Goal: Task Accomplishment & Management: Complete application form

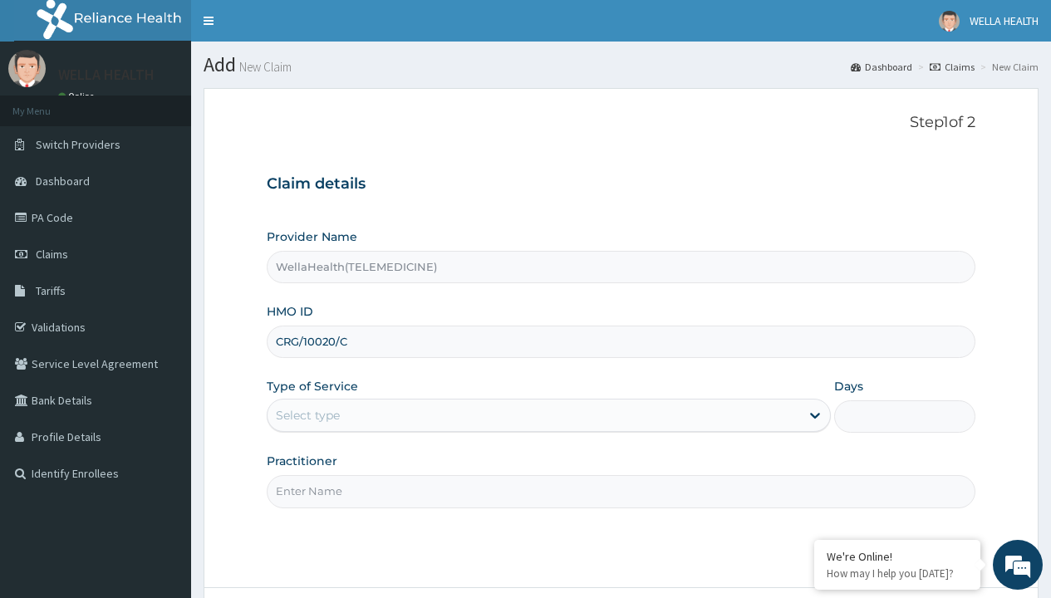
type input "CRG/10020/C"
type input "WellaHealth"
click at [308, 416] on div "Select type" at bounding box center [308, 415] width 64 height 17
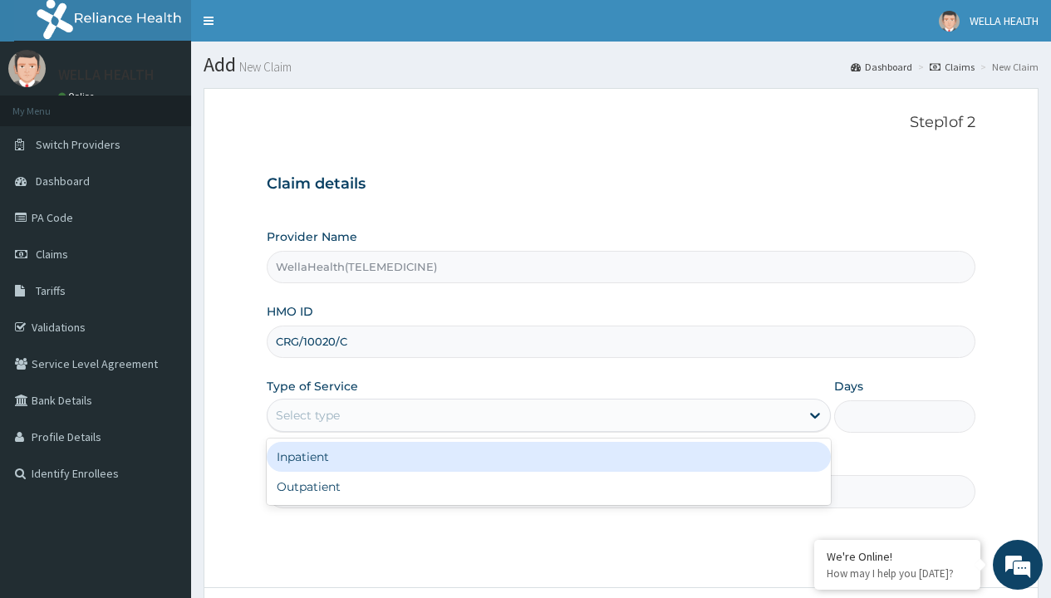
click at [549, 487] on div "Outpatient" at bounding box center [549, 487] width 564 height 30
type input "1"
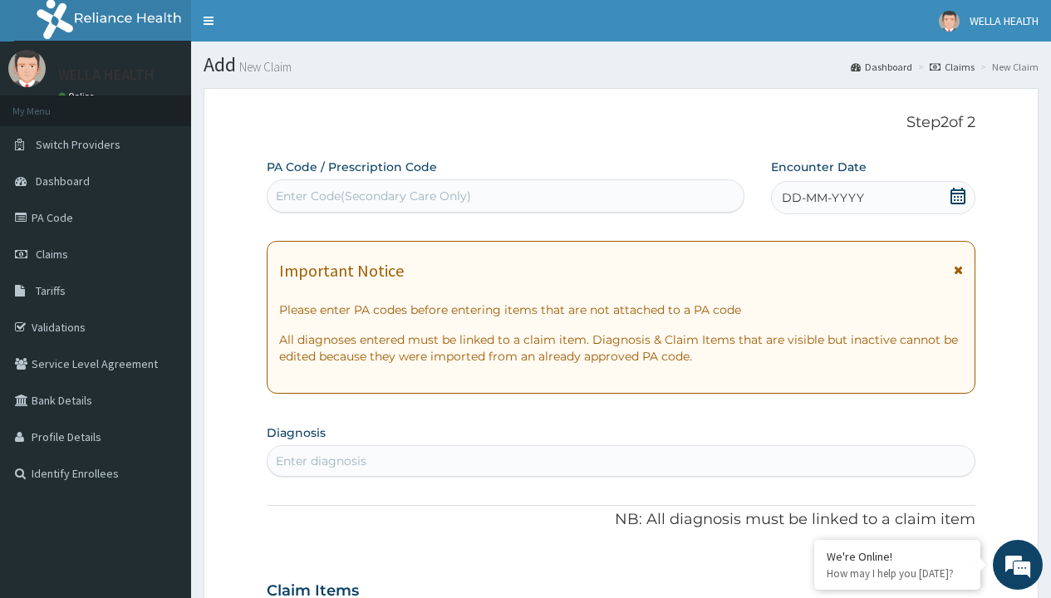
scroll to position [139, 0]
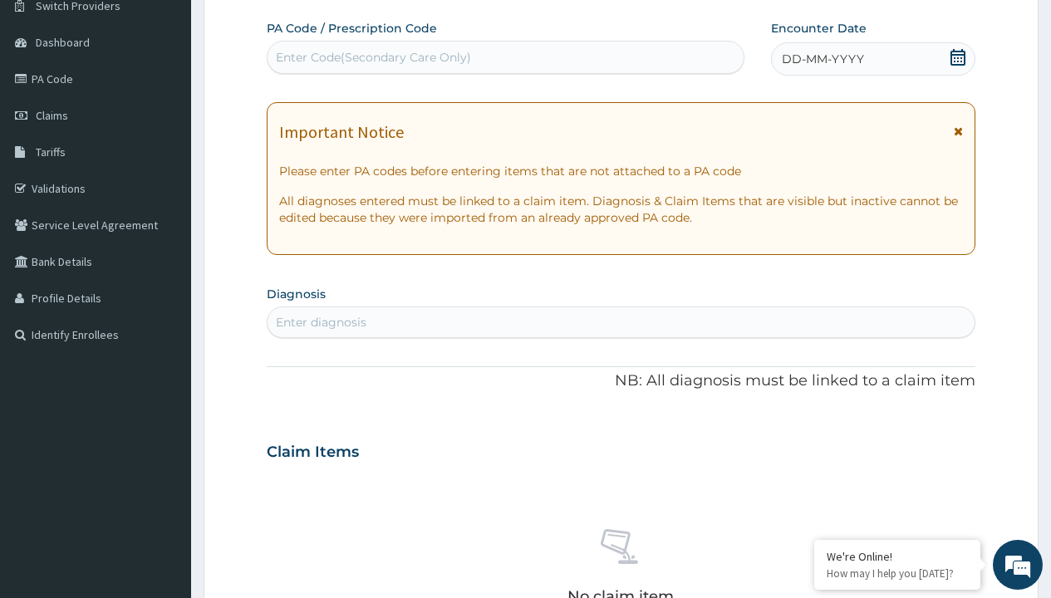
click at [822, 59] on span "DD-MM-YYYY" at bounding box center [823, 59] width 82 height 17
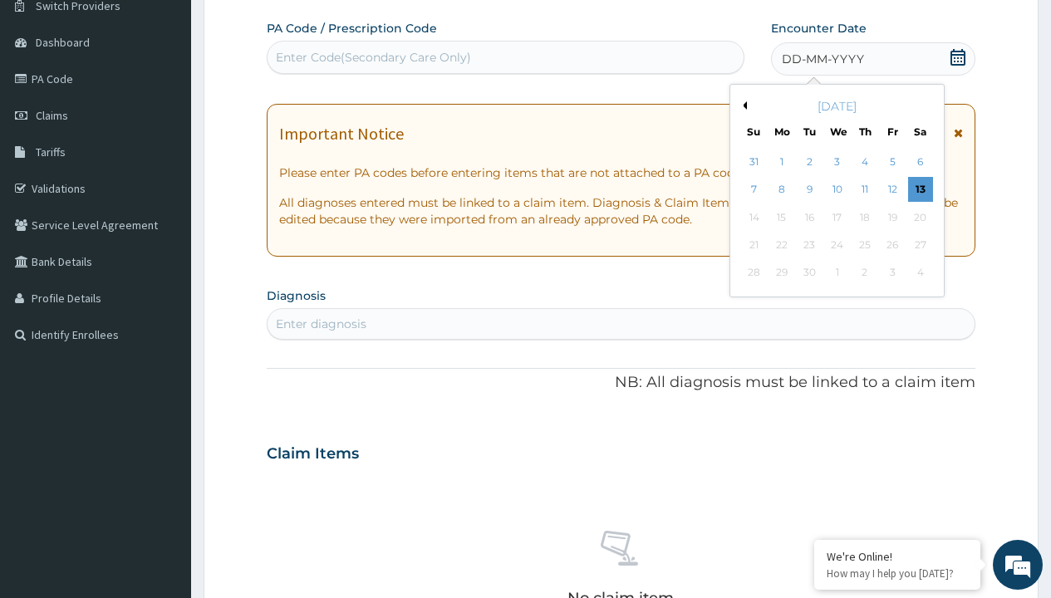
click at [742, 106] on button "Previous Month" at bounding box center [743, 105] width 8 height 8
click at [809, 189] on div "5" at bounding box center [809, 190] width 25 height 25
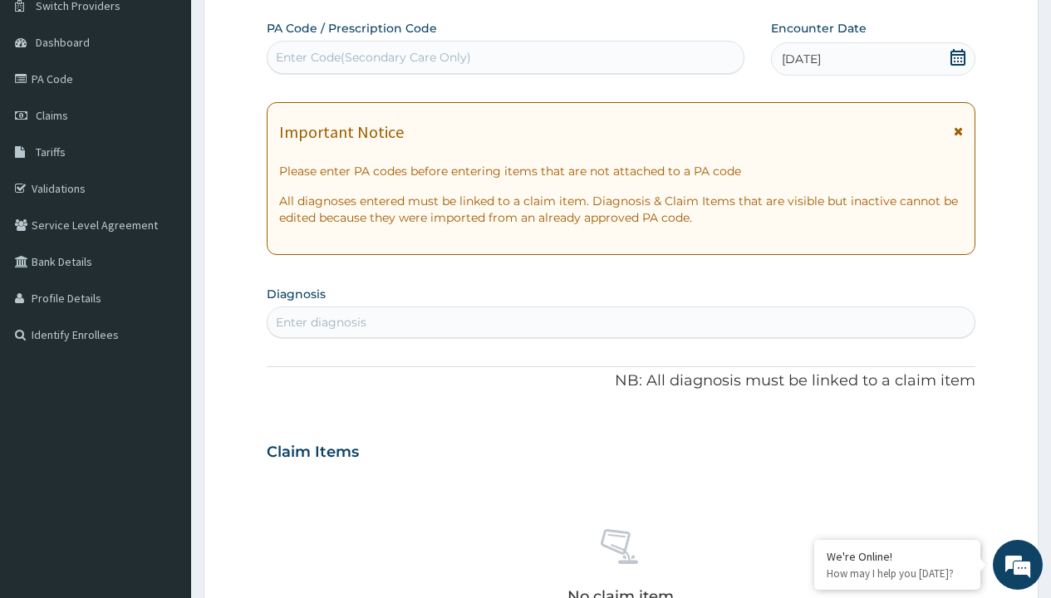
click at [372, 57] on div "Enter Code(Secondary Care Only)" at bounding box center [373, 57] width 195 height 17
type input "PR/D65EAD38"
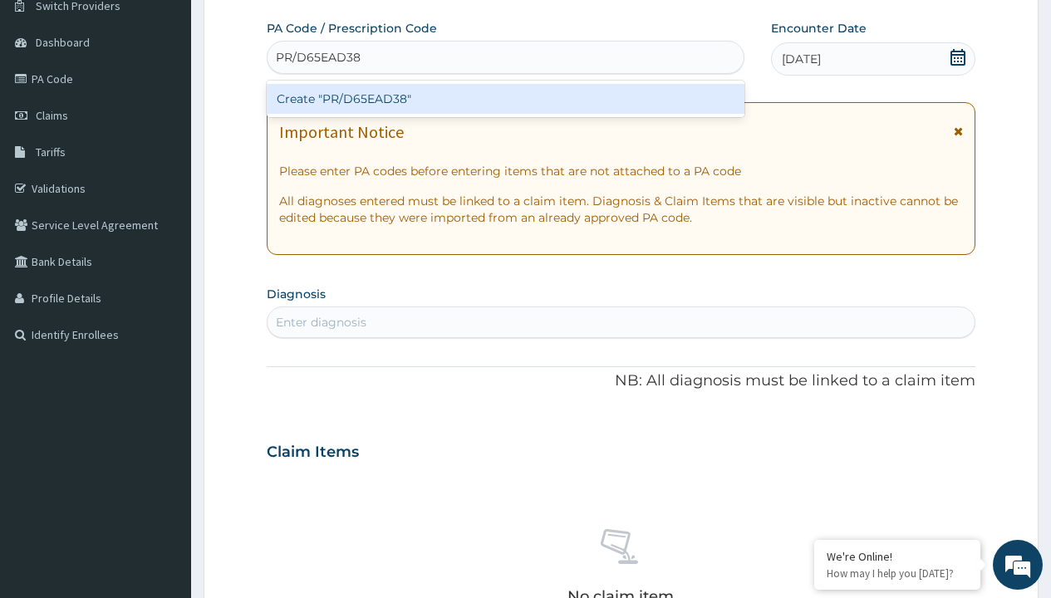
scroll to position [0, 0]
click at [505, 99] on div "Create "PR/D65EAD38"" at bounding box center [505, 99] width 477 height 30
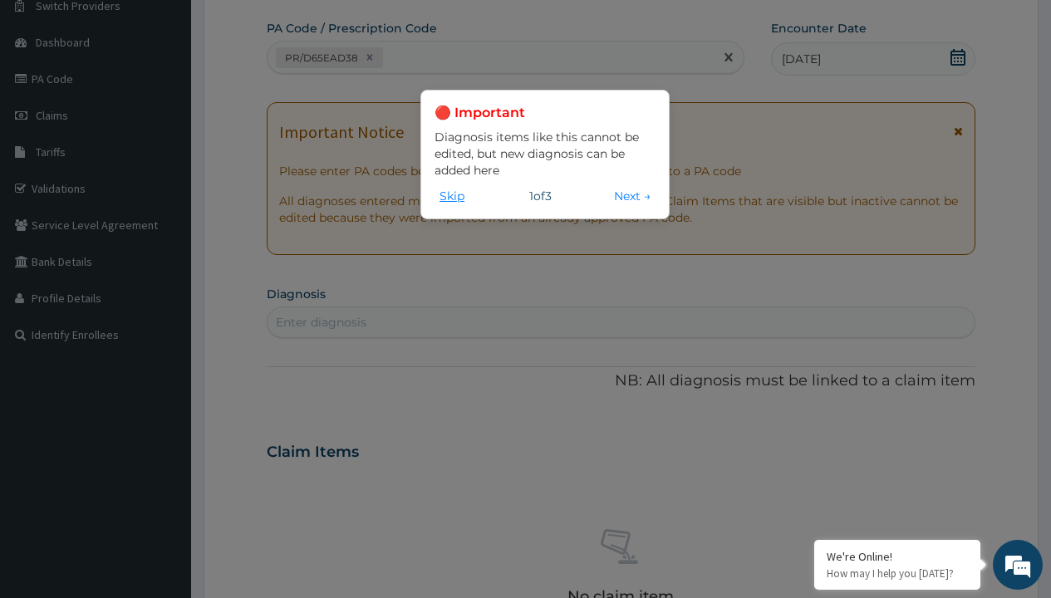
click at [452, 195] on button "Skip" at bounding box center [452, 196] width 35 height 18
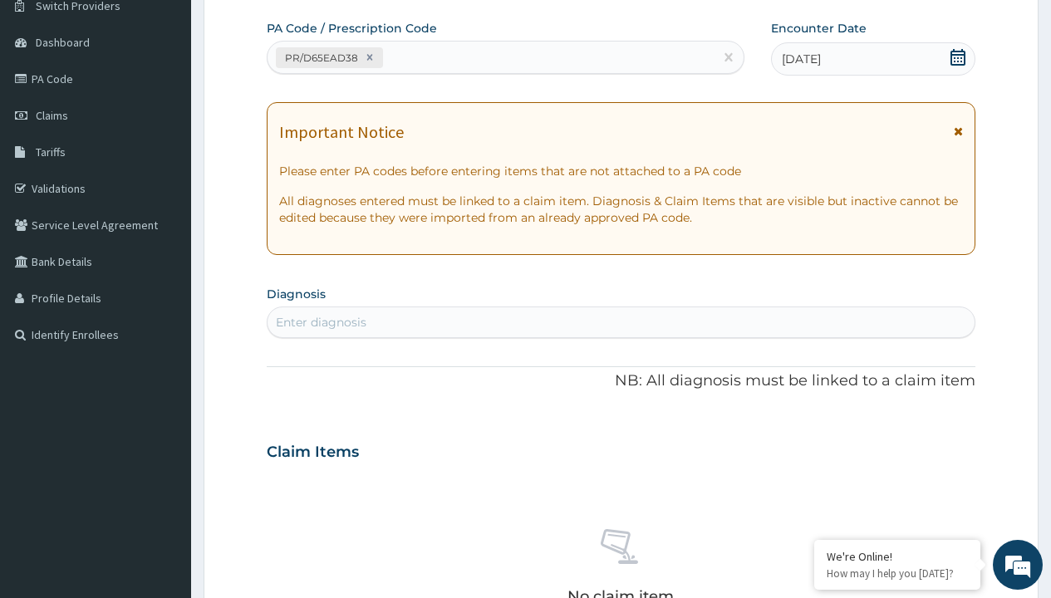
click at [321, 322] on div "Enter diagnosis" at bounding box center [321, 322] width 91 height 17
type input "prescription collected"
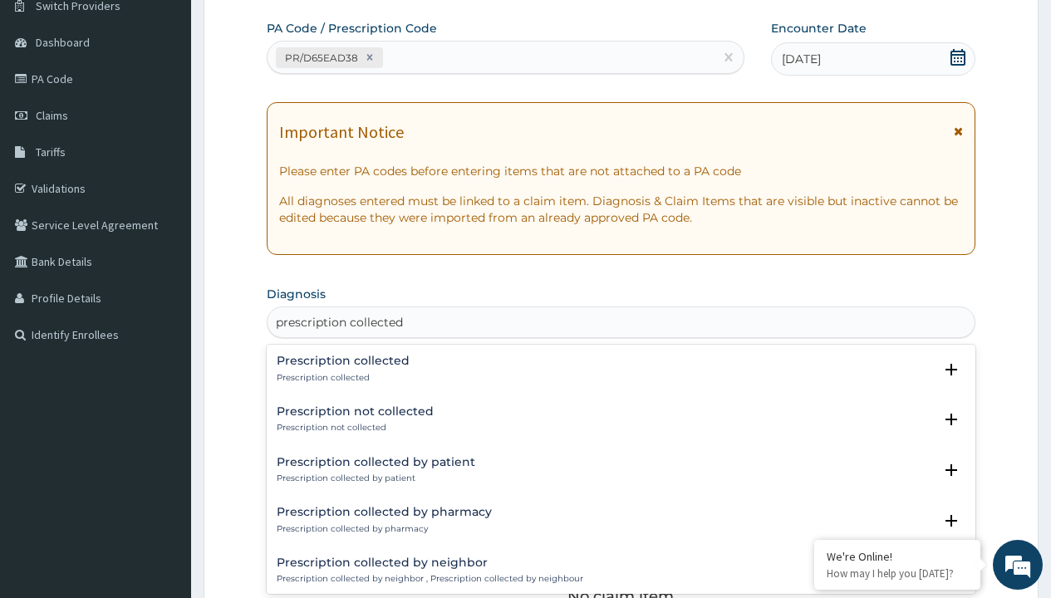
click at [341, 377] on p "Prescription collected" at bounding box center [343, 378] width 133 height 12
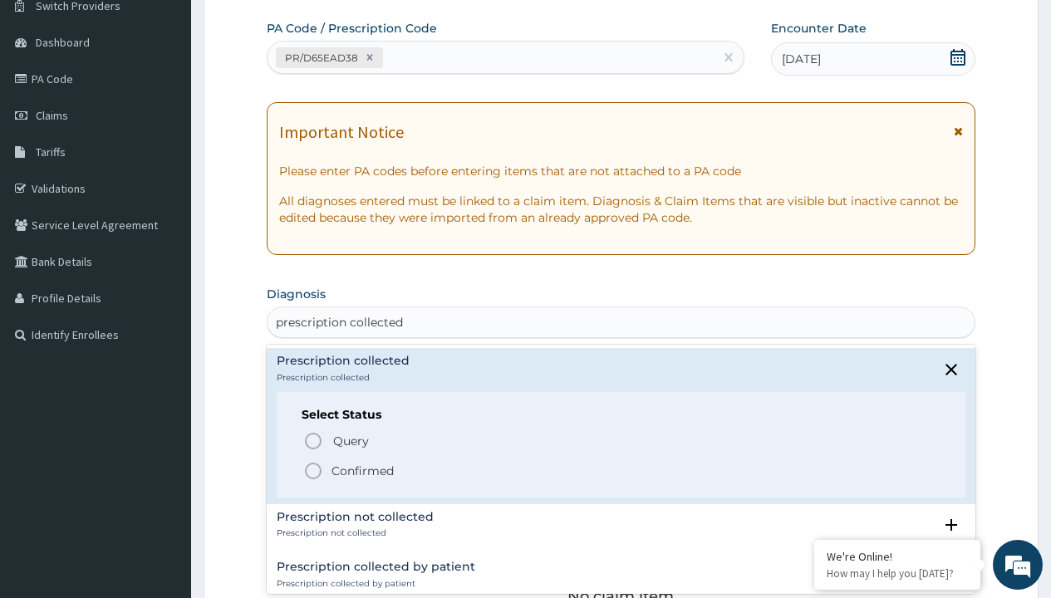
click at [362, 470] on p "Confirmed" at bounding box center [363, 471] width 62 height 17
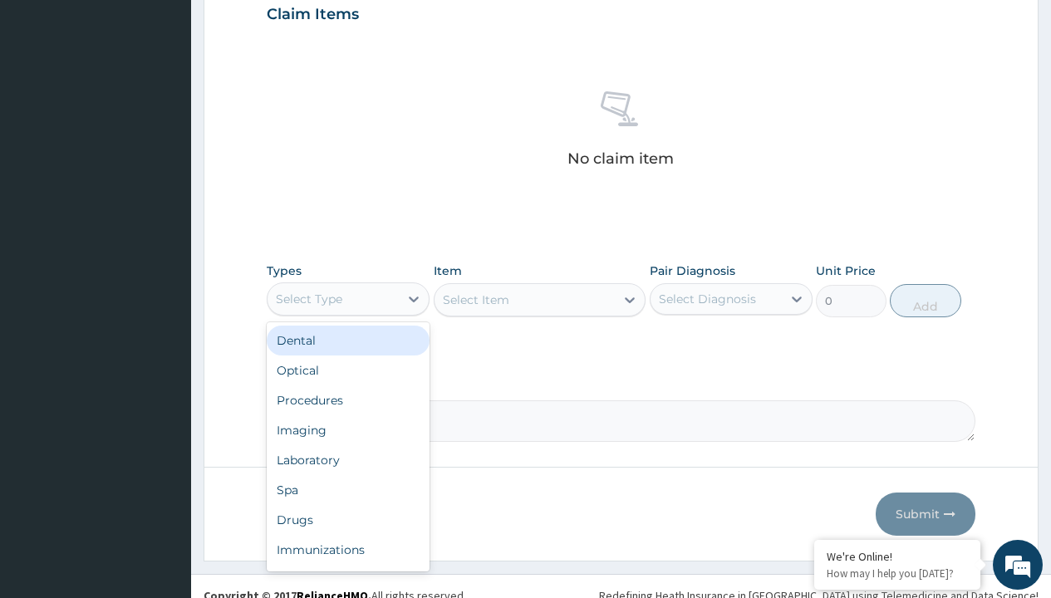
type input "procedures"
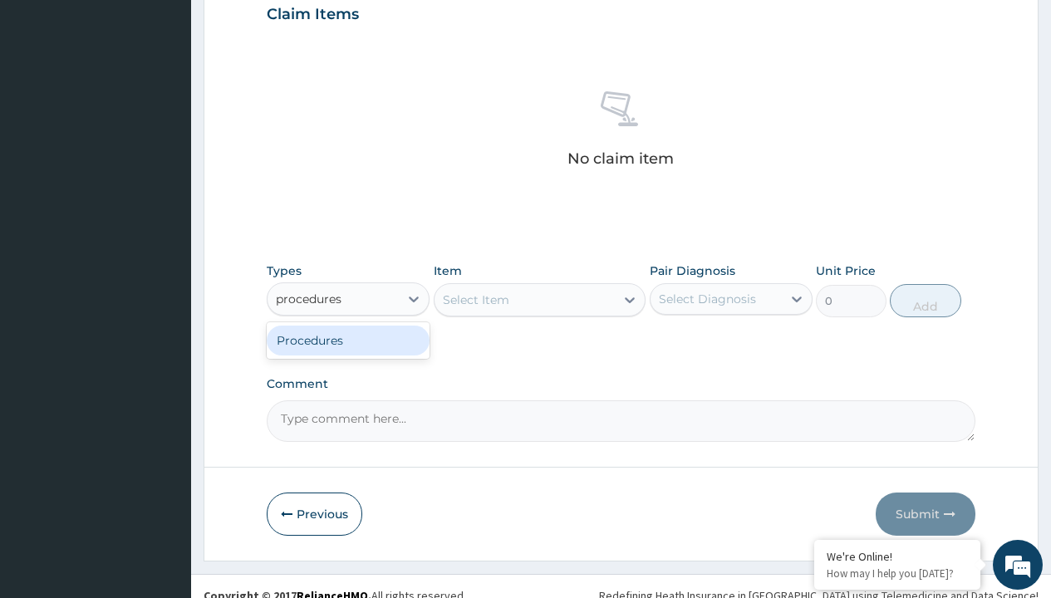
scroll to position [0, 0]
click at [348, 340] on div "Procedures" at bounding box center [348, 341] width 163 height 30
click at [475, 299] on div "Select Item" at bounding box center [476, 300] width 66 height 17
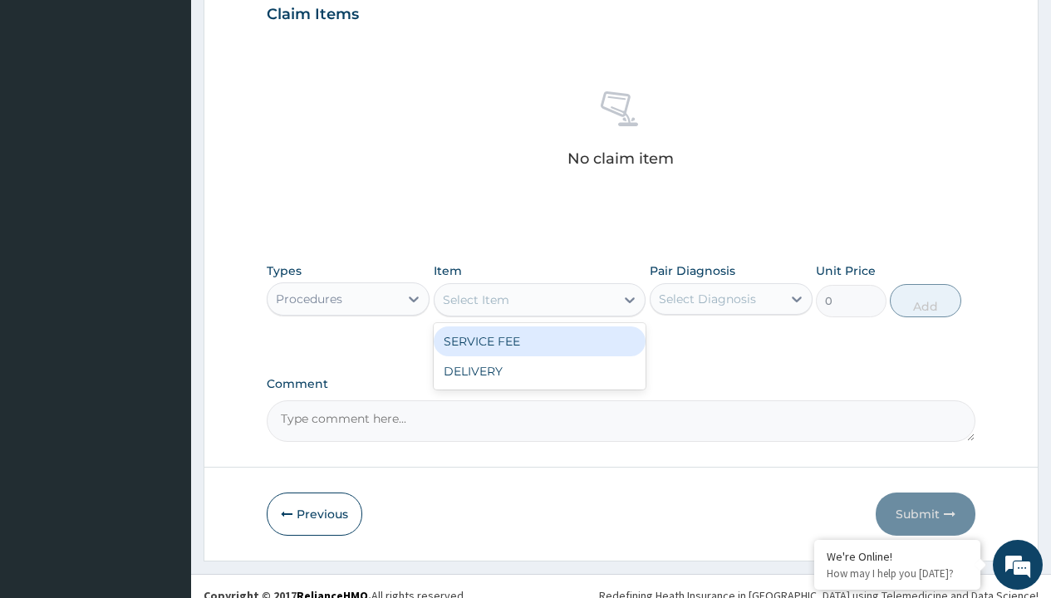
type input "service fee"
click at [539, 341] on div "SERVICE FEE" at bounding box center [540, 342] width 213 height 30
type input "100"
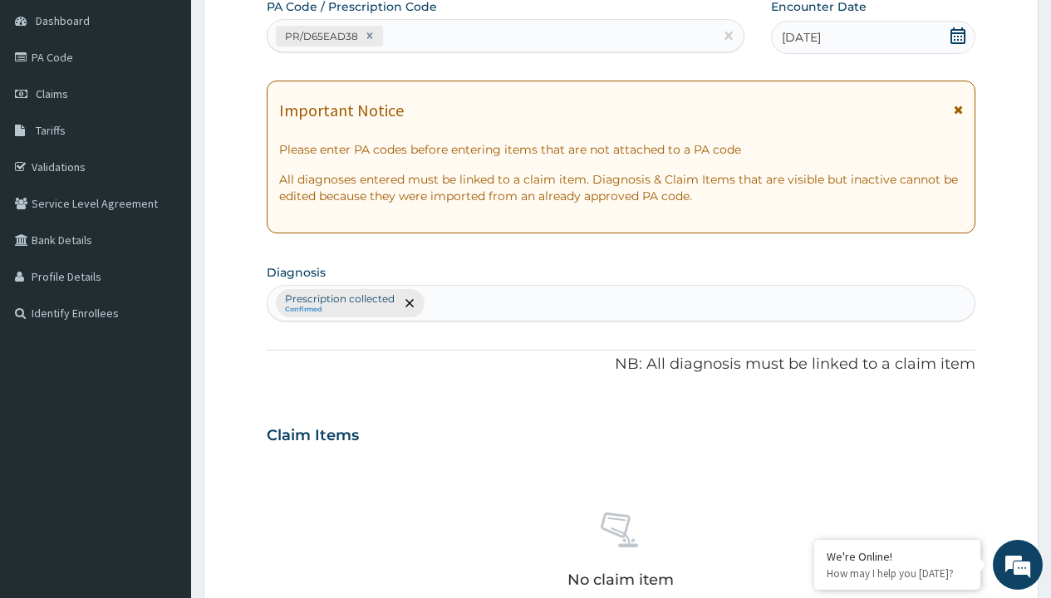
type input "prescription collected"
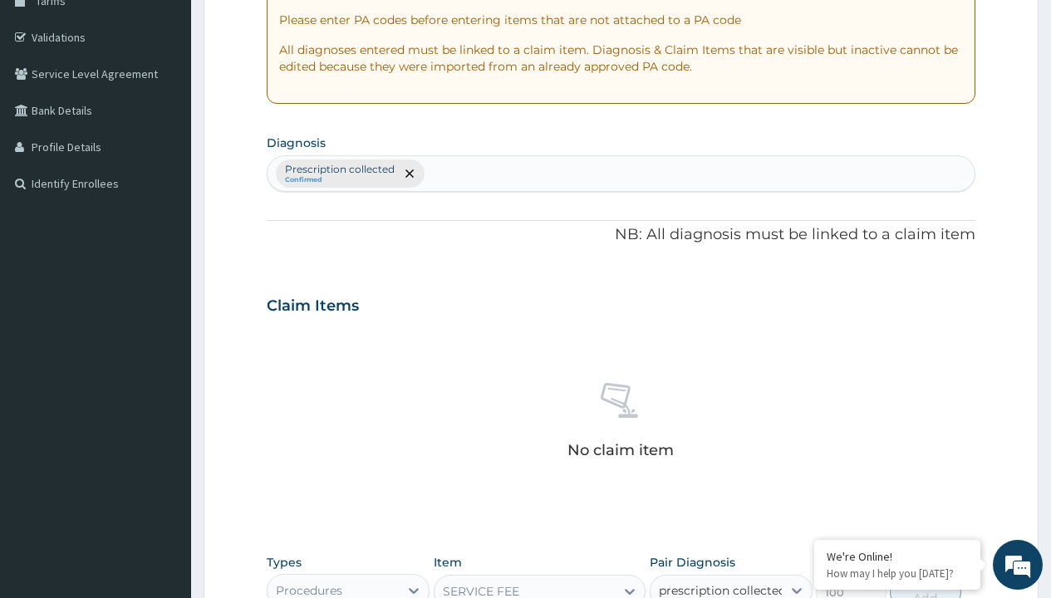
checkbox input "true"
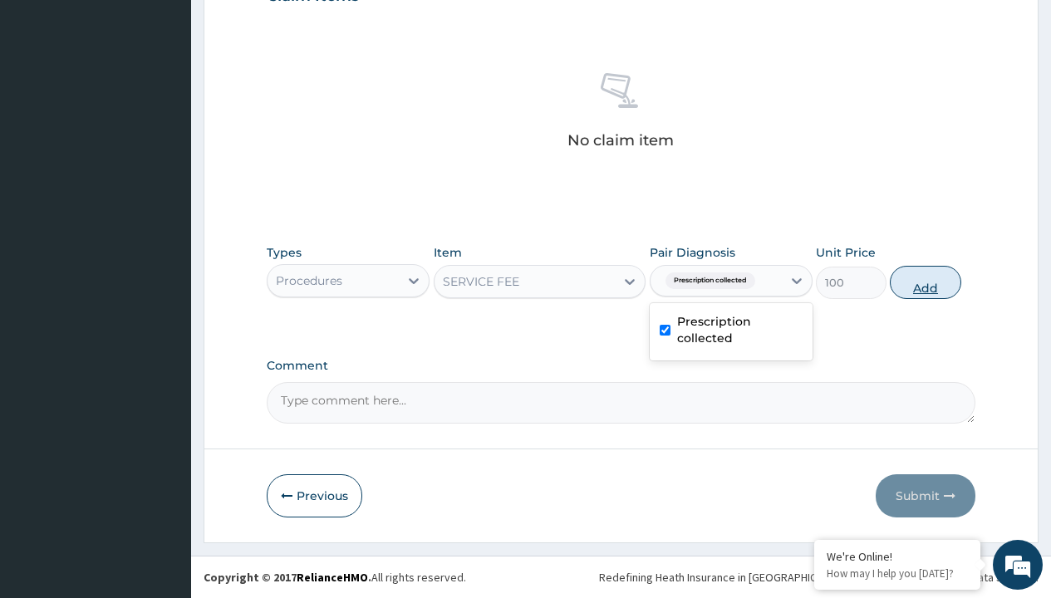
click at [926, 282] on button "Add" at bounding box center [925, 282] width 71 height 33
type input "0"
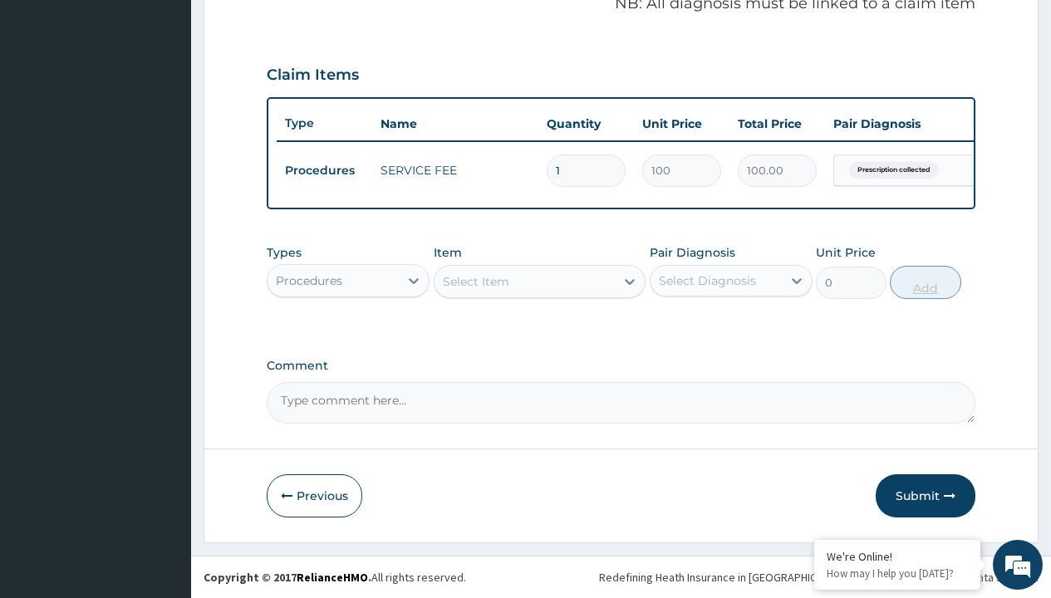
scroll to position [534, 0]
click at [309, 280] on div "Procedures" at bounding box center [309, 281] width 66 height 17
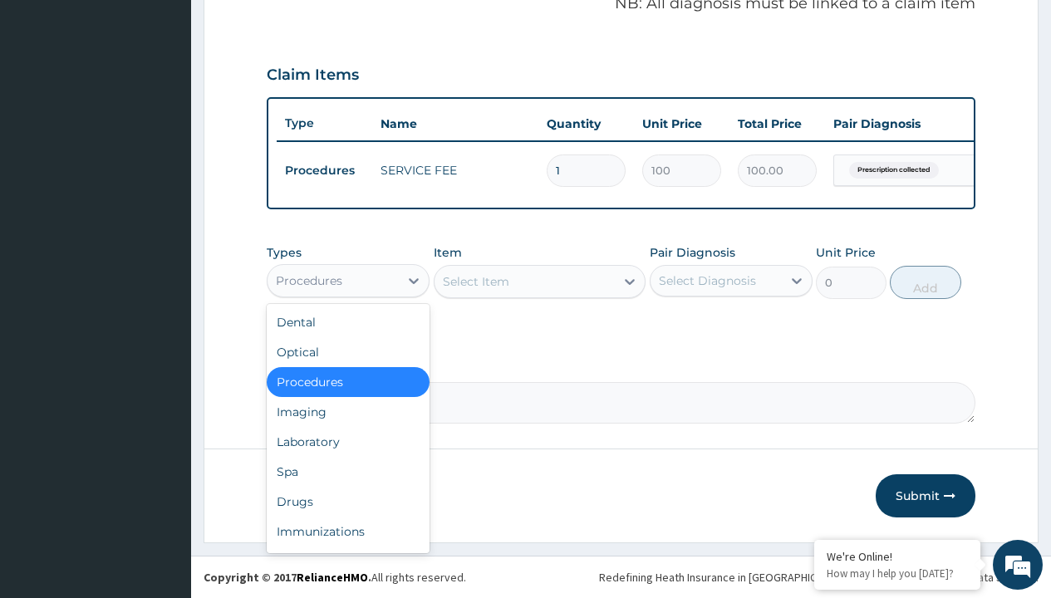
type input "drugs"
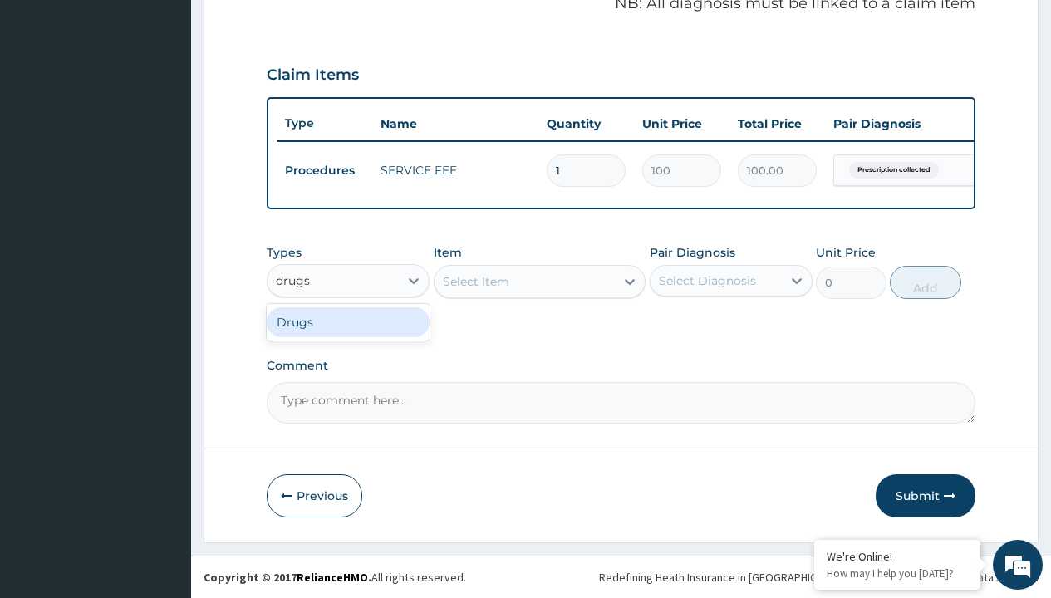
click at [348, 322] on div "Drugs" at bounding box center [348, 323] width 163 height 30
click at [475, 281] on div "Select Item" at bounding box center [540, 281] width 213 height 33
type input "artemether + lumefantrine 20/120 lumartem x24"
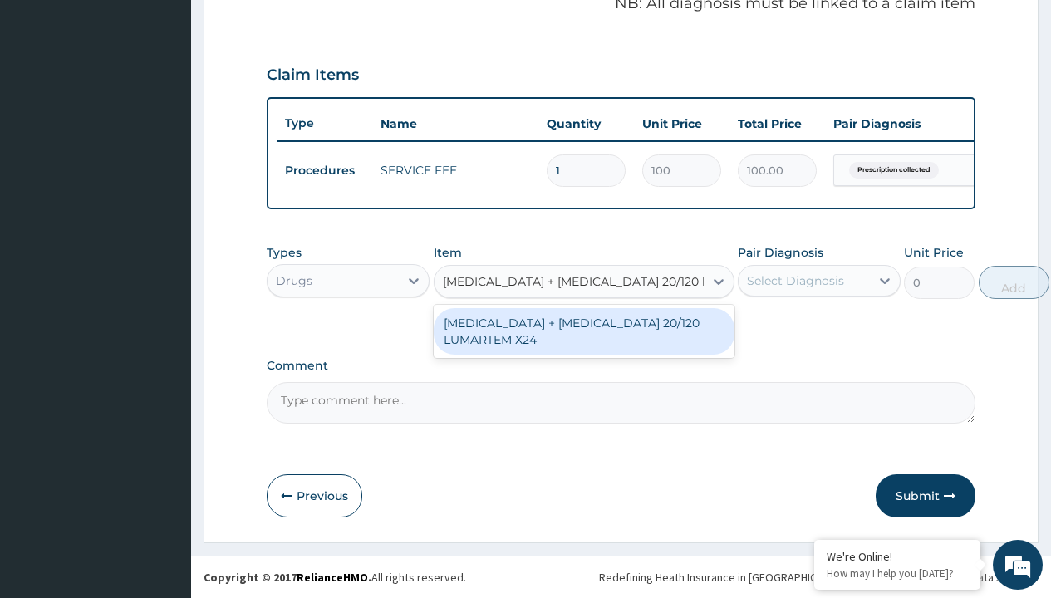
click at [583, 331] on div "[MEDICAL_DATA] + [MEDICAL_DATA] 20/120 LUMARTEM X24" at bounding box center [584, 331] width 301 height 47
type input "121.9000015258789"
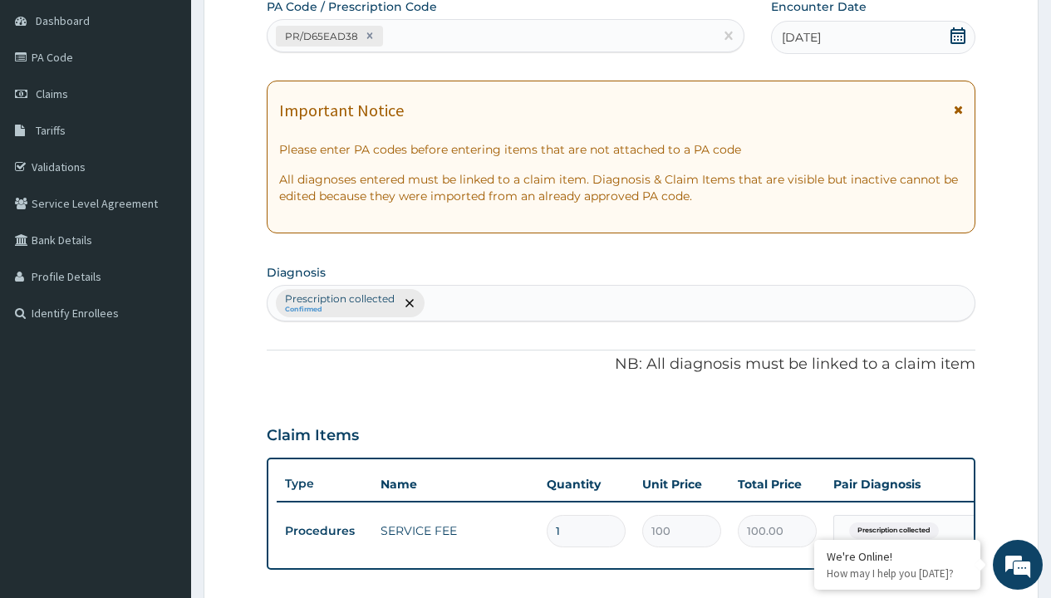
type input "prescription collected"
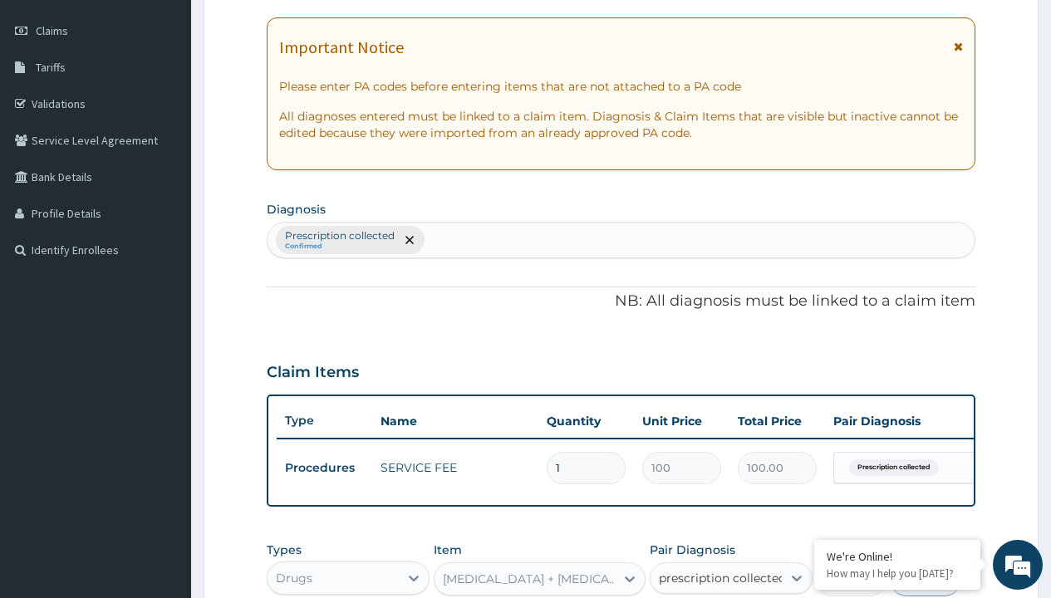
checkbox input "true"
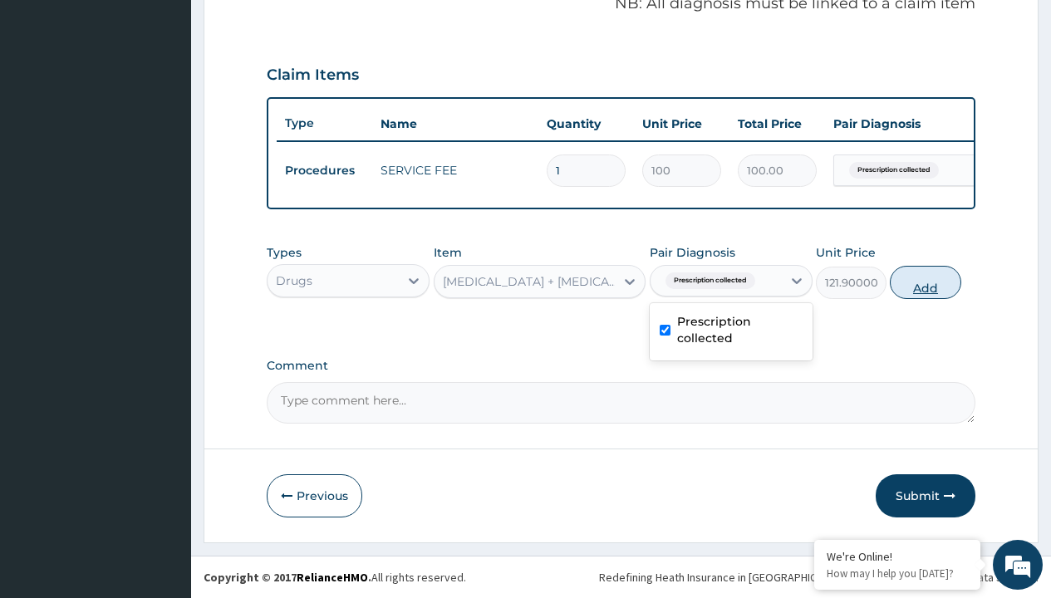
click at [926, 282] on button "Add" at bounding box center [925, 282] width 71 height 33
type input "0"
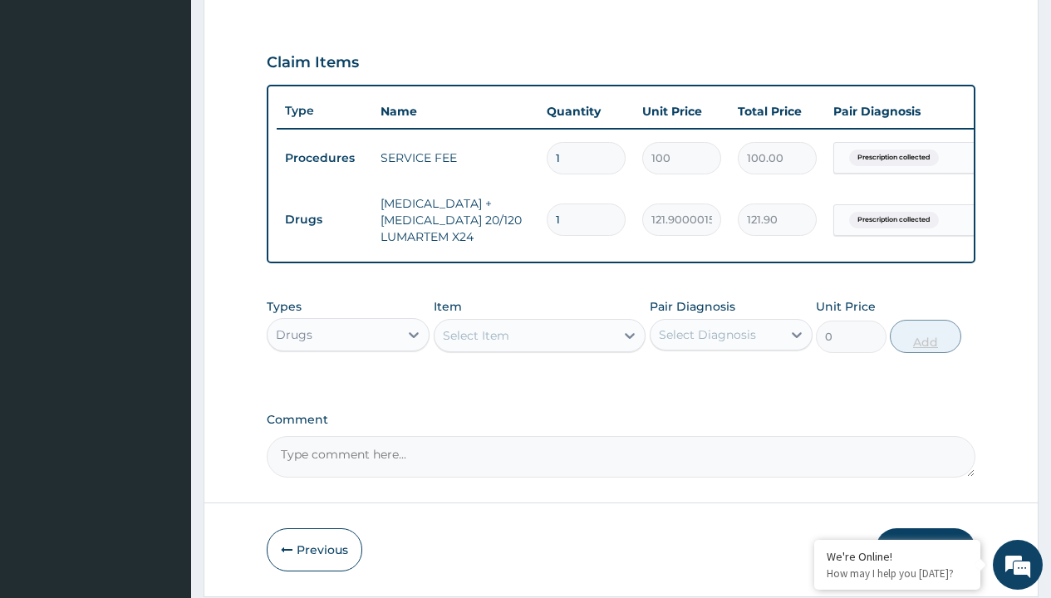
type input "12"
type input "1462.80"
type input "12"
click at [324, 219] on td "Drugs" at bounding box center [325, 219] width 96 height 31
type input "drugs"
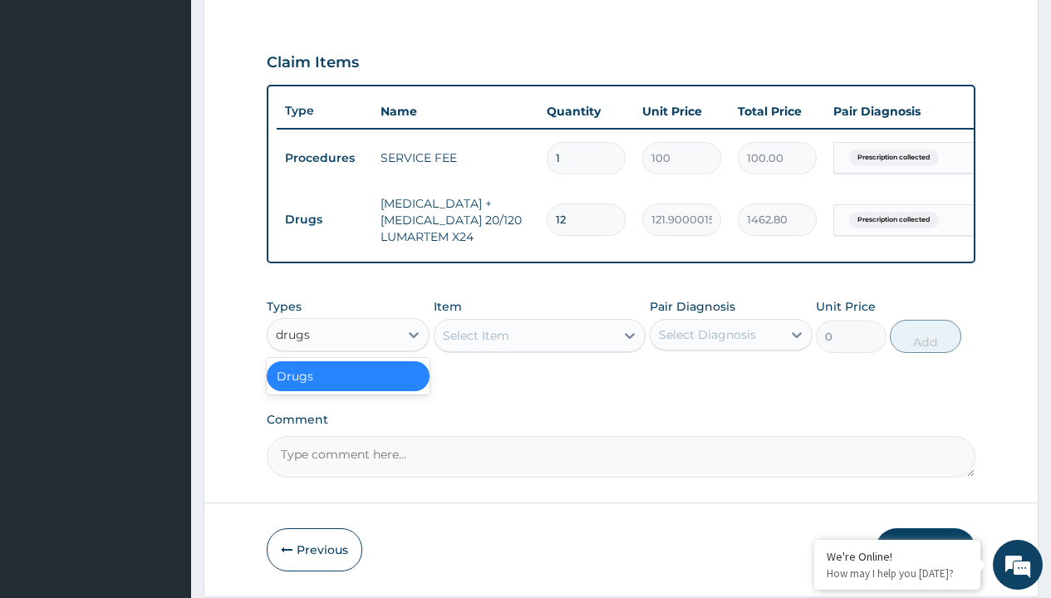
scroll to position [0, 0]
click at [348, 388] on div "Drugs" at bounding box center [348, 377] width 163 height 30
click at [475, 344] on div "Select Item" at bounding box center [476, 335] width 66 height 17
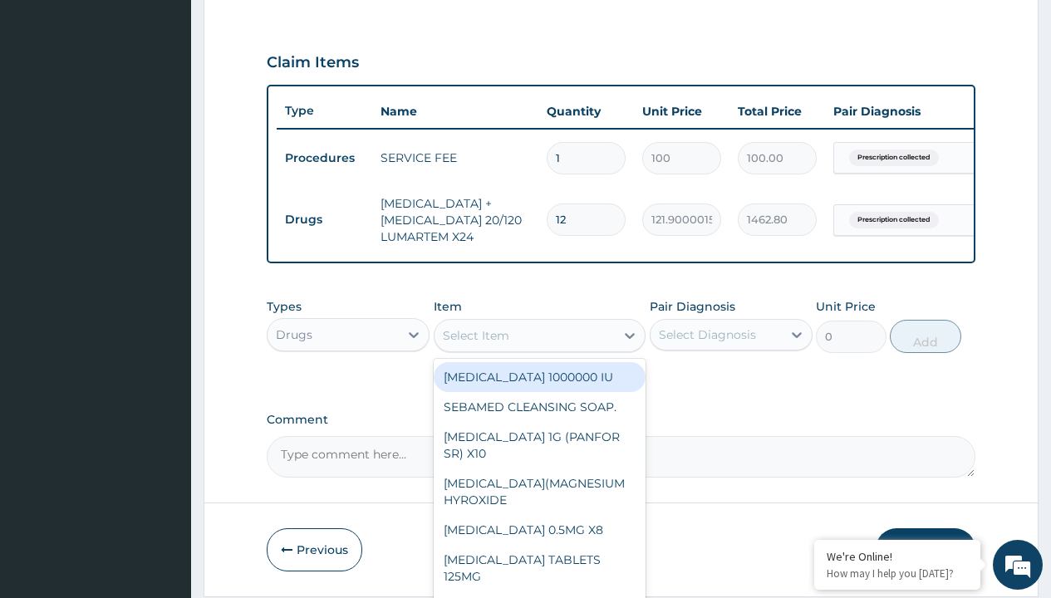
type input "augmentin 228.5"
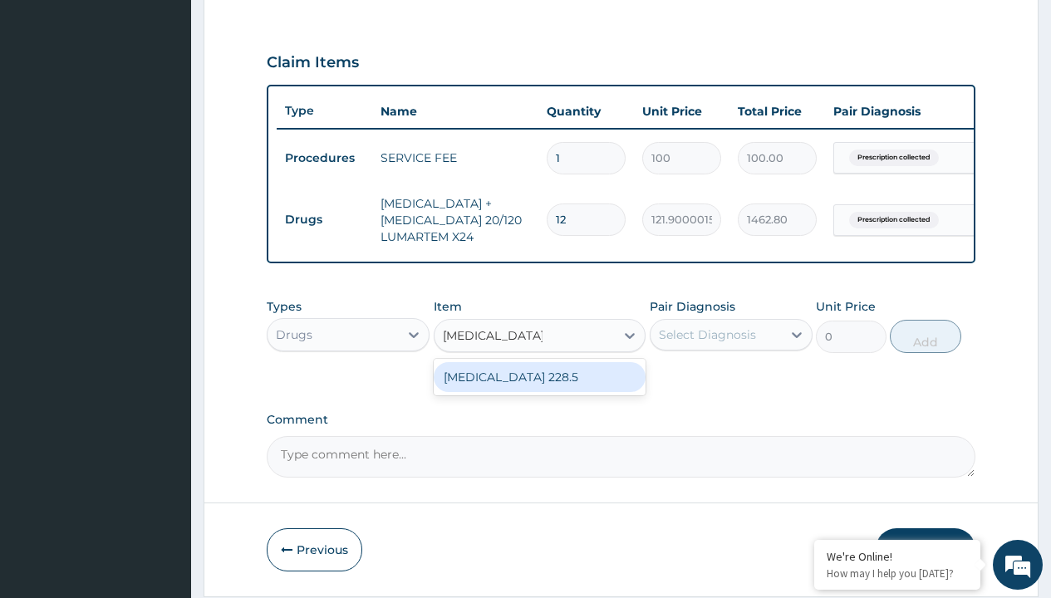
click at [539, 389] on div "[MEDICAL_DATA] 228.5" at bounding box center [540, 377] width 213 height 30
type input "9263"
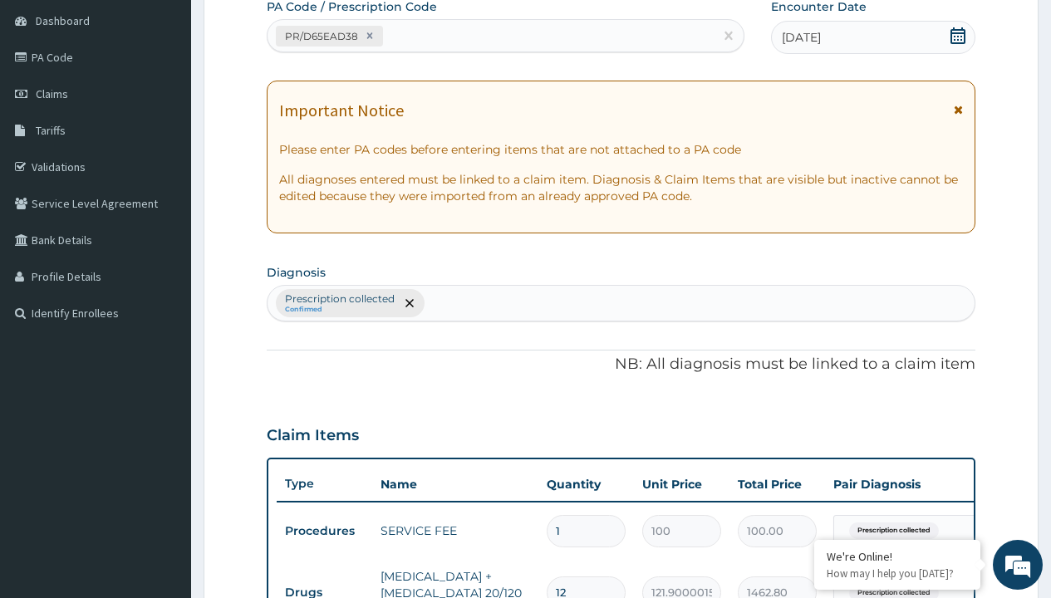
scroll to position [290, 0]
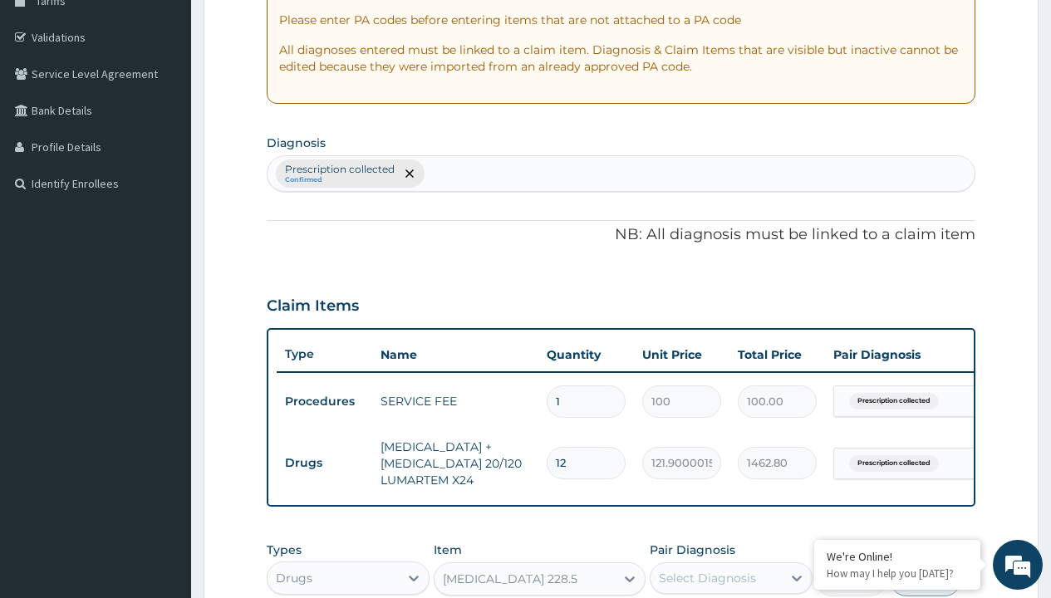
type input "prescription collected"
checkbox input "true"
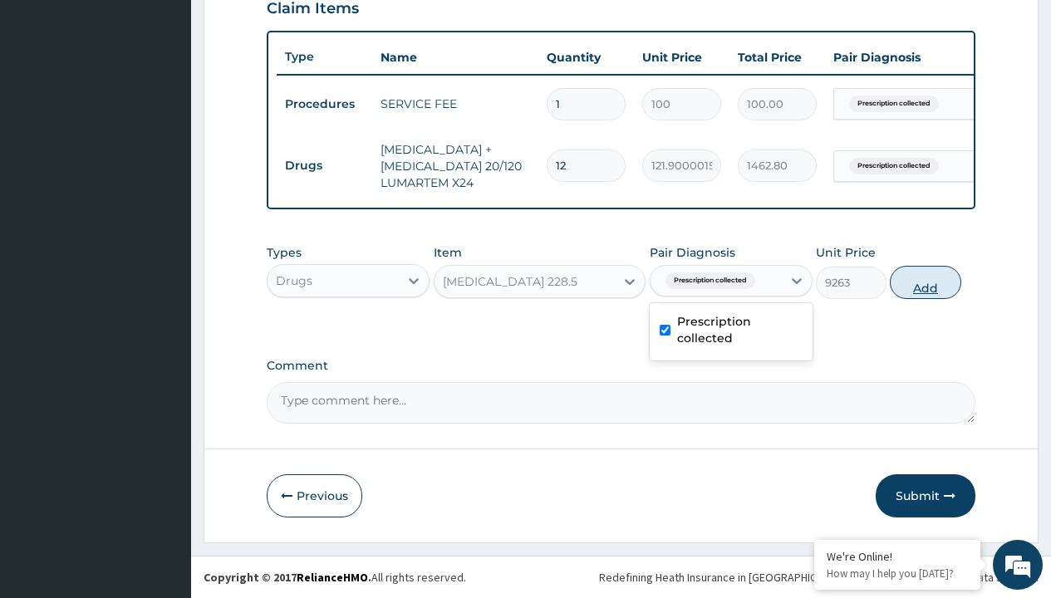
click at [926, 282] on button "Add" at bounding box center [925, 282] width 71 height 33
type input "0"
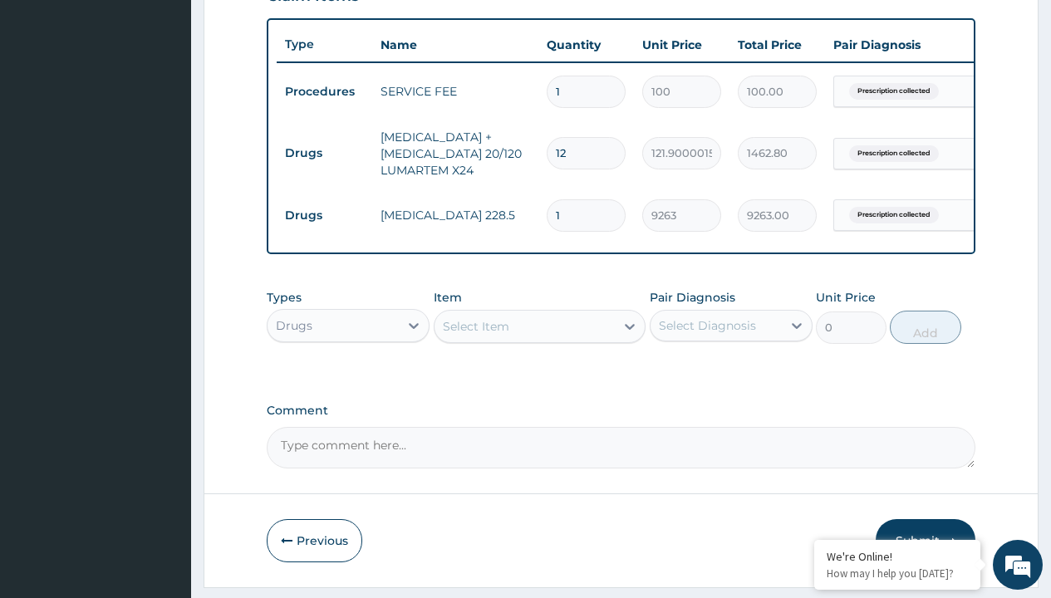
click at [324, 153] on td "Drugs" at bounding box center [325, 153] width 96 height 31
type input "drugs"
click at [348, 379] on div "Drugs" at bounding box center [348, 367] width 163 height 30
click at [475, 335] on div "Select Item" at bounding box center [476, 326] width 66 height 17
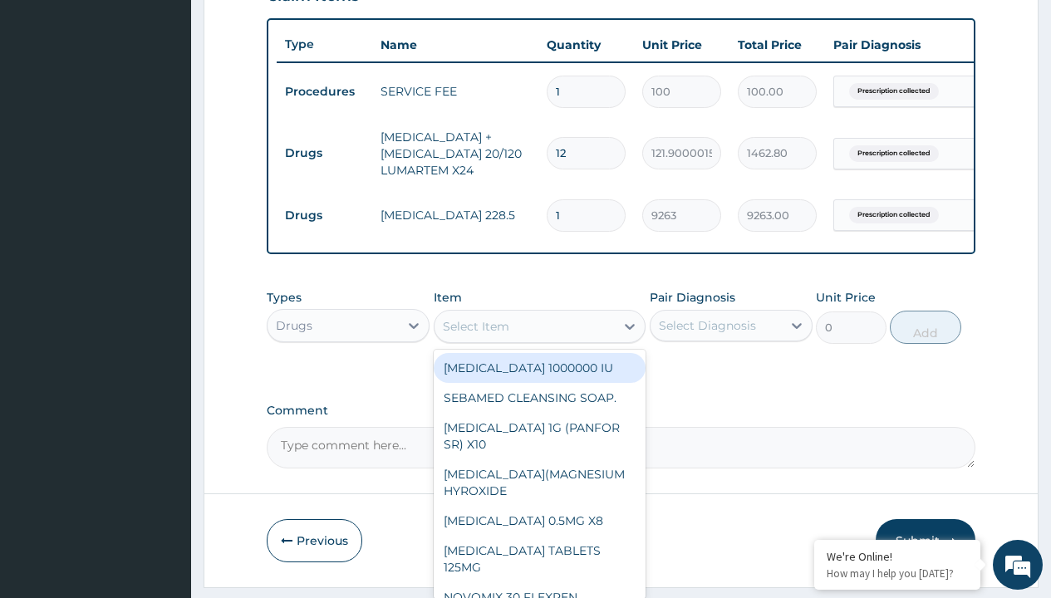
type input "tuxil-d/tuxil-n syrup/[PERSON_NAME]"
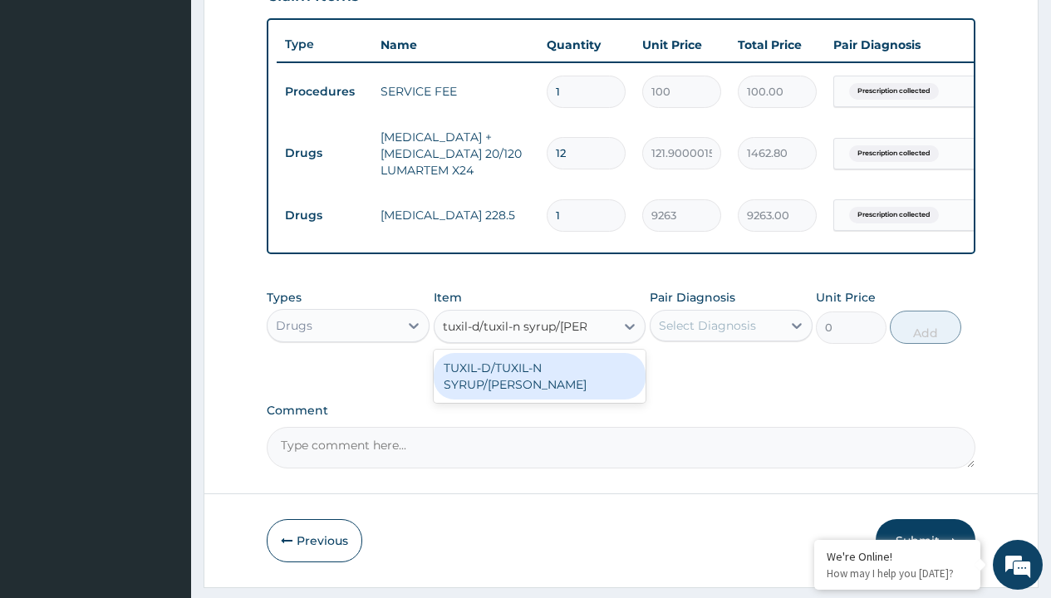
click at [539, 380] on div "TUXIL-D/TUXIL-N SYRUP/[PERSON_NAME]" at bounding box center [540, 376] width 213 height 47
type input "1425"
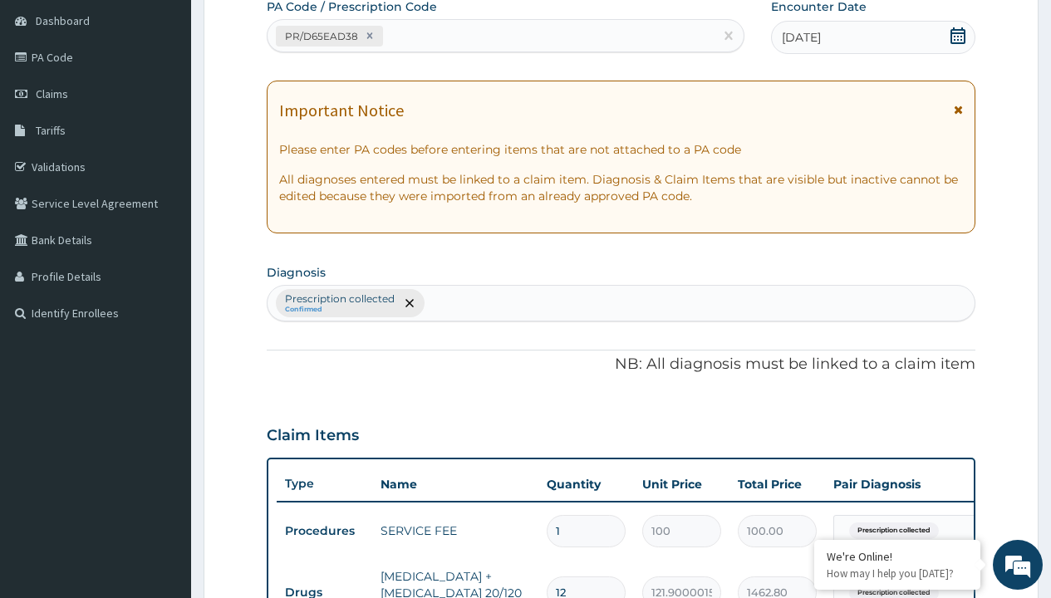
type input "prescription collected"
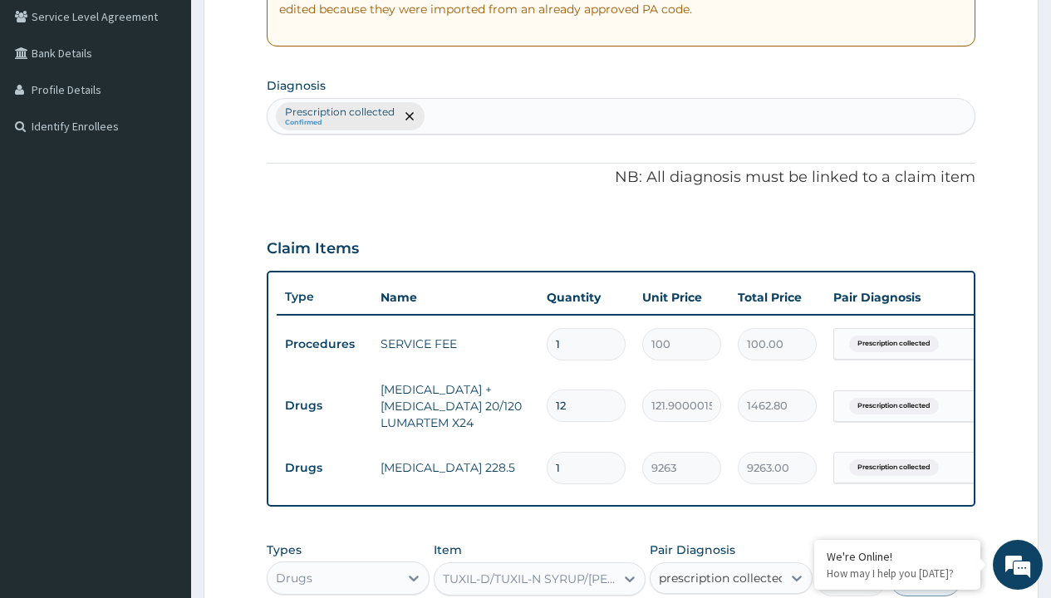
checkbox input "true"
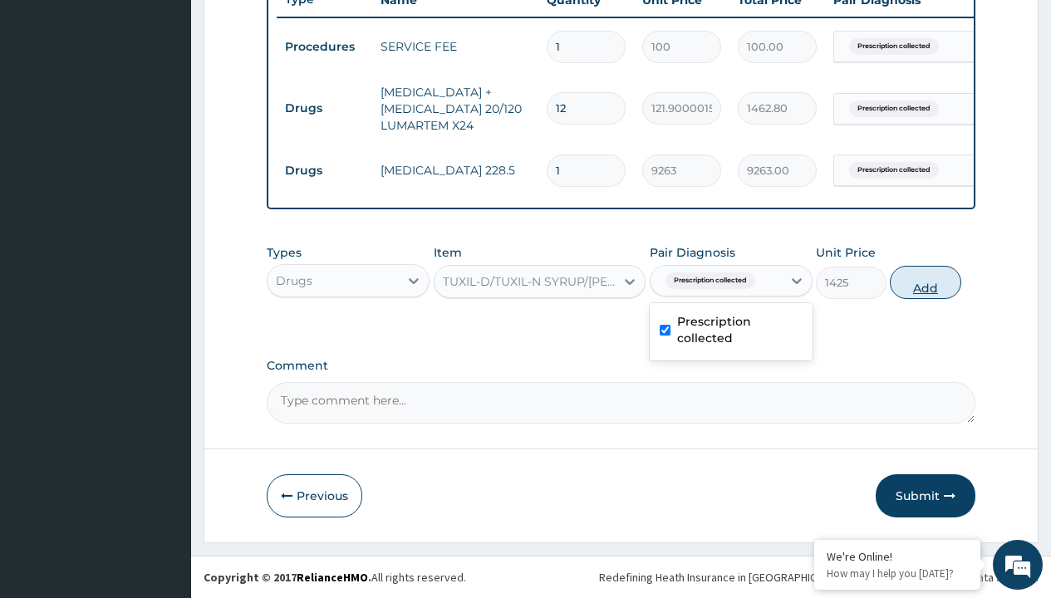
click at [926, 282] on button "Add" at bounding box center [925, 282] width 71 height 33
type input "0"
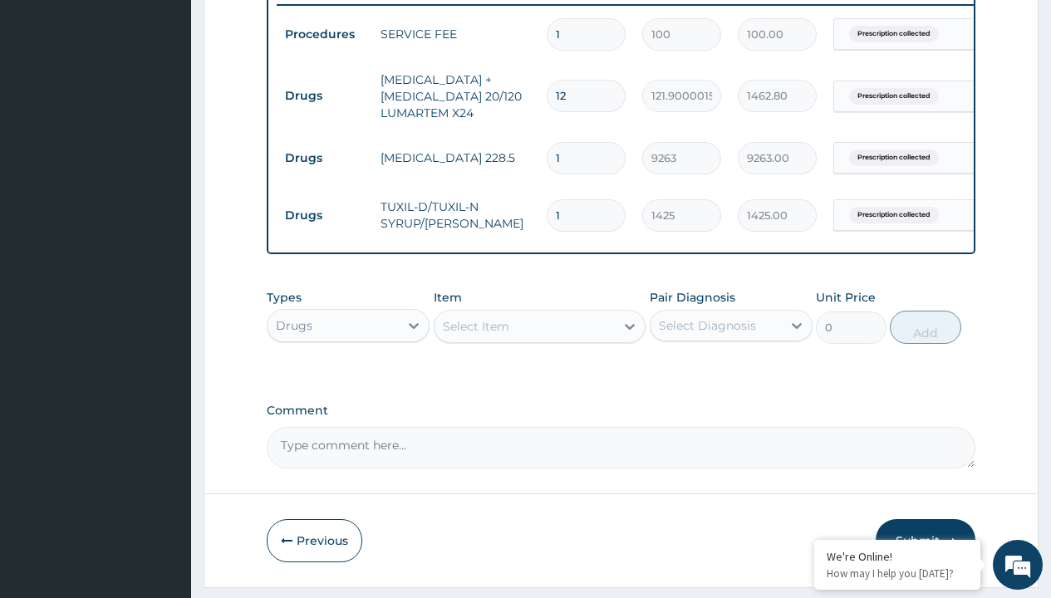
click at [324, 96] on td "Drugs" at bounding box center [325, 96] width 96 height 31
type input "drugs"
click at [348, 379] on div "Drugs" at bounding box center [348, 367] width 163 height 30
click at [475, 335] on div "Select Item" at bounding box center [476, 326] width 66 height 17
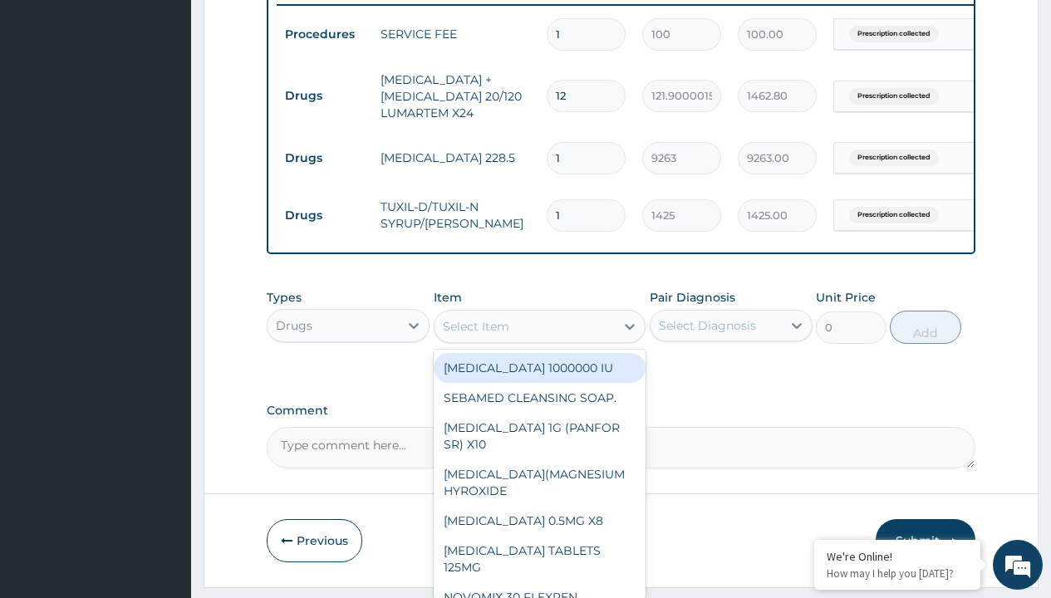
type input "ibuprofen syrup/bott"
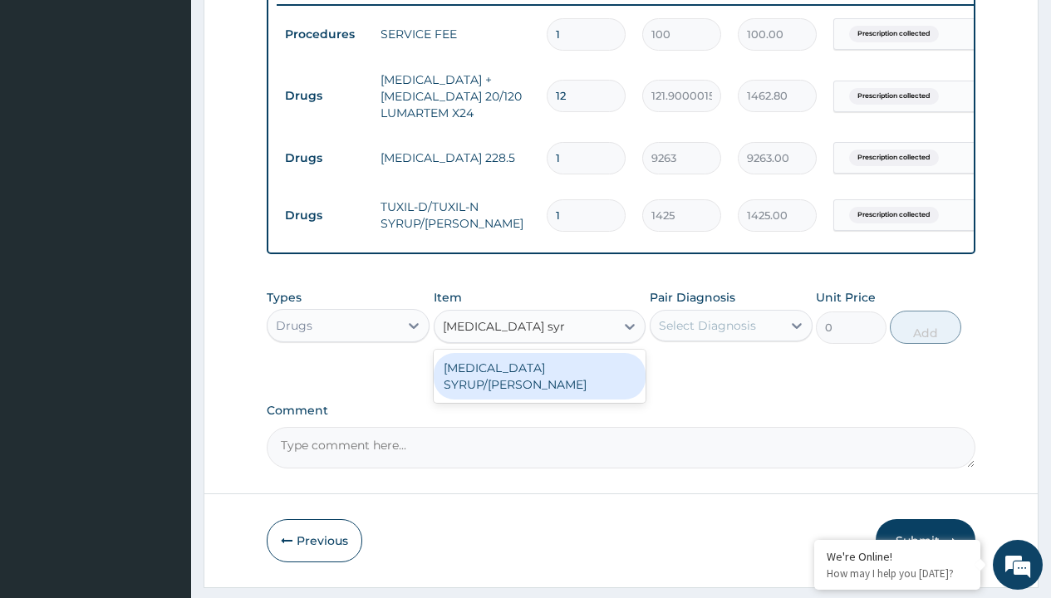
click at [539, 380] on div "[MEDICAL_DATA] SYRUP/[PERSON_NAME]" at bounding box center [540, 376] width 213 height 47
type input "2500"
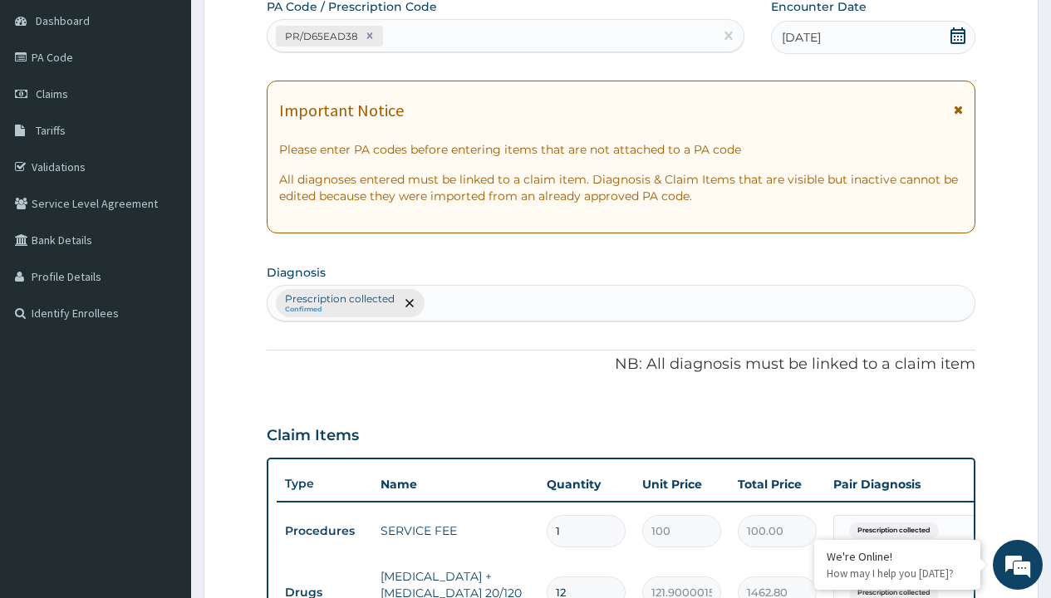
type input "prescription collected"
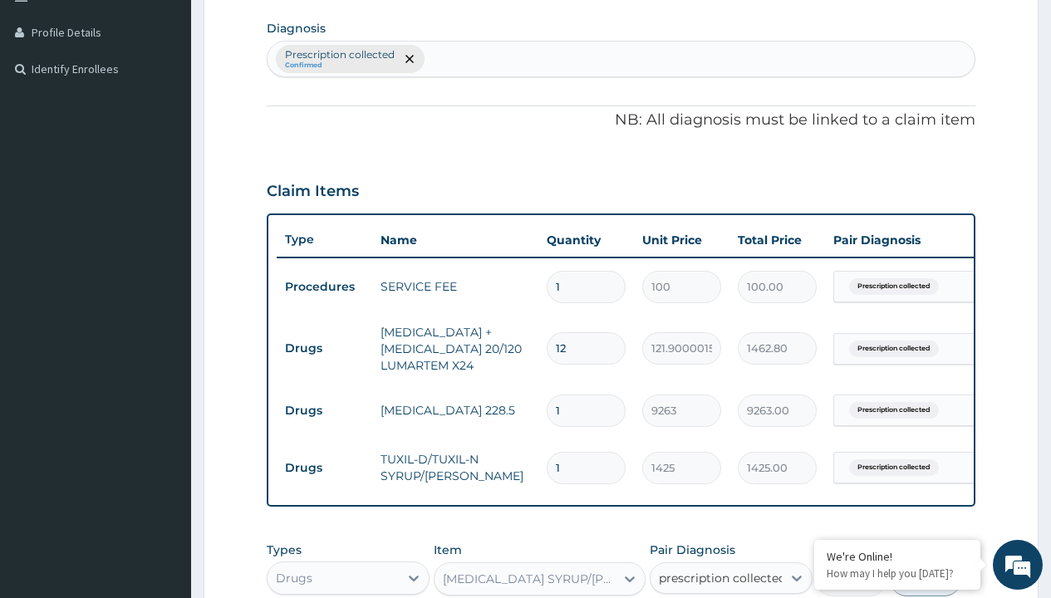
checkbox input "true"
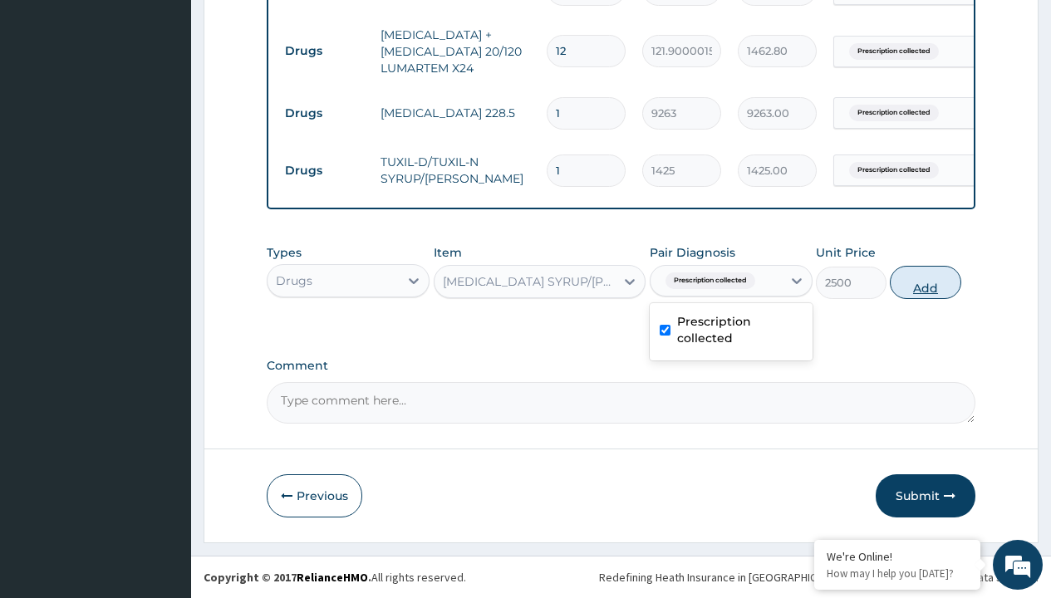
click at [926, 282] on button "Add" at bounding box center [925, 282] width 71 height 33
type input "0"
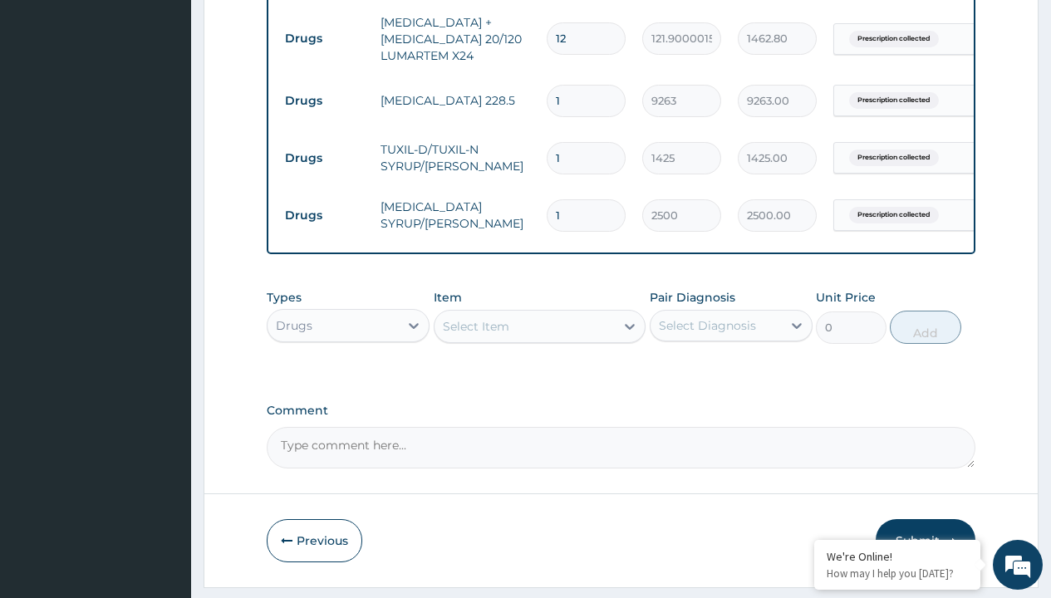
click at [324, 38] on td "Drugs" at bounding box center [325, 38] width 96 height 31
type input "drugs"
click at [348, 379] on div "Drugs" at bounding box center [348, 367] width 163 height 30
click at [475, 335] on div "Select Item" at bounding box center [476, 326] width 66 height 17
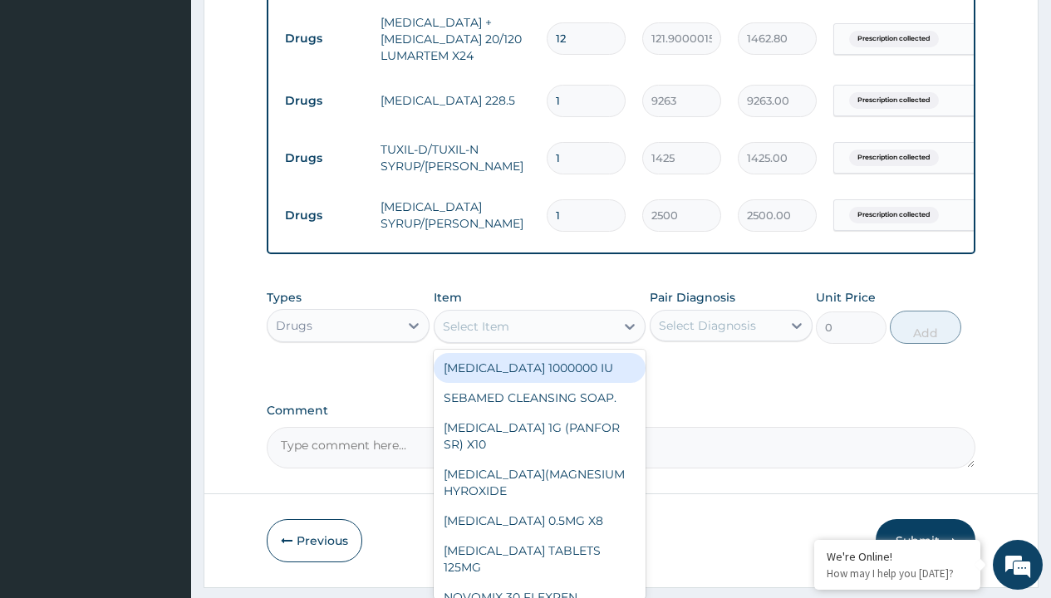
type input "[MEDICAL_DATA] syrup"
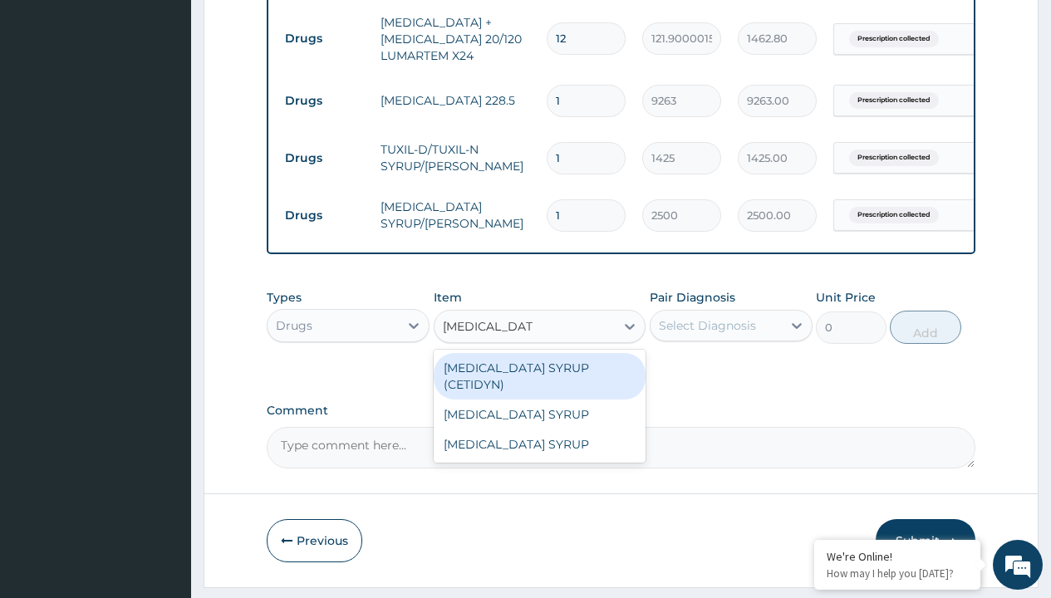
click at [539, 380] on div "[MEDICAL_DATA] SYRUP (CETIDYN)" at bounding box center [540, 376] width 213 height 47
type input "2200"
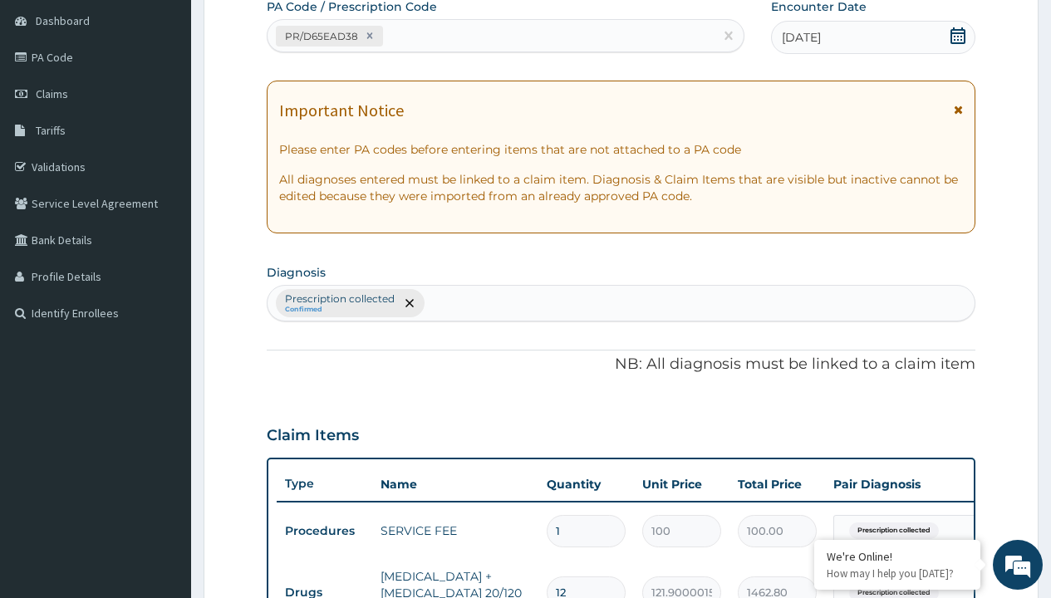
type input "prescription collected"
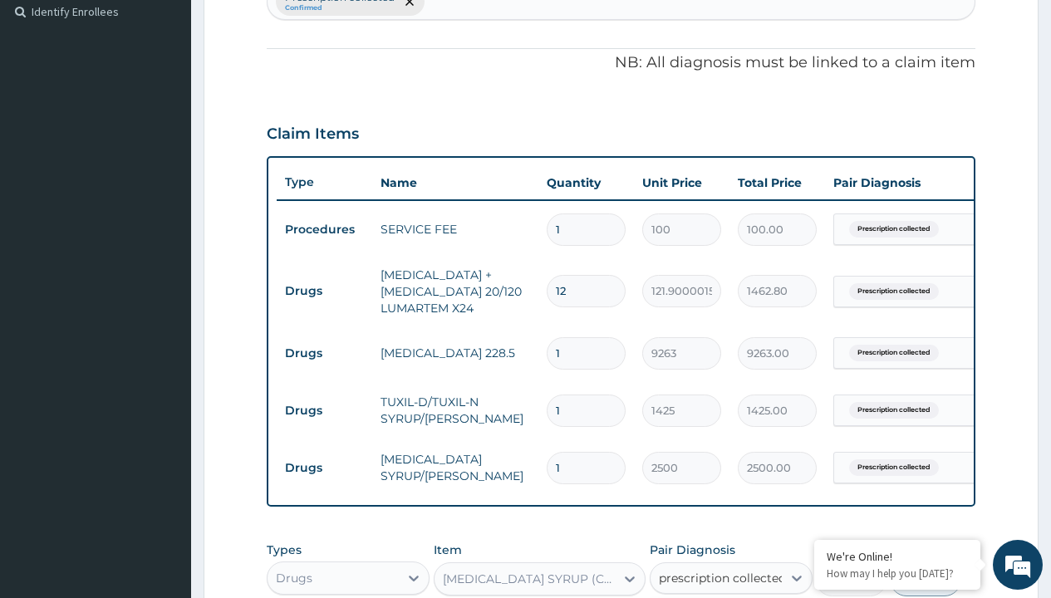
checkbox input "true"
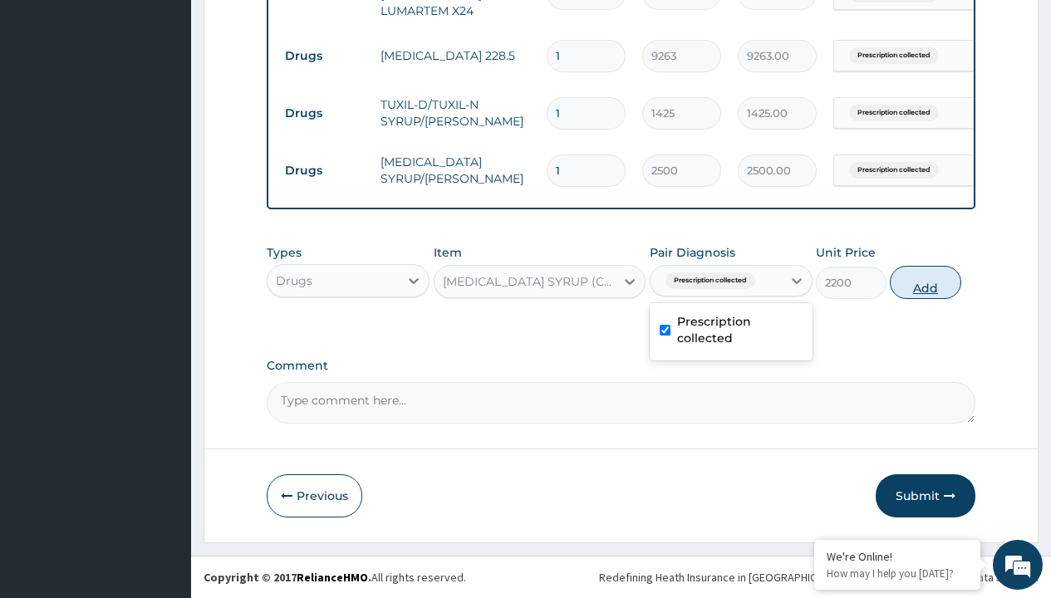
click at [926, 282] on button "Add" at bounding box center [925, 282] width 71 height 33
type input "0"
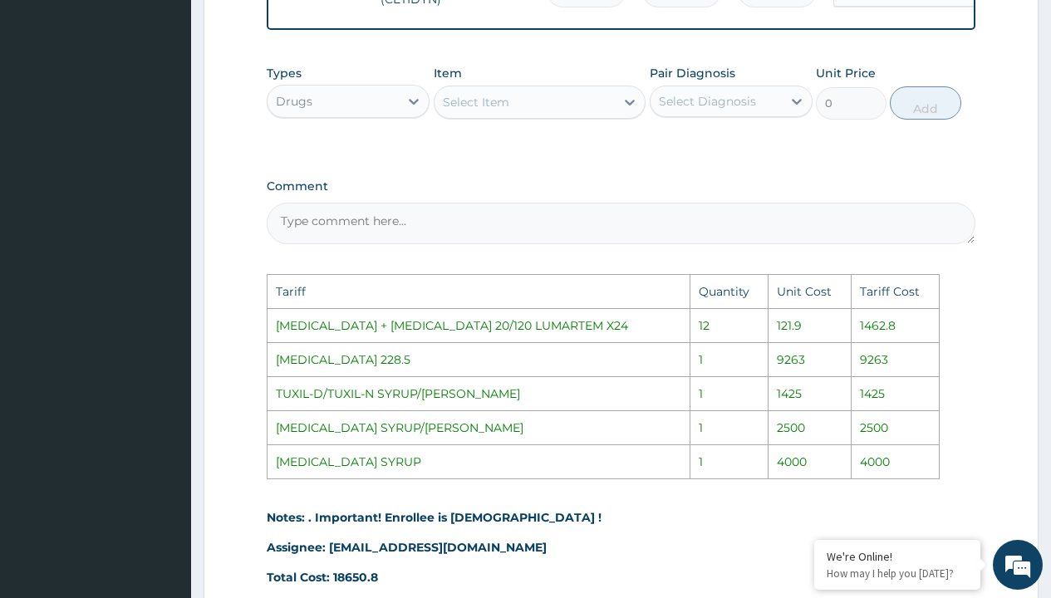
scroll to position [929, 0]
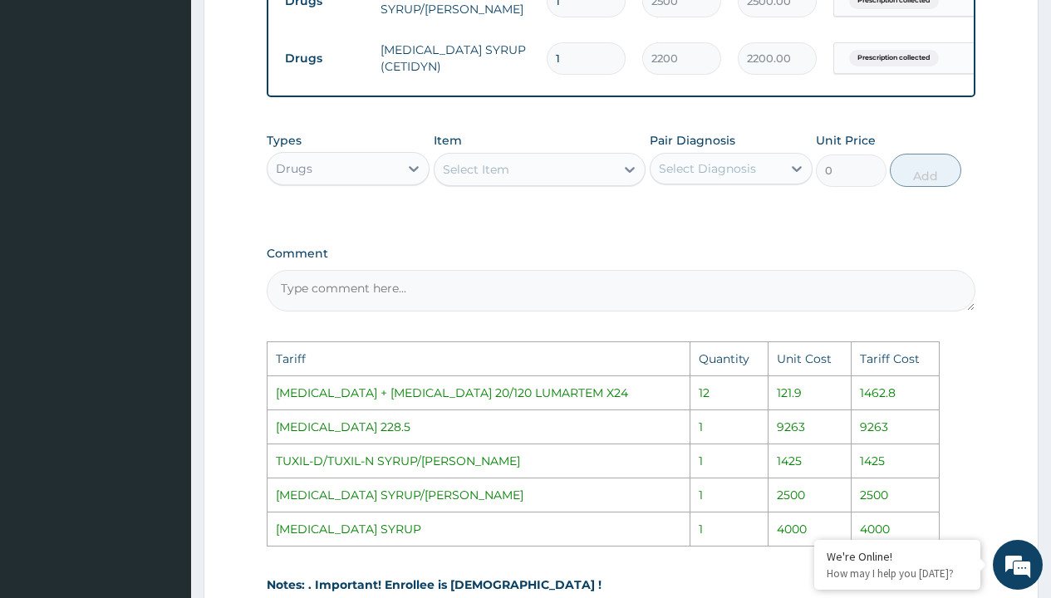
click at [529, 170] on div "Select Item" at bounding box center [525, 169] width 181 height 27
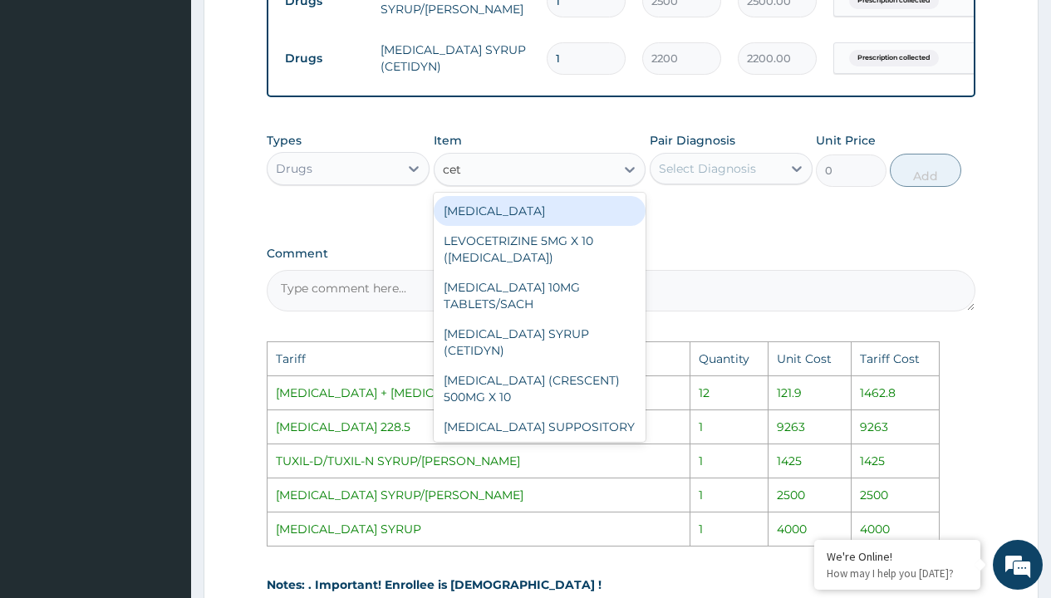
type input "ceti"
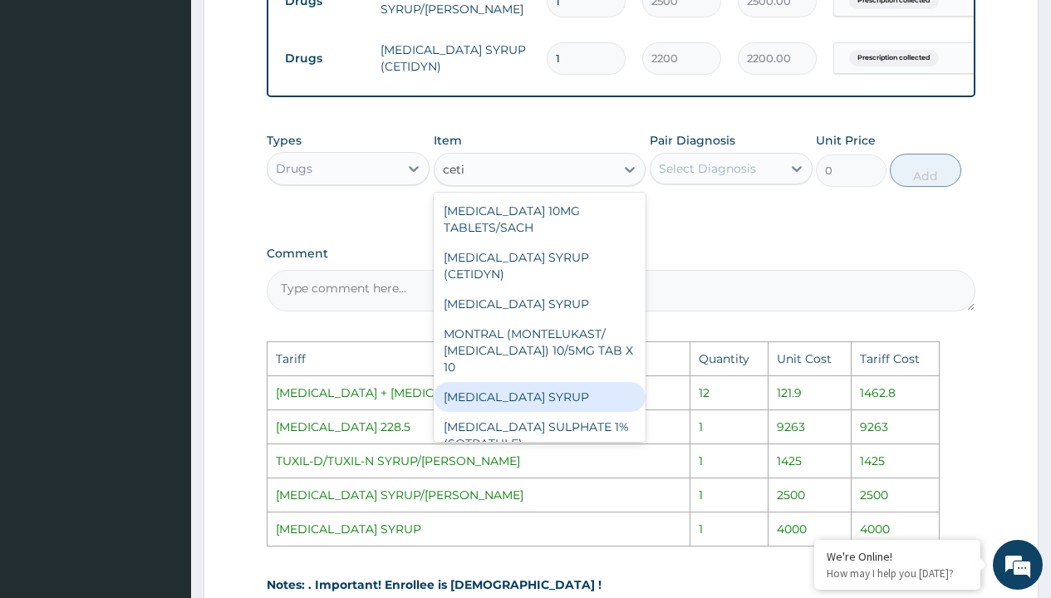
click at [529, 382] on div "[MEDICAL_DATA] SYRUP" at bounding box center [540, 397] width 213 height 30
type input "4000"
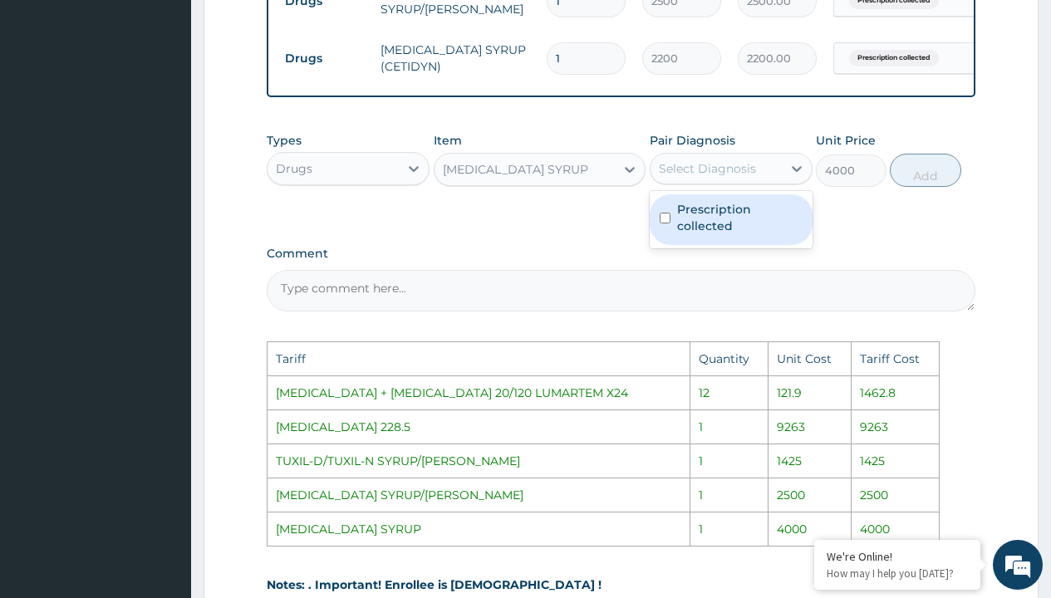
click at [715, 170] on div "Select Diagnosis" at bounding box center [716, 168] width 131 height 27
click at [733, 226] on label "Prescription collected" at bounding box center [740, 217] width 126 height 33
checkbox input "true"
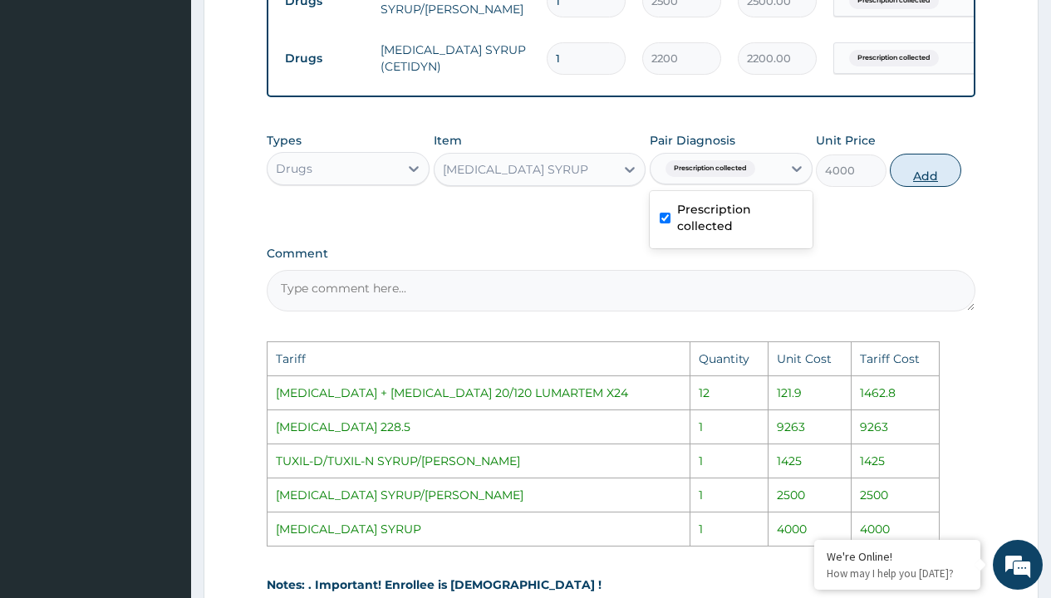
click at [905, 185] on button "Add" at bounding box center [925, 170] width 71 height 33
type input "0"
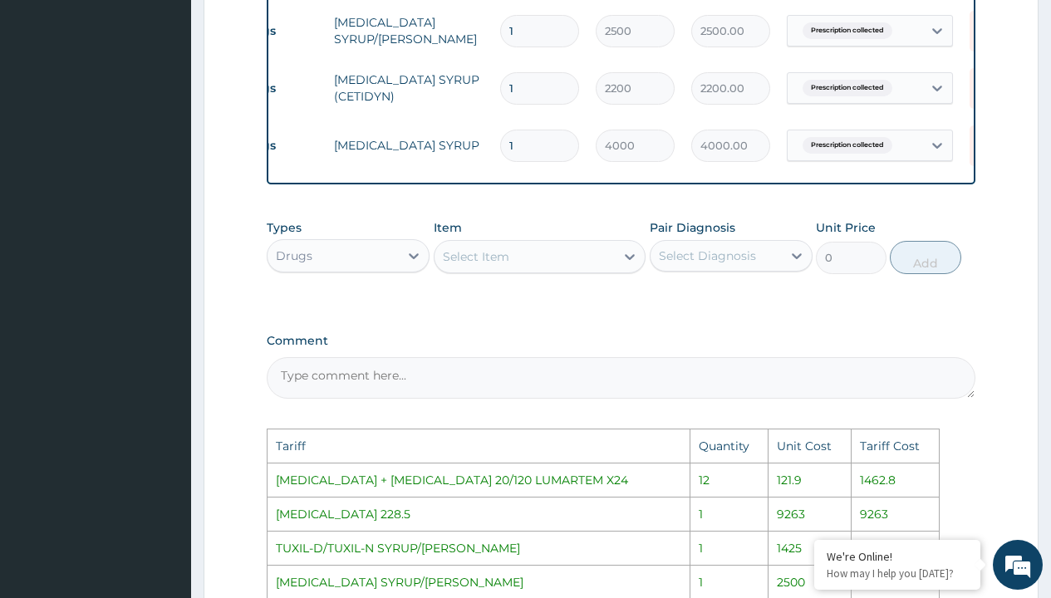
scroll to position [0, 126]
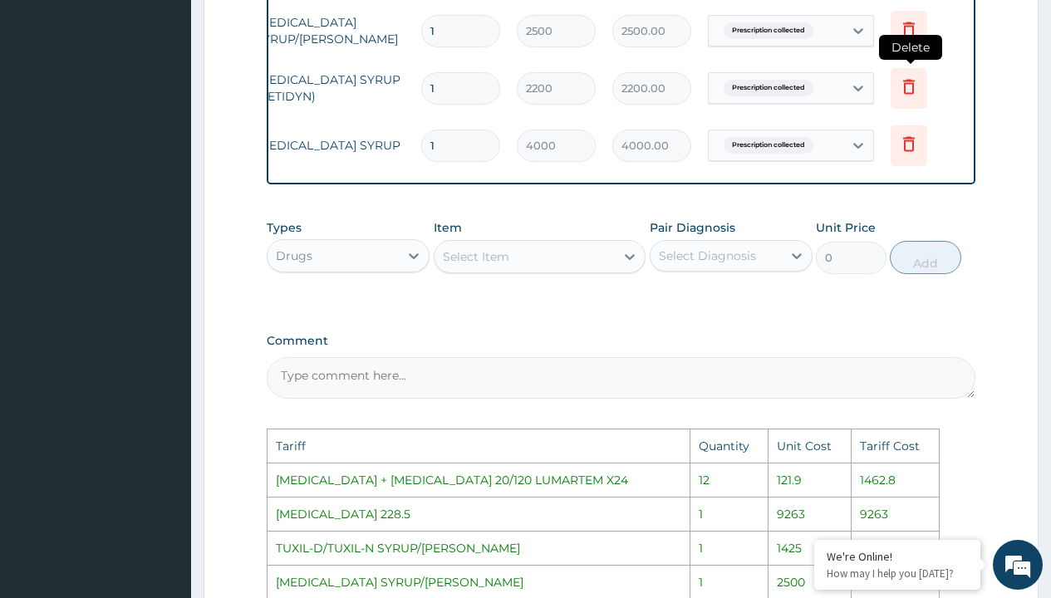
click at [909, 96] on icon at bounding box center [909, 86] width 20 height 20
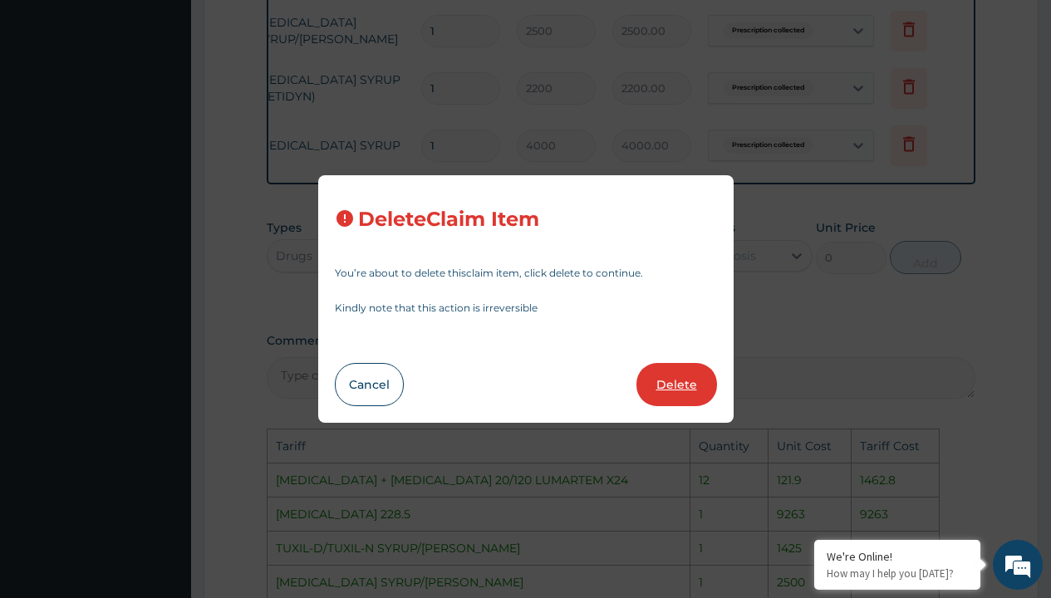
click at [677, 367] on button "Delete" at bounding box center [677, 384] width 81 height 43
type input "4000"
type input "4000.00"
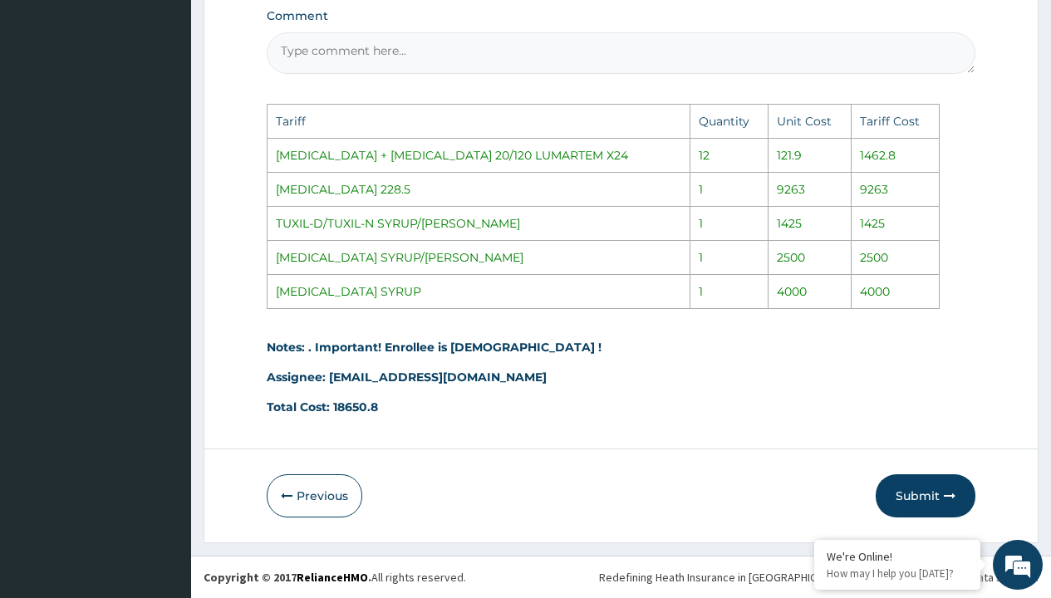
scroll to position [1179, 0]
click at [907, 484] on button "Submit" at bounding box center [926, 496] width 100 height 43
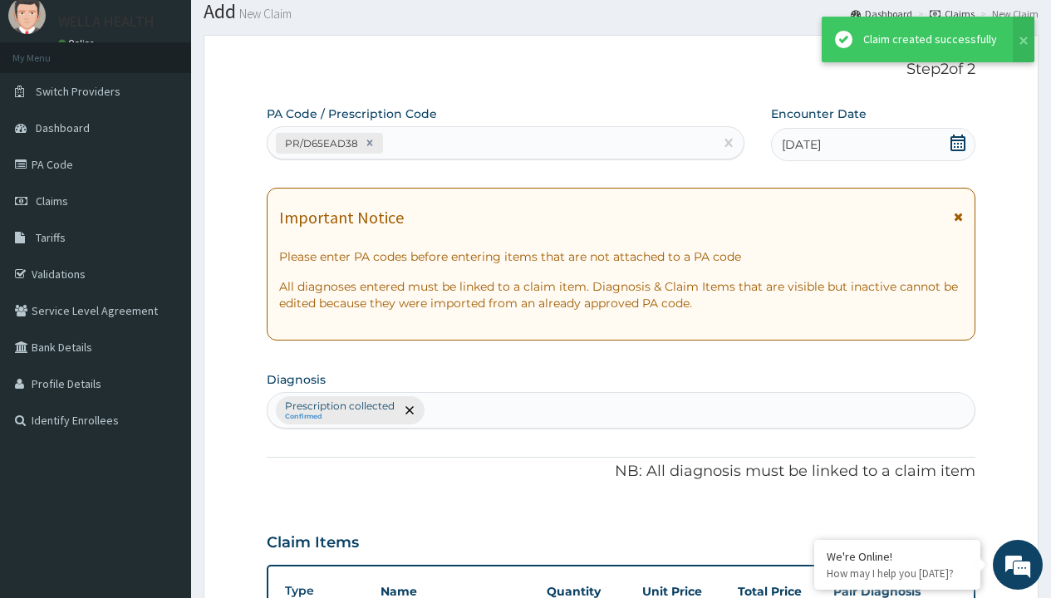
scroll to position [829, 0]
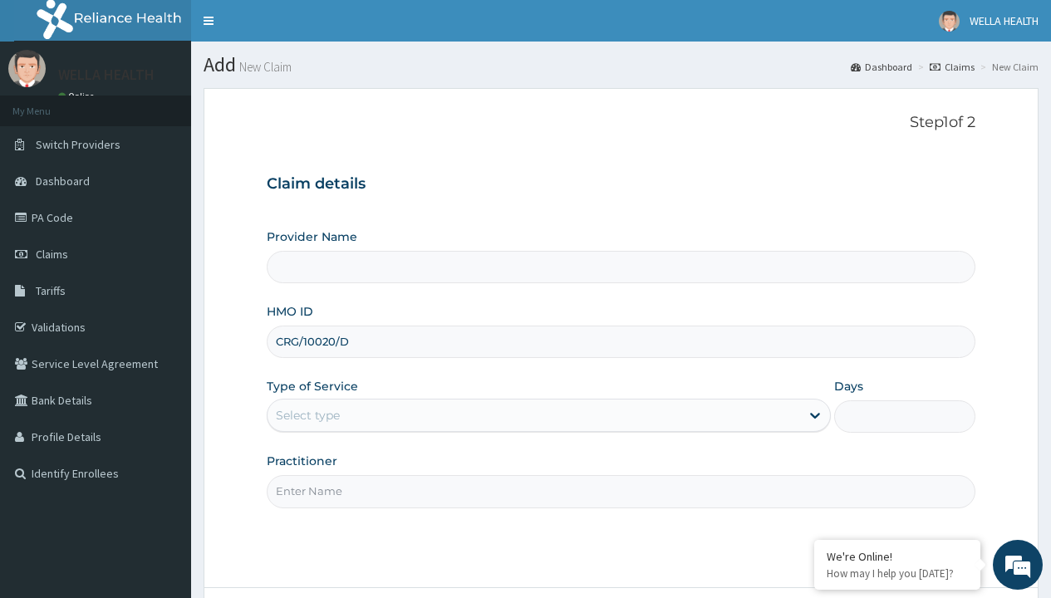
type input "CRG/10020/D"
type input "WellaHealth"
type input "WellaHealth(TELEMEDICINE)"
type input "WellaHealth"
click at [308, 416] on div "Select type" at bounding box center [308, 415] width 64 height 17
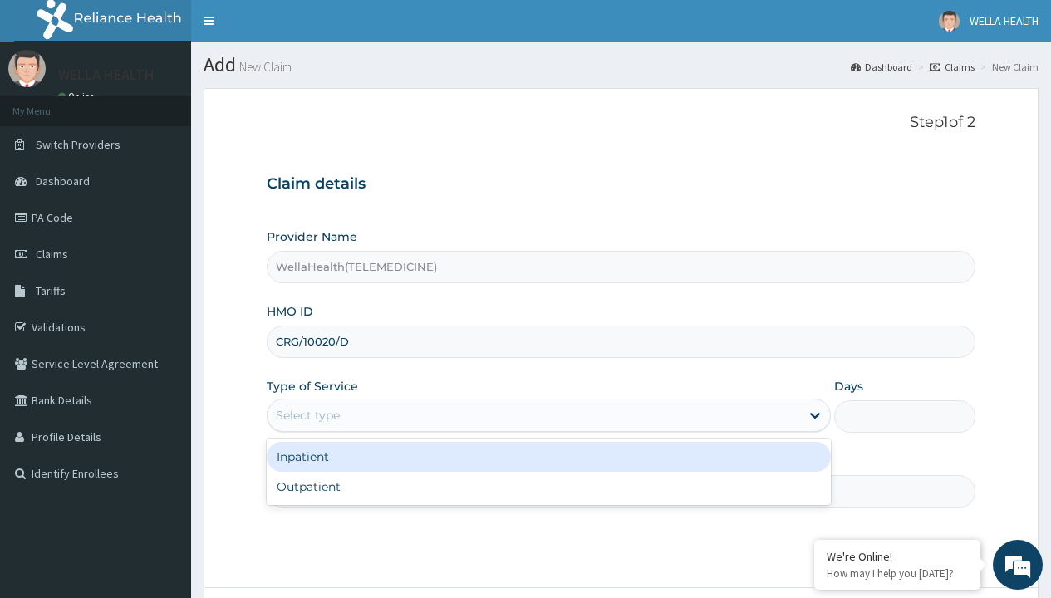
click at [549, 487] on div "Outpatient" at bounding box center [549, 487] width 564 height 30
type input "1"
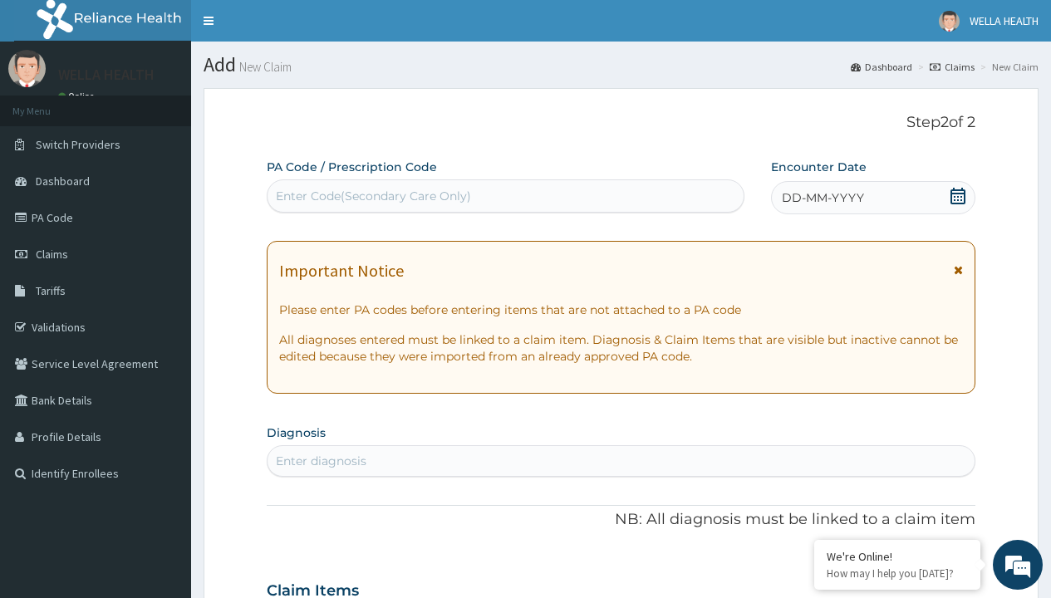
scroll to position [139, 0]
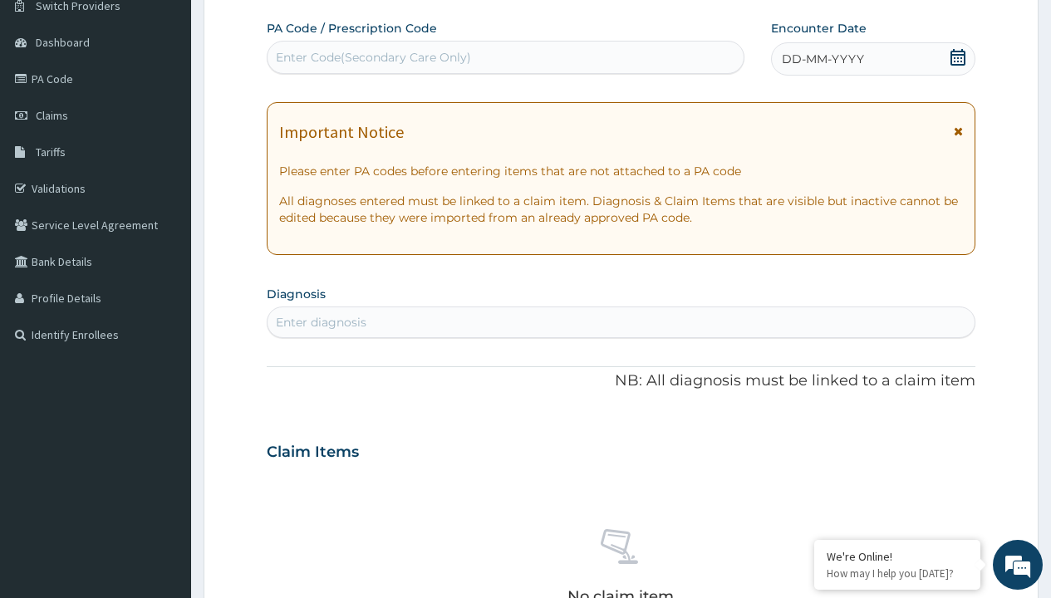
click at [822, 59] on span "DD-MM-YYYY" at bounding box center [823, 59] width 82 height 17
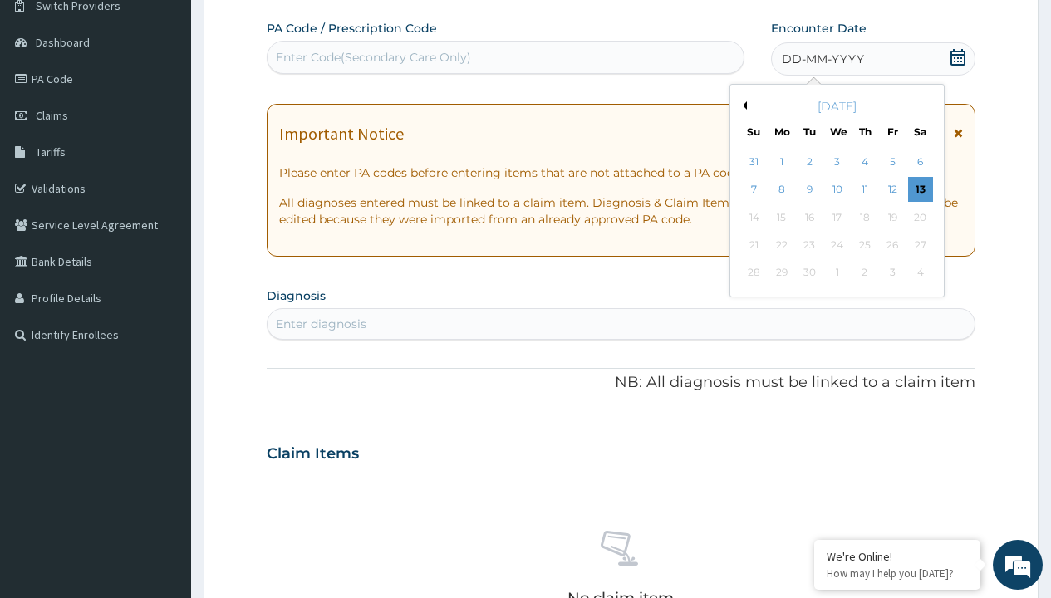
click at [742, 106] on button "Previous Month" at bounding box center [743, 105] width 8 height 8
click at [809, 189] on div "5" at bounding box center [809, 190] width 25 height 25
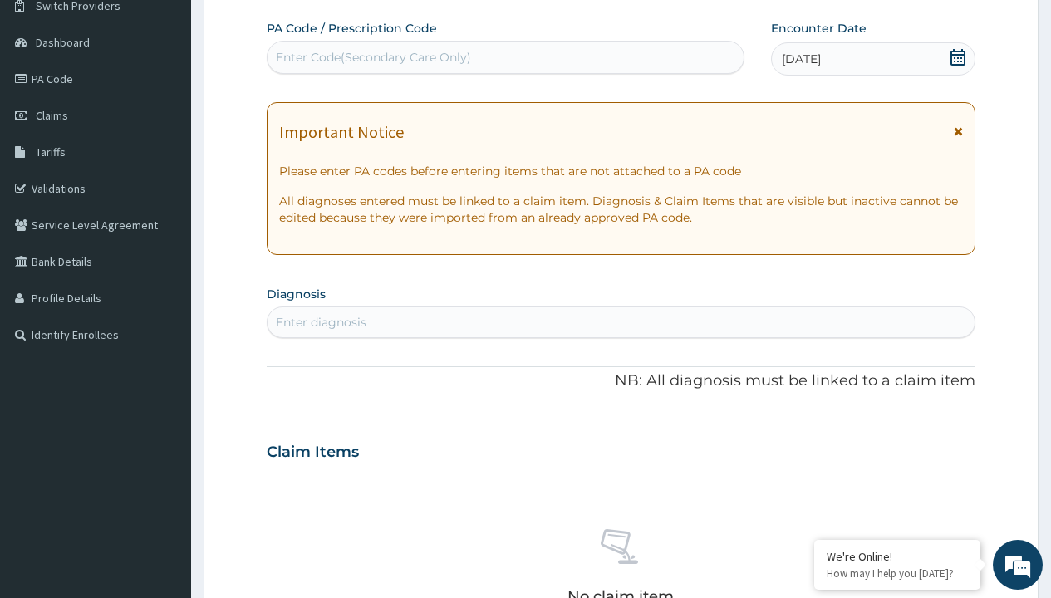
click at [372, 57] on div "Enter Code(Secondary Care Only)" at bounding box center [373, 57] width 195 height 17
type input "PR/30F93657"
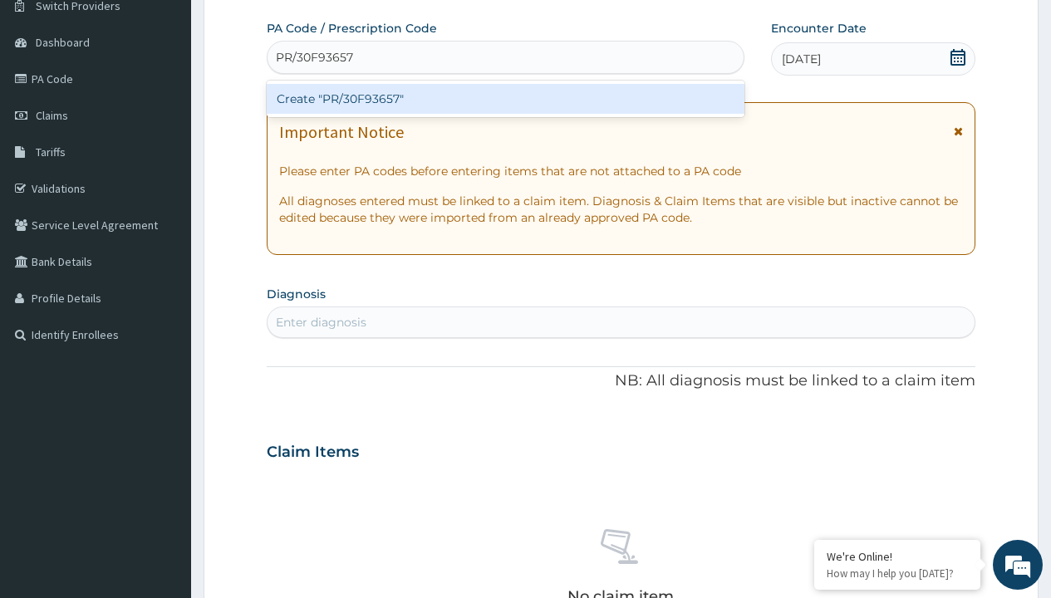
click at [505, 99] on div "Create "PR/30F93657"" at bounding box center [505, 99] width 477 height 30
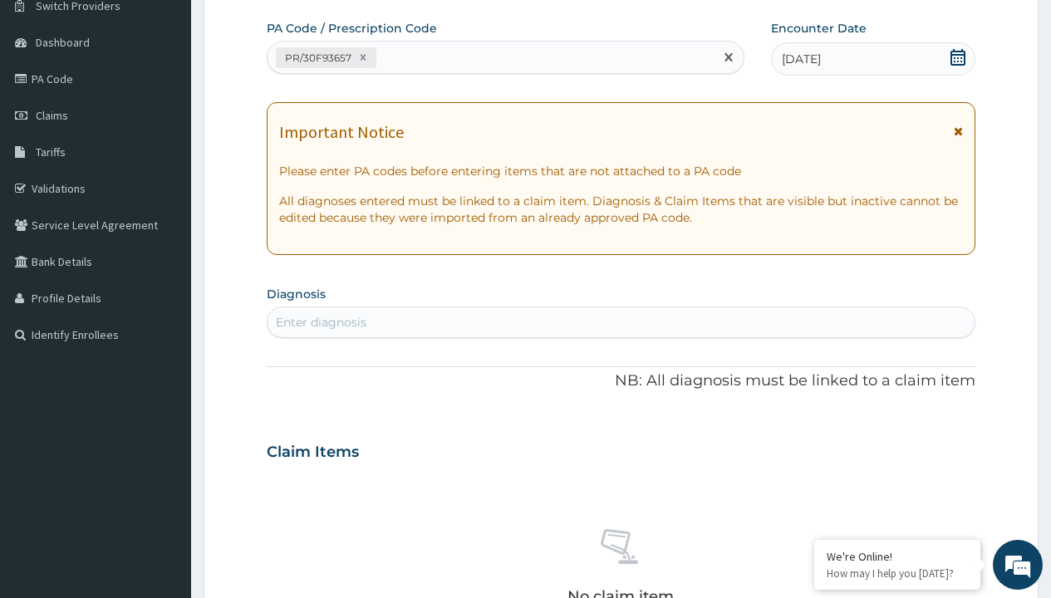
click at [321, 322] on div "Enter diagnosis" at bounding box center [321, 322] width 91 height 17
type input "prescription collected"
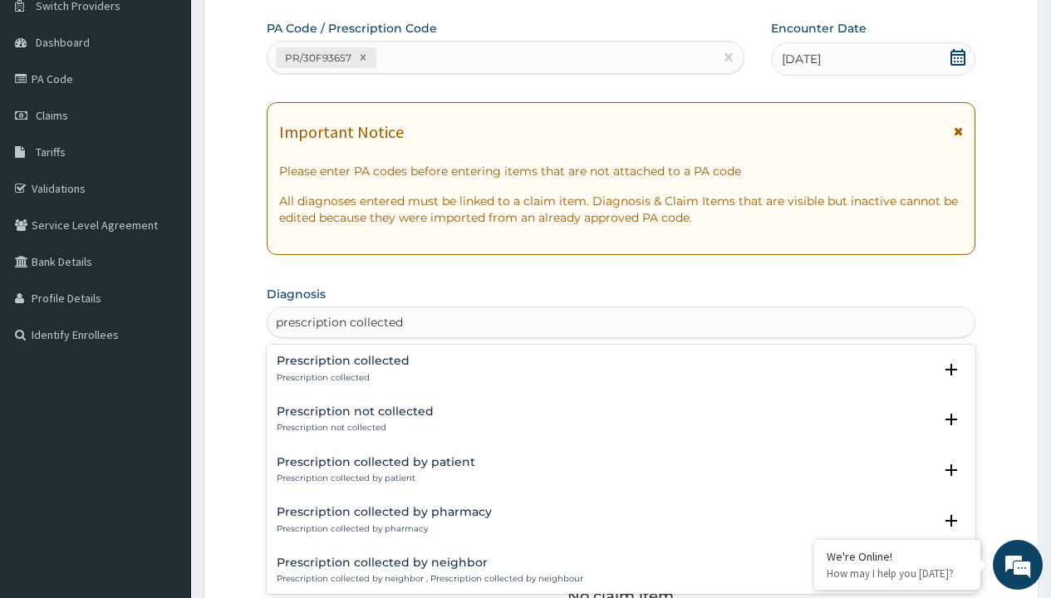
click at [341, 377] on p "Prescription collected" at bounding box center [343, 378] width 133 height 12
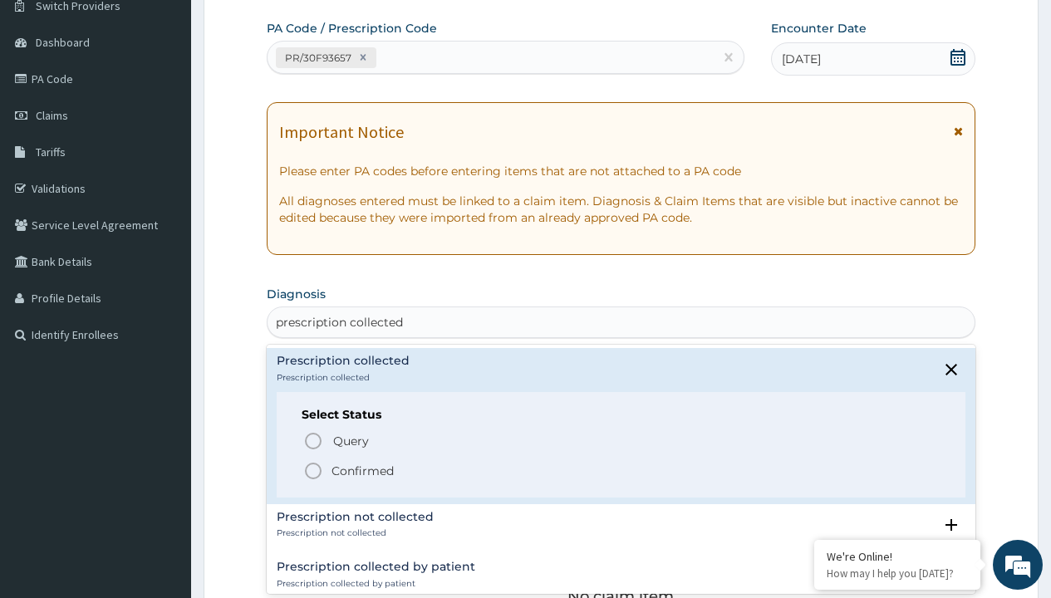
click at [362, 470] on p "Confirmed" at bounding box center [363, 471] width 62 height 17
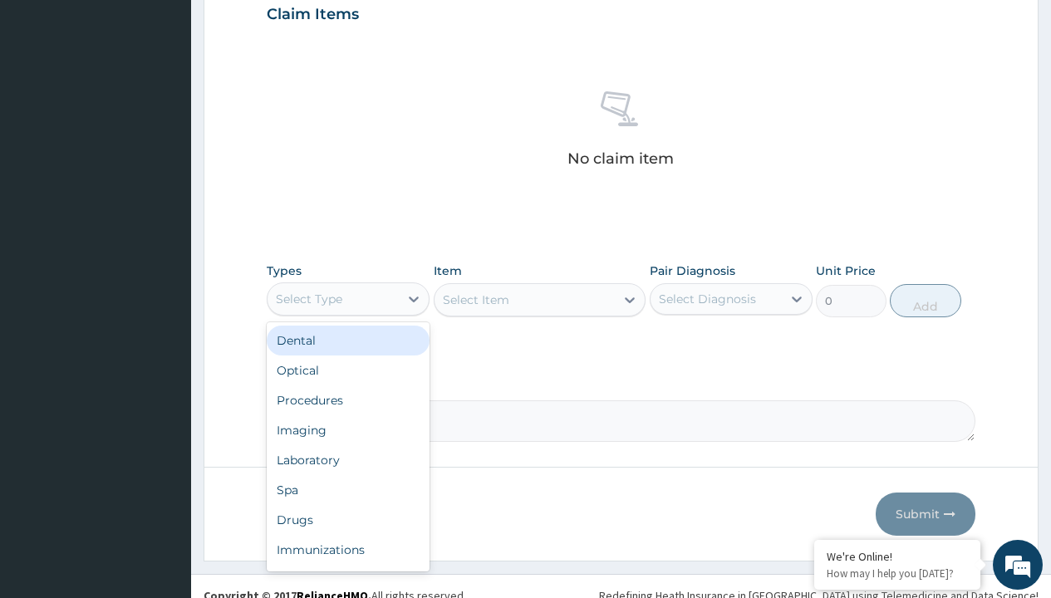
type input "procedures"
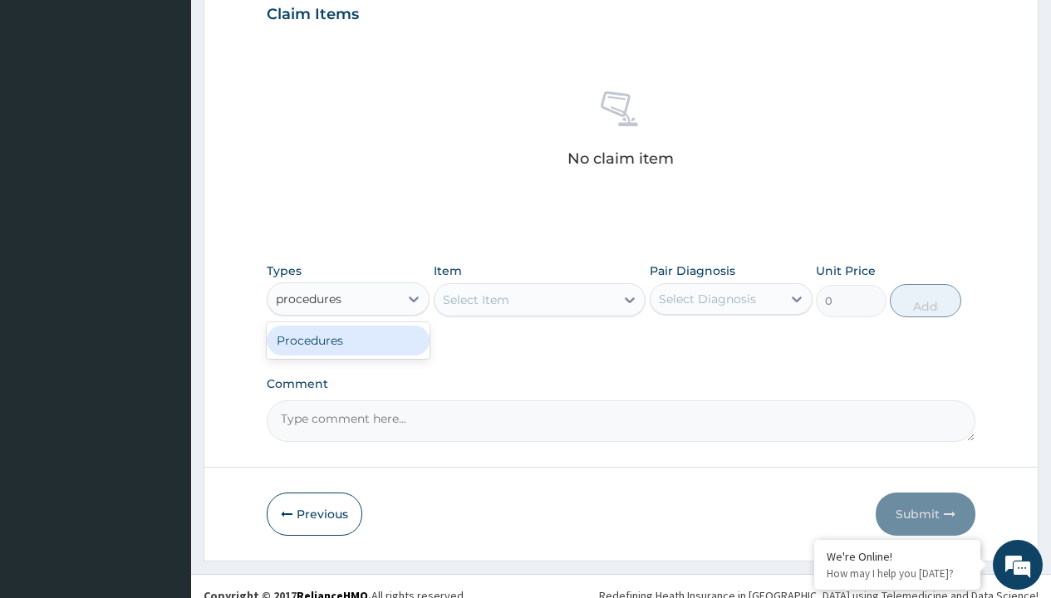
click at [348, 340] on div "Procedures" at bounding box center [348, 341] width 163 height 30
click at [475, 299] on div "Select Item" at bounding box center [476, 300] width 66 height 17
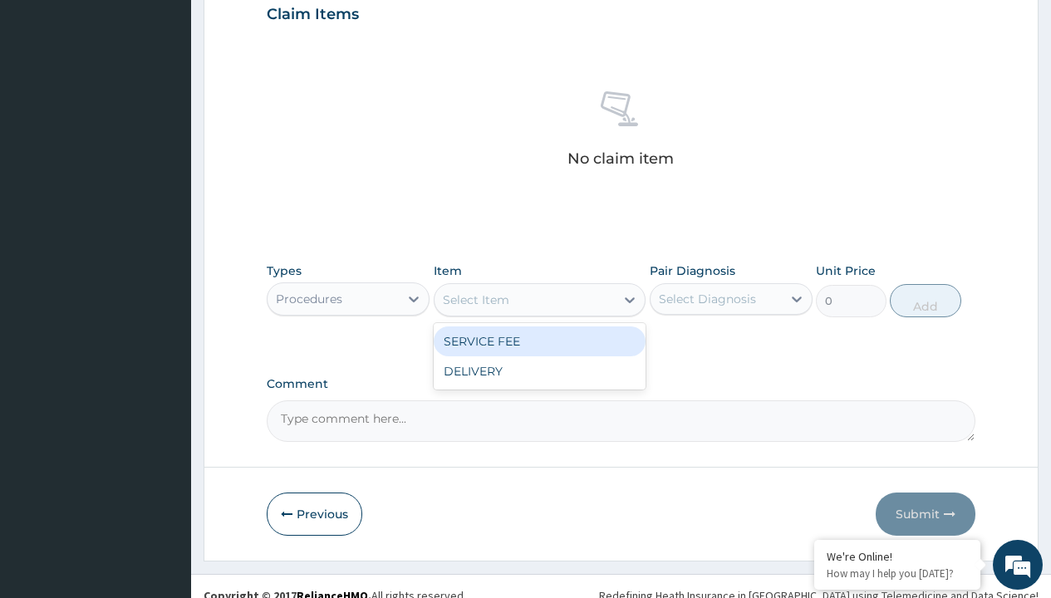
type input "service fee"
click at [539, 341] on div "SERVICE FEE" at bounding box center [540, 342] width 213 height 30
type input "100"
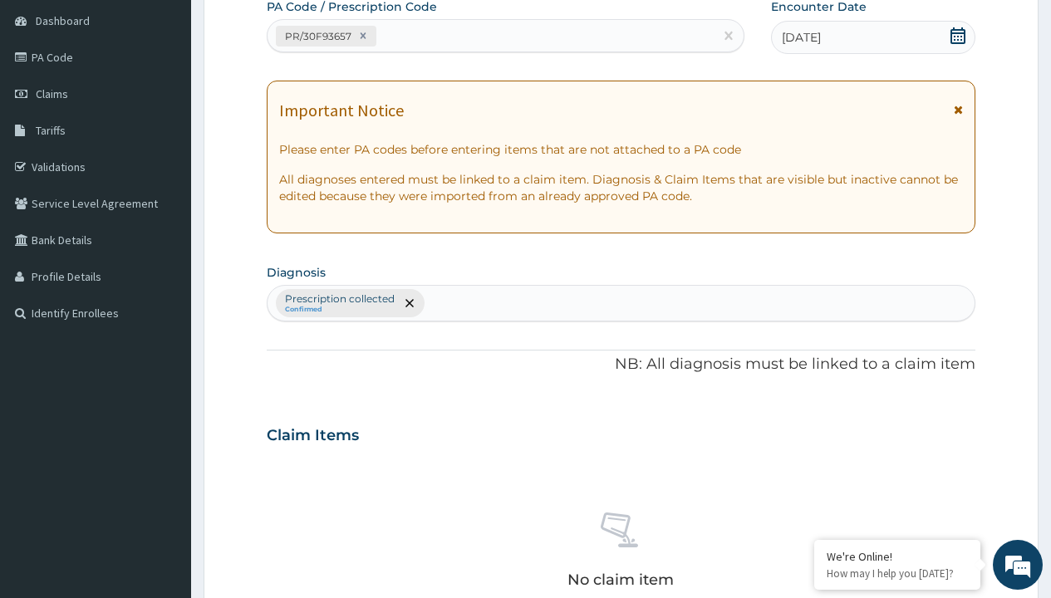
type input "prescription collected"
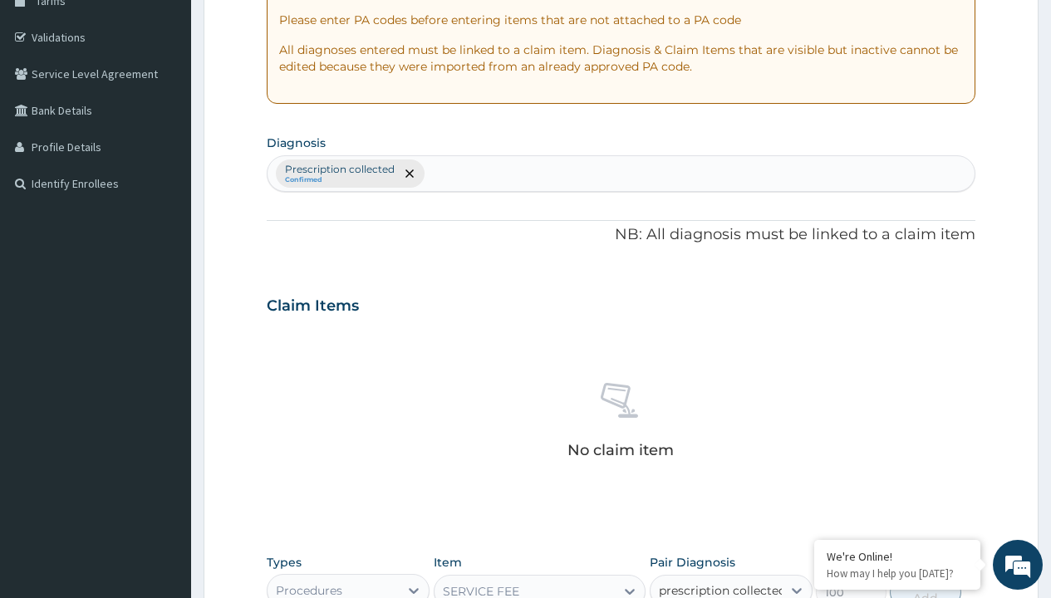
checkbox input "true"
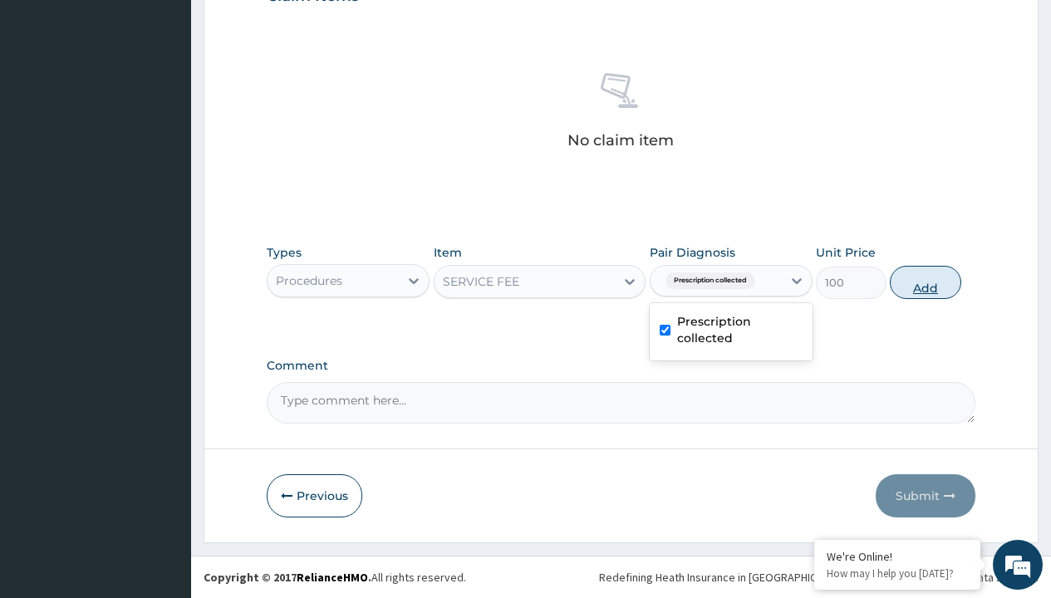
click at [926, 282] on button "Add" at bounding box center [925, 282] width 71 height 33
type input "0"
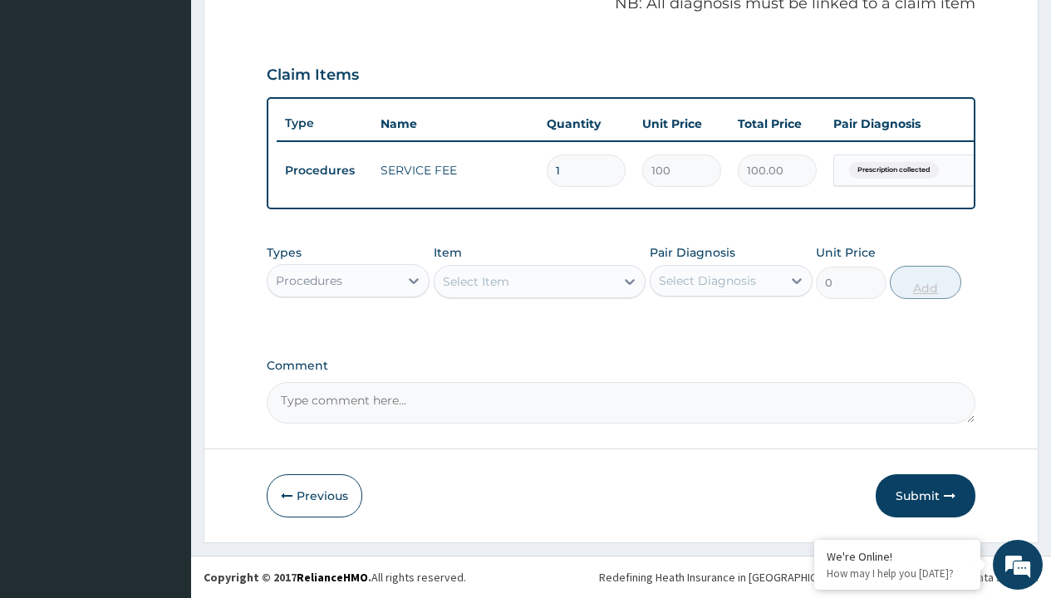
scroll to position [534, 0]
click at [309, 280] on div "Procedures" at bounding box center [309, 281] width 66 height 17
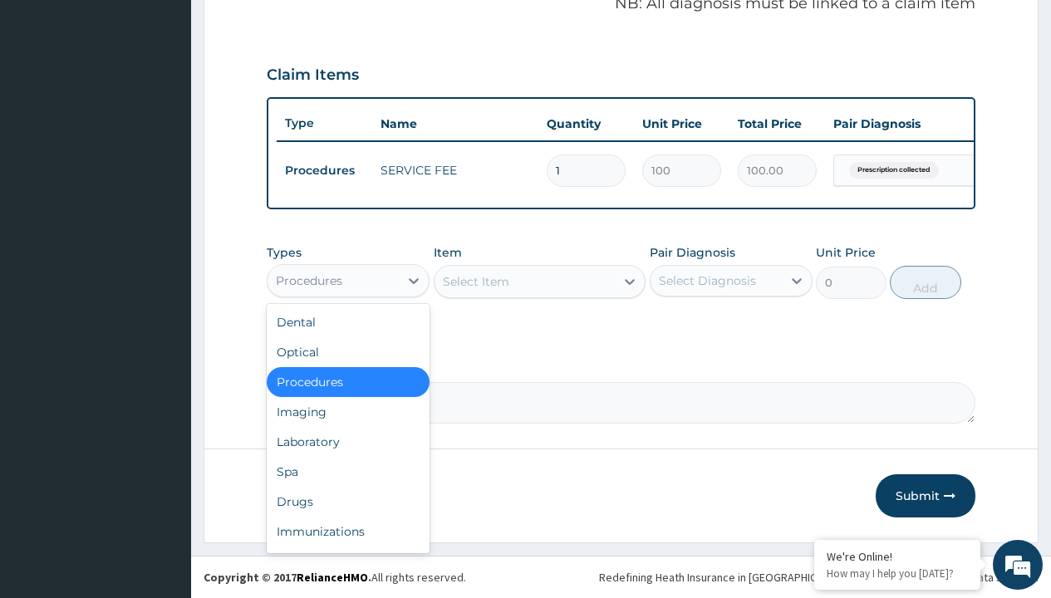
type input "drugs"
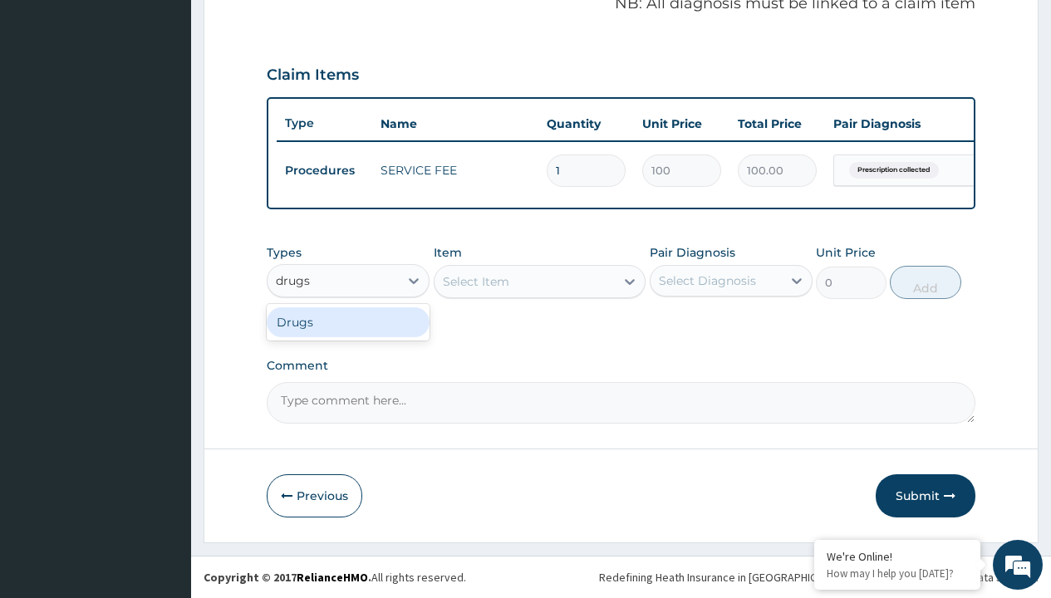
scroll to position [0, 0]
click at [348, 322] on div "Drugs" at bounding box center [348, 323] width 163 height 30
click at [475, 281] on div "Select Item" at bounding box center [540, 281] width 213 height 33
type input "augmentin 457mg suspension"
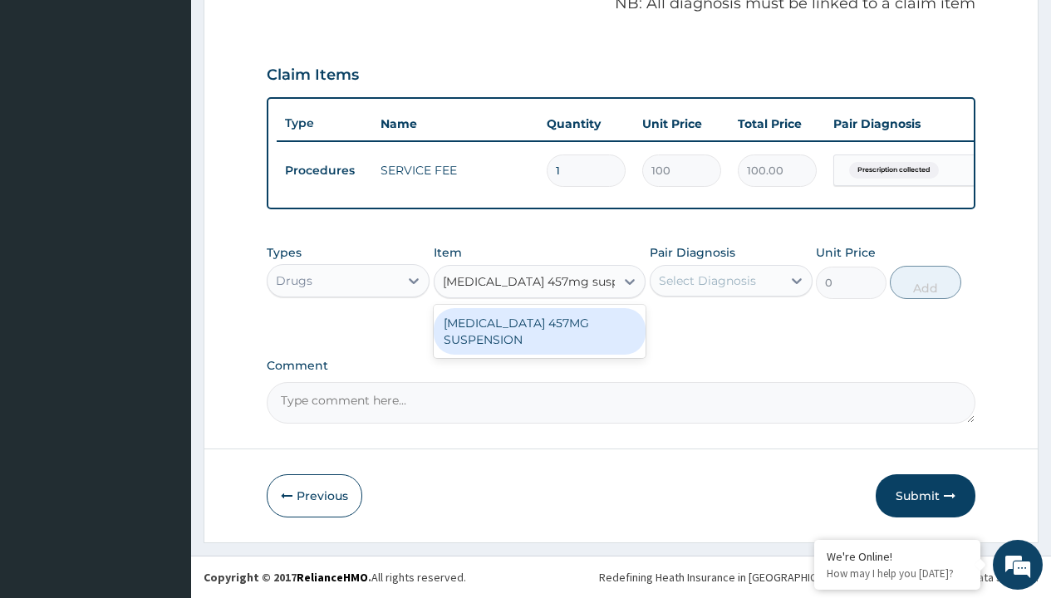
click at [539, 331] on div "AUGMENTIN 457MG SUSPENSION" at bounding box center [540, 331] width 213 height 47
type input "8255.5"
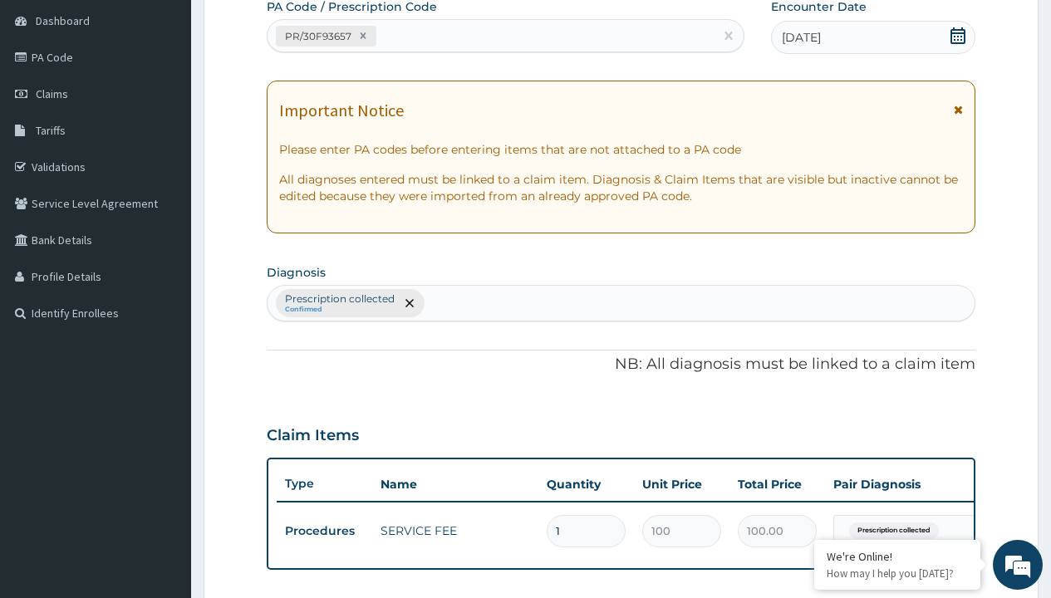
type input "prescription collected"
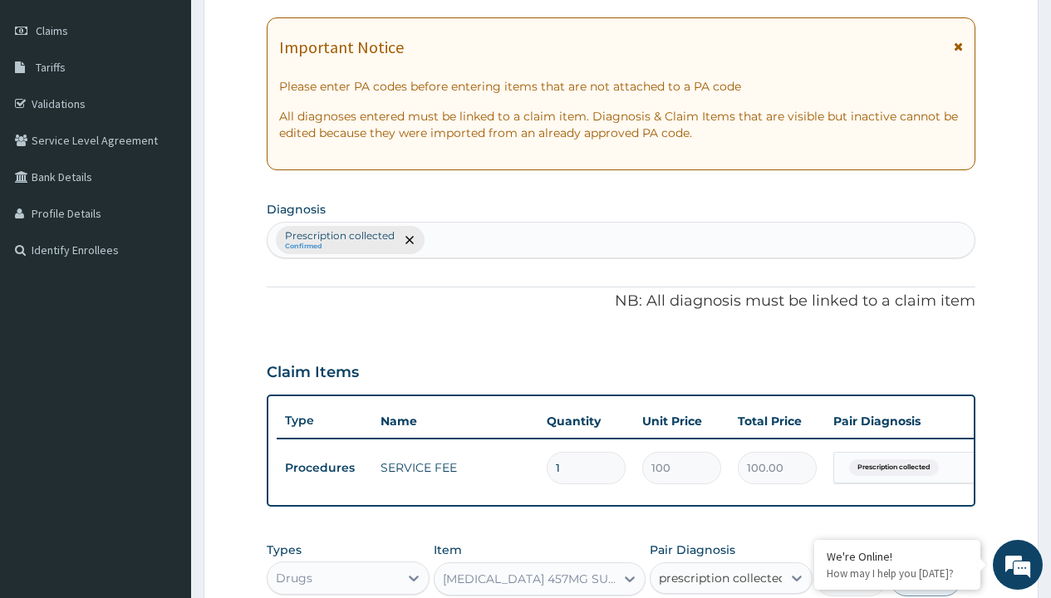
checkbox input "true"
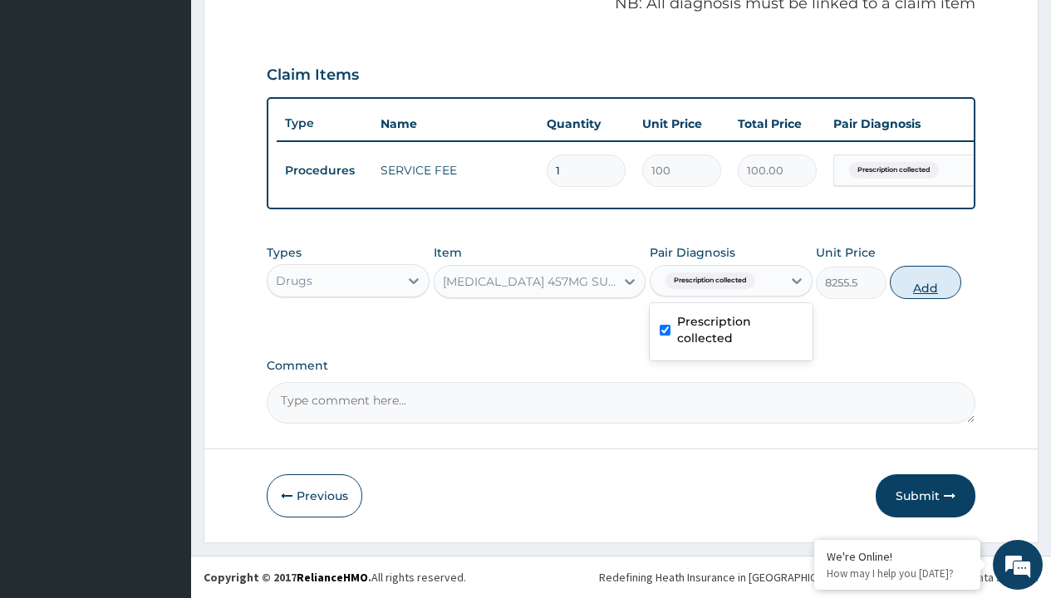
click at [926, 282] on button "Add" at bounding box center [925, 282] width 71 height 33
type input "0"
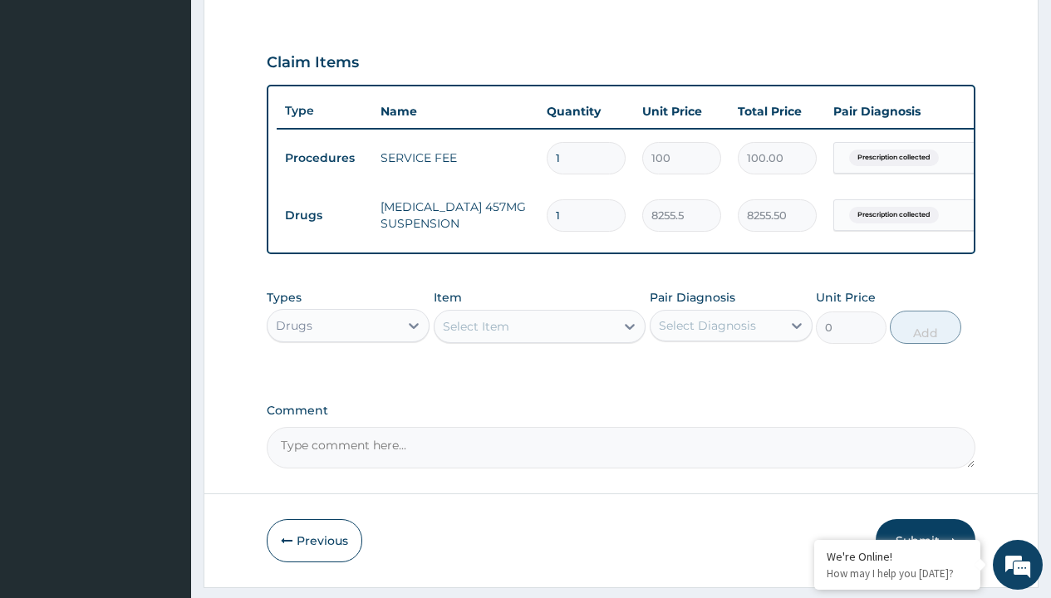
click at [324, 215] on td "Drugs" at bounding box center [325, 215] width 96 height 31
type input "drugs"
click at [348, 379] on div "Drugs" at bounding box center [348, 367] width 163 height 30
click at [475, 335] on div "Select Item" at bounding box center [476, 326] width 66 height 17
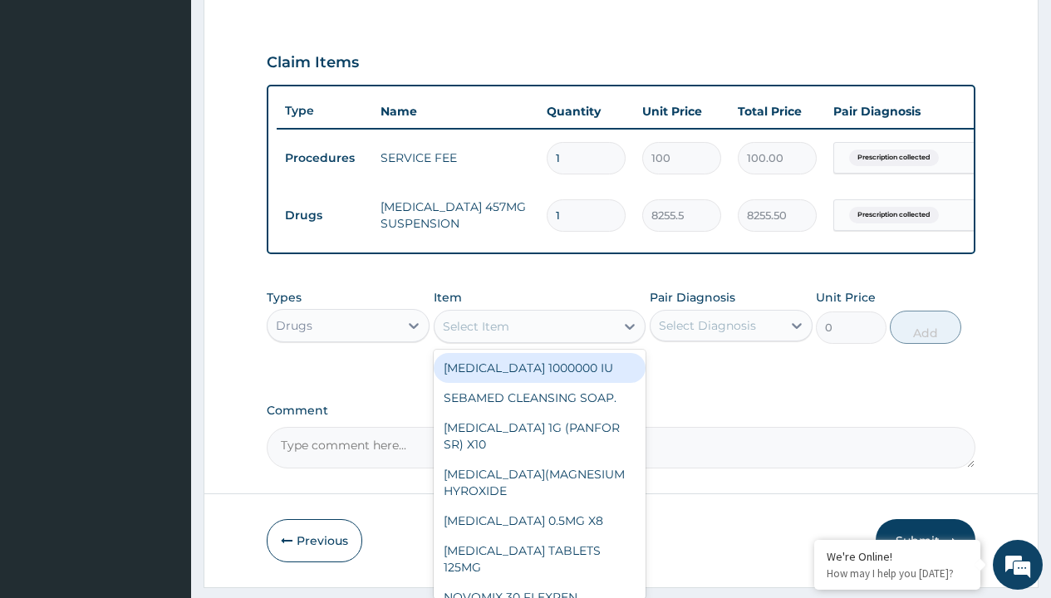
type input "lonart suspension (artemether/lumefantrine)/bott"
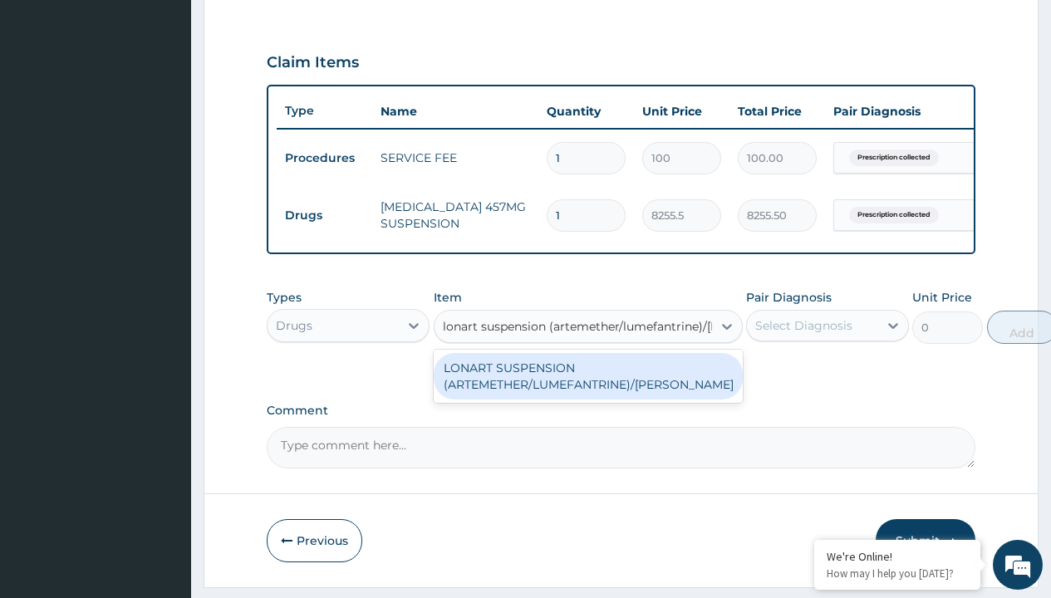
click at [588, 388] on div "LONART SUSPENSION (ARTEMETHER/LUMEFANTRINE)/BOTT" at bounding box center [588, 376] width 309 height 47
type input "4000"
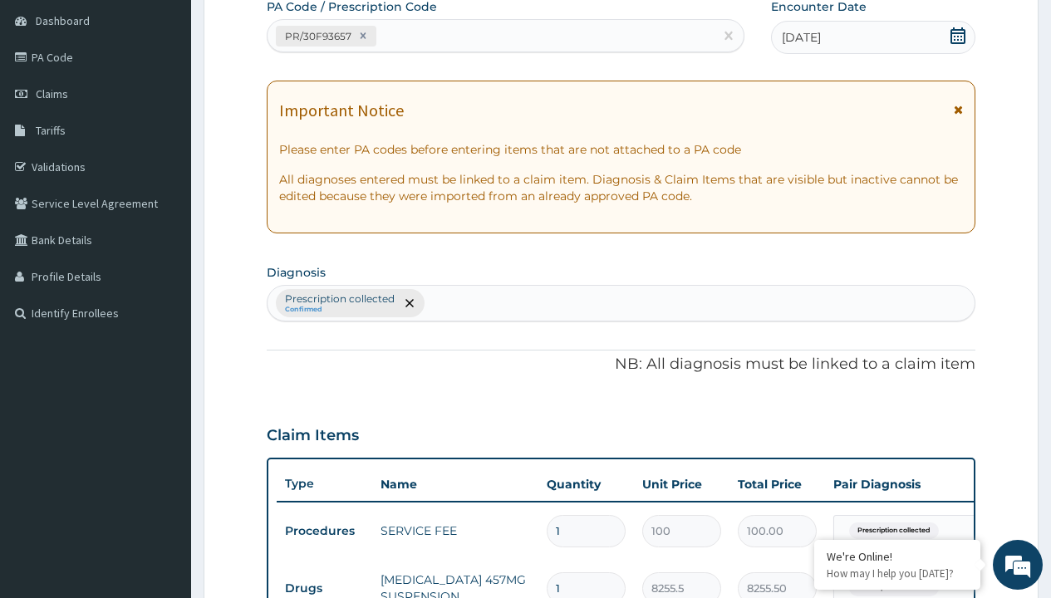
type input "prescription collected"
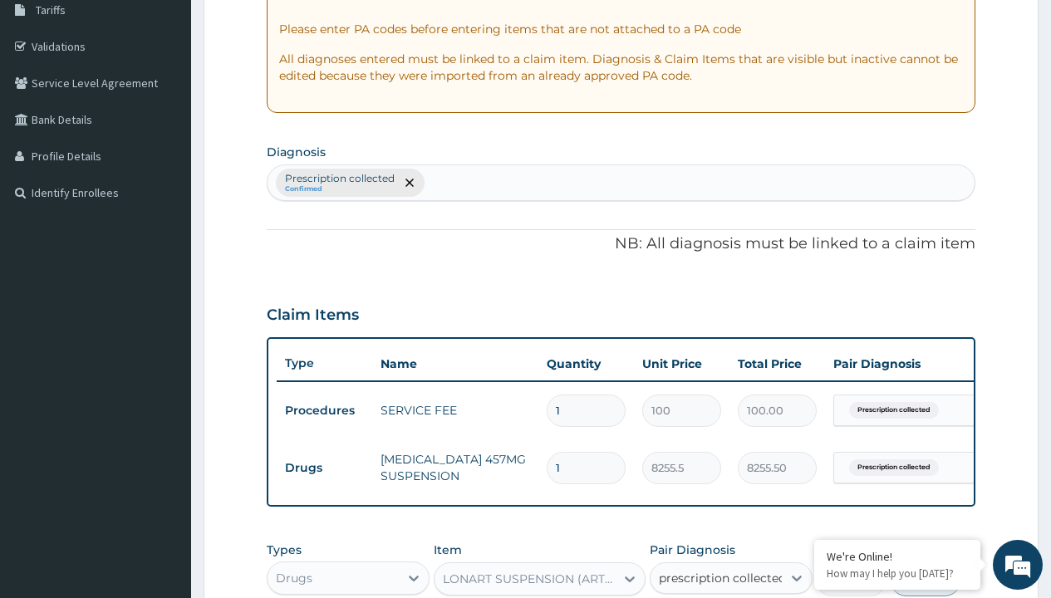
checkbox input "true"
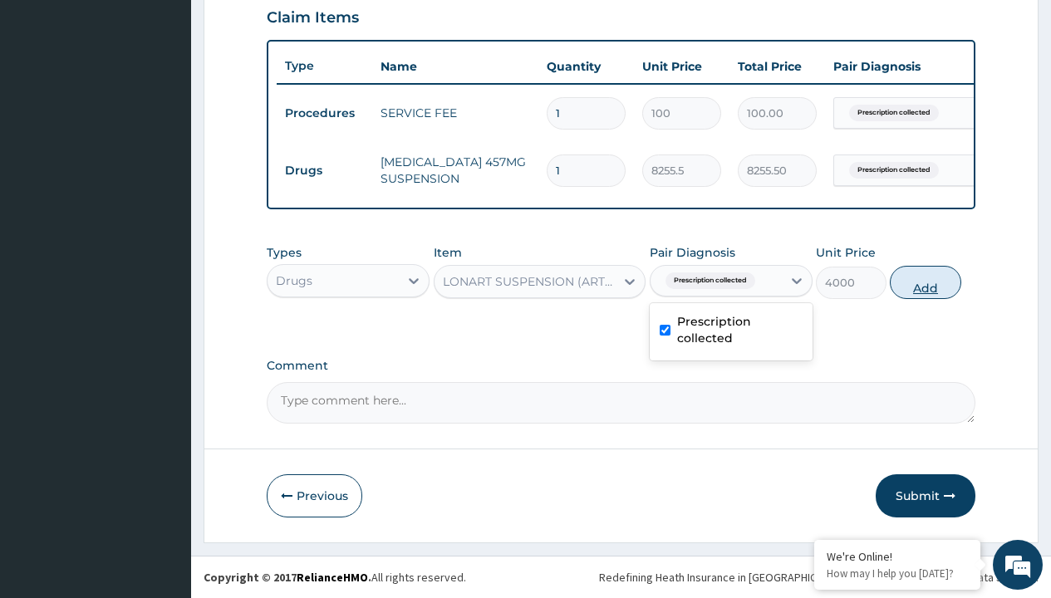
click at [926, 282] on button "Add" at bounding box center [925, 282] width 71 height 33
type input "0"
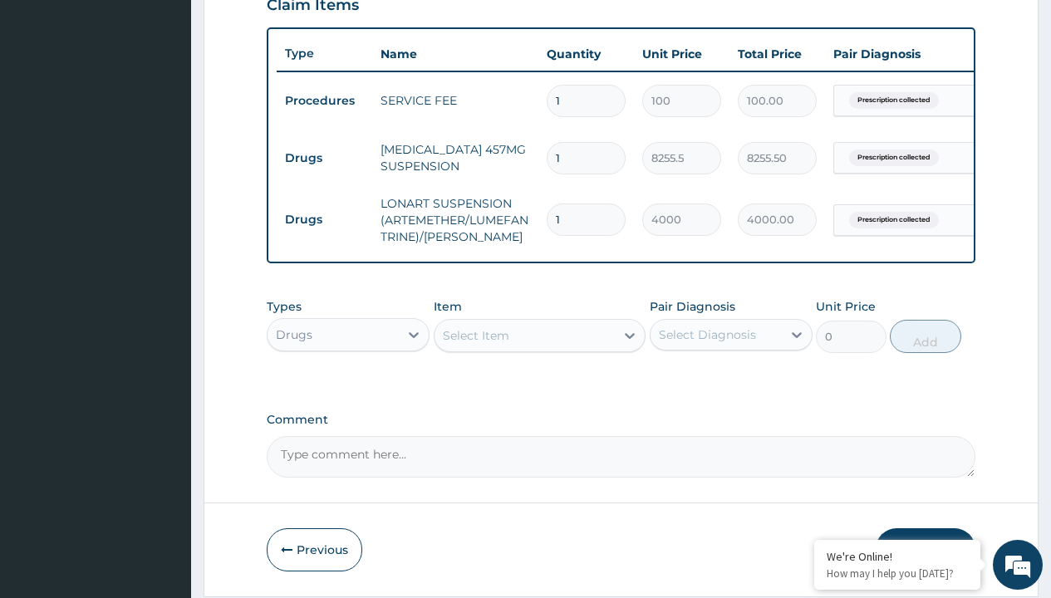
click at [324, 158] on td "Drugs" at bounding box center [325, 158] width 96 height 31
type input "drugs"
click at [348, 388] on div "Drugs" at bounding box center [348, 377] width 163 height 30
click at [475, 344] on div "Select Item" at bounding box center [476, 335] width 66 height 17
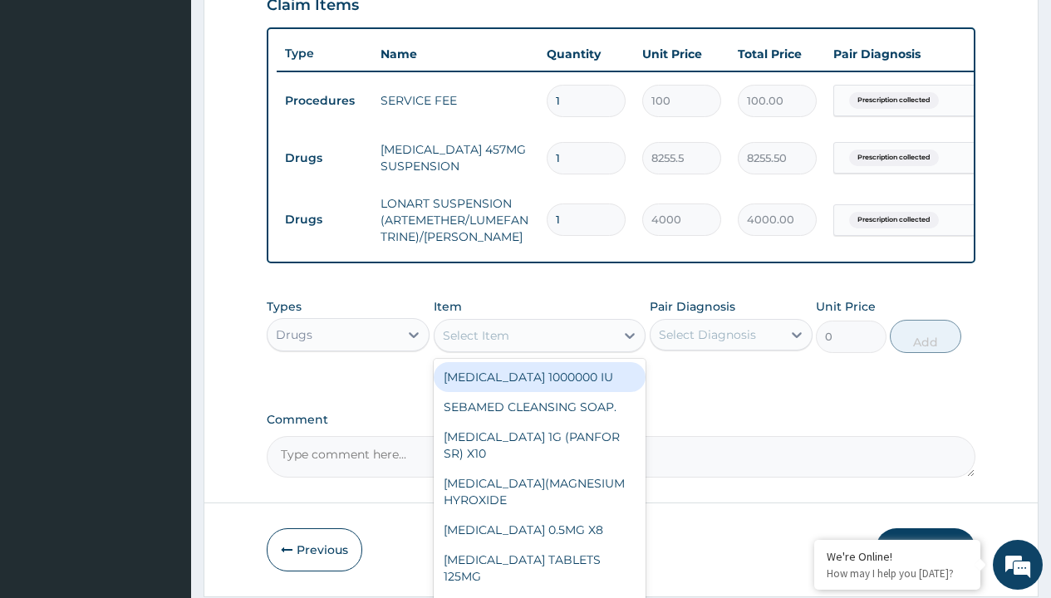
type input "paracetamol syrup avipol/bott"
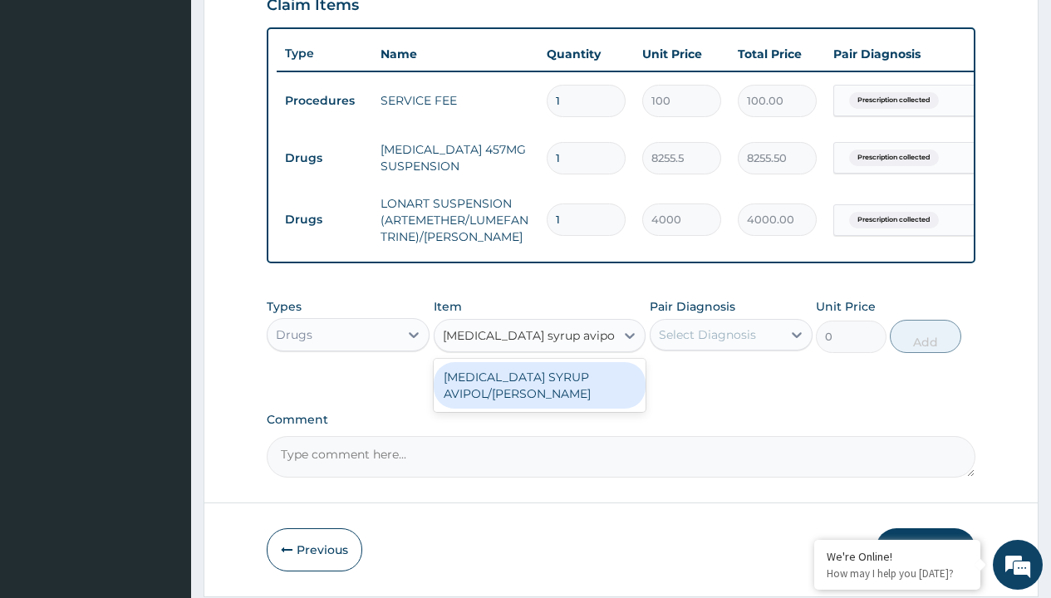
click at [539, 397] on div "PARACETAMOL SYRUP AVIPOL/BOTT" at bounding box center [540, 385] width 213 height 47
type input "1500"
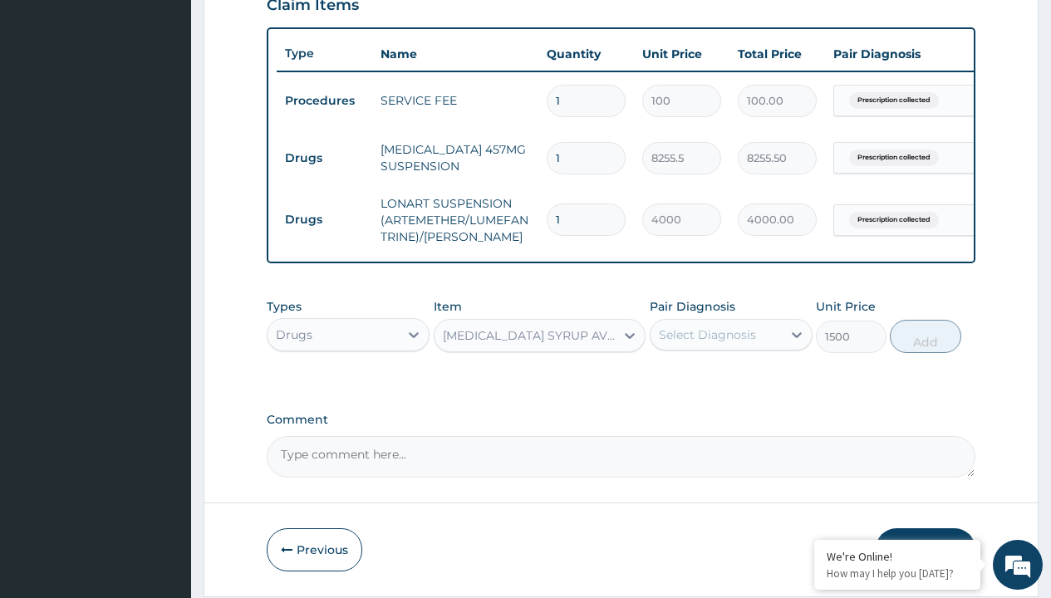
scroll to position [160, 0]
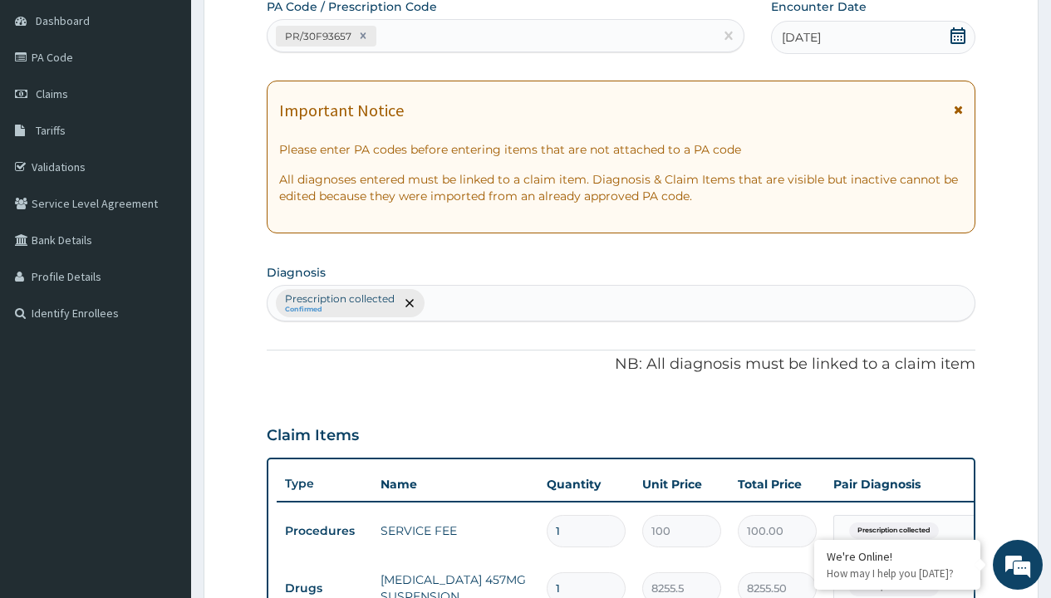
click at [339, 299] on p "Prescription collected" at bounding box center [340, 299] width 110 height 13
type input "prescription collected"
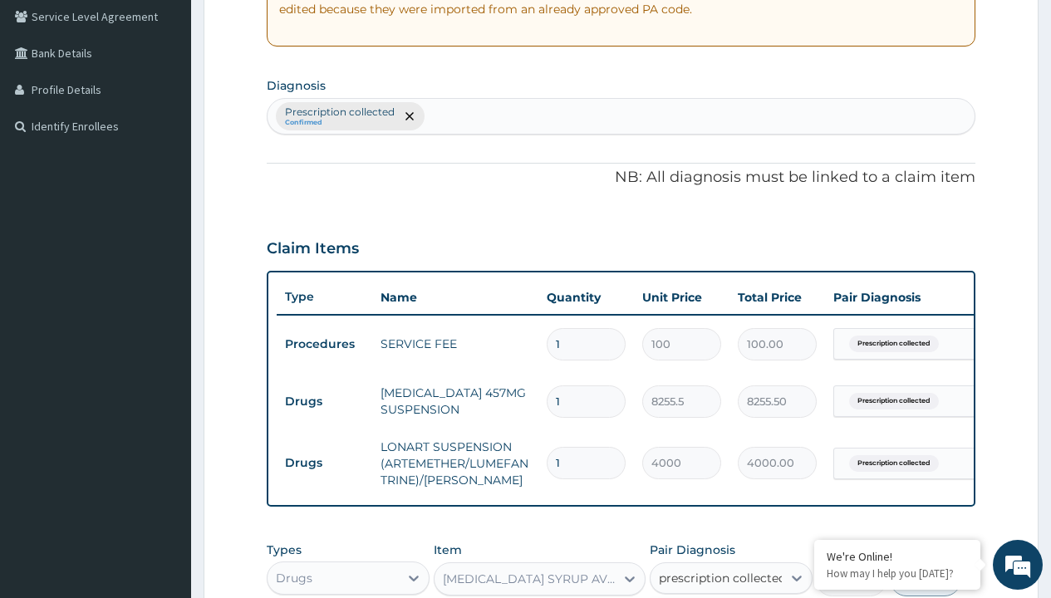
checkbox input "true"
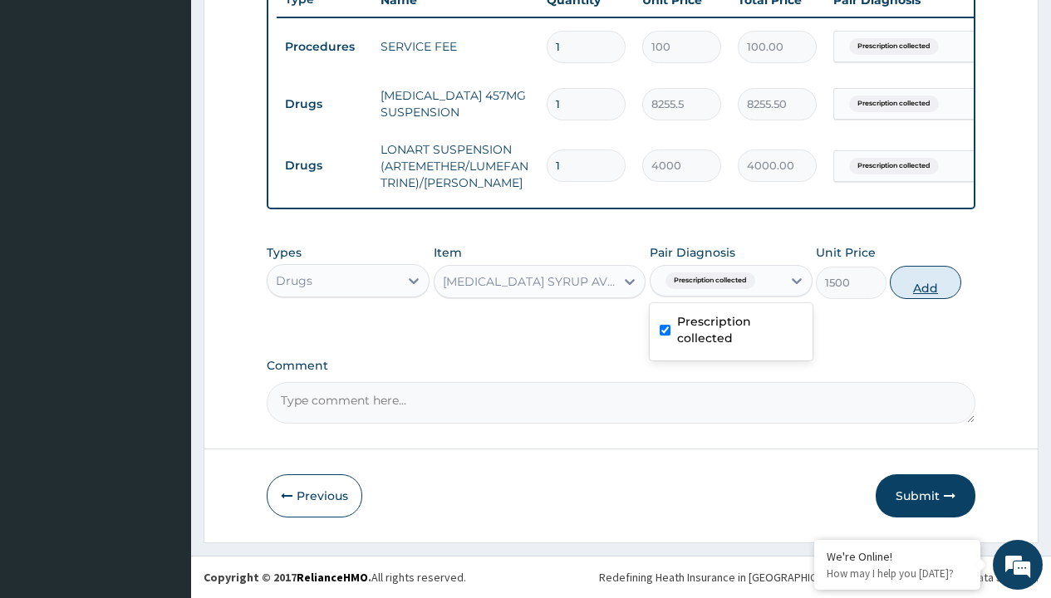
click at [926, 282] on button "Add" at bounding box center [925, 282] width 71 height 33
type input "0"
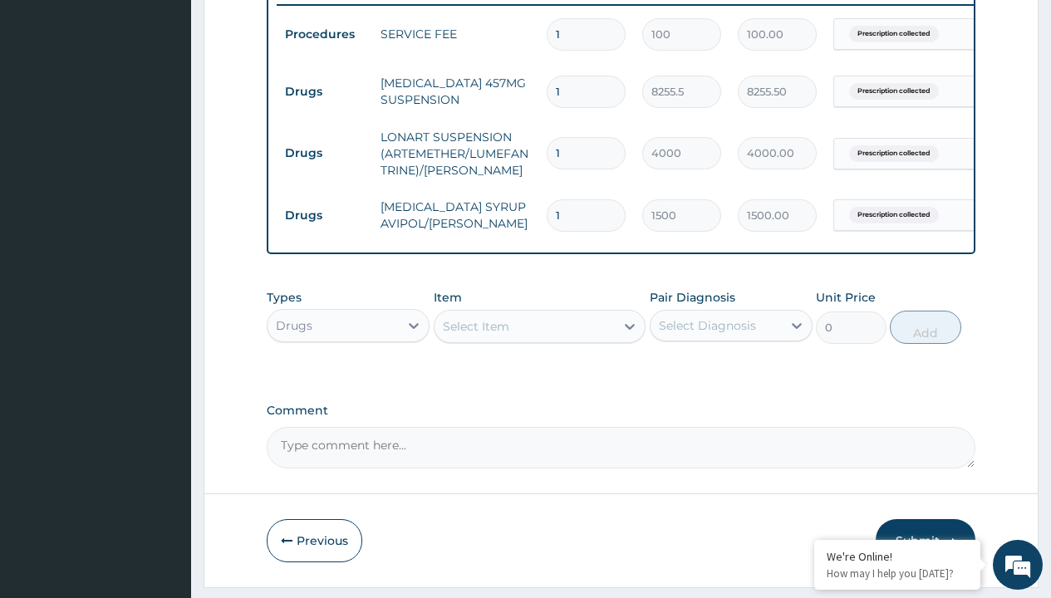
click at [324, 91] on td "Drugs" at bounding box center [325, 91] width 96 height 31
type input "drugs"
click at [348, 379] on div "Drugs" at bounding box center [348, 367] width 163 height 30
click at [475, 335] on div "Select Item" at bounding box center [476, 326] width 66 height 17
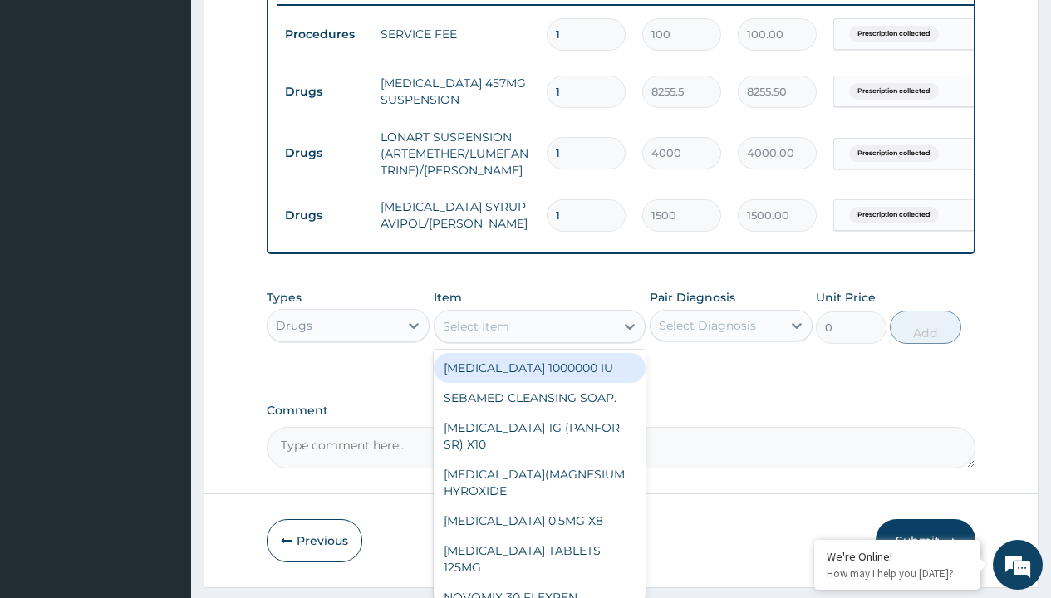
type input "neofylin syrup/bott"
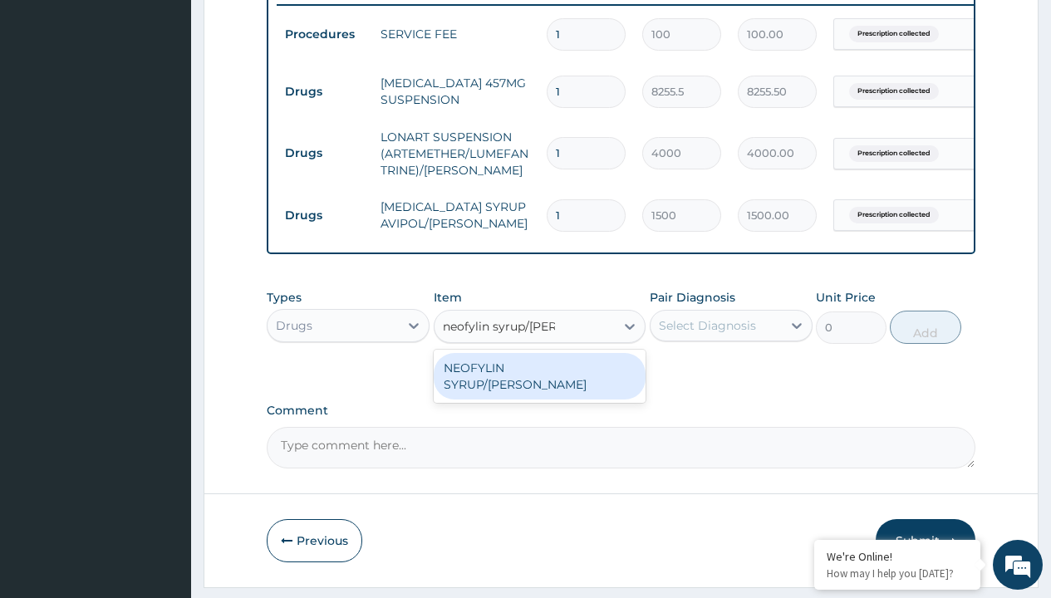
click at [539, 380] on div "NEOFYLIN SYRUP/BOTT" at bounding box center [540, 376] width 213 height 47
type input "2200"
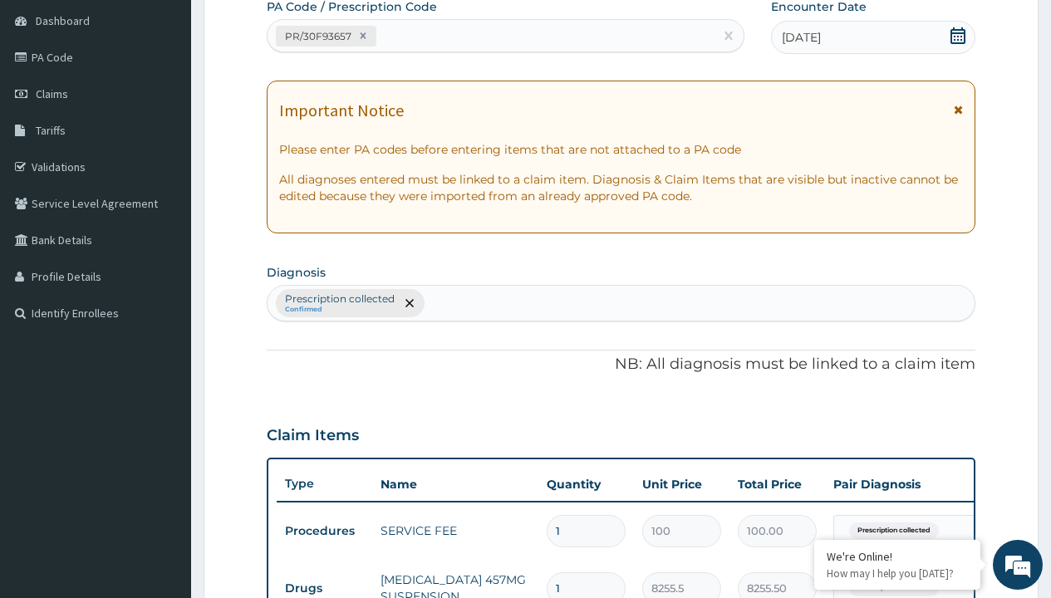
type input "prescription collected"
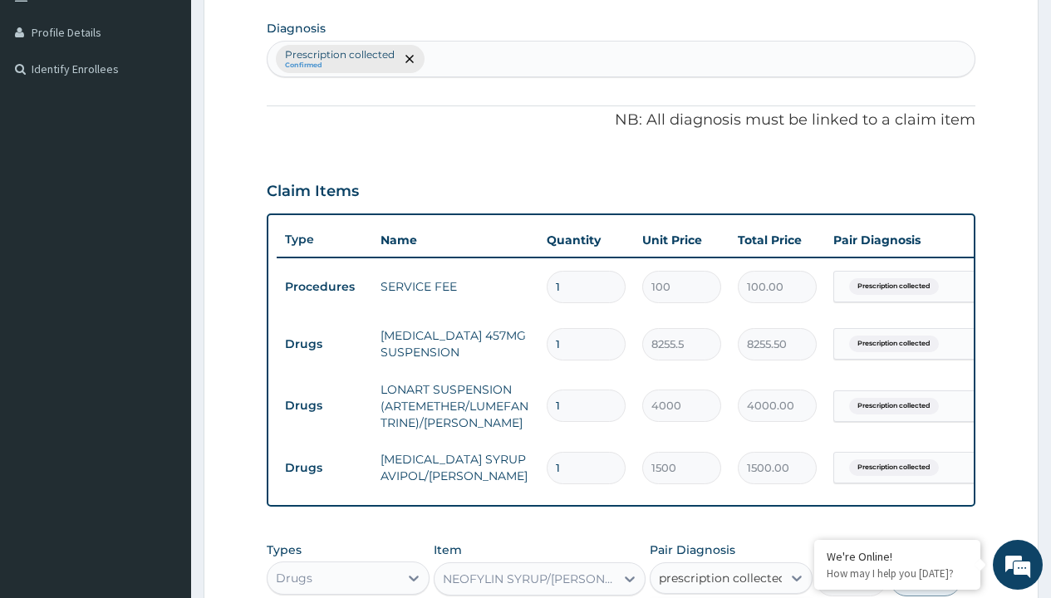
scroll to position [715, 0]
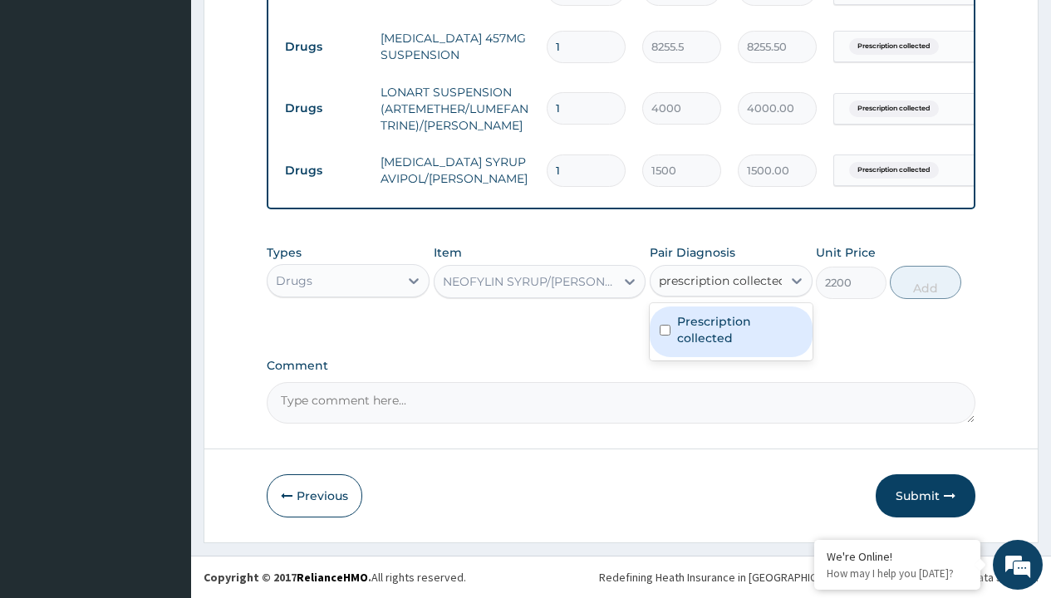
click at [731, 332] on label "Prescription collected" at bounding box center [740, 329] width 126 height 33
checkbox input "true"
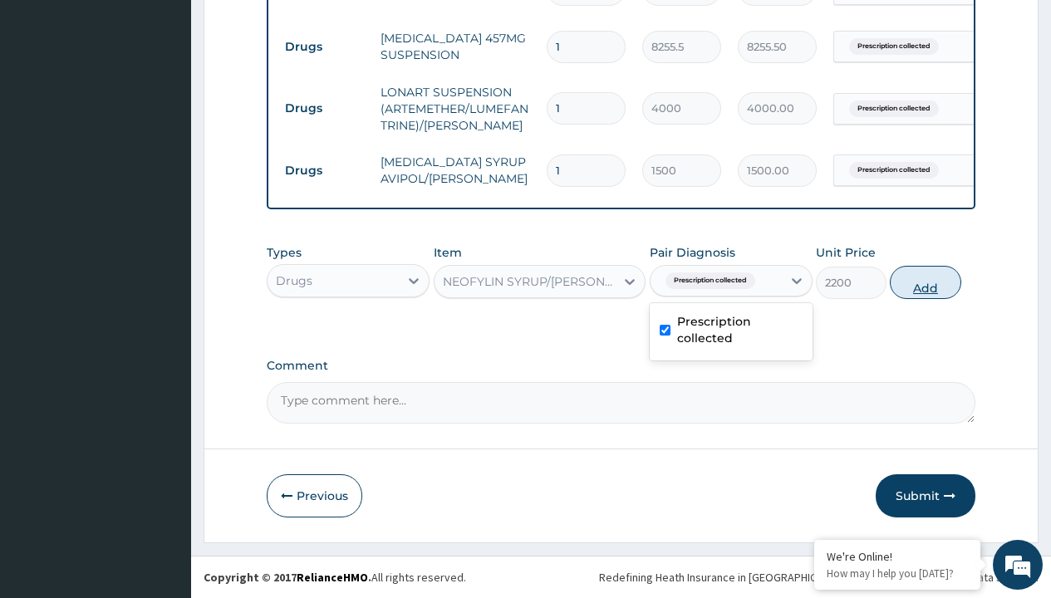
click at [926, 282] on button "Add" at bounding box center [925, 282] width 71 height 33
type input "0"
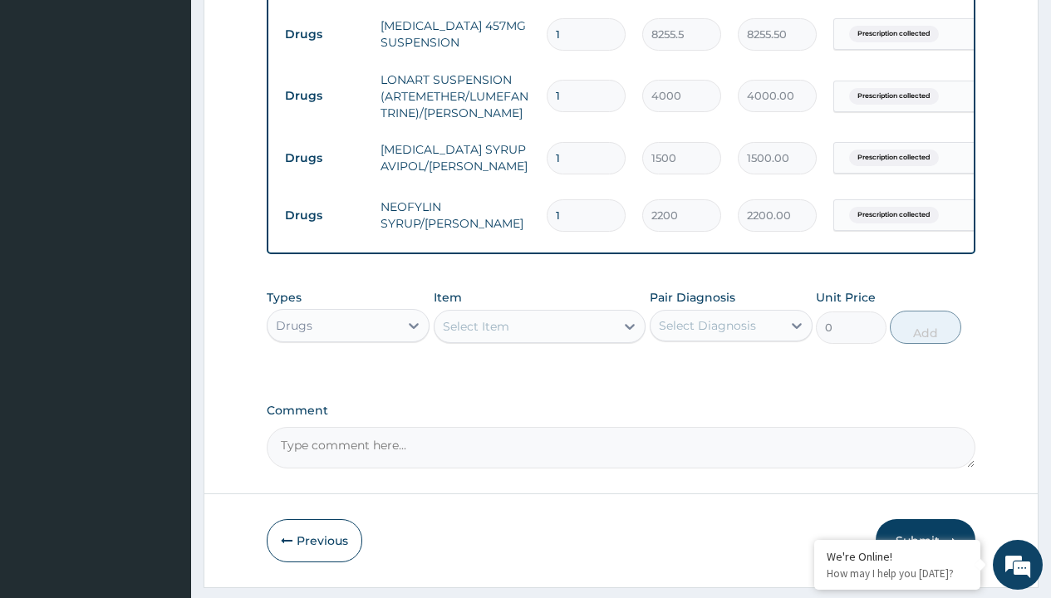
click at [324, 34] on td "Drugs" at bounding box center [325, 34] width 96 height 31
type input "drugs"
click at [348, 379] on div "Drugs" at bounding box center [348, 367] width 163 height 30
click at [475, 335] on div "Select Item" at bounding box center [476, 326] width 66 height 17
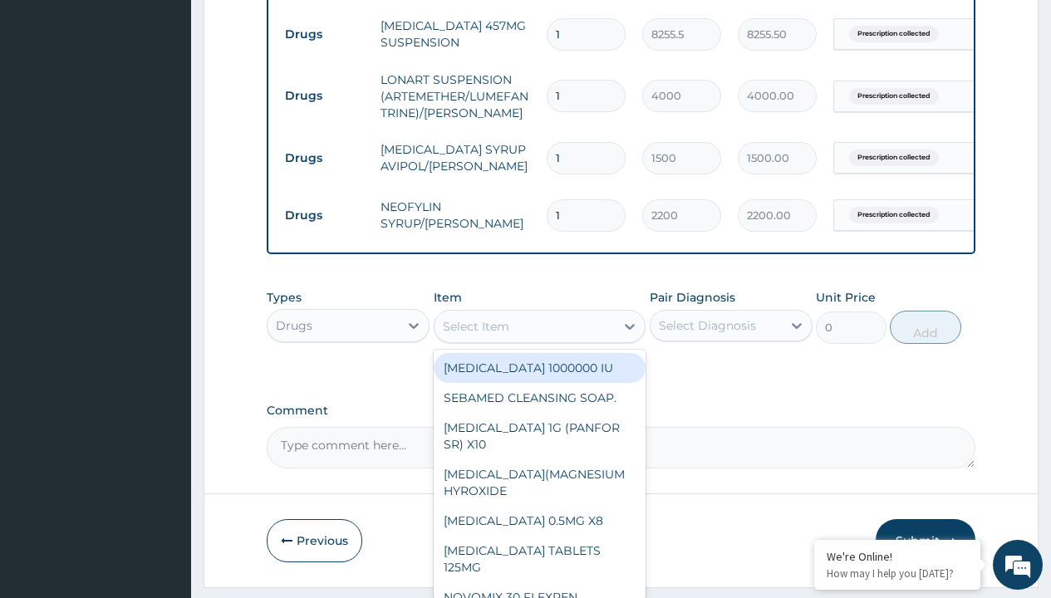
type input "cetirizine syrup"
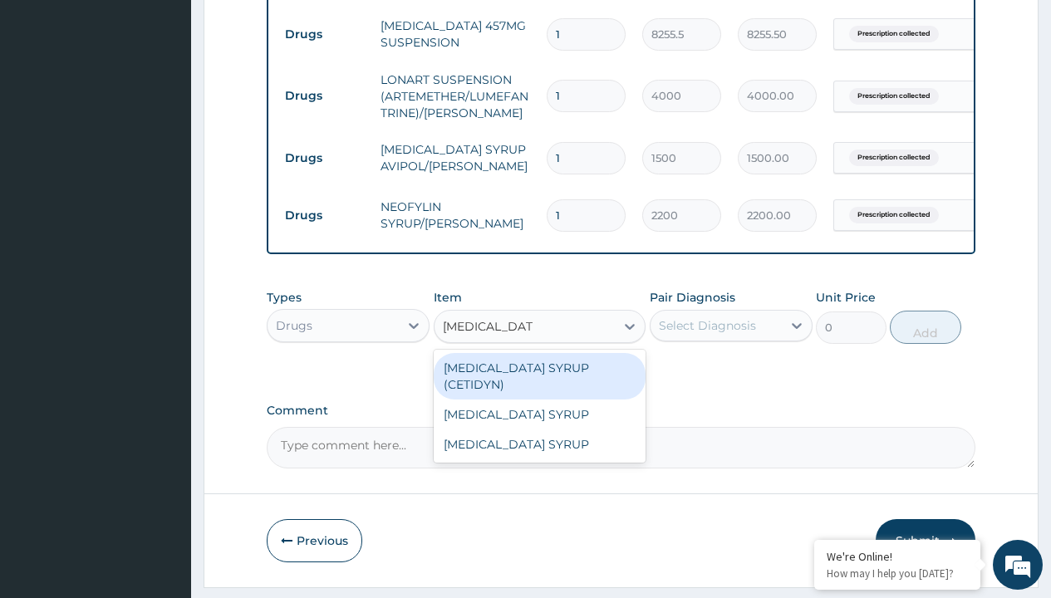
click at [539, 380] on div "CETIRIZINE SYRUP (CETIDYN)" at bounding box center [540, 376] width 213 height 47
type input "2200"
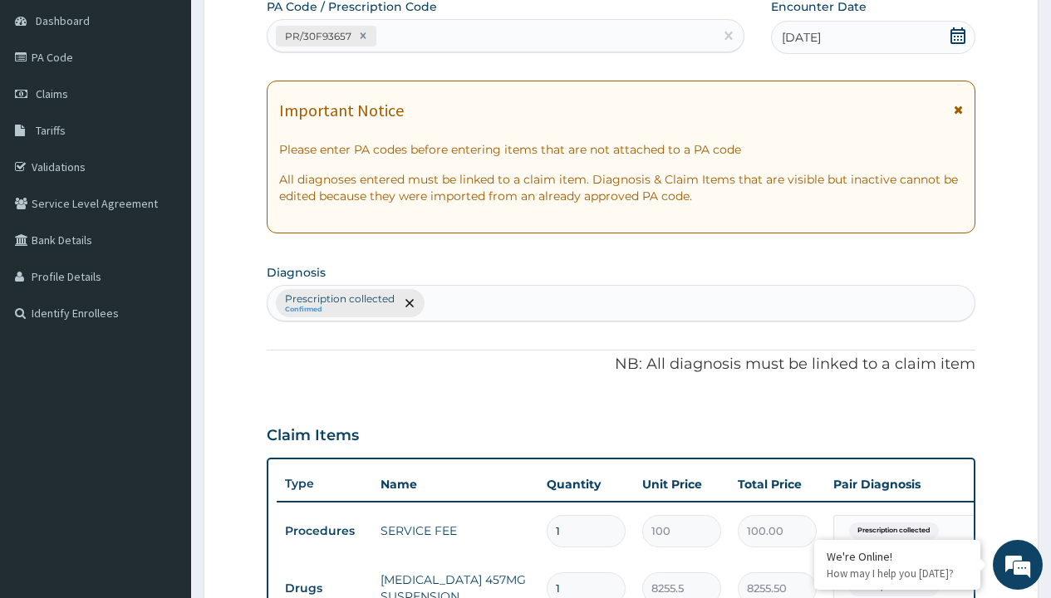
type input "prescription collected"
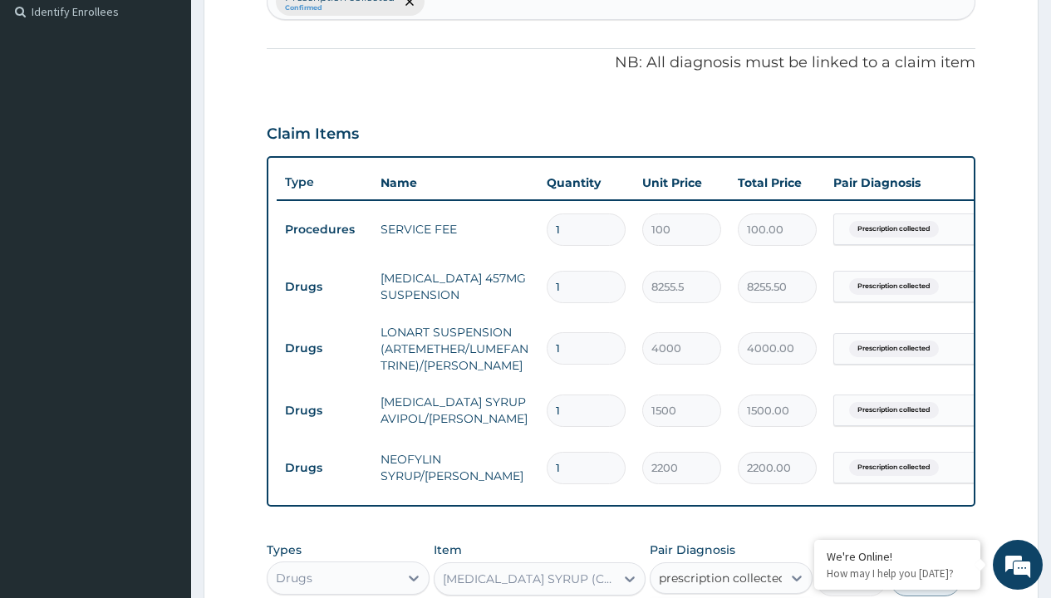
checkbox input "true"
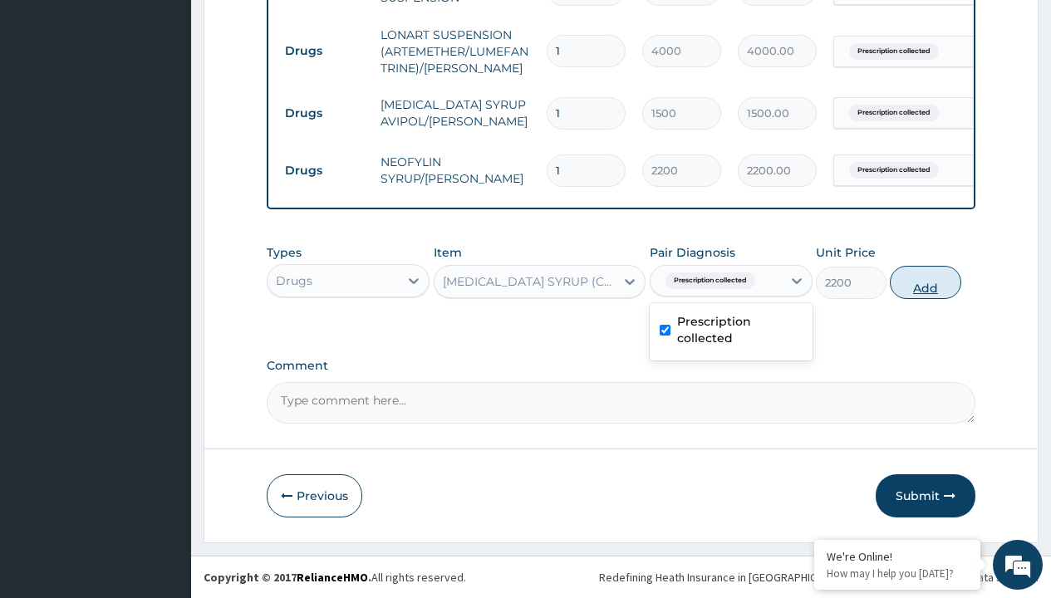
click at [926, 282] on button "Add" at bounding box center [925, 282] width 71 height 33
type input "0"
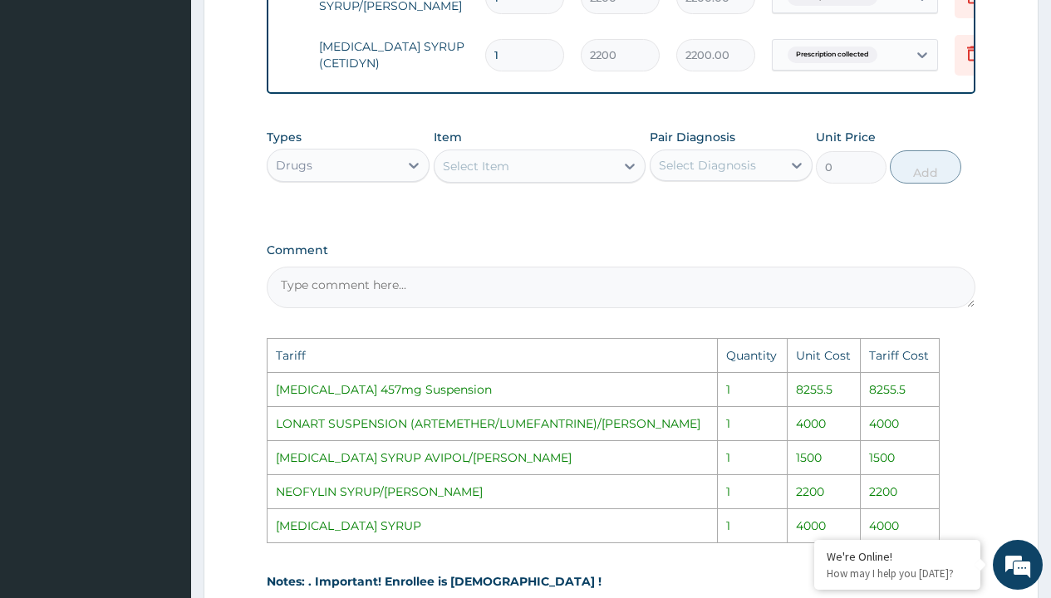
scroll to position [0, 126]
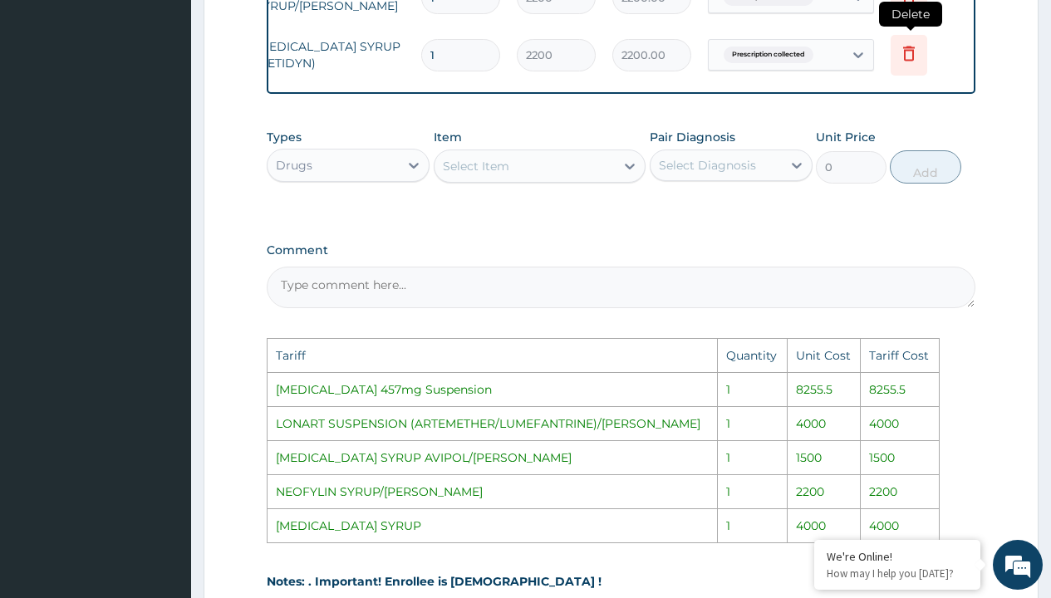
click at [906, 57] on icon at bounding box center [909, 53] width 12 height 15
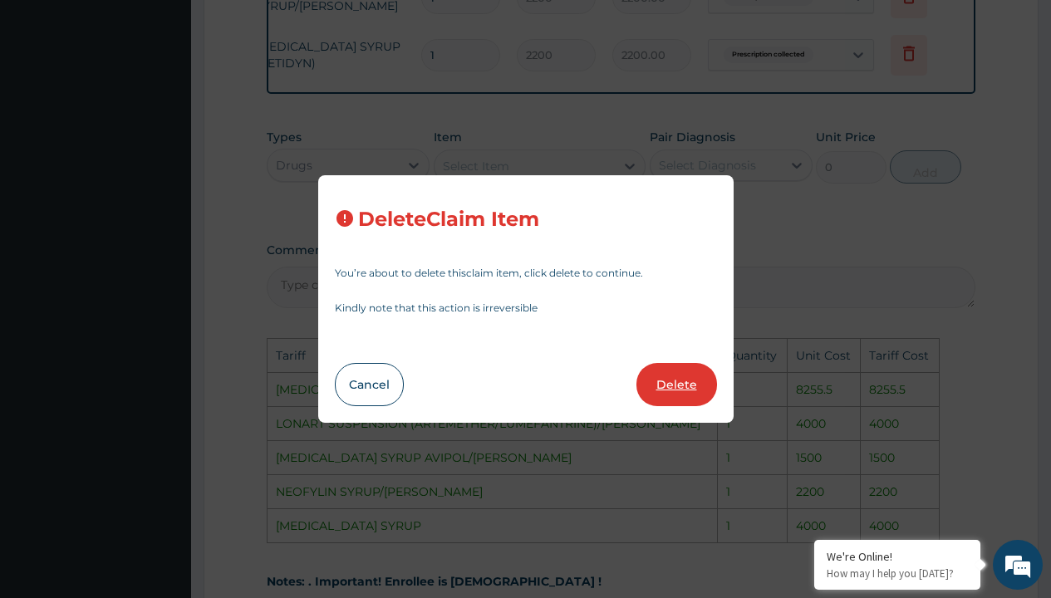
click at [667, 374] on button "Delete" at bounding box center [677, 384] width 81 height 43
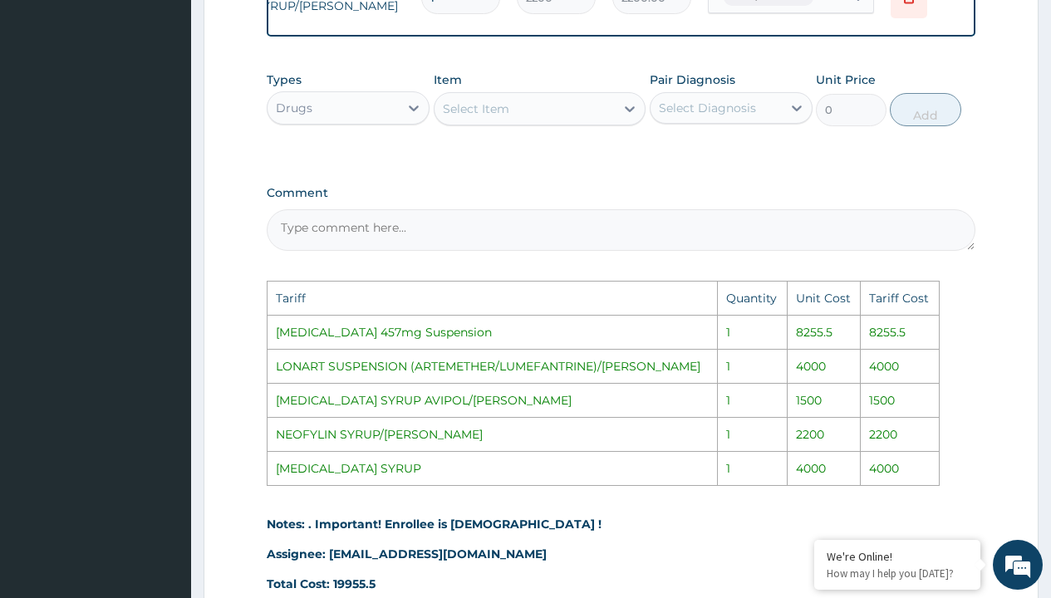
click at [556, 122] on div "Select Item" at bounding box center [525, 109] width 181 height 27
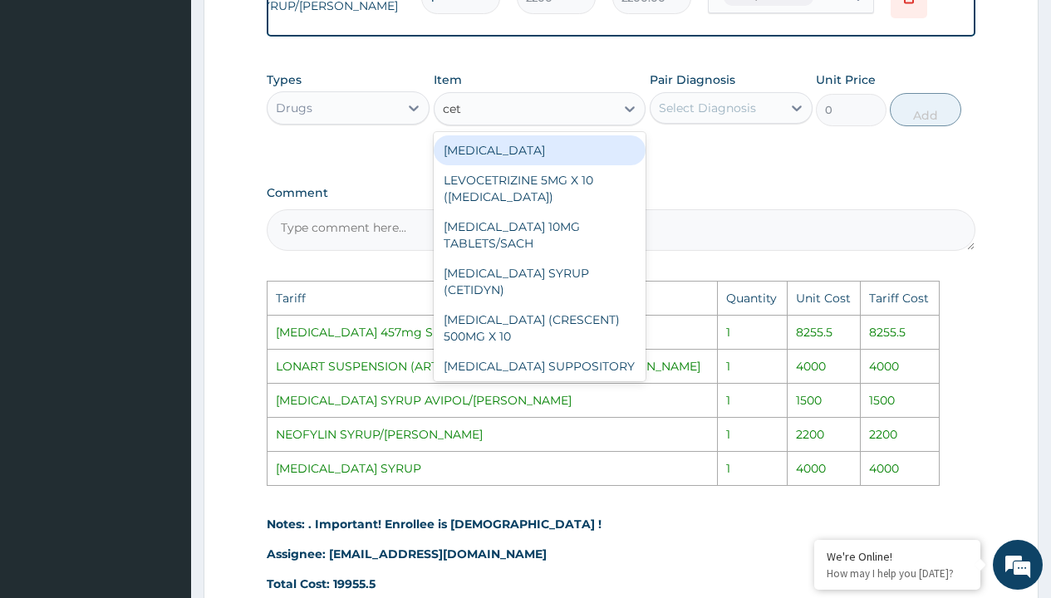
type input "ceti"
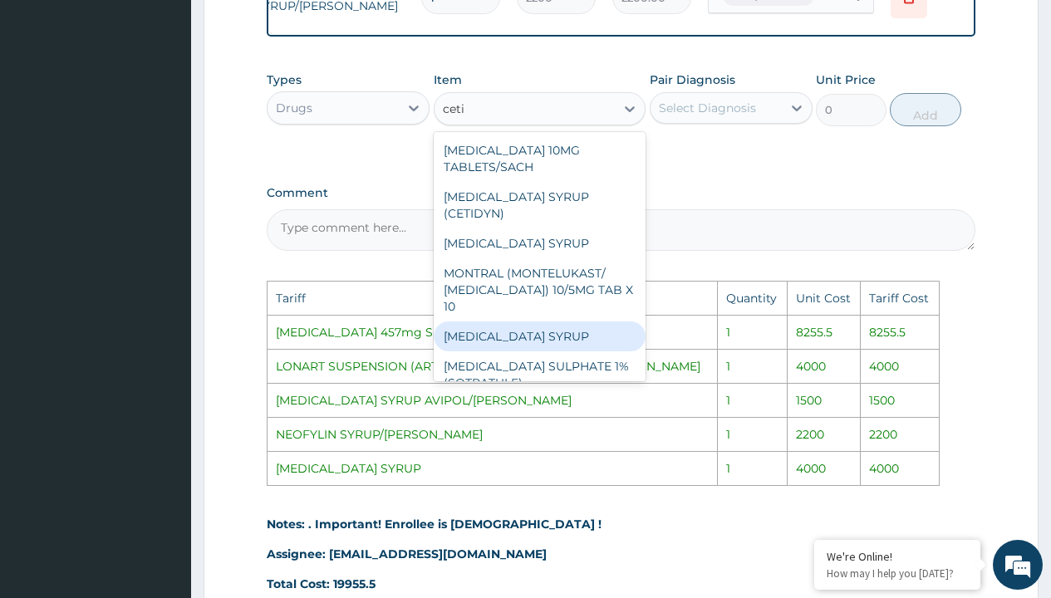
click at [540, 326] on div "CETIRIZINE SYRUP" at bounding box center [540, 337] width 213 height 30
type input "4000"
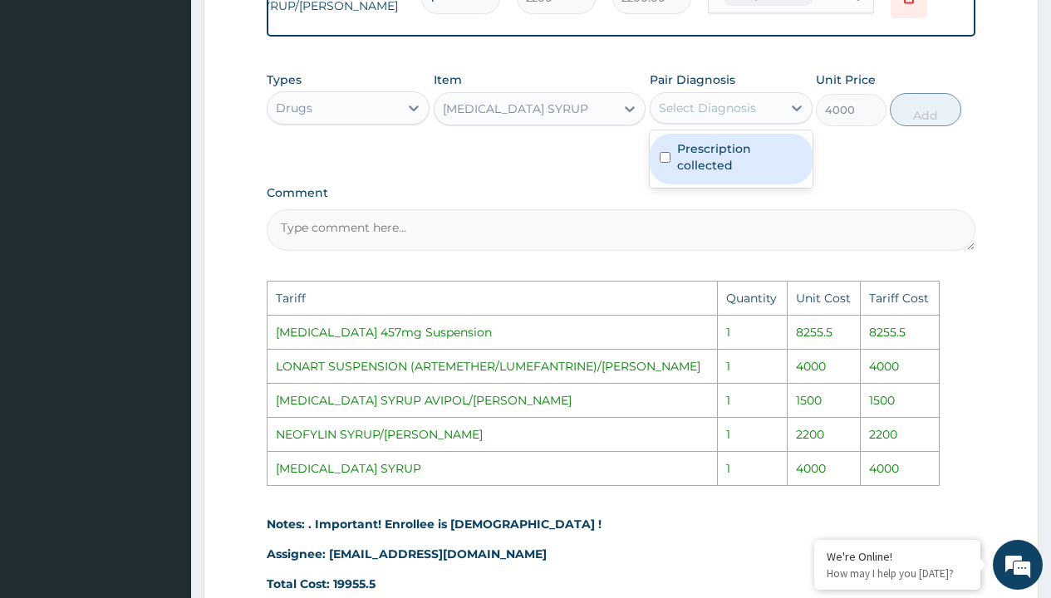
click at [737, 116] on div "Select Diagnosis" at bounding box center [707, 108] width 97 height 17
click at [749, 168] on label "Prescription collected" at bounding box center [740, 156] width 126 height 33
checkbox input "true"
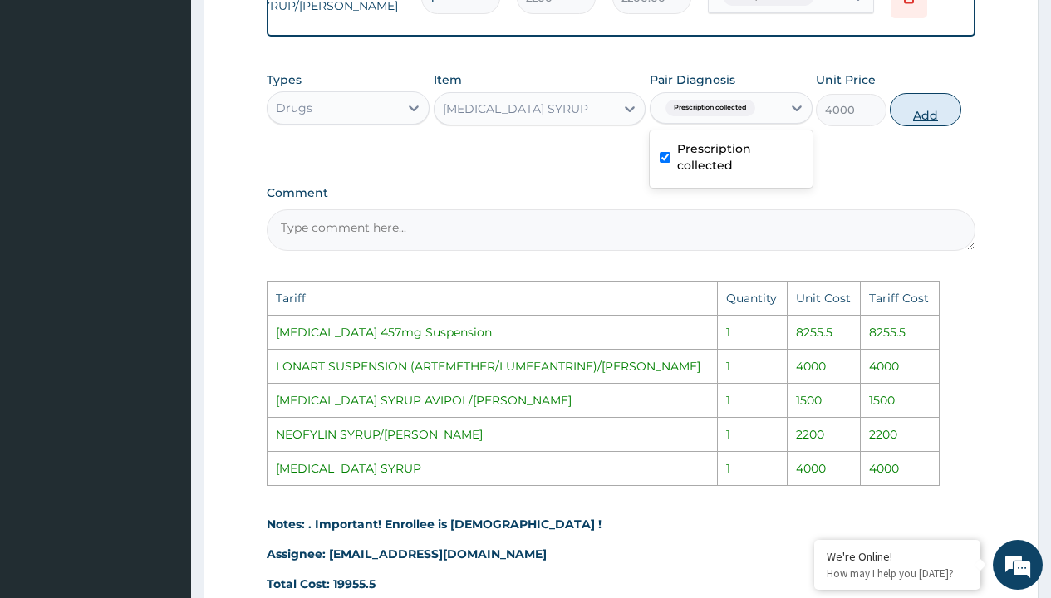
click at [936, 118] on button "Add" at bounding box center [925, 109] width 71 height 33
type input "0"
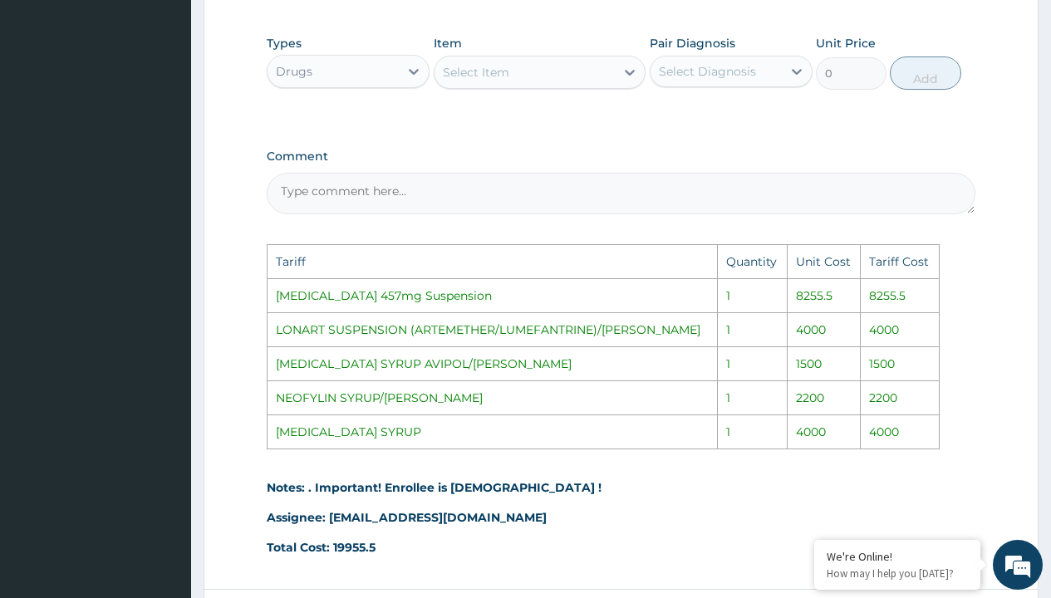
scroll to position [1179, 0]
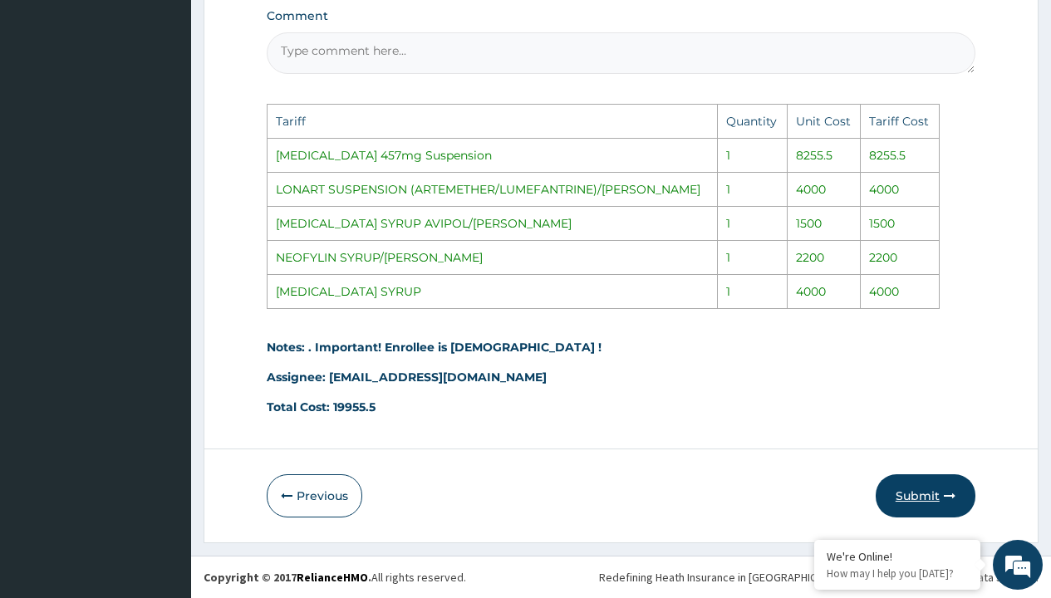
click at [942, 491] on button "Submit" at bounding box center [926, 496] width 100 height 43
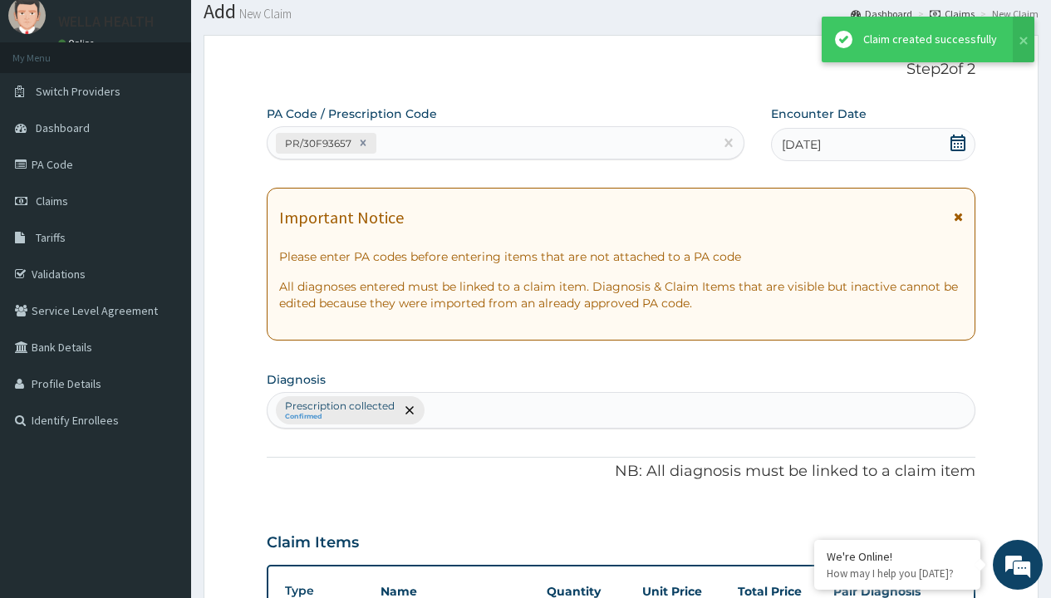
scroll to position [829, 0]
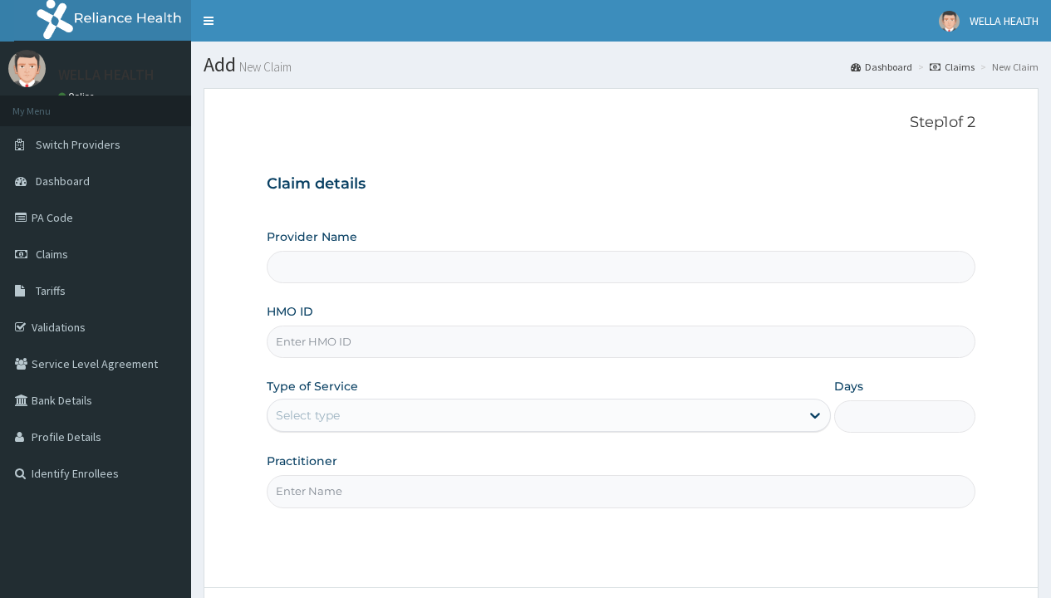
type input "EHG/10011/A"
type input "WellaHealth(TELEMEDICINE)"
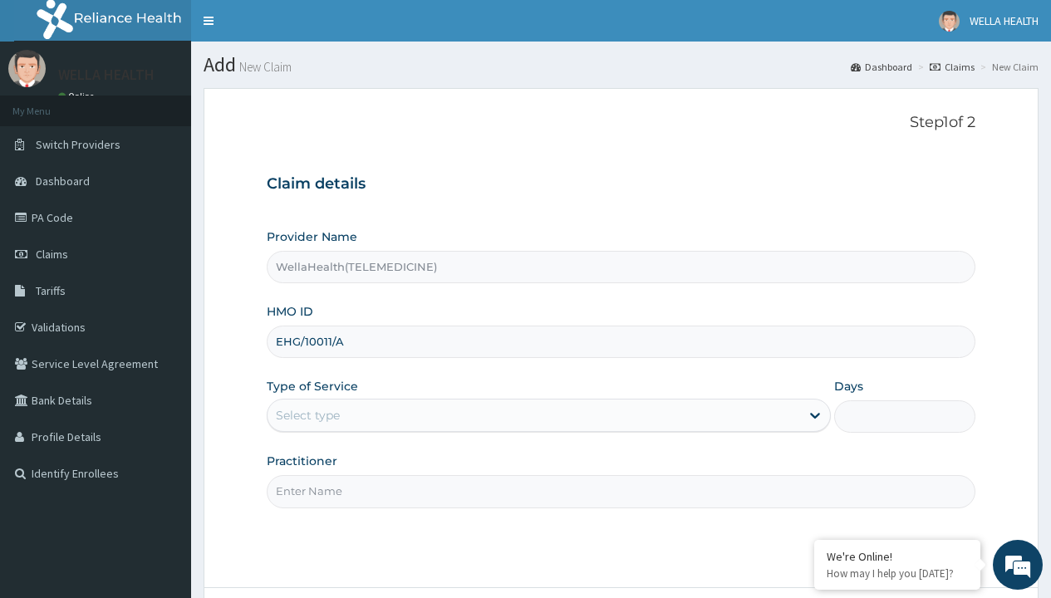
type input "EHG/10011/A"
type input "WellaHealth"
type input "WellaHealth(TELEMEDICINE)"
type input "HPS/10098/A"
type input "WellaHealth"
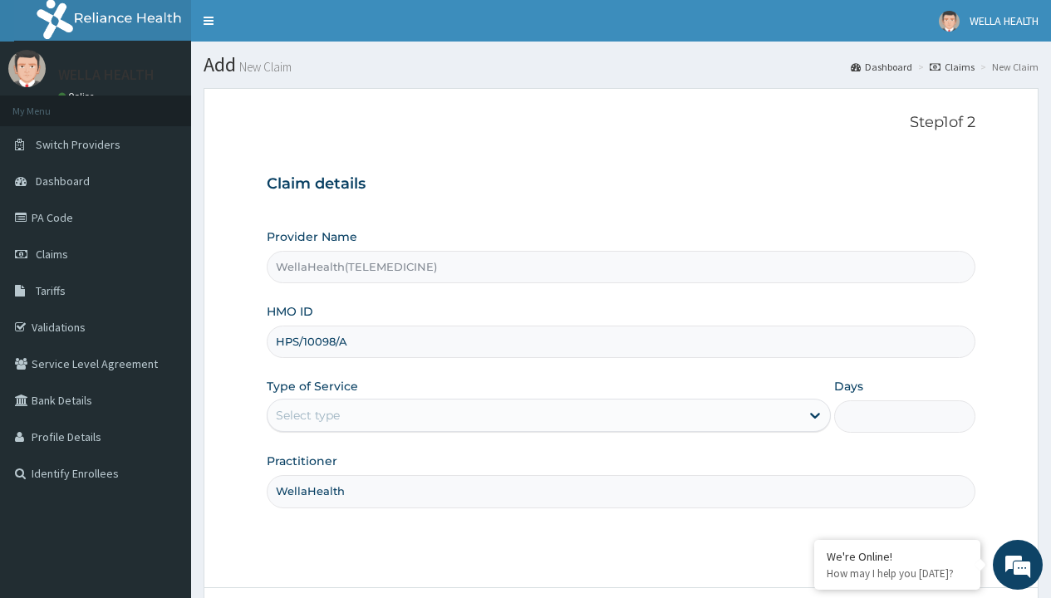
click at [308, 416] on div "Select type" at bounding box center [308, 415] width 64 height 17
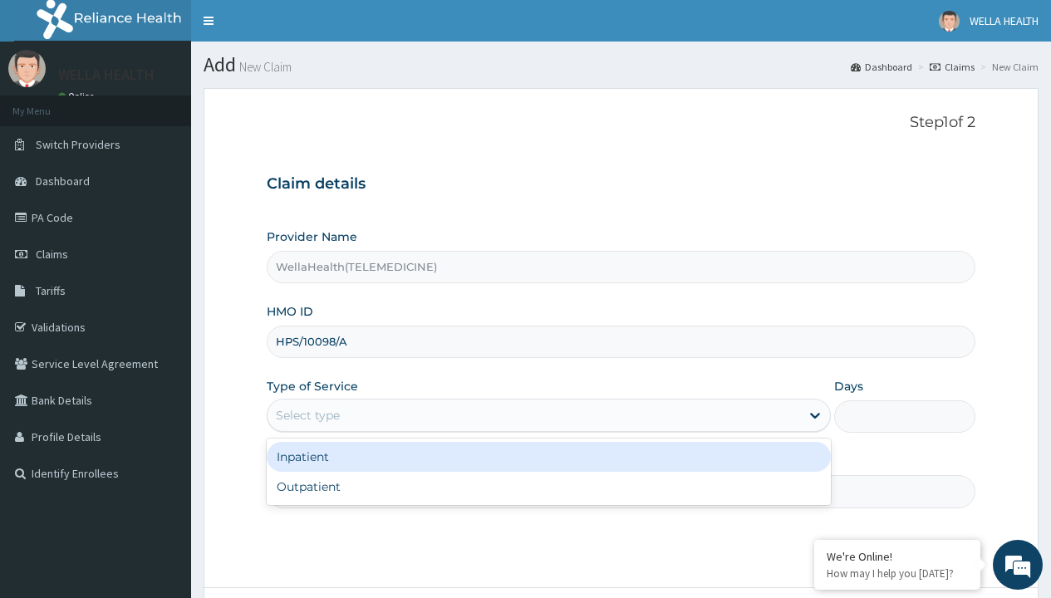
click at [549, 487] on div "Outpatient" at bounding box center [549, 487] width 564 height 30
type input "1"
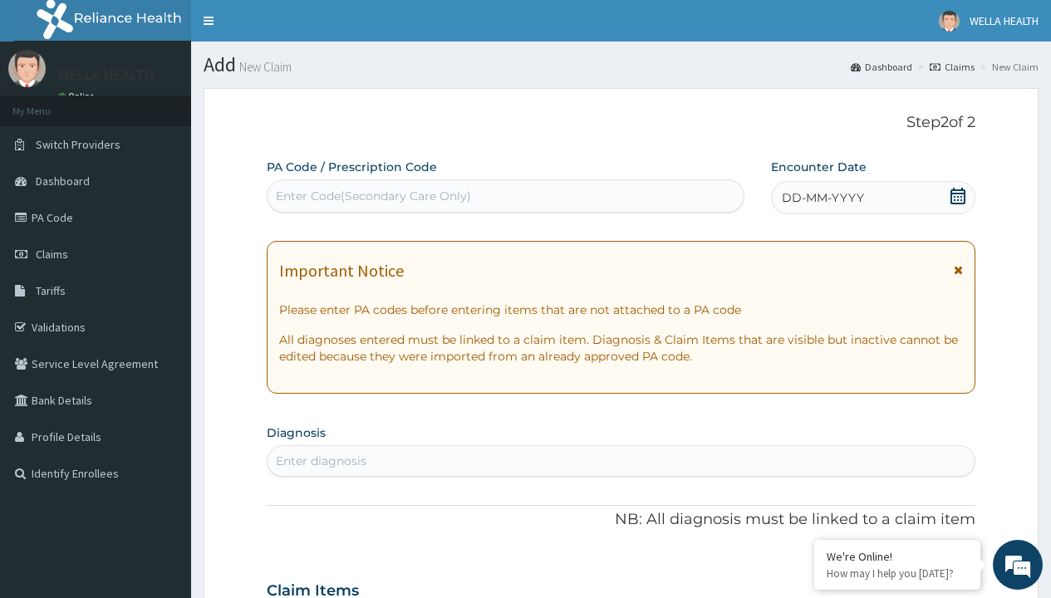
scroll to position [139, 0]
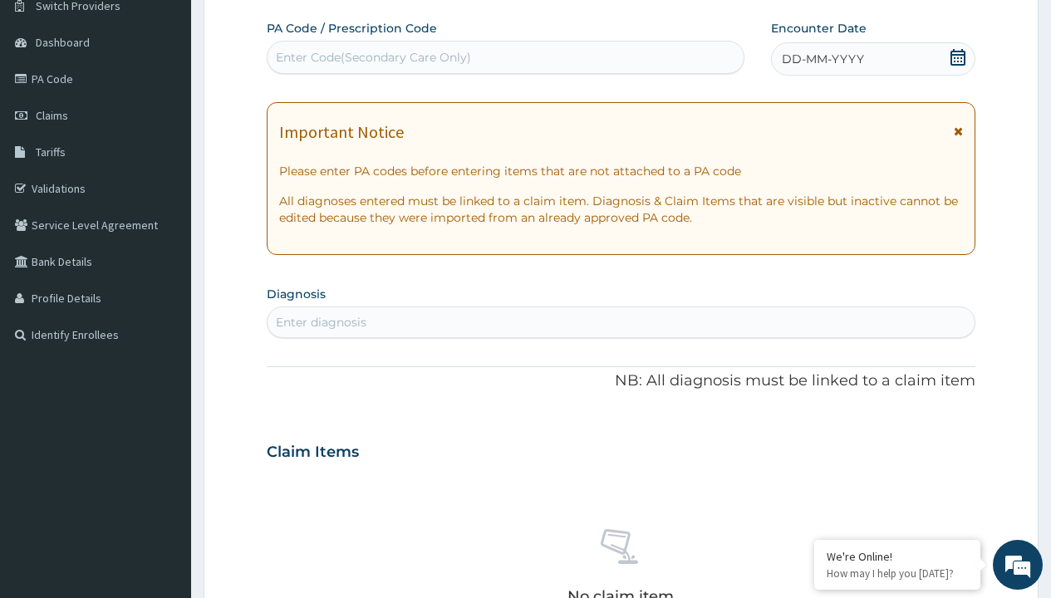
click at [822, 59] on span "DD-MM-YYYY" at bounding box center [823, 59] width 82 height 17
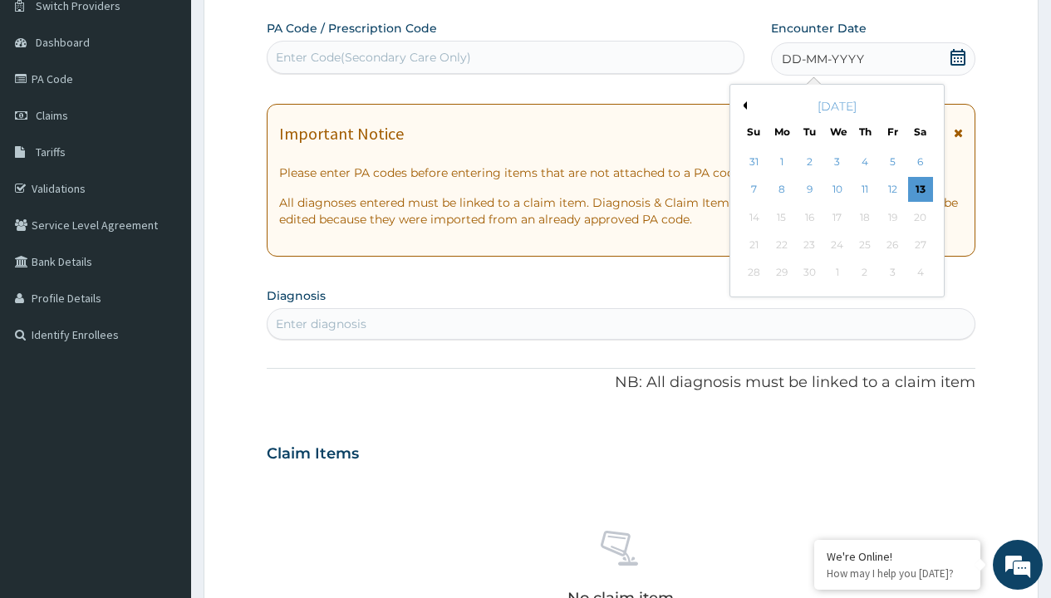
click at [742, 106] on button "Previous Month" at bounding box center [743, 105] width 8 height 8
click at [809, 189] on div "5" at bounding box center [809, 190] width 25 height 25
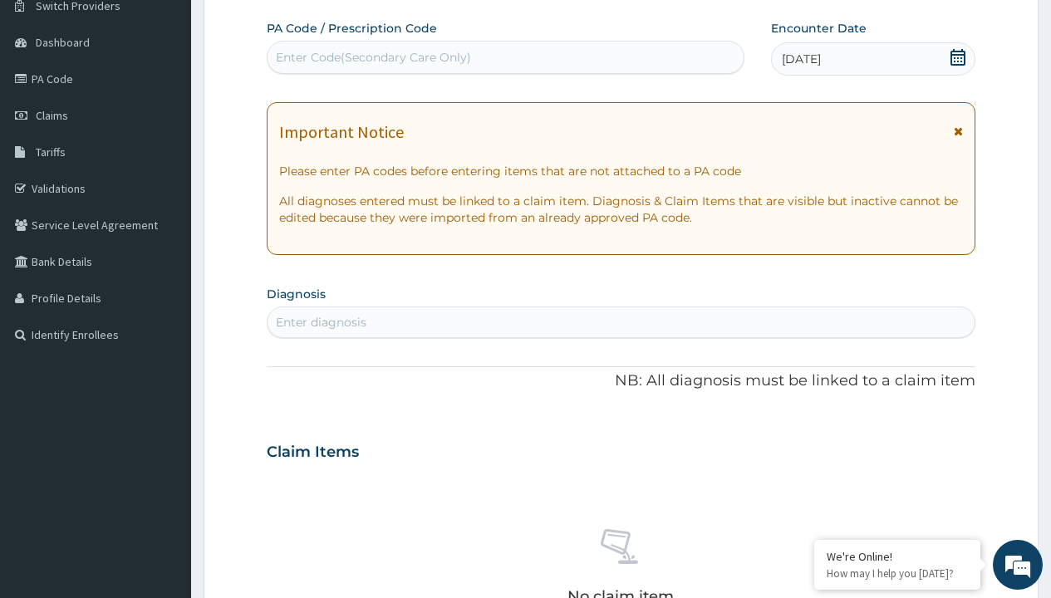
click at [372, 57] on div "Enter Code(Secondary Care Only)" at bounding box center [373, 57] width 195 height 17
type input "PR/F07B13E2"
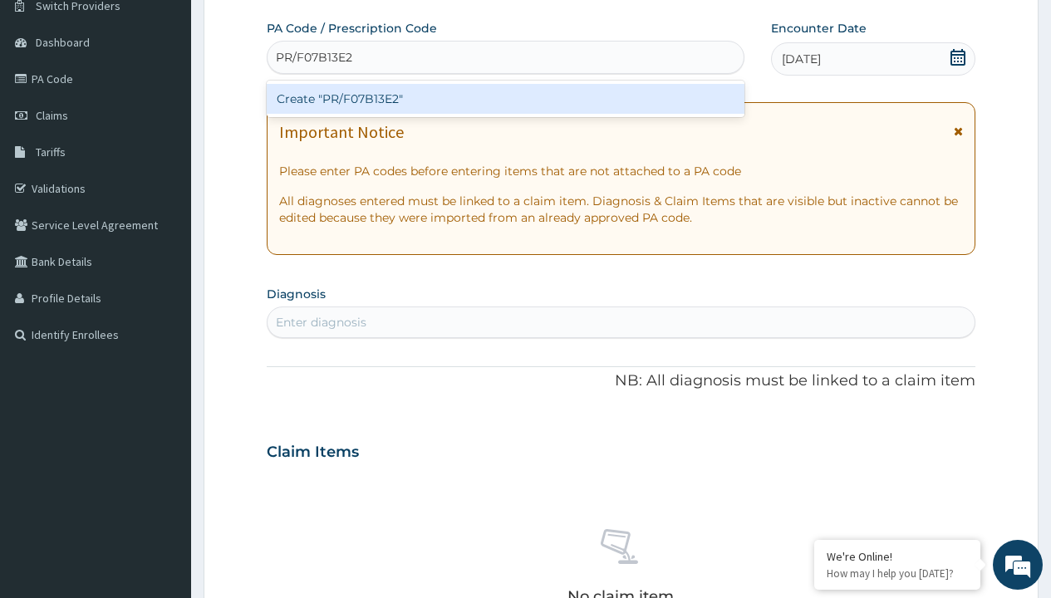
scroll to position [0, 0]
click at [505, 99] on div "Create "PR/F07B13E2"" at bounding box center [505, 99] width 477 height 30
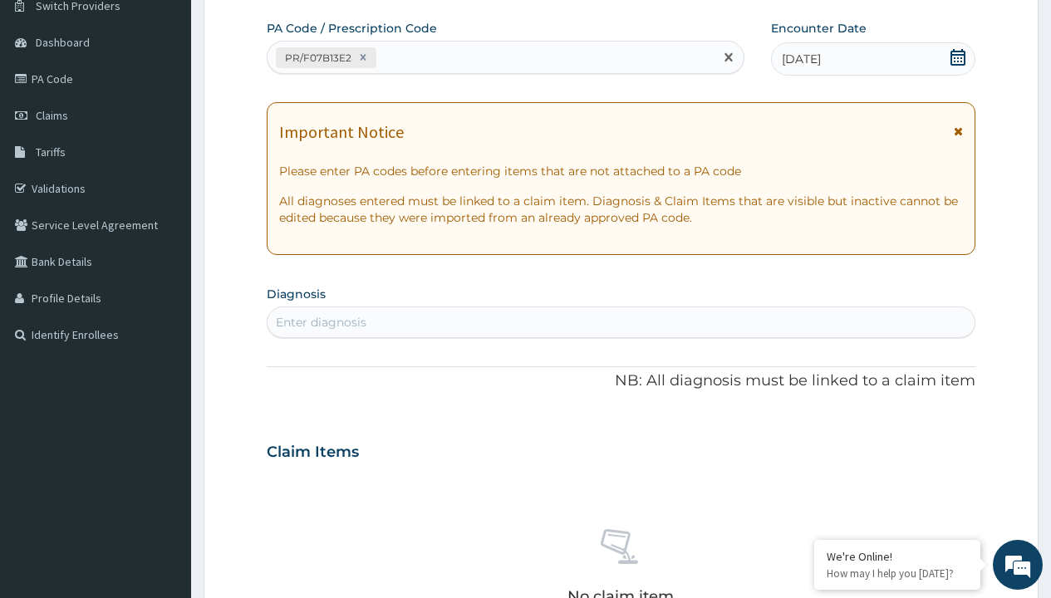
click at [321, 322] on div "Enter diagnosis" at bounding box center [321, 322] width 91 height 17
type input "prescription collected"
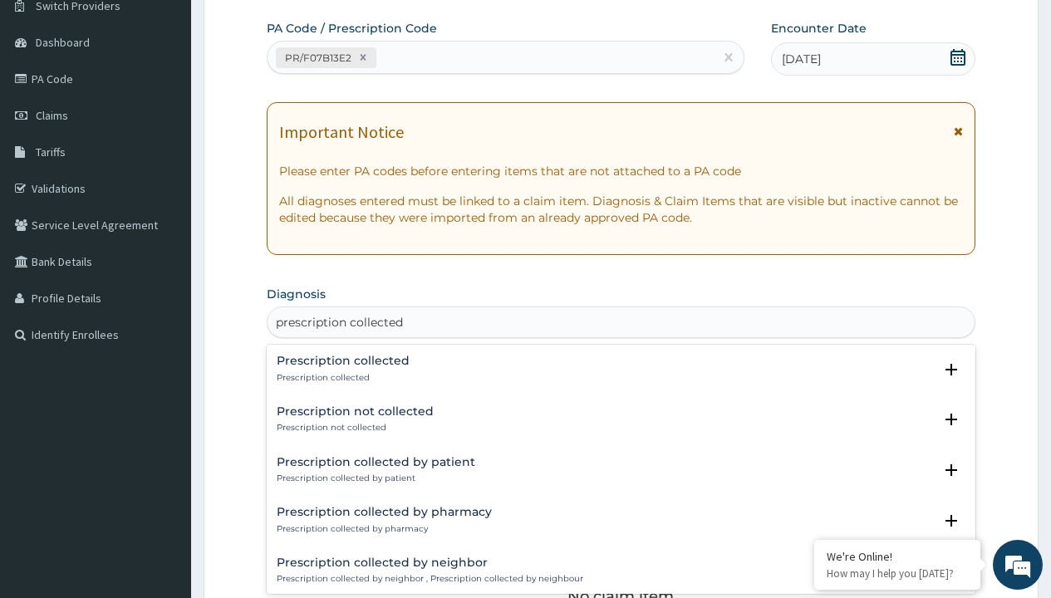
click at [341, 377] on p "Prescription collected" at bounding box center [343, 378] width 133 height 12
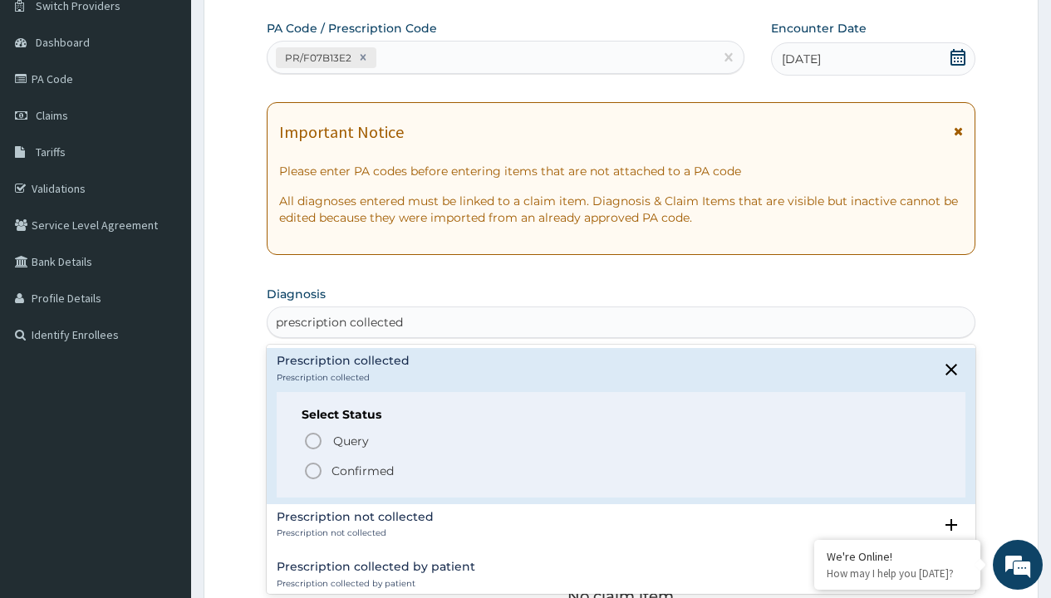
click at [362, 470] on p "Confirmed" at bounding box center [363, 471] width 62 height 17
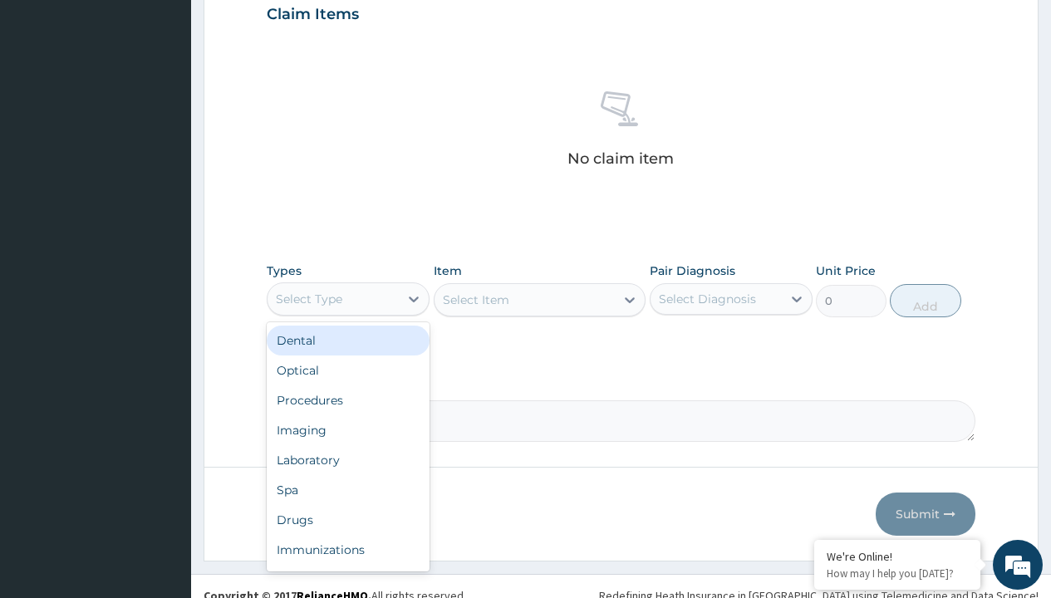
type input "procedures"
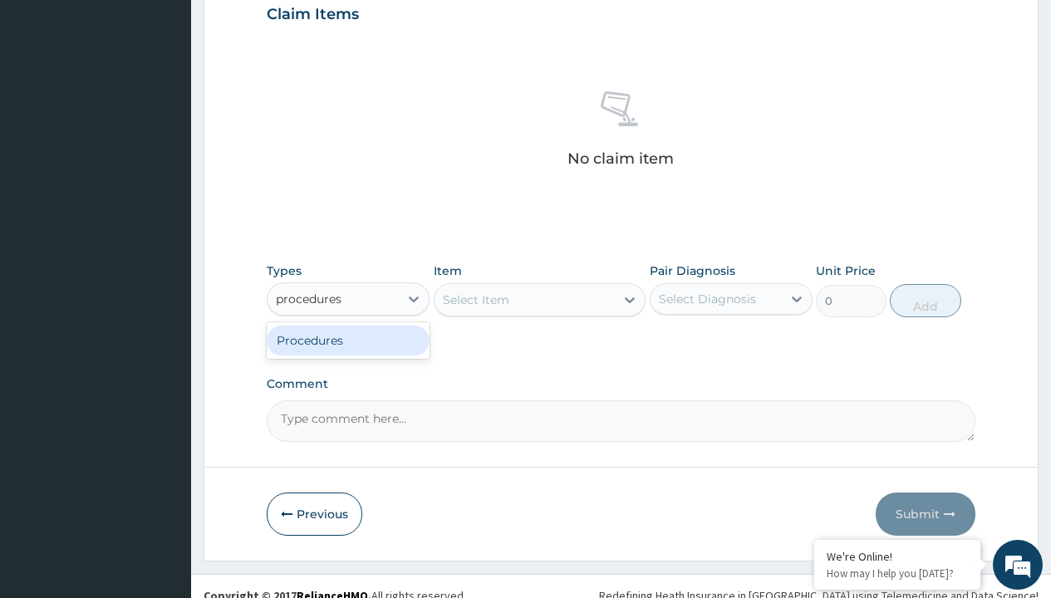
scroll to position [0, 0]
click at [348, 340] on div "Procedures" at bounding box center [348, 341] width 163 height 30
click at [475, 299] on div "Select Item" at bounding box center [476, 300] width 66 height 17
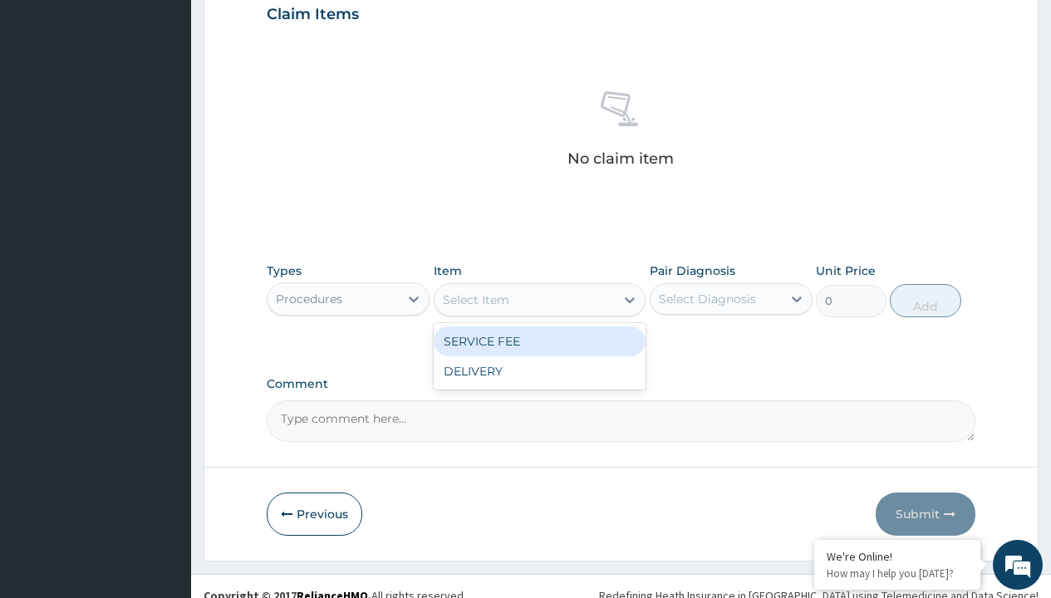
type input "service fee"
click at [539, 341] on div "SERVICE FEE" at bounding box center [540, 342] width 213 height 30
type input "100"
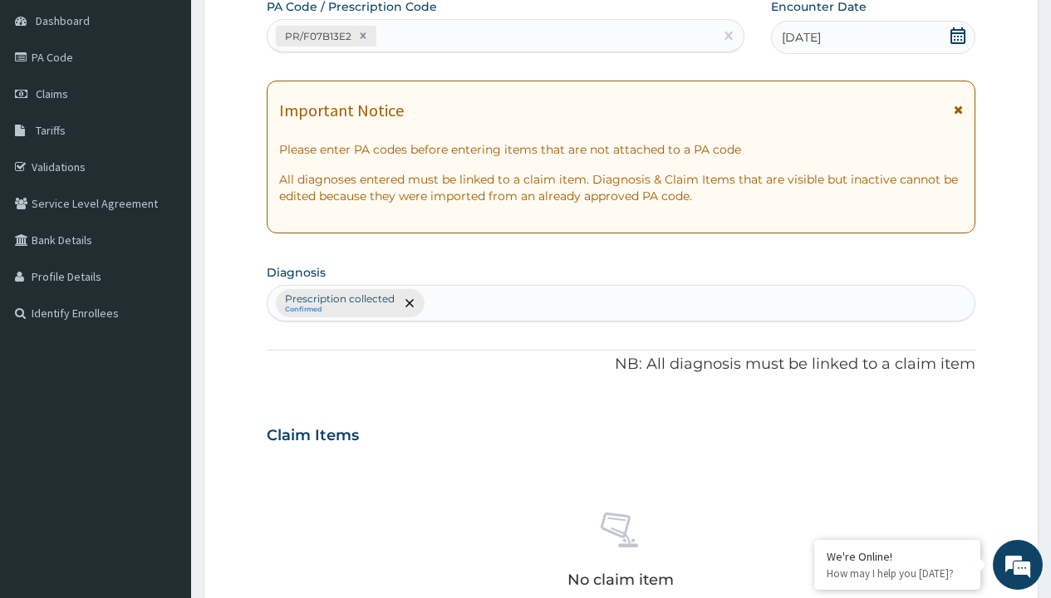
type input "prescription collected"
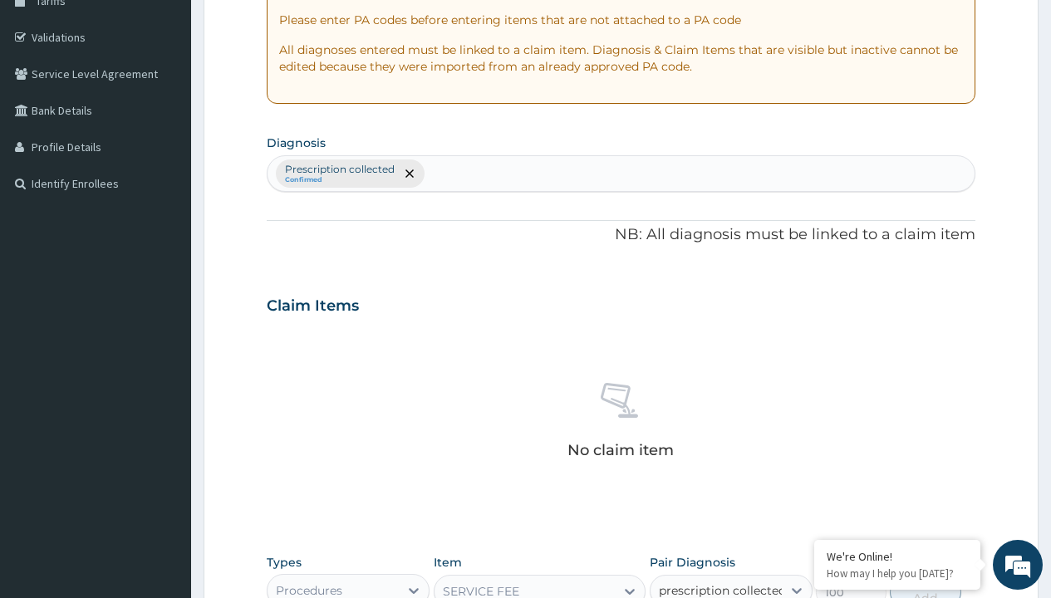
checkbox input "true"
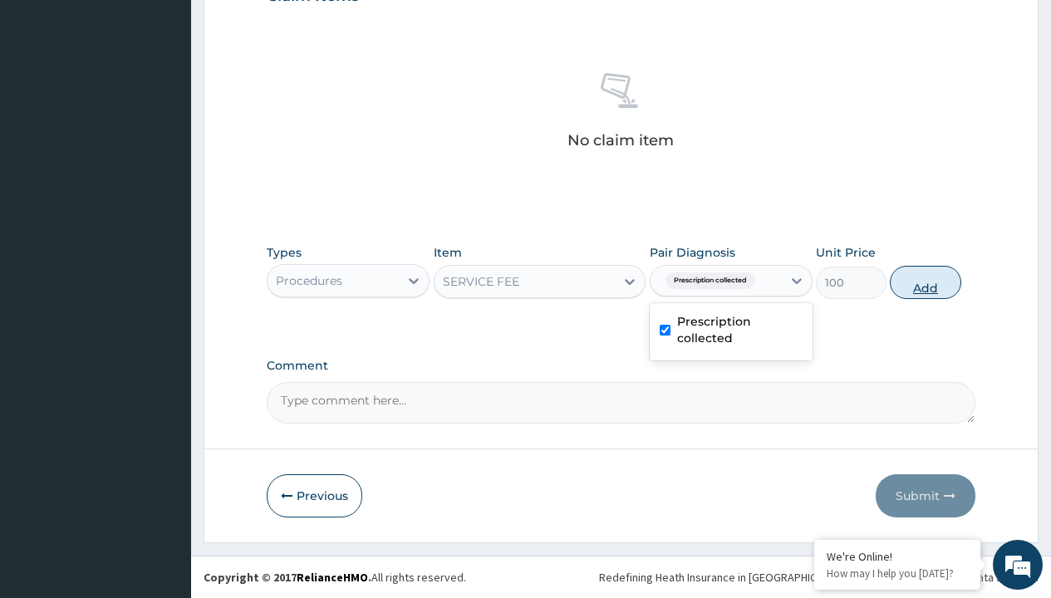
click at [926, 282] on button "Add" at bounding box center [925, 282] width 71 height 33
type input "0"
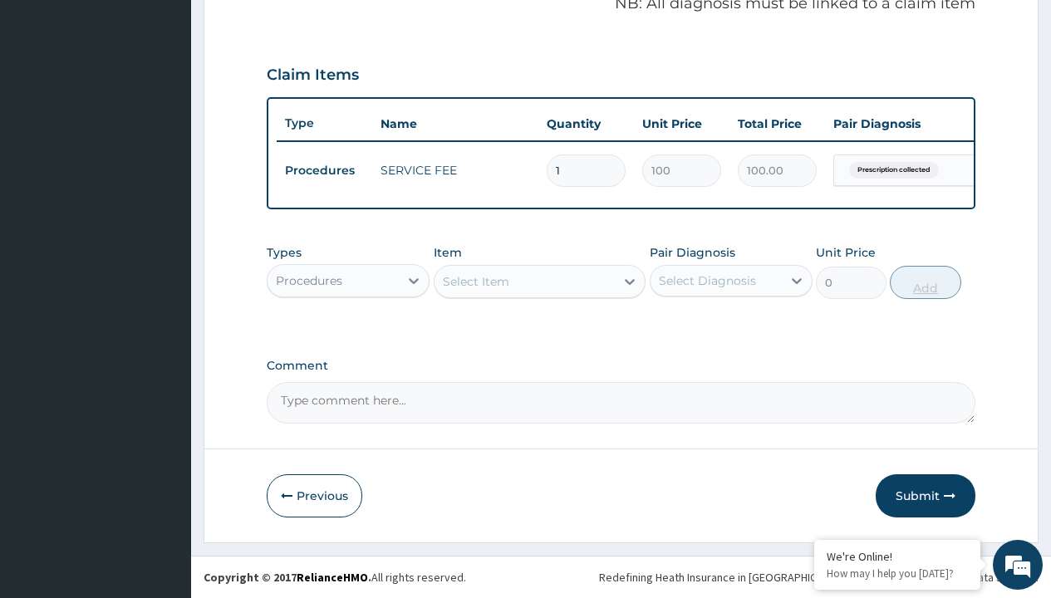
scroll to position [534, 0]
click at [309, 280] on div "Procedures" at bounding box center [309, 281] width 66 height 17
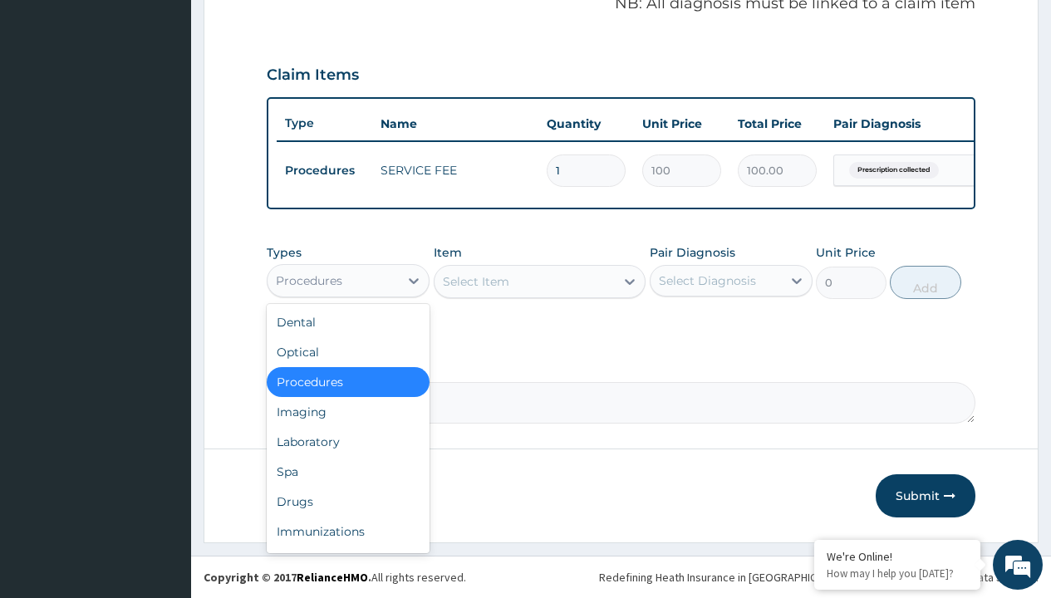
type input "drugs"
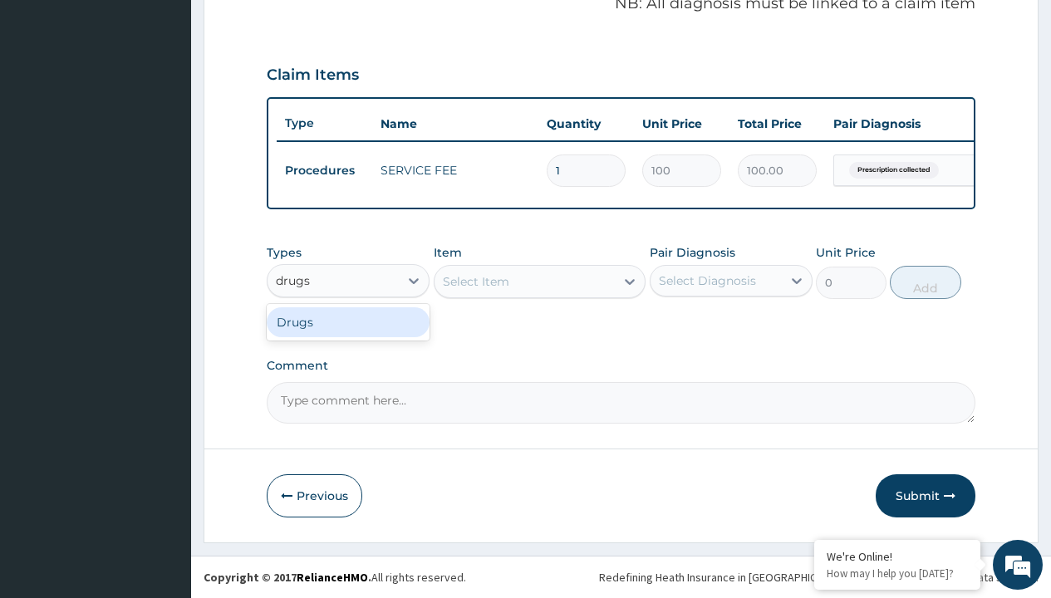
click at [348, 322] on div "Drugs" at bounding box center [348, 323] width 163 height 30
click at [475, 281] on div "Select Item" at bounding box center [540, 281] width 213 height 33
type input "dihydroartemisin/piperaquine by 9"
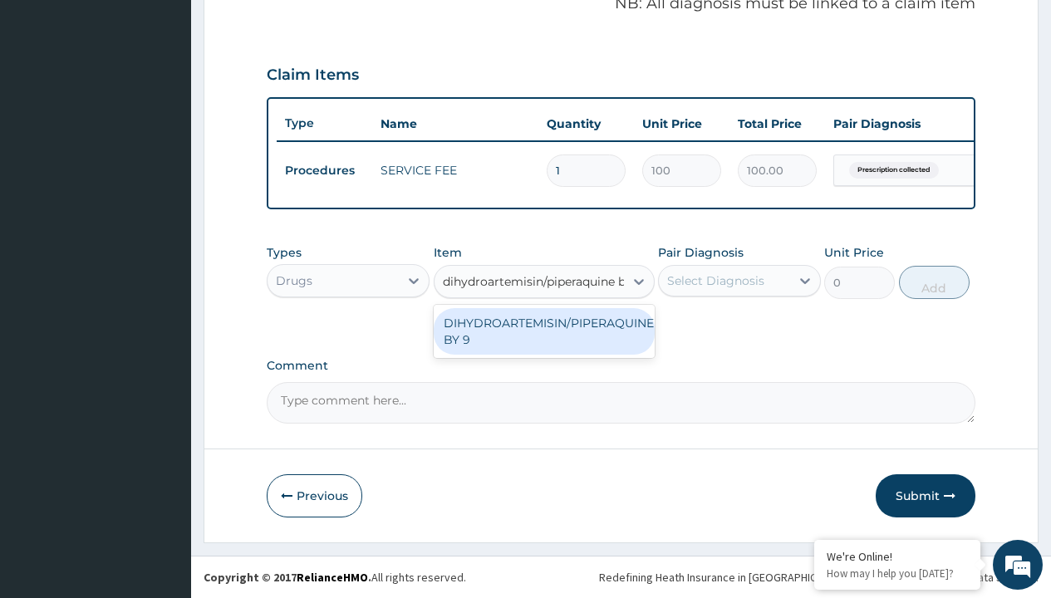
click at [544, 331] on div "DIHYDROARTEMISIN/PIPERAQUINE BY 9" at bounding box center [544, 331] width 221 height 47
type input "388.8999938964844"
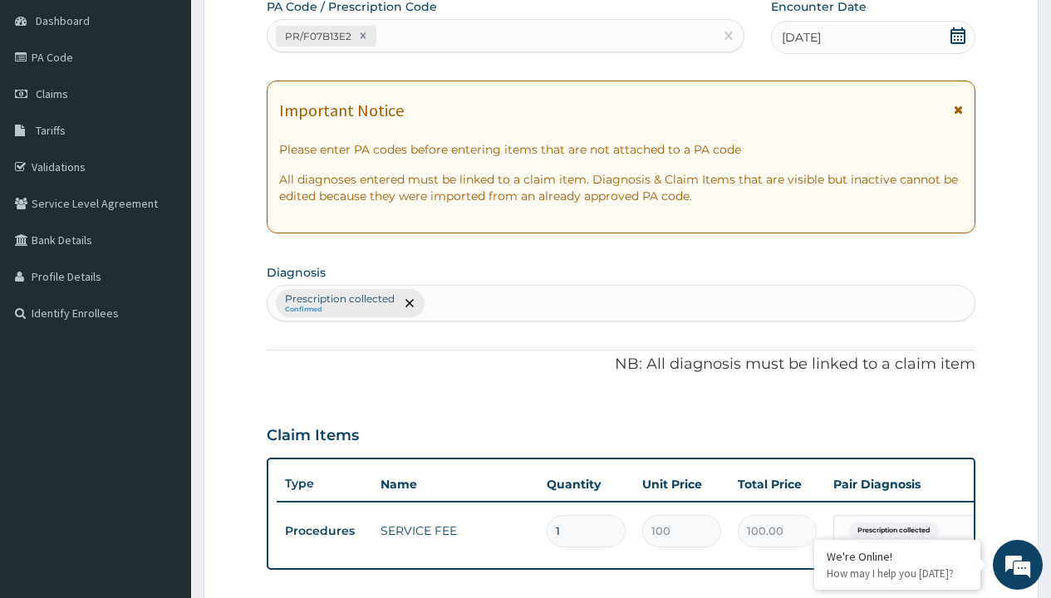
type input "prescription collected"
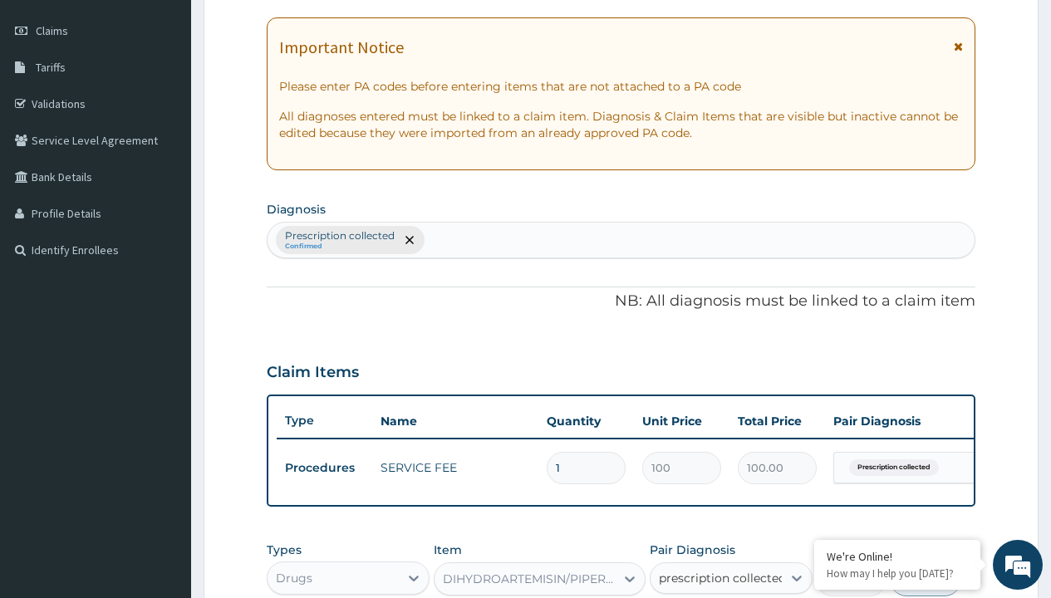
checkbox input "true"
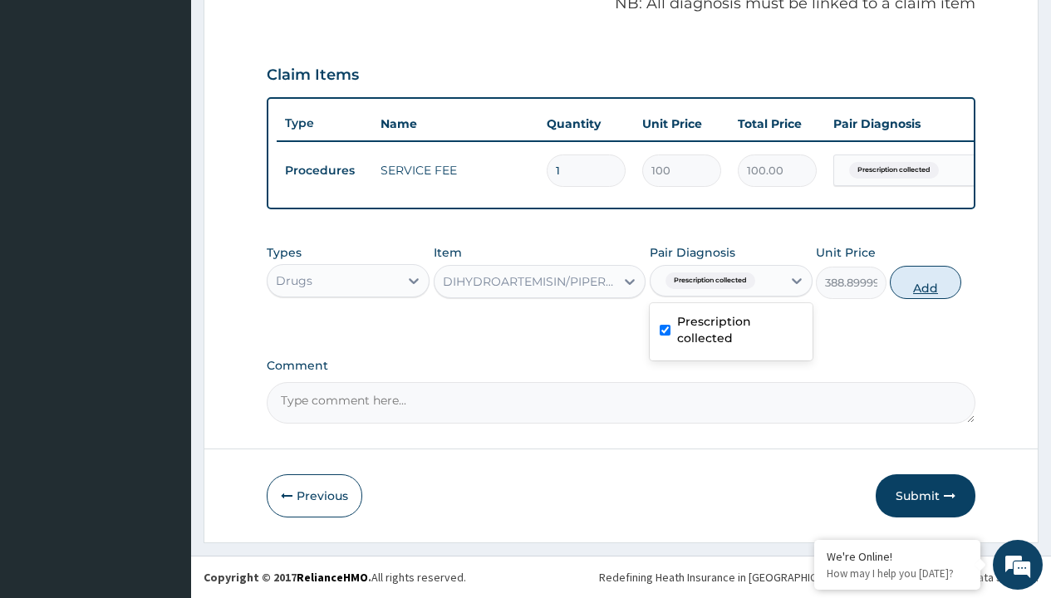
click at [926, 282] on button "Add" at bounding box center [925, 282] width 71 height 33
type input "0"
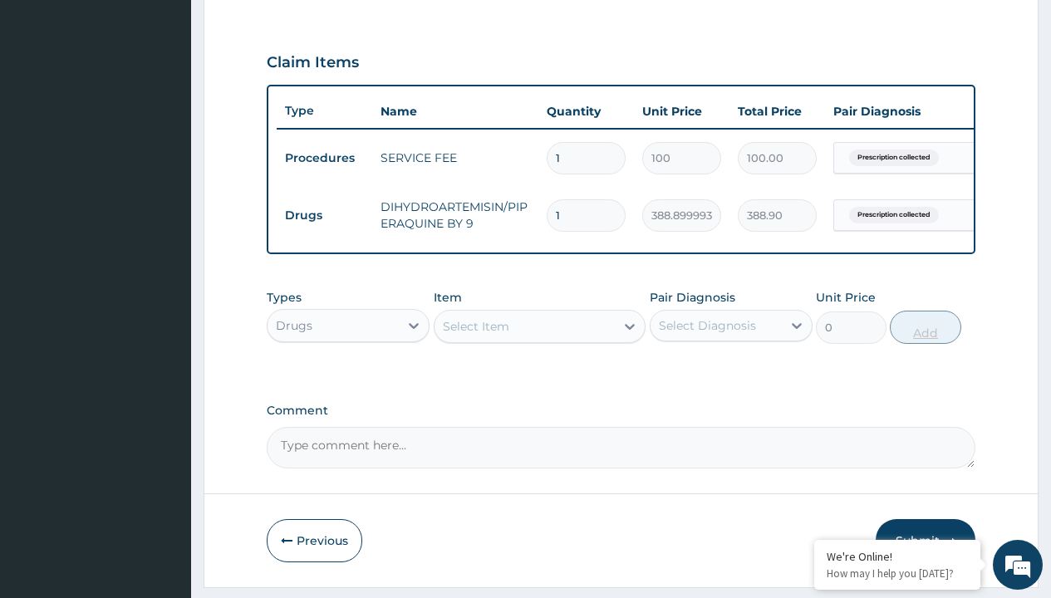
type input "9"
type input "3500.10"
type input "9"
click at [324, 215] on td "Drugs" at bounding box center [325, 215] width 96 height 31
type input "drugs"
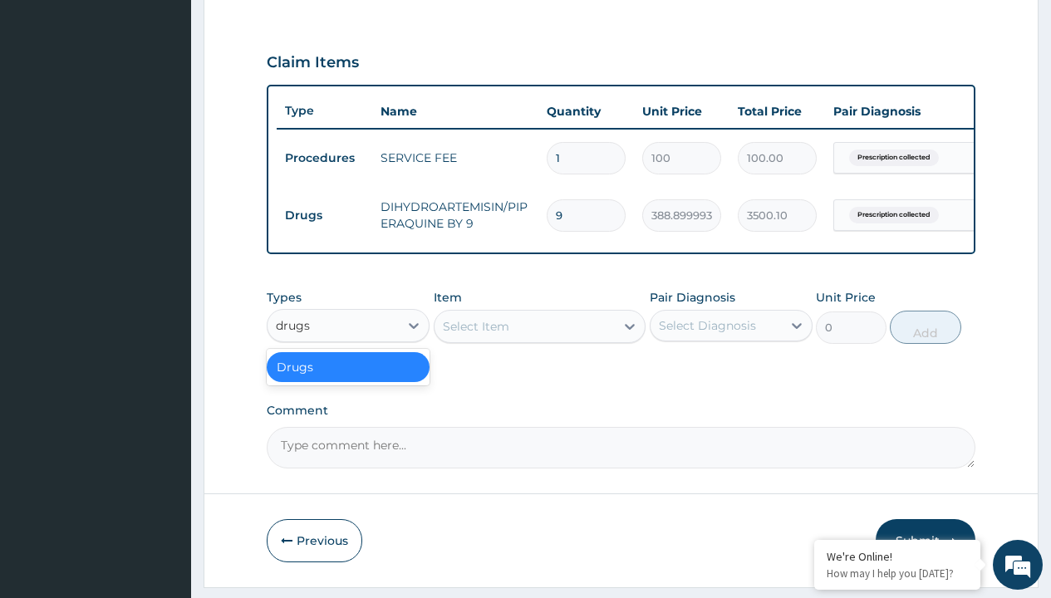
scroll to position [0, 0]
click at [348, 379] on div "Drugs" at bounding box center [348, 367] width 163 height 30
click at [475, 335] on div "Select Item" at bounding box center [476, 326] width 66 height 17
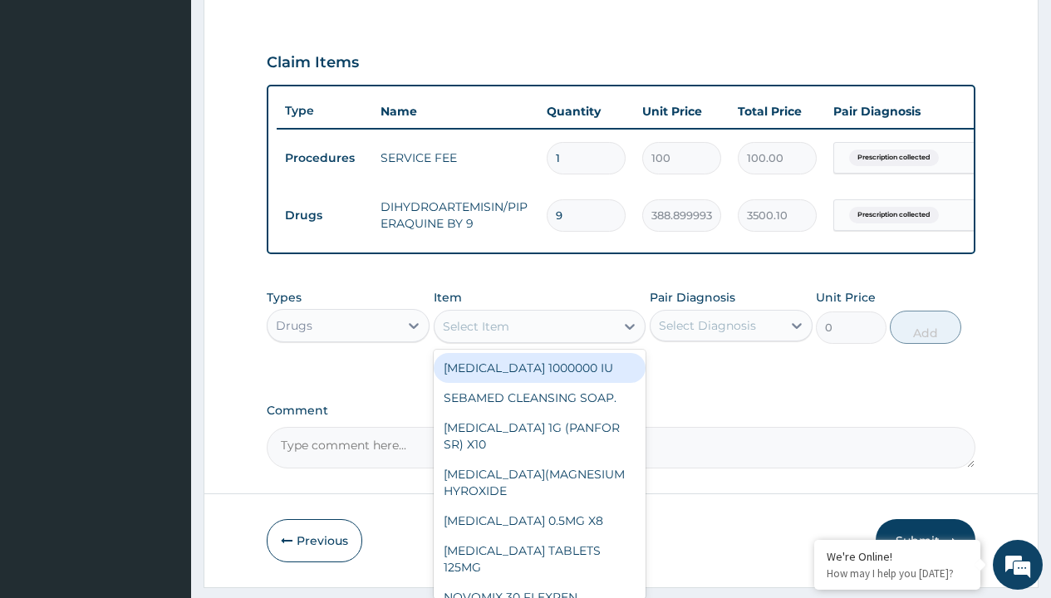
type input "paracetamol 500mg tablet emzor/sach"
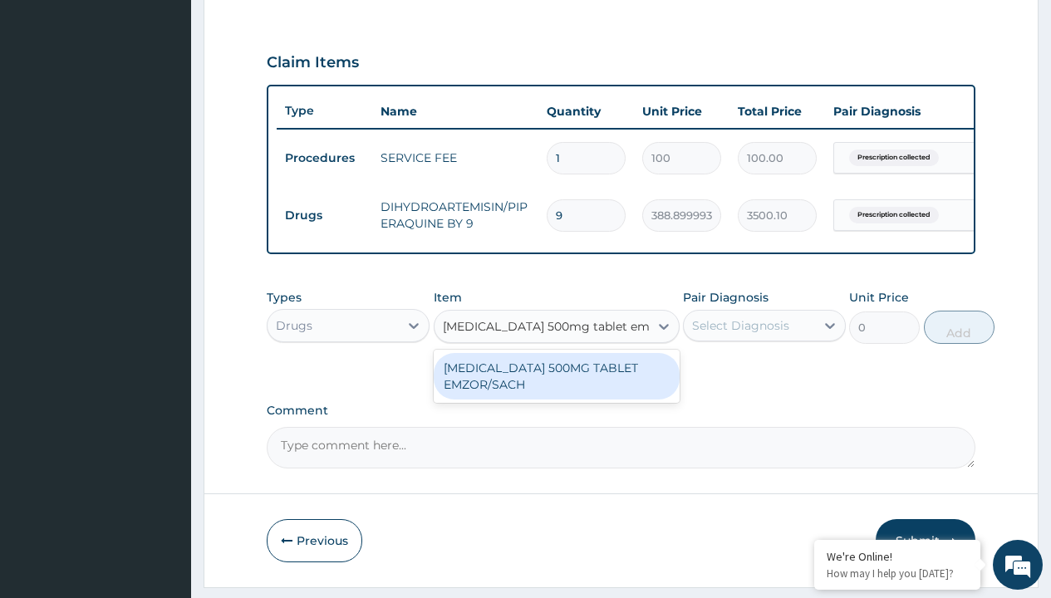
click at [556, 388] on div "[MEDICAL_DATA] 500MG TABLET EMZOR/SACH" at bounding box center [557, 376] width 246 height 47
type input "24"
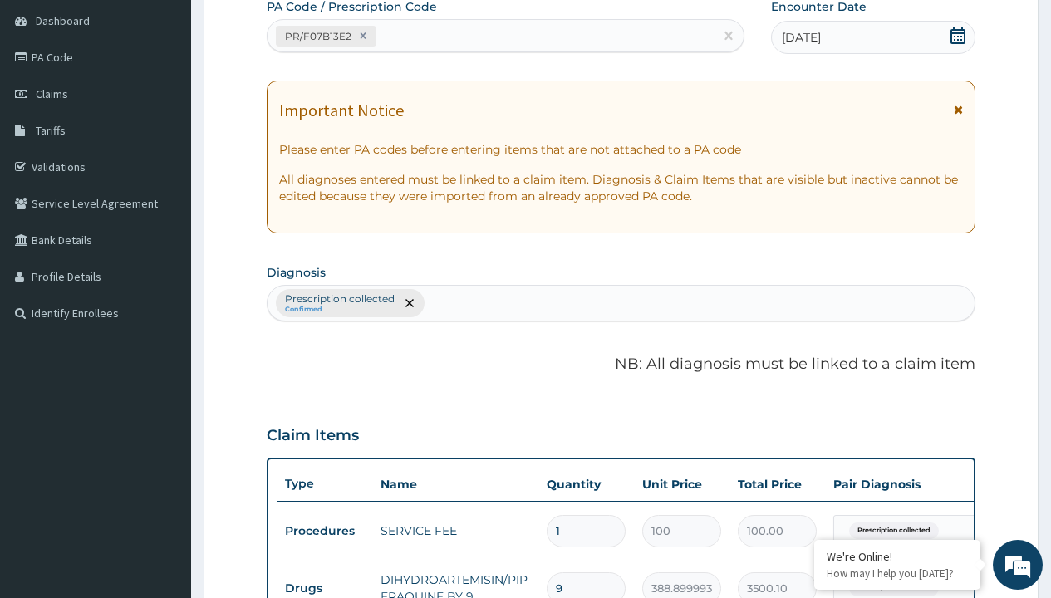
type input "prescription collected"
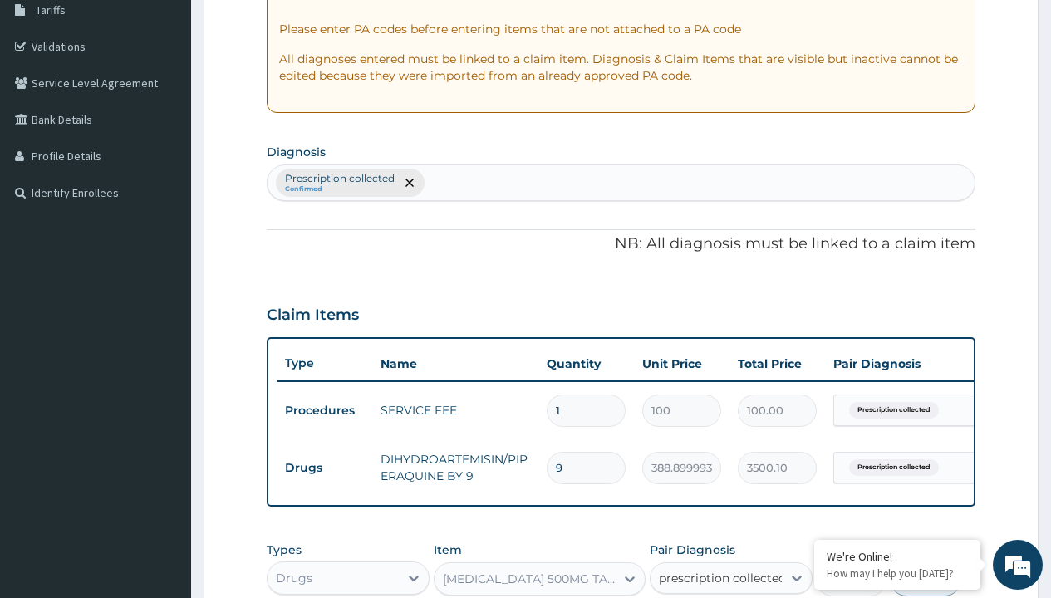
checkbox input "true"
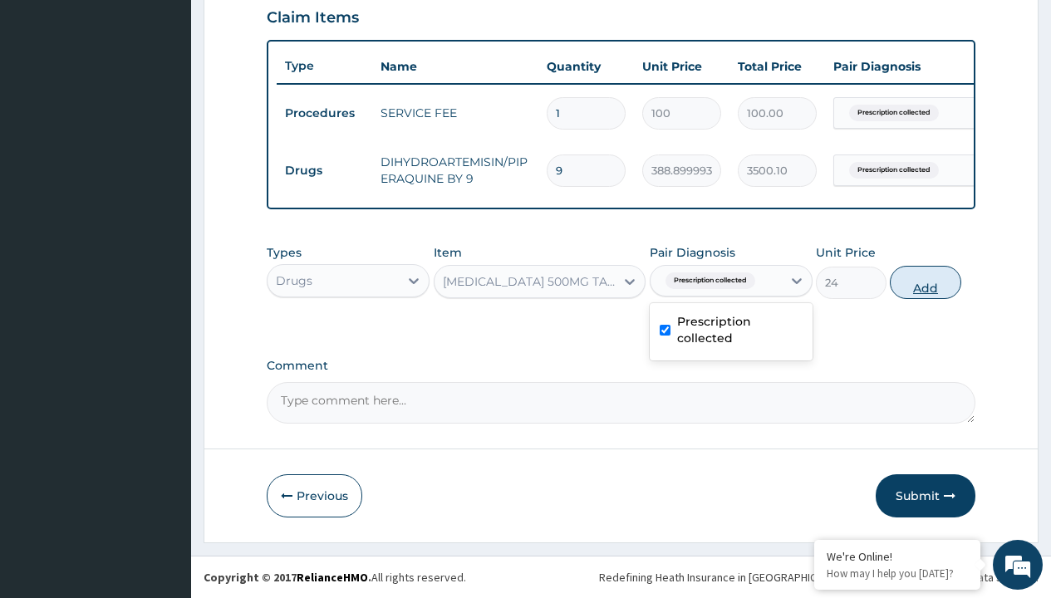
click at [926, 282] on button "Add" at bounding box center [925, 282] width 71 height 33
type input "0"
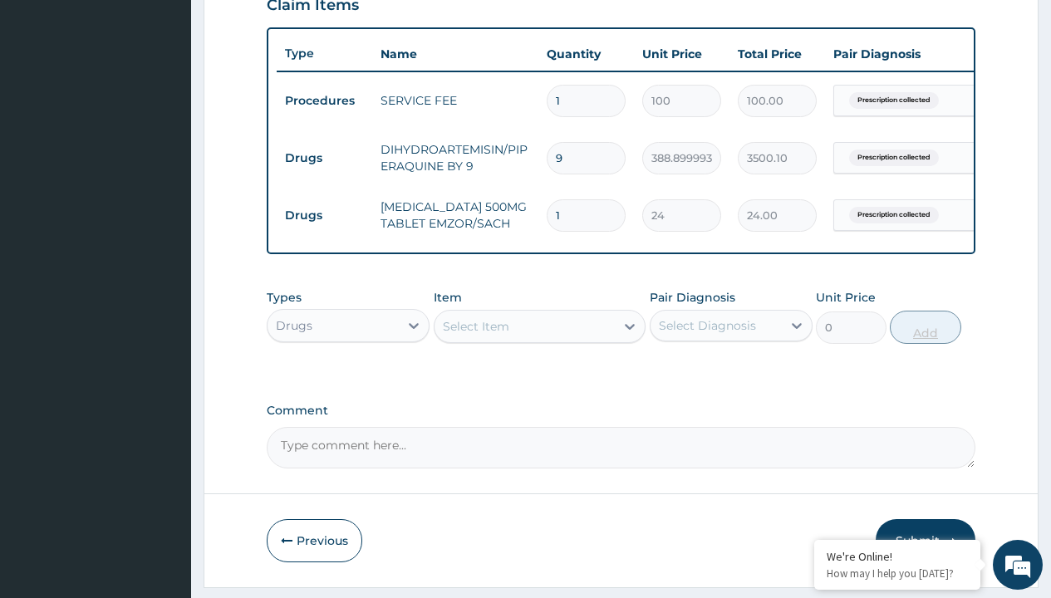
type input "24"
type input "576.00"
type input "24"
click at [324, 158] on td "Drugs" at bounding box center [325, 158] width 96 height 31
type input "drugs"
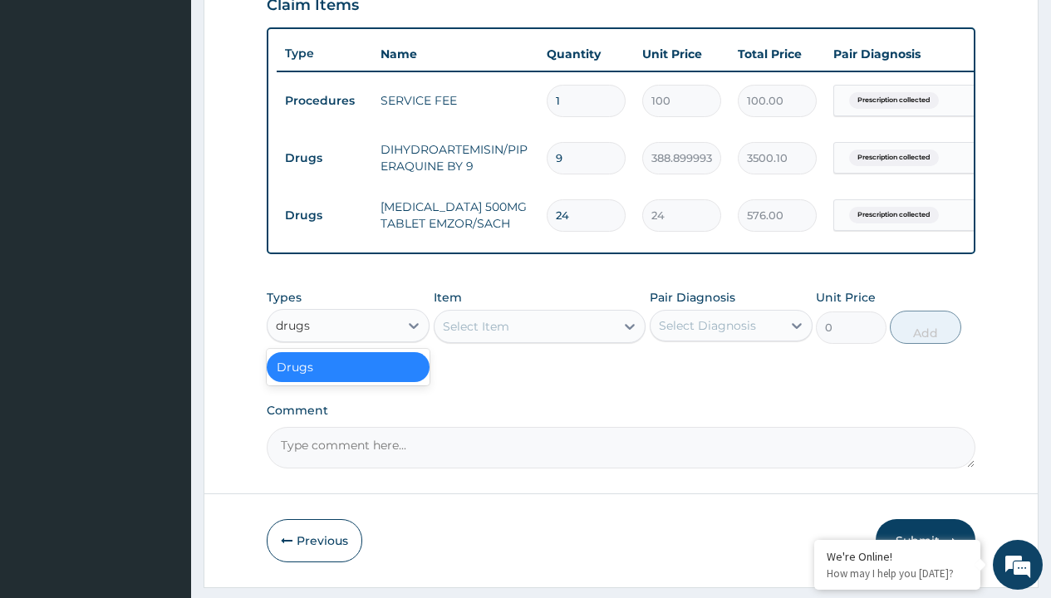
scroll to position [0, 0]
click at [348, 379] on div "Drugs" at bounding box center [348, 367] width 163 height 30
click at [475, 335] on div "Select Item" at bounding box center [476, 326] width 66 height 17
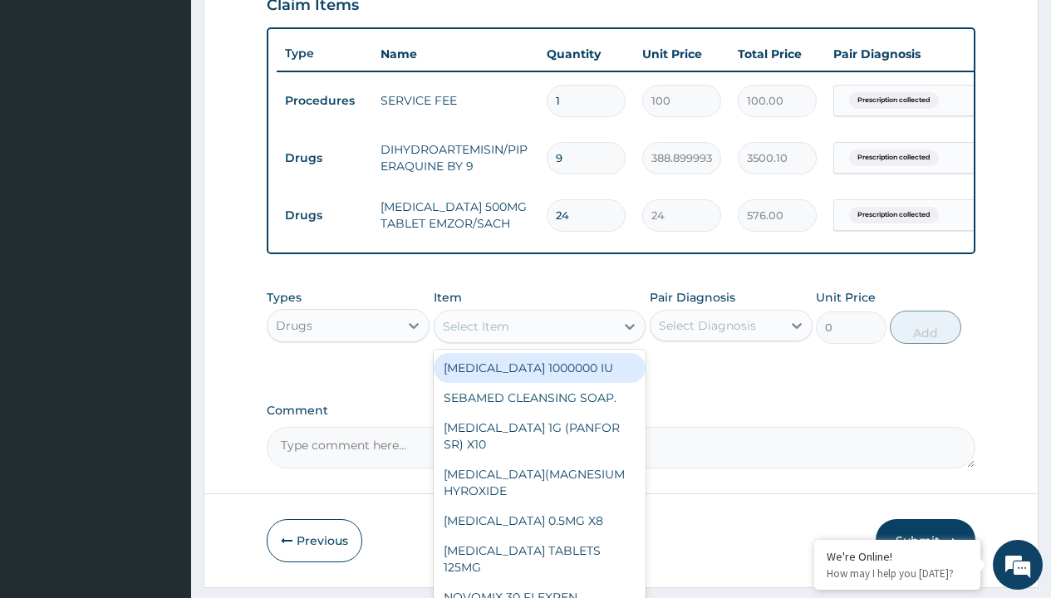
type input "loratadine 10mg by afrab/sach"
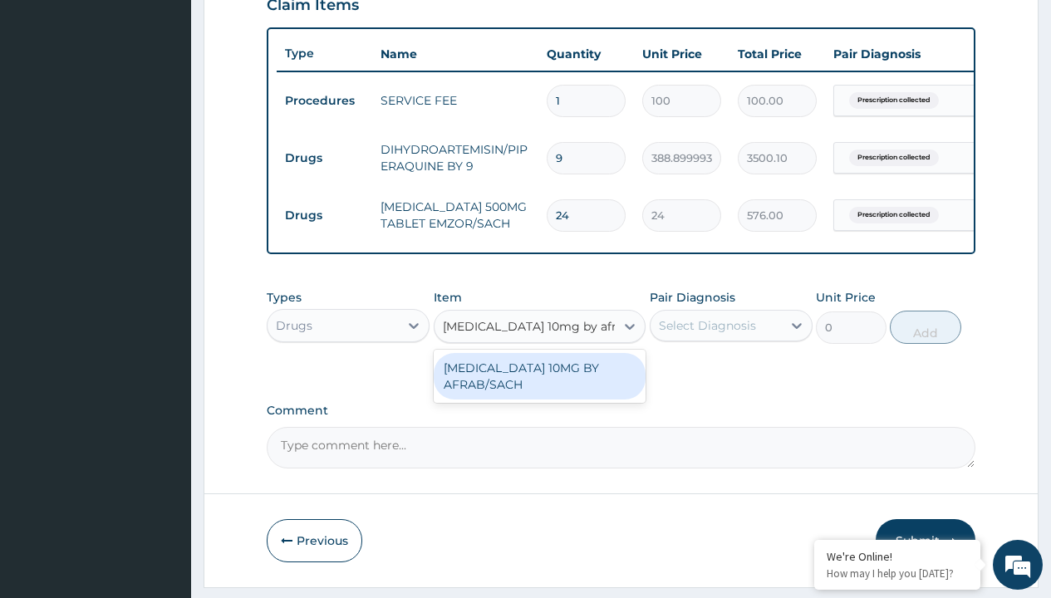
click at [539, 388] on div "[MEDICAL_DATA] 10MG BY AFRAB/SACH" at bounding box center [540, 376] width 213 height 47
type input "70"
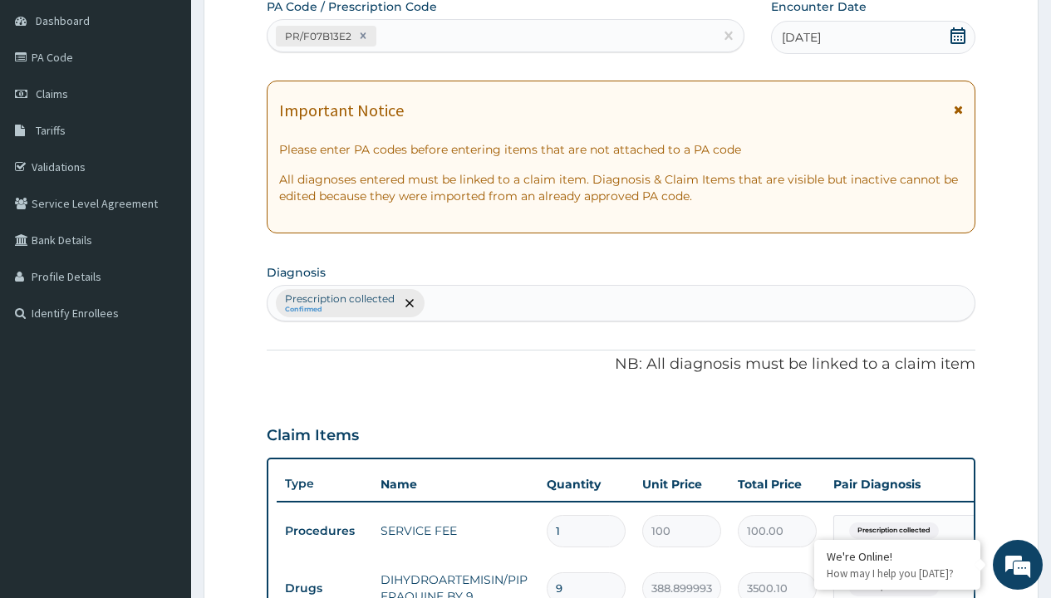
type input "prescription collected"
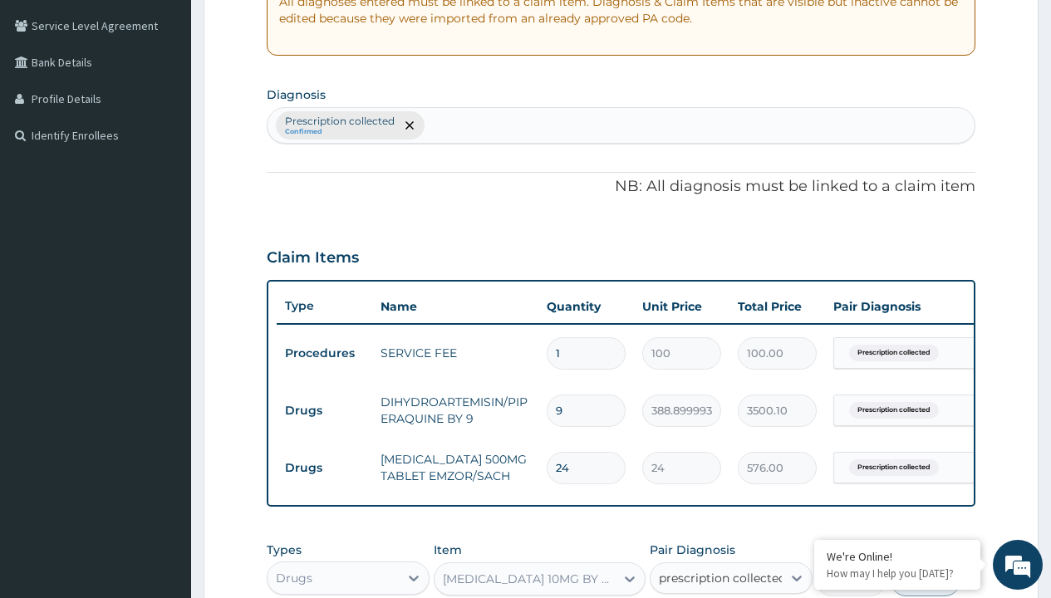
checkbox input "true"
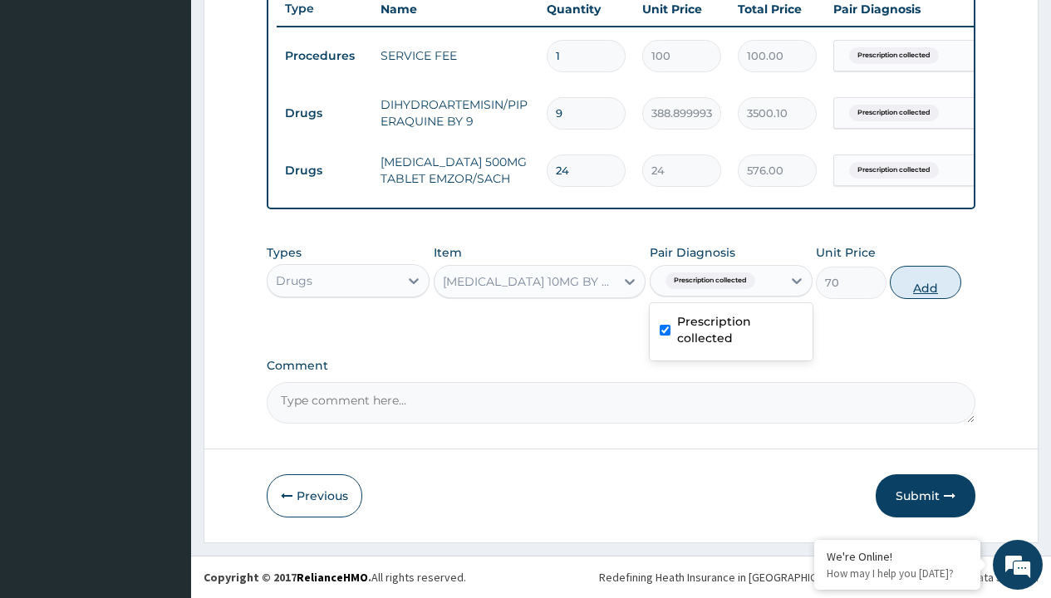
click at [926, 282] on button "Add" at bounding box center [925, 282] width 71 height 33
type input "0"
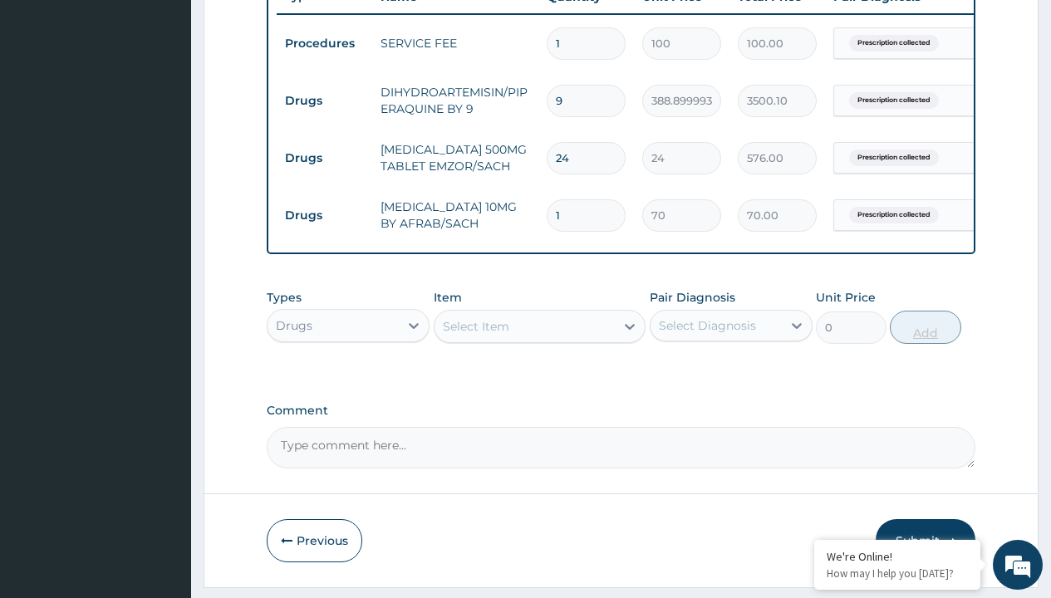
type input "10"
type input "700.00"
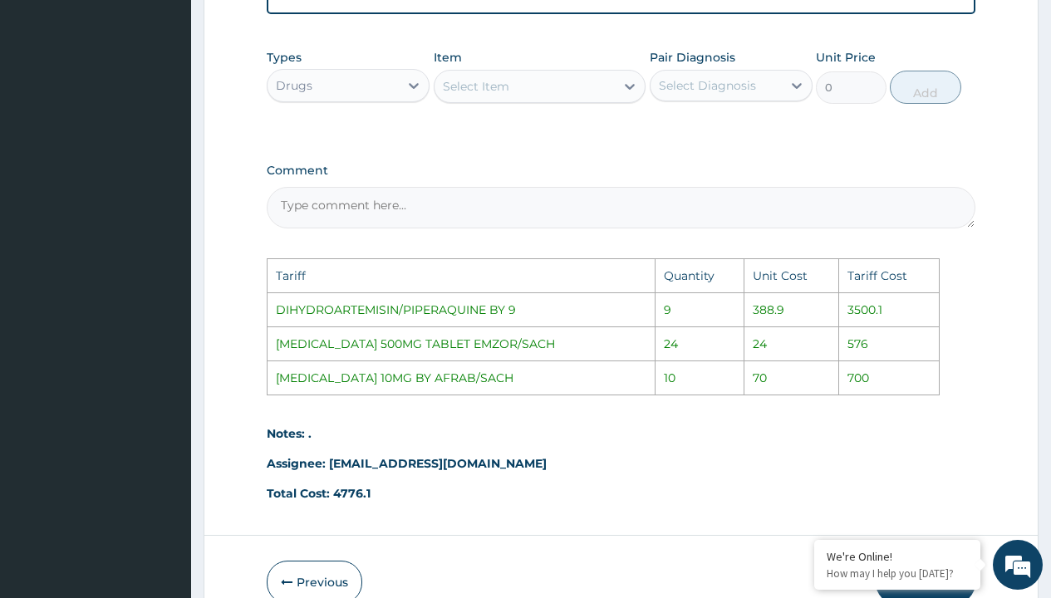
scroll to position [987, 0]
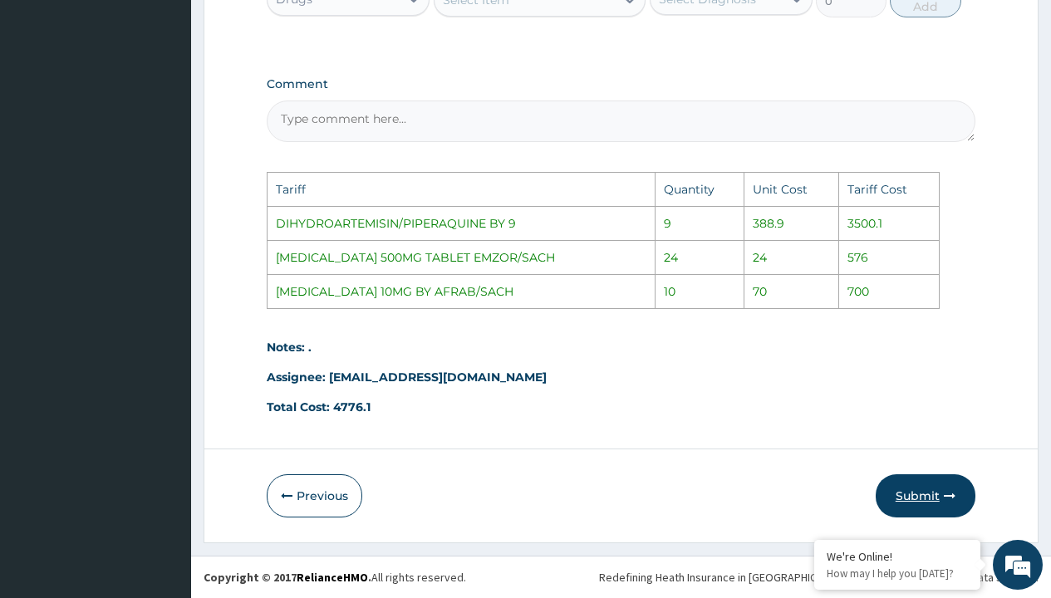
type input "10"
click at [923, 486] on button "Submit" at bounding box center [926, 496] width 100 height 43
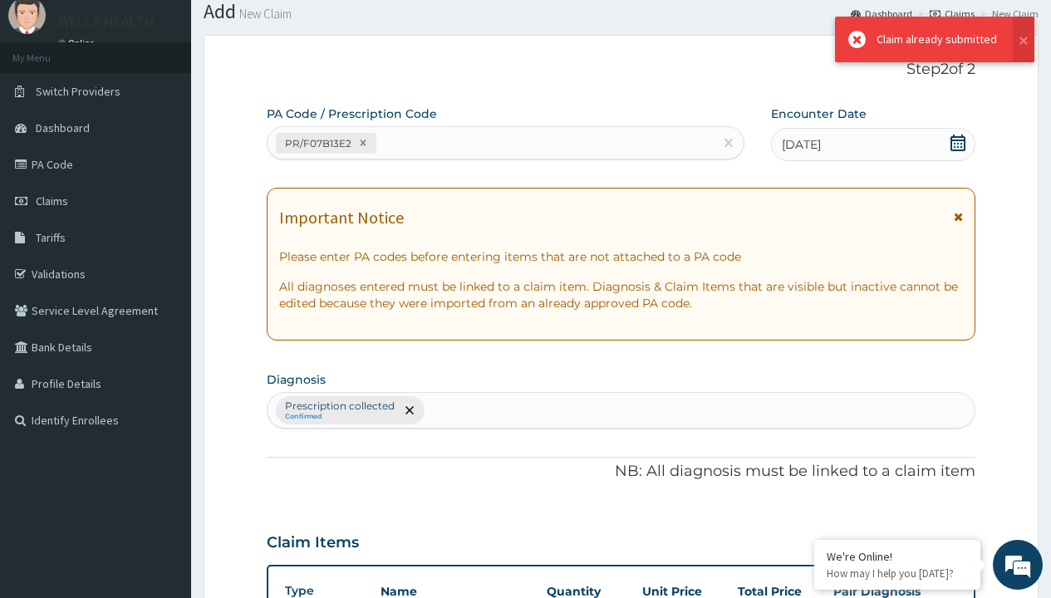
scroll to position [706, 0]
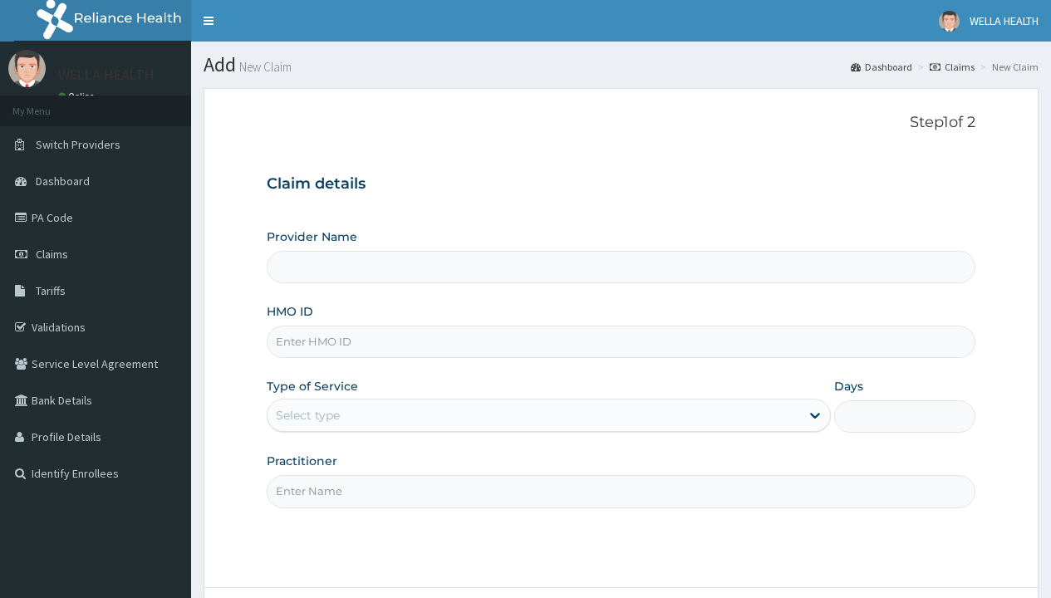
type input "WellaHealth(TELEMEDICINE)"
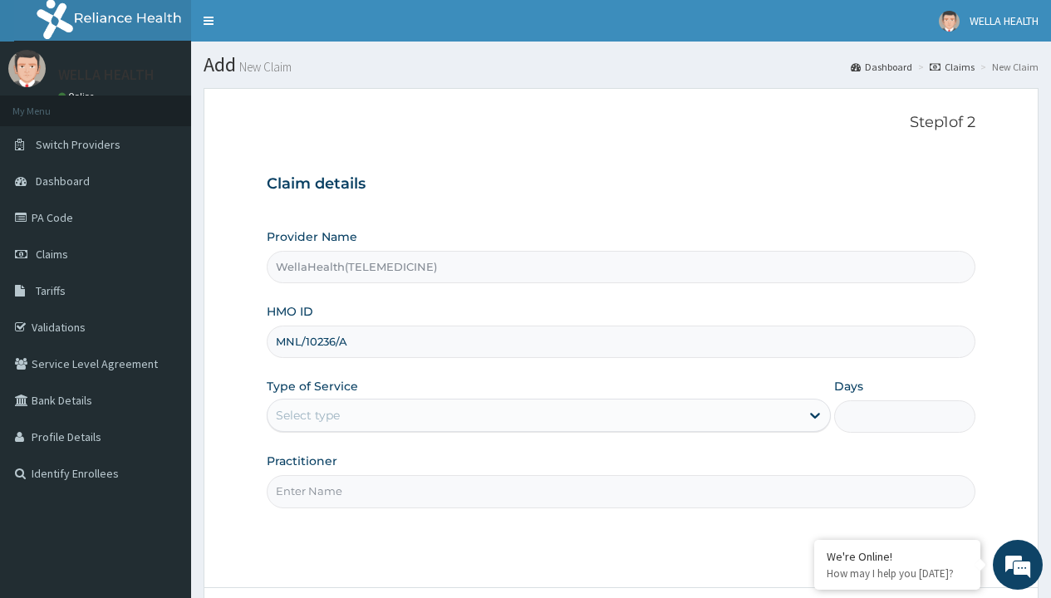
type input "MNL/10236/A"
type input "WellaHealth"
click at [308, 416] on div "Select type" at bounding box center [308, 415] width 64 height 17
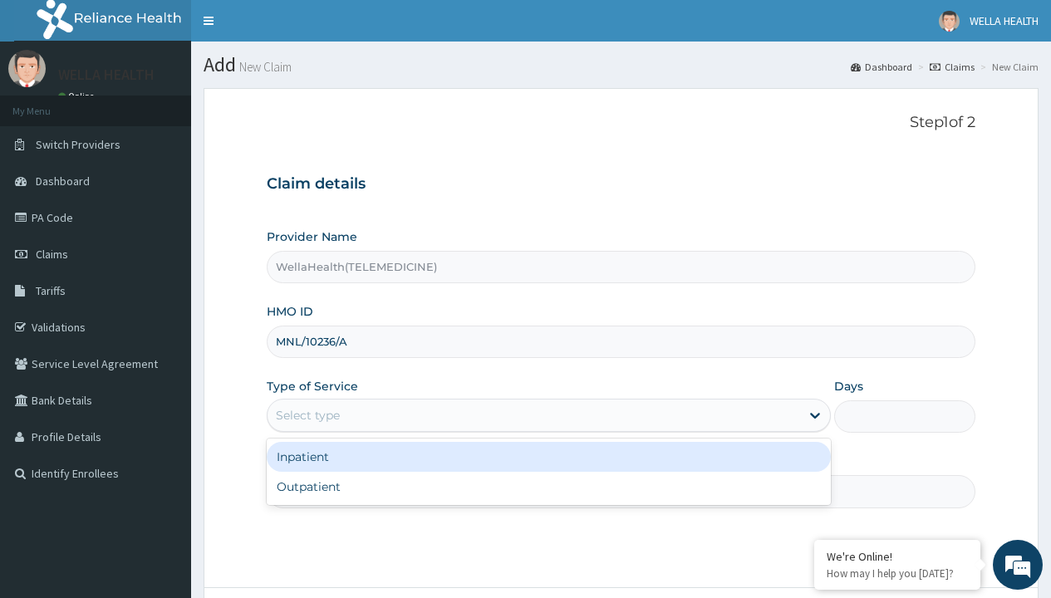
click at [549, 487] on div "Outpatient" at bounding box center [549, 487] width 564 height 30
type input "1"
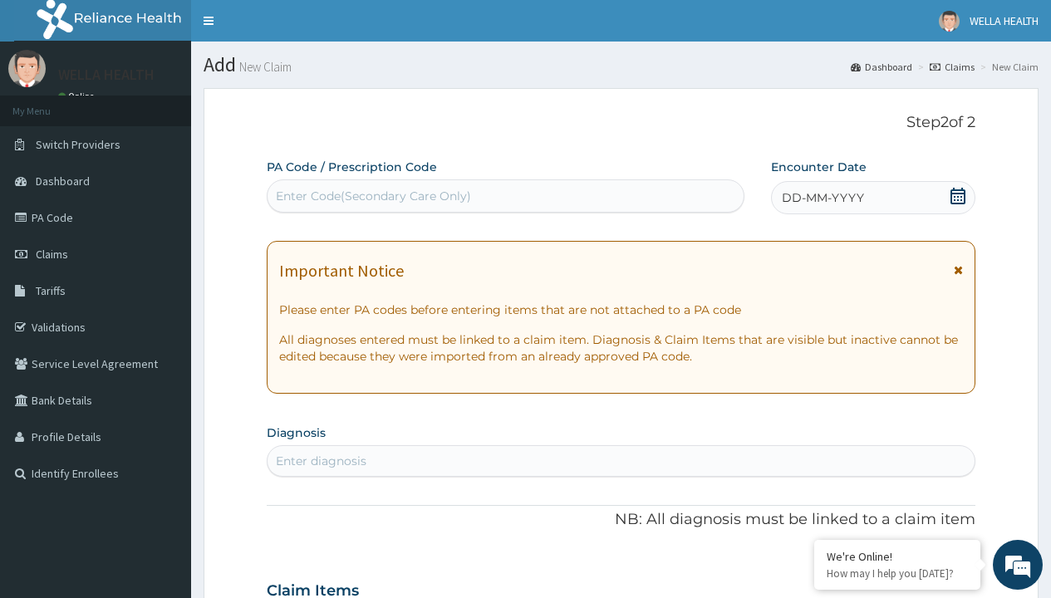
scroll to position [139, 0]
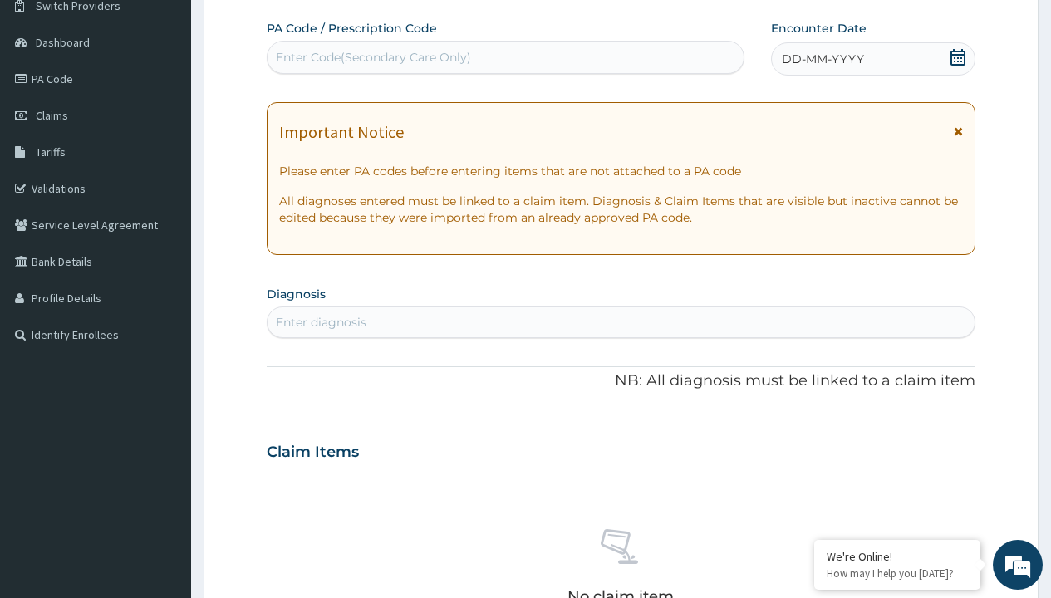
click at [822, 59] on span "DD-MM-YYYY" at bounding box center [823, 59] width 82 height 17
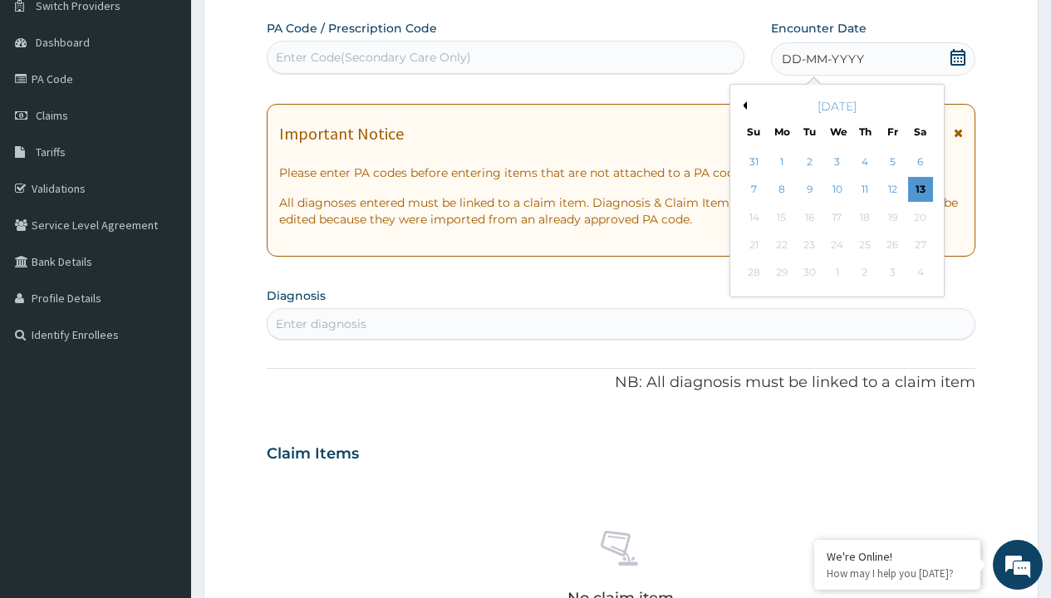
click at [742, 106] on button "Previous Month" at bounding box center [743, 105] width 8 height 8
click at [809, 189] on div "5" at bounding box center [809, 190] width 25 height 25
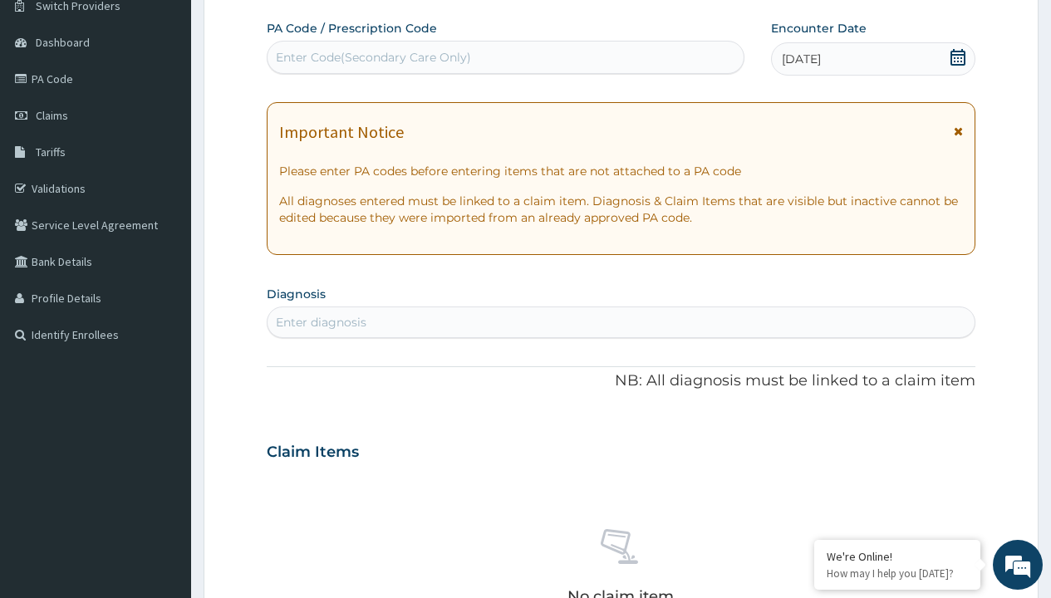
click at [372, 57] on div "Enter Code(Secondary Care Only)" at bounding box center [373, 57] width 195 height 17
type input "PR/CFE2802A"
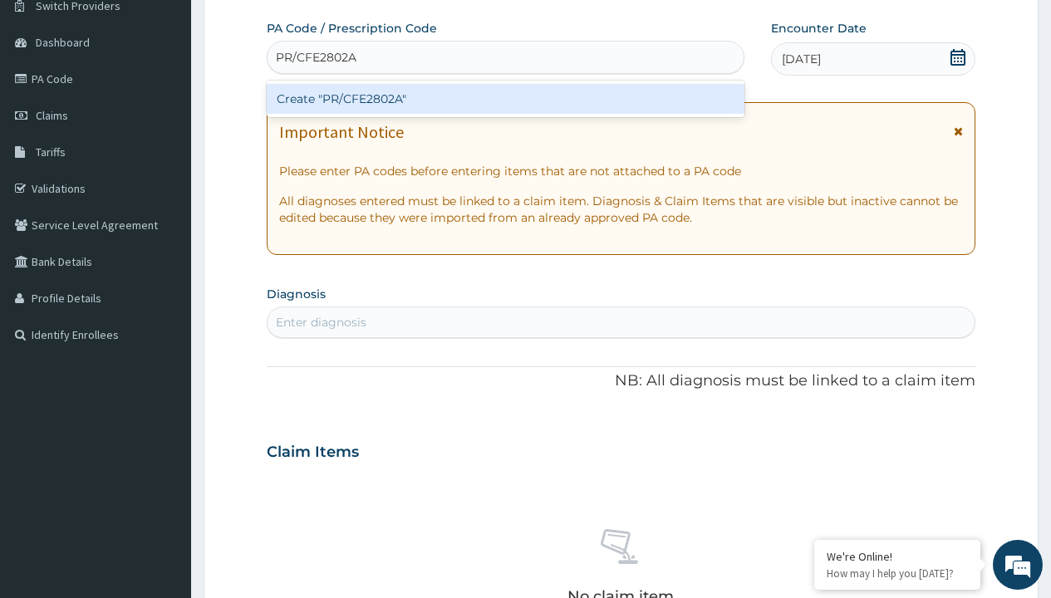
click at [505, 99] on div "Create "PR/CFE2802A"" at bounding box center [505, 99] width 477 height 30
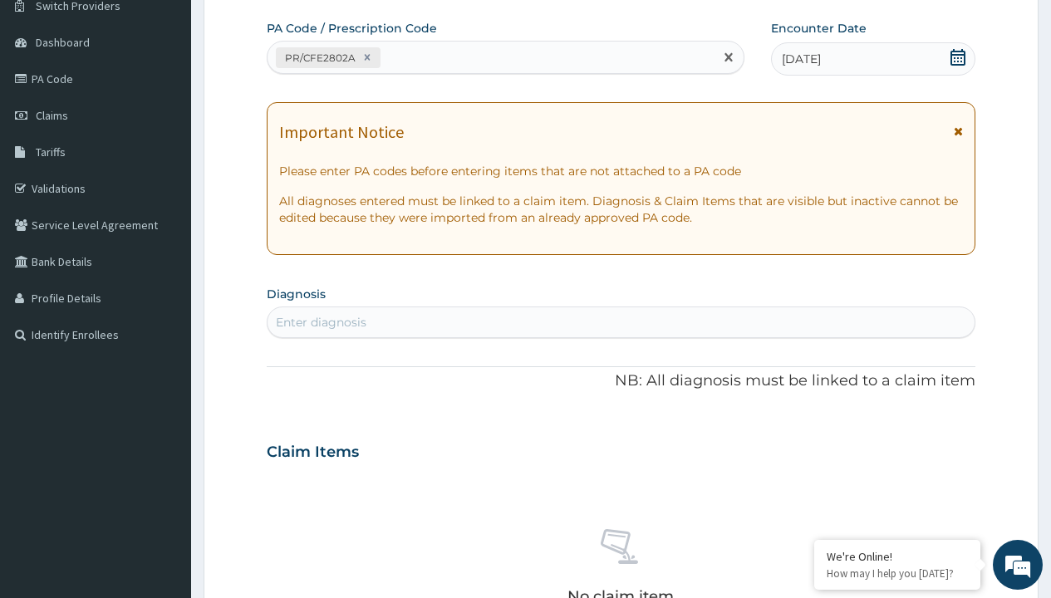
click at [321, 322] on div "Enter diagnosis" at bounding box center [321, 322] width 91 height 17
type input "prescription collected"
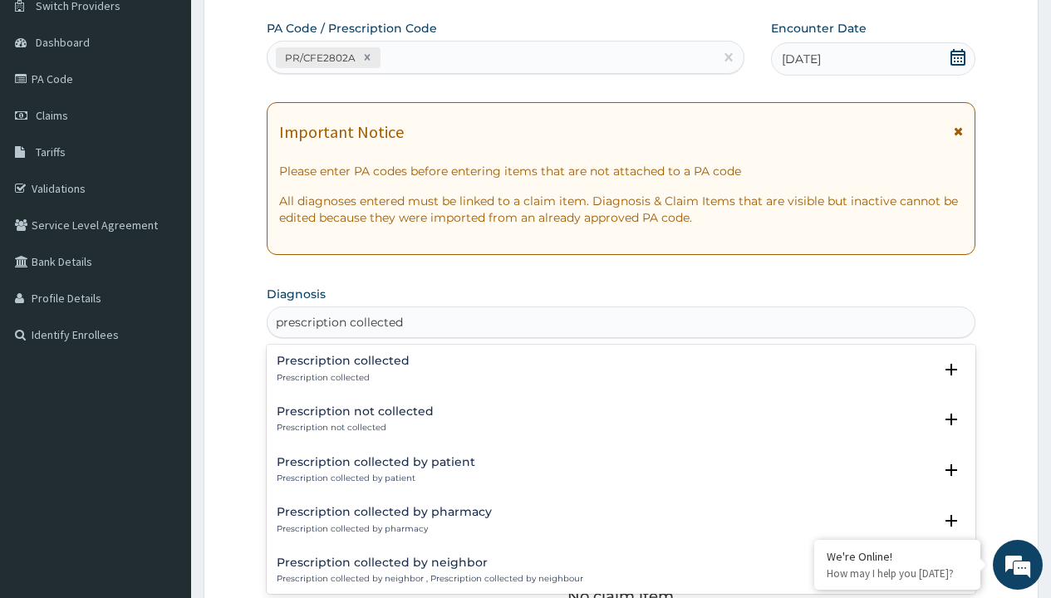
click at [341, 377] on p "Prescription collected" at bounding box center [343, 378] width 133 height 12
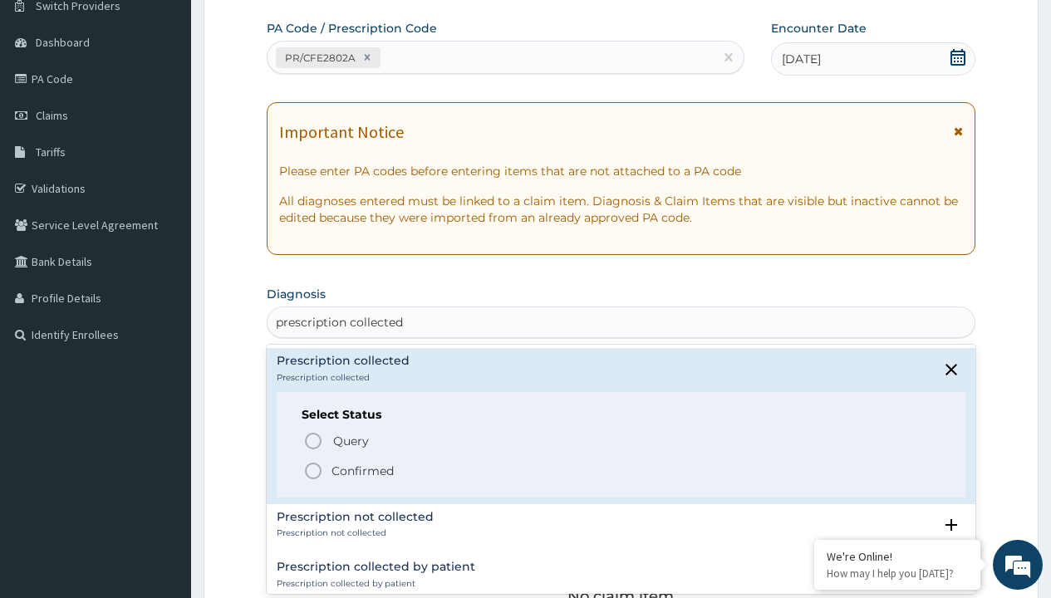
click at [362, 470] on p "Confirmed" at bounding box center [363, 471] width 62 height 17
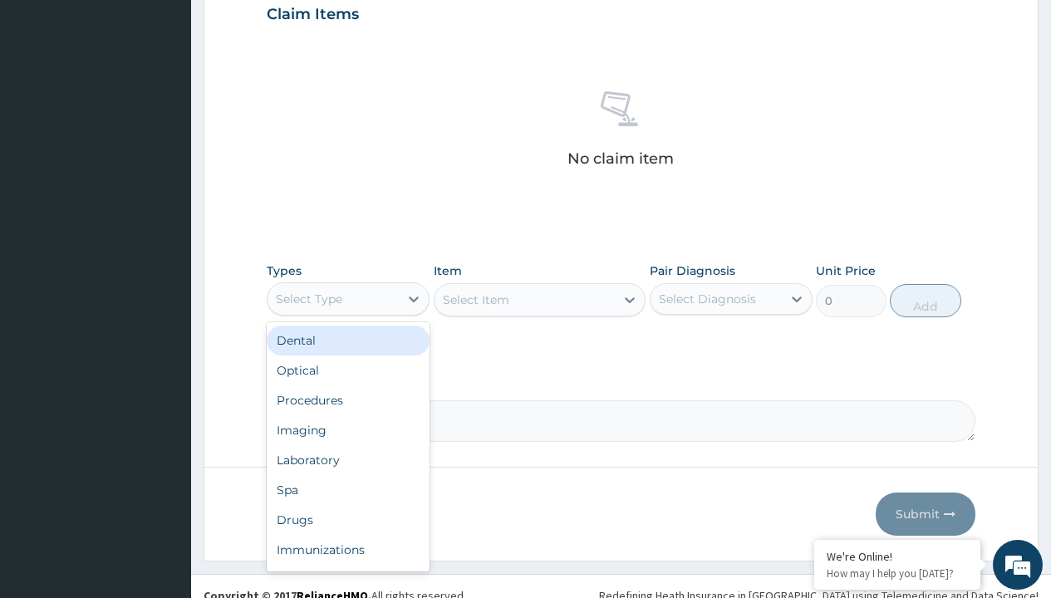
type input "procedures"
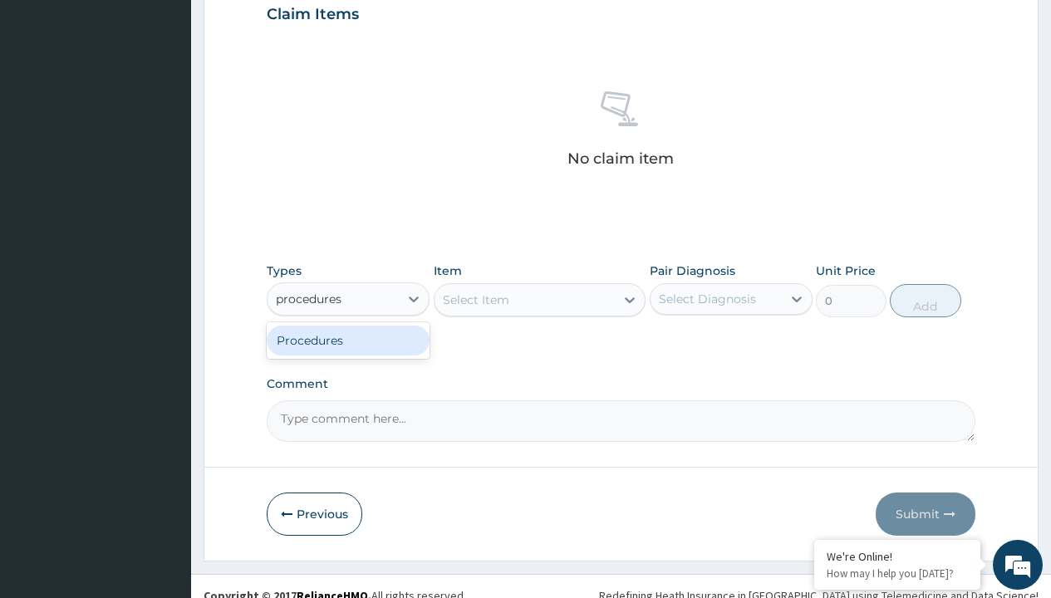
click at [348, 340] on div "Procedures" at bounding box center [348, 341] width 163 height 30
click at [475, 299] on div "Select Item" at bounding box center [476, 300] width 66 height 17
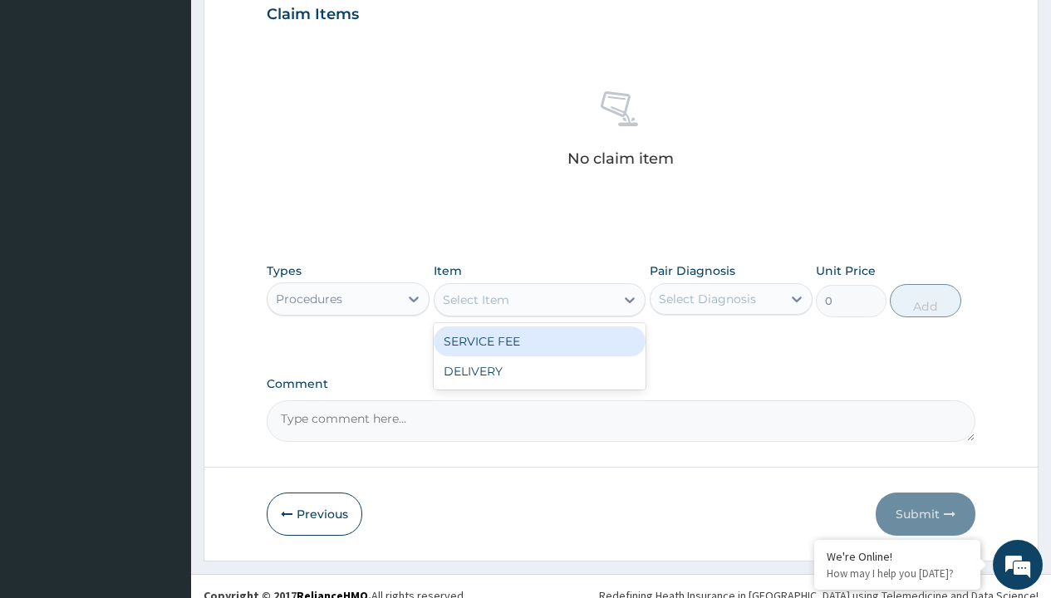
type input "service fee"
click at [539, 341] on div "SERVICE FEE" at bounding box center [540, 342] width 213 height 30
type input "100"
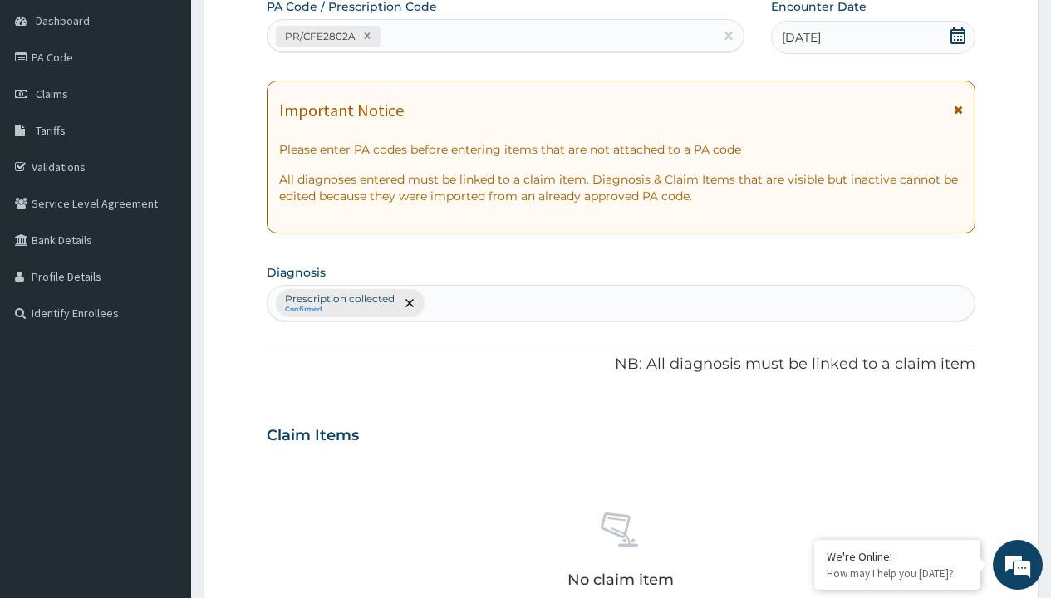
type input "prescription collected"
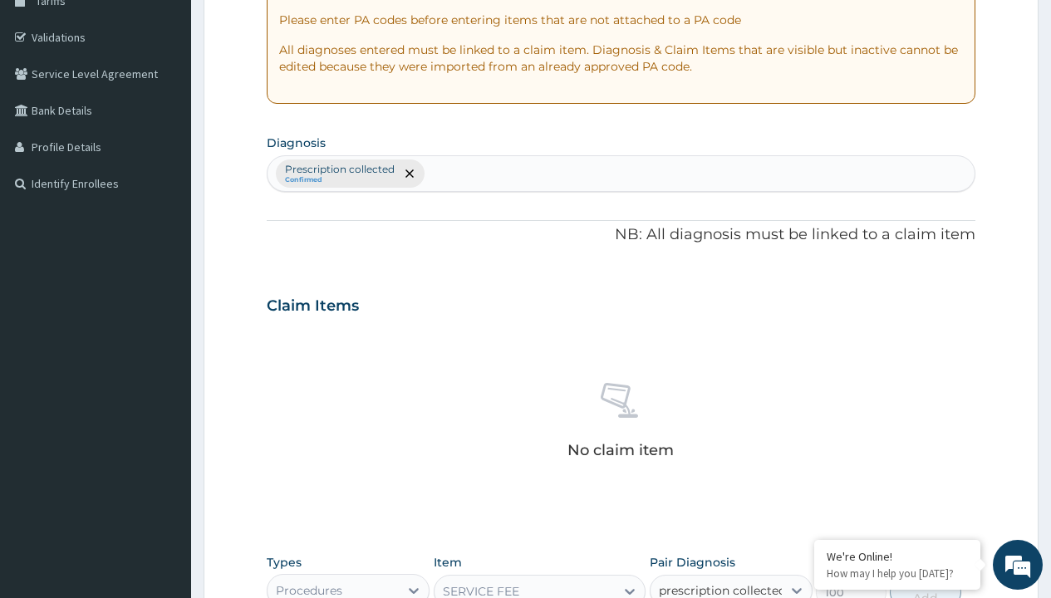
checkbox input "true"
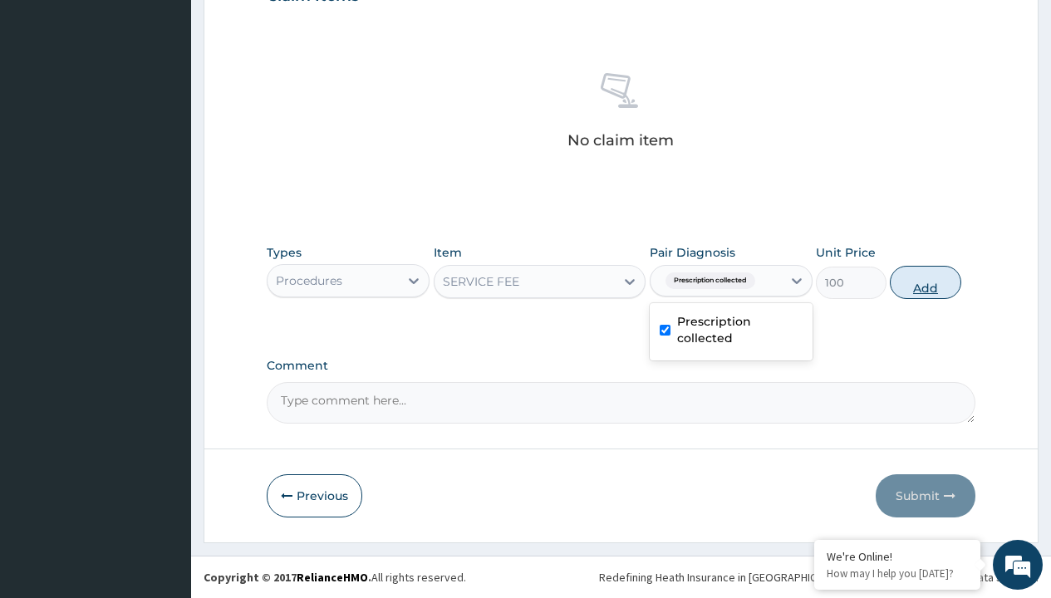
click at [926, 282] on button "Add" at bounding box center [925, 282] width 71 height 33
type input "0"
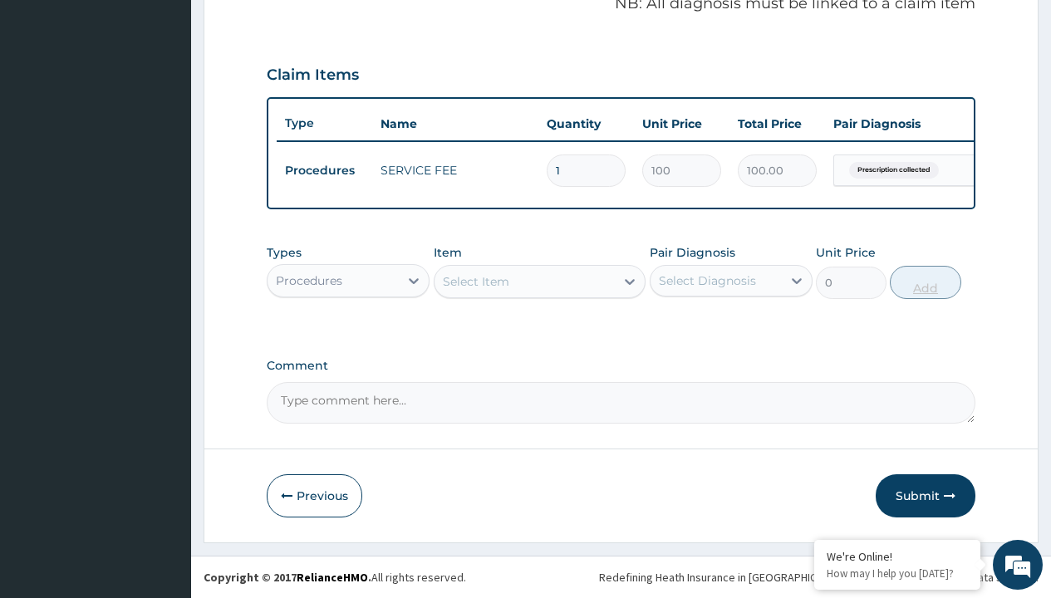
scroll to position [534, 0]
click at [309, 280] on div "Procedures" at bounding box center [309, 281] width 66 height 17
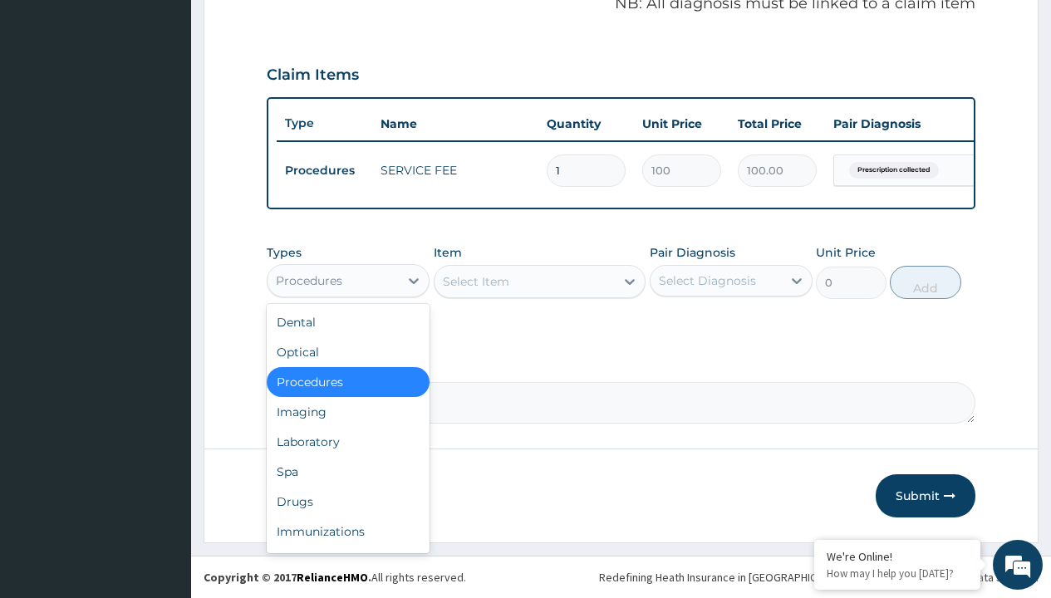
type input "drugs"
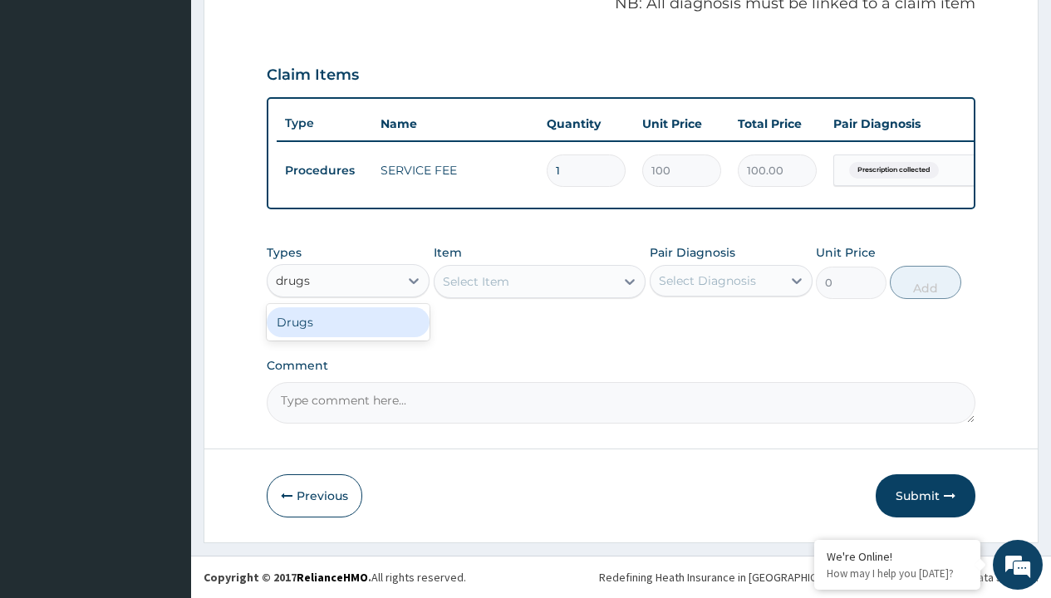
click at [348, 322] on div "Drugs" at bounding box center [348, 323] width 163 height 30
click at [475, 281] on div "Select Item" at bounding box center [540, 281] width 213 height 33
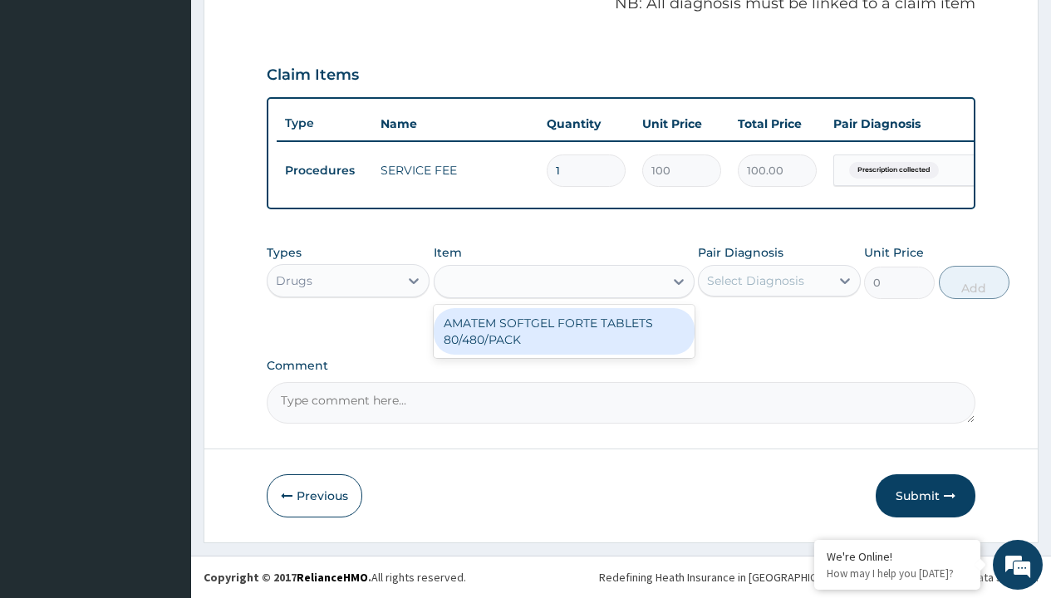
type input "amatem softgel forte tablets 80/480/pack"
click at [564, 331] on div "AMATEM SOFTGEL FORTE TABLETS 80/480/PACK" at bounding box center [564, 331] width 261 height 47
type input "601.7000122070312"
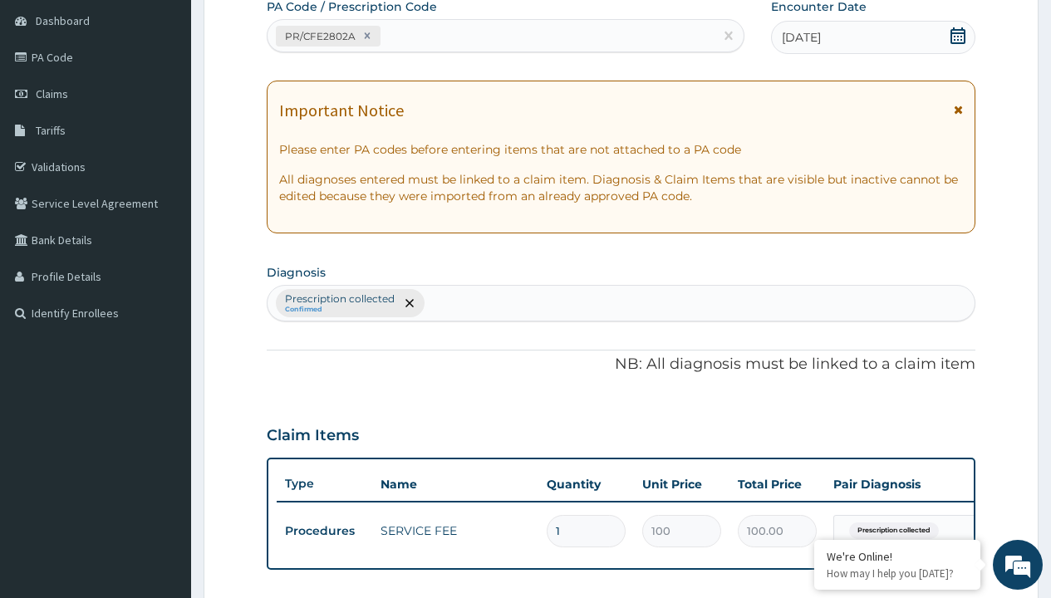
type input "prescription collected"
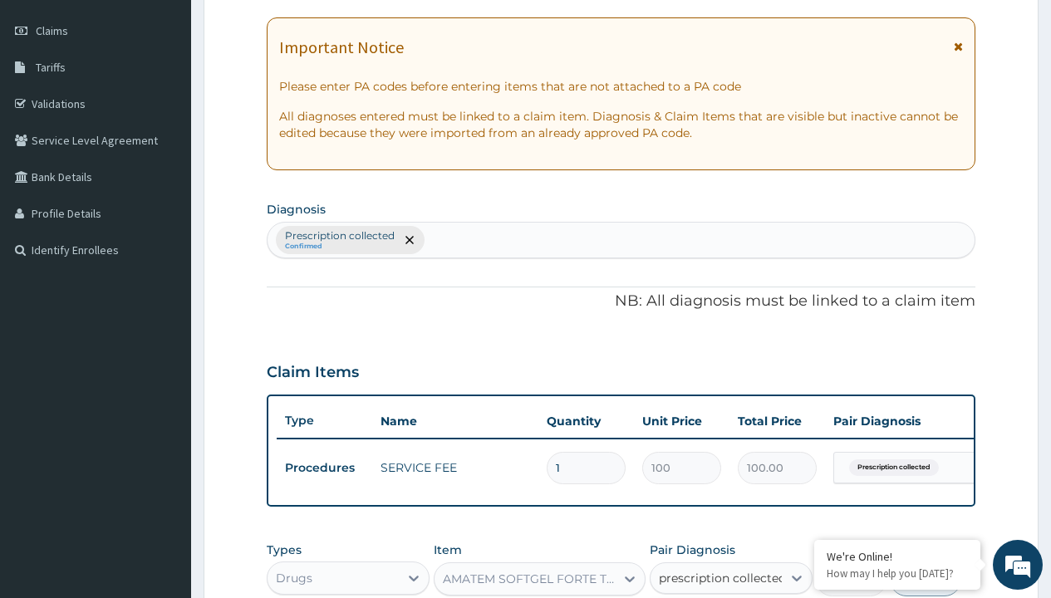
checkbox input "true"
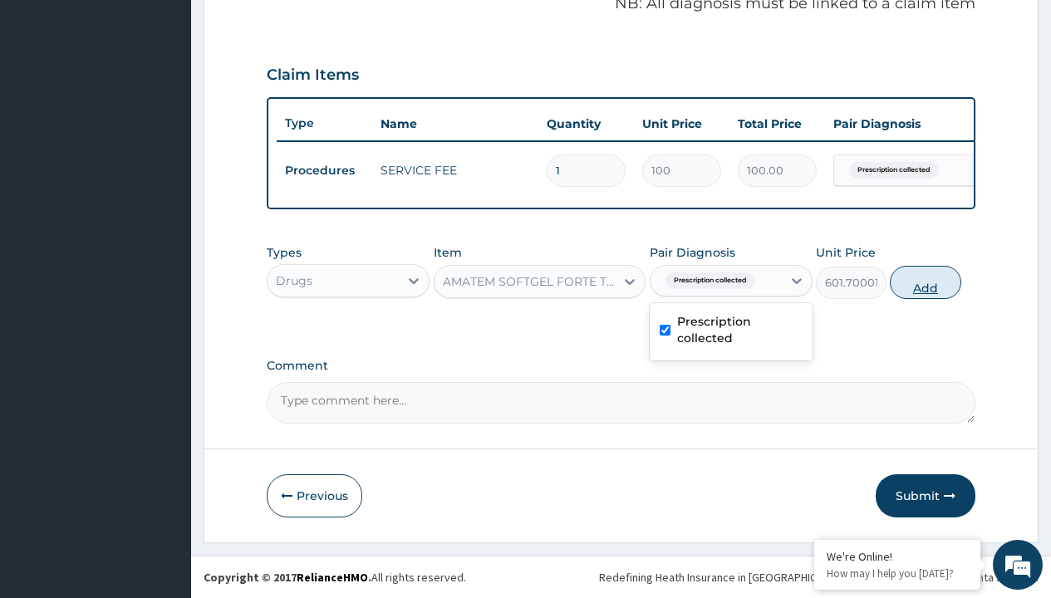
click at [926, 282] on button "Add" at bounding box center [925, 282] width 71 height 33
type input "0"
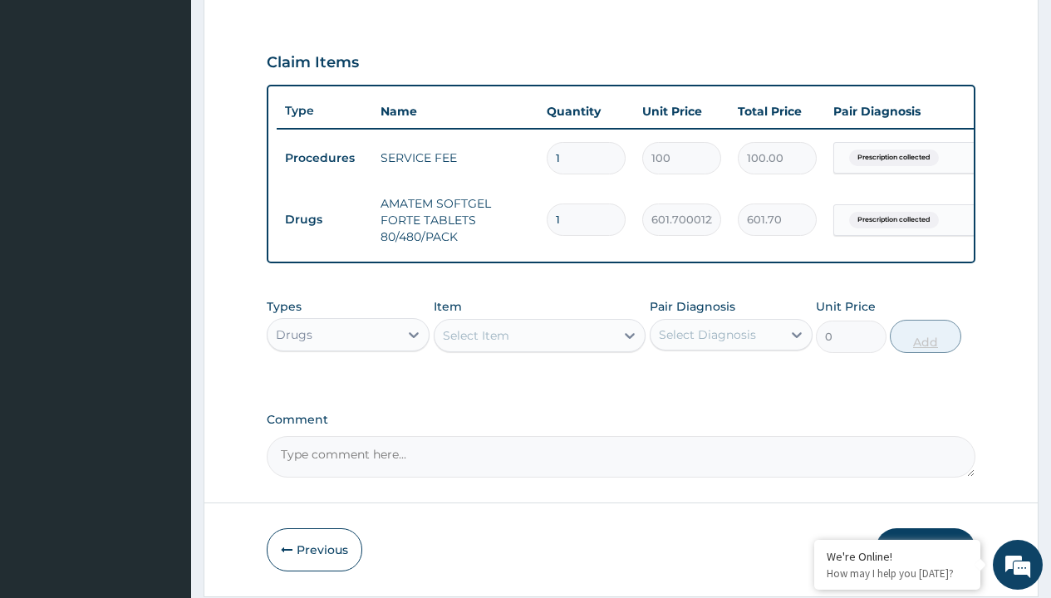
type input "6"
type input "3610.20"
type input "6"
click at [324, 219] on td "Drugs" at bounding box center [325, 219] width 96 height 31
type input "drugs"
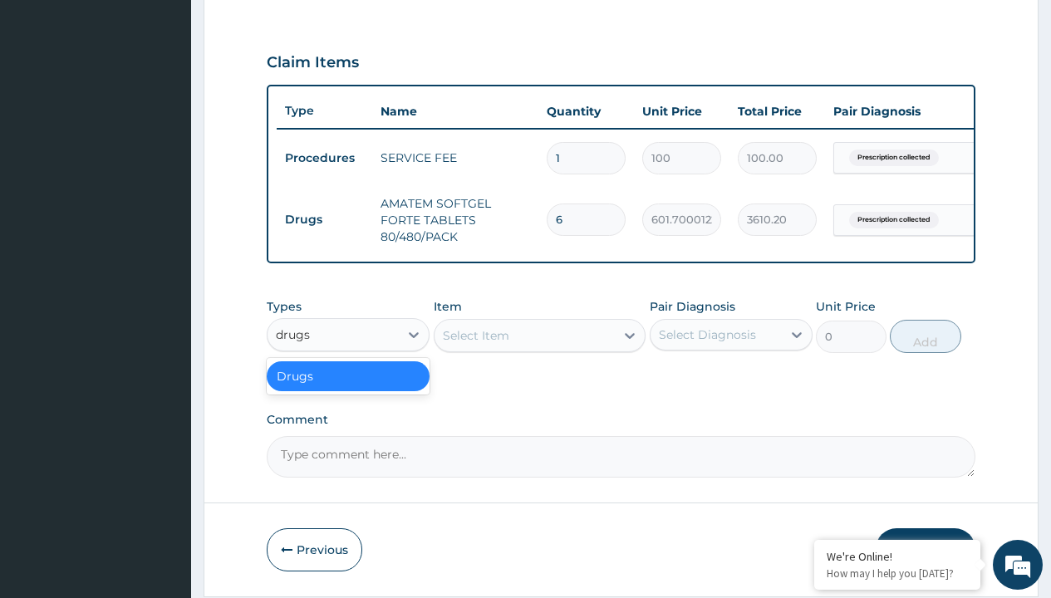
scroll to position [0, 0]
click at [348, 388] on div "Drugs" at bounding box center [348, 377] width 163 height 30
click at [475, 344] on div "Select Item" at bounding box center [476, 335] width 66 height 17
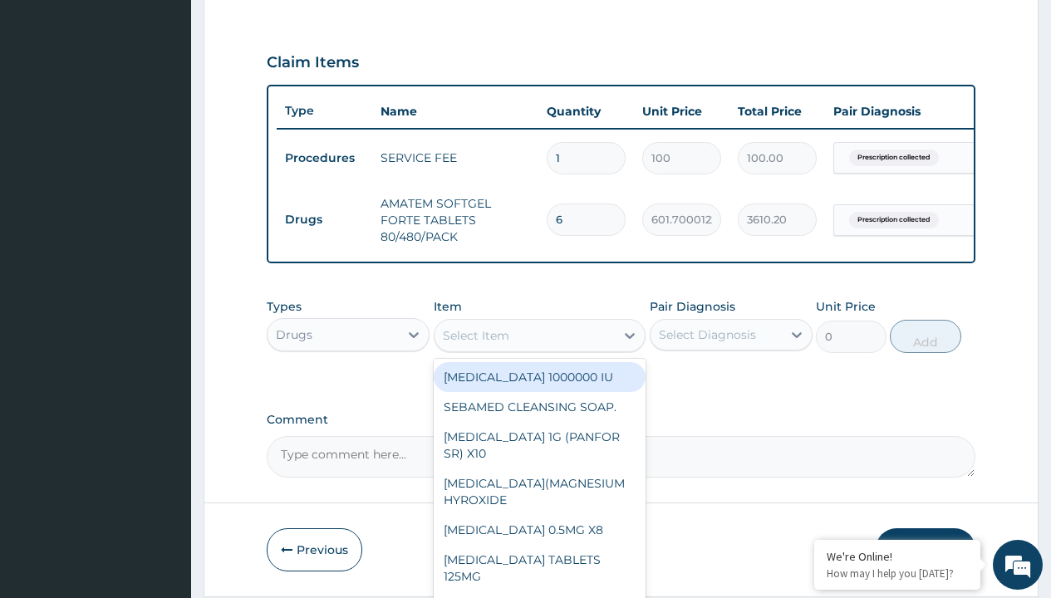
type input "loperamide caps 2mg/sach"
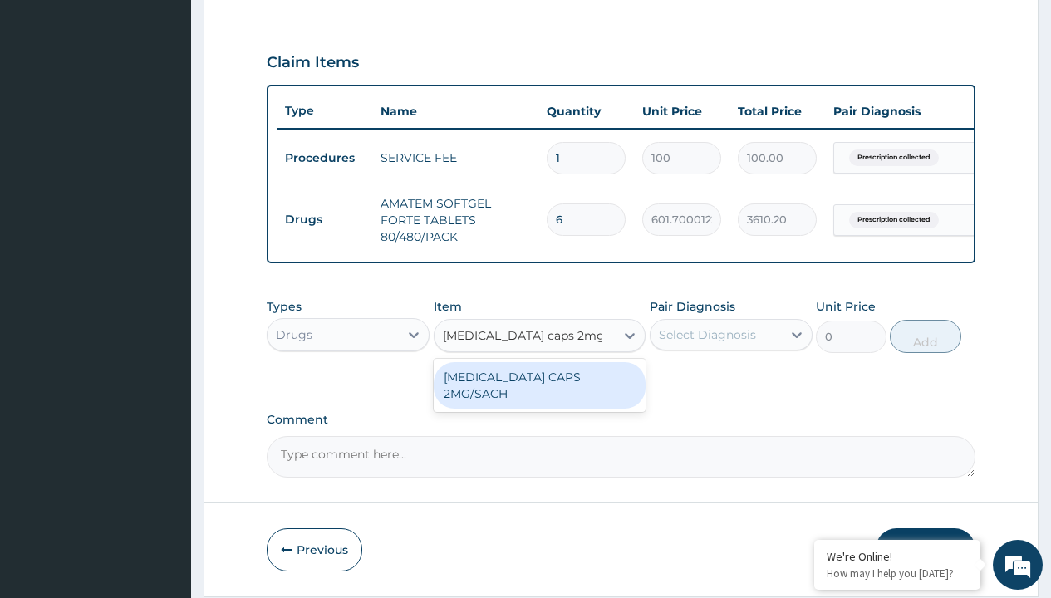
click at [539, 389] on div "[MEDICAL_DATA] CAPS 2MG/SACH" at bounding box center [540, 385] width 213 height 47
type input "420"
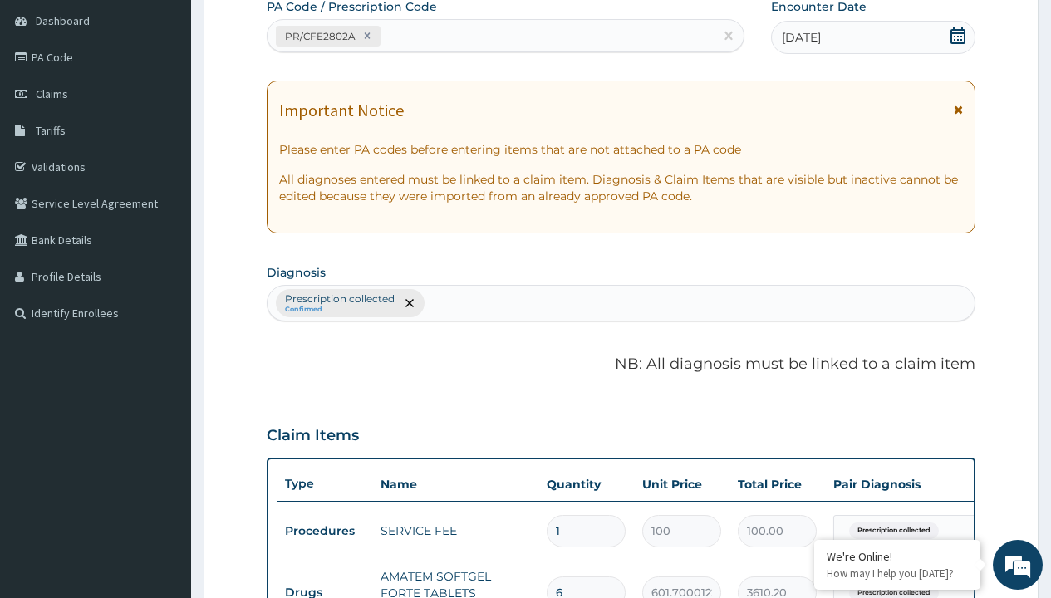
type input "prescription collected"
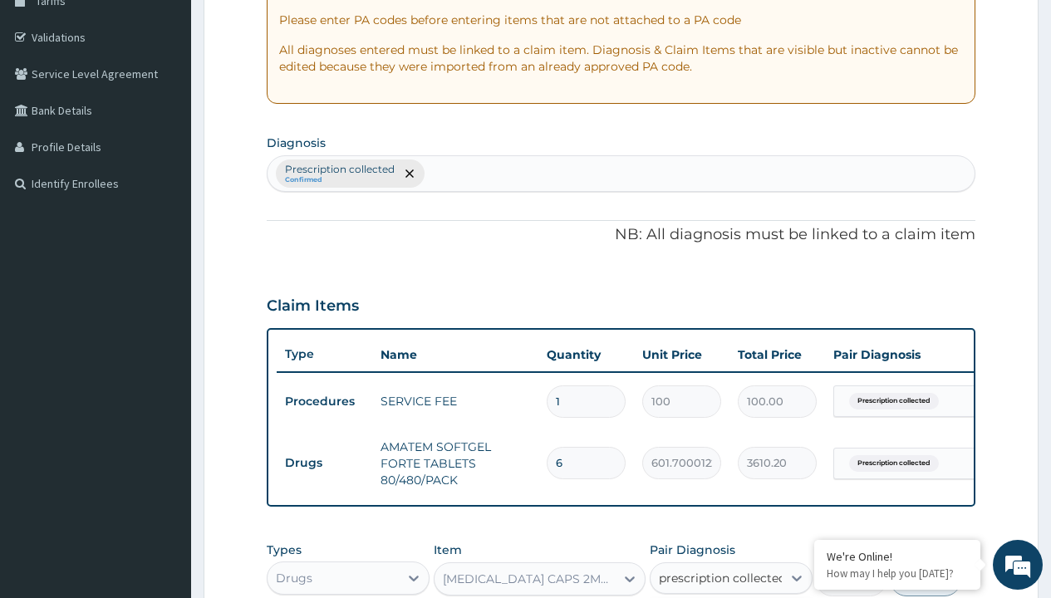
checkbox input "true"
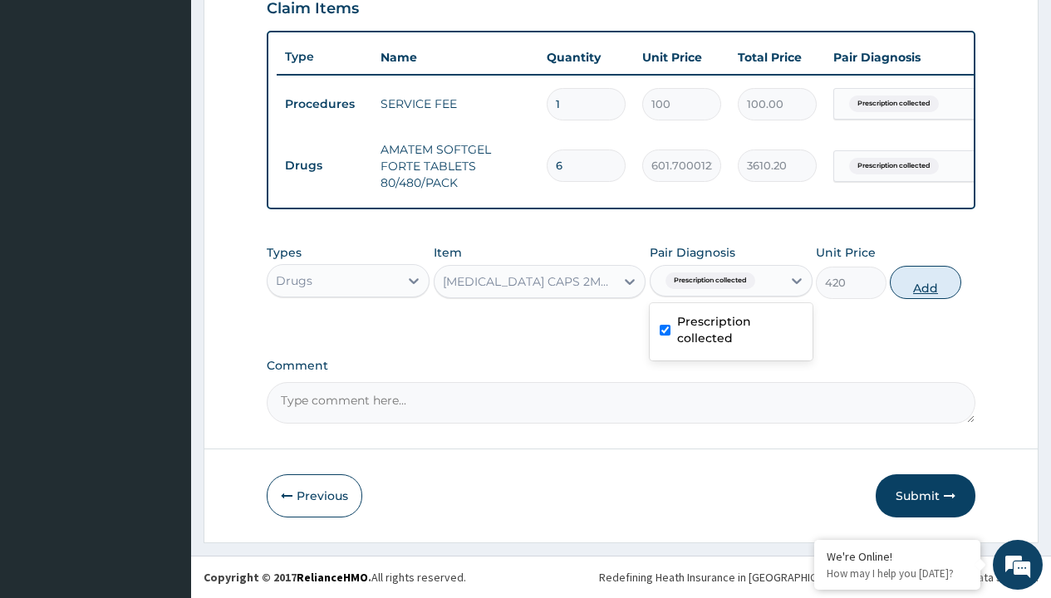
click at [926, 282] on button "Add" at bounding box center [925, 282] width 71 height 33
type input "0"
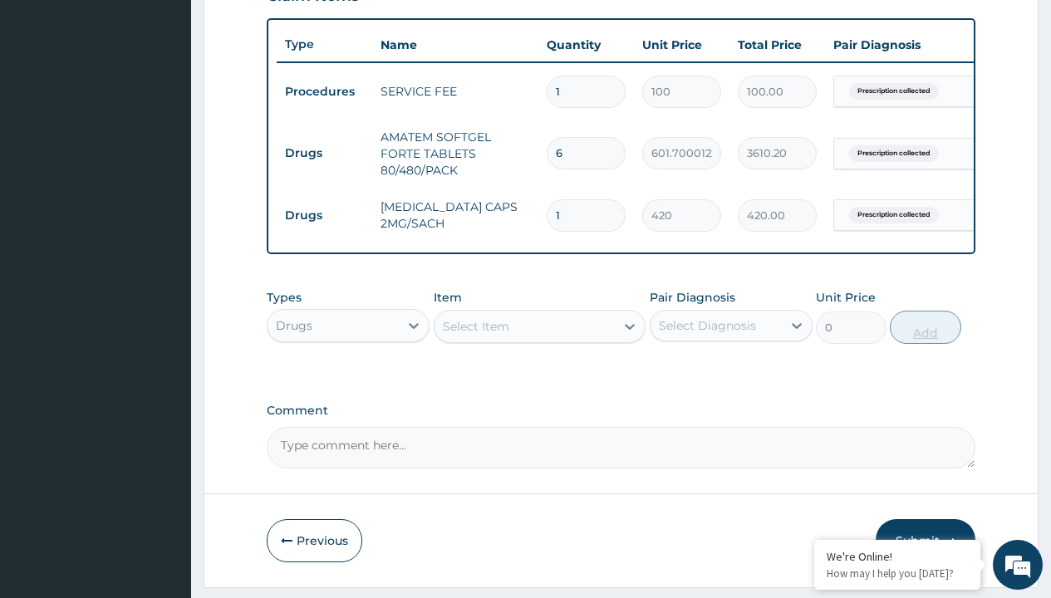
type input "10"
type input "4200.00"
type input "10"
click at [324, 153] on td "Drugs" at bounding box center [325, 153] width 96 height 31
type input "drugs"
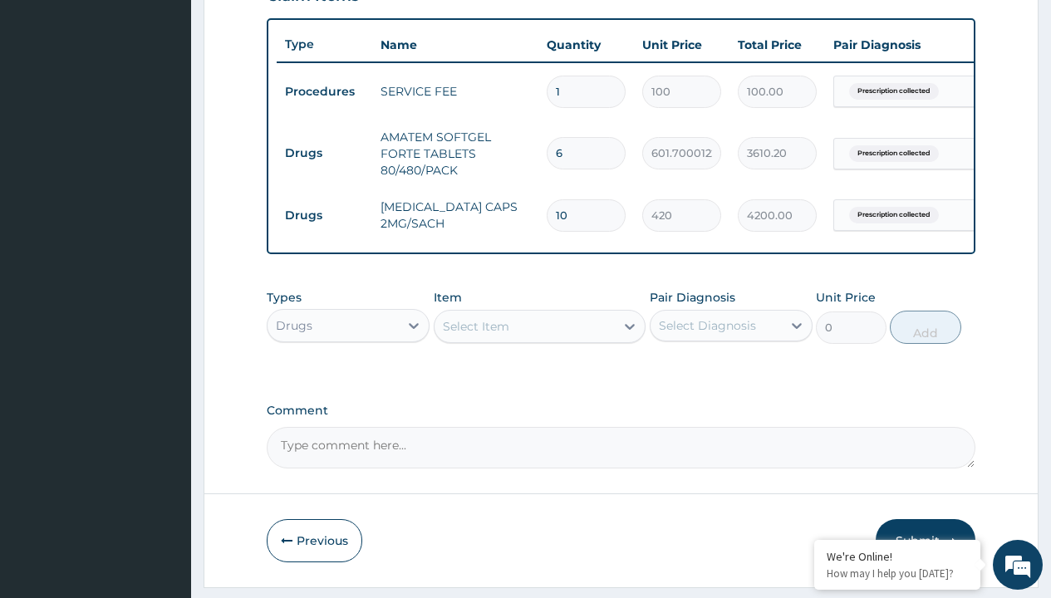
scroll to position [0, 0]
click at [348, 379] on div "Drugs" at bounding box center [348, 367] width 163 height 30
click at [475, 335] on div "Select Item" at bounding box center [476, 326] width 66 height 17
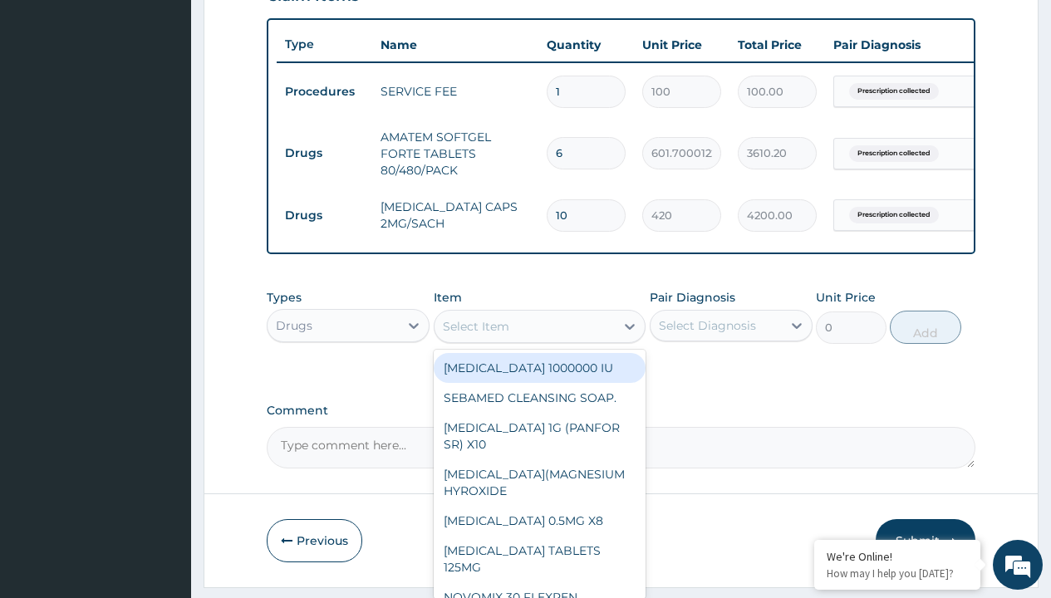
type input "paracetamol 500mg tablet emzor/sach"
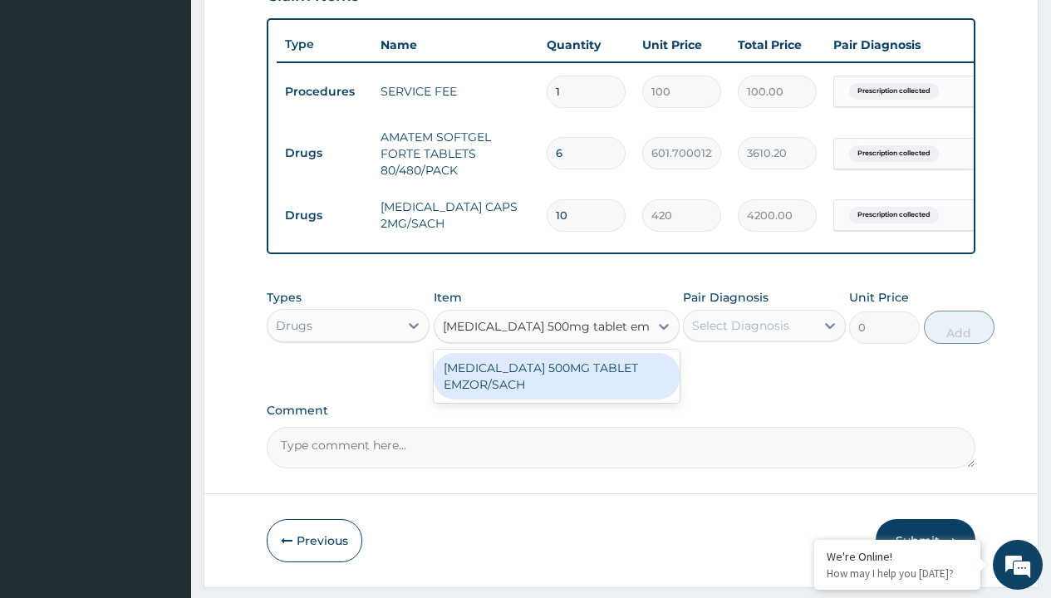
click at [556, 388] on div "[MEDICAL_DATA] 500MG TABLET EMZOR/SACH" at bounding box center [557, 376] width 246 height 47
type input "24"
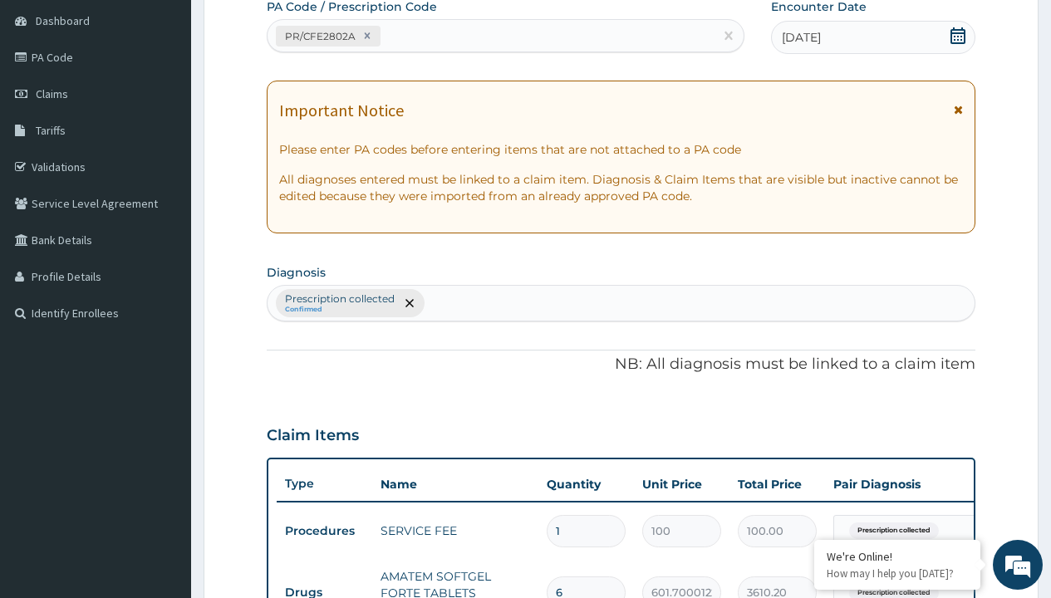
type input "prescription collected"
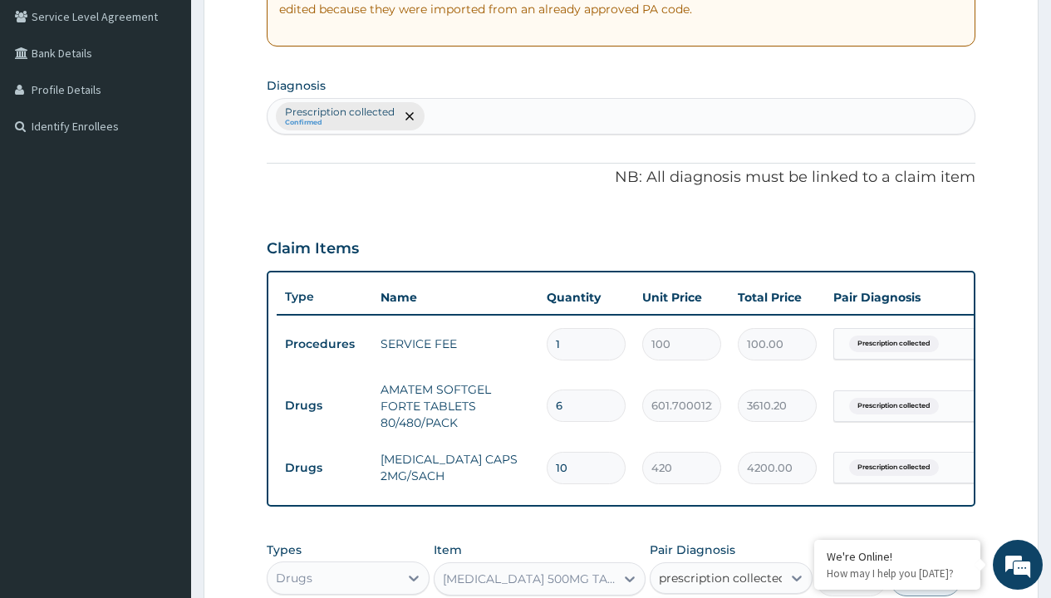
scroll to position [657, 0]
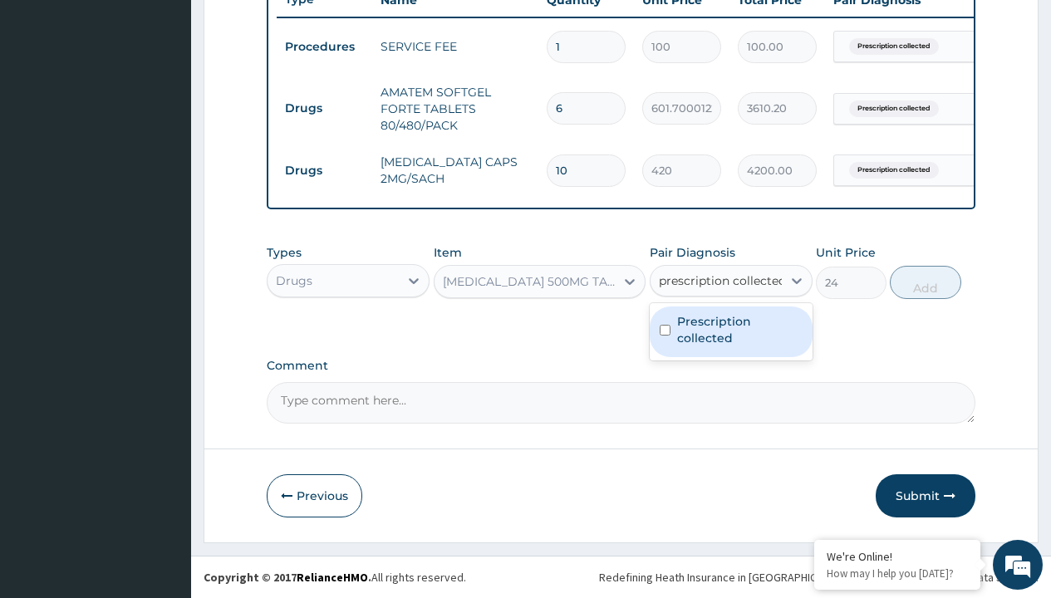
click at [731, 332] on label "Prescription collected" at bounding box center [740, 329] width 126 height 33
checkbox input "true"
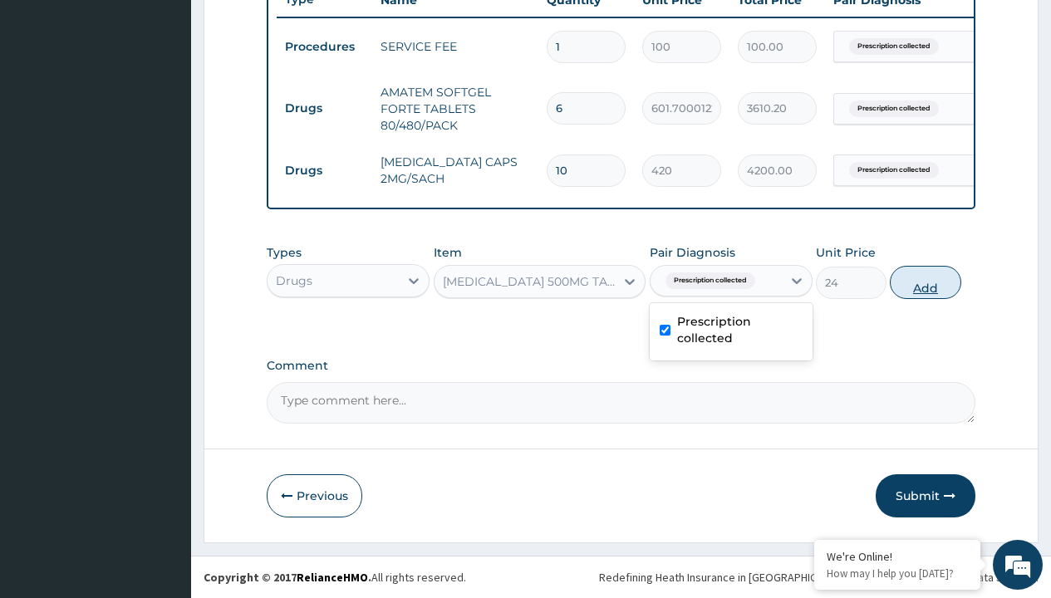
click at [926, 282] on button "Add" at bounding box center [925, 282] width 71 height 33
type input "0"
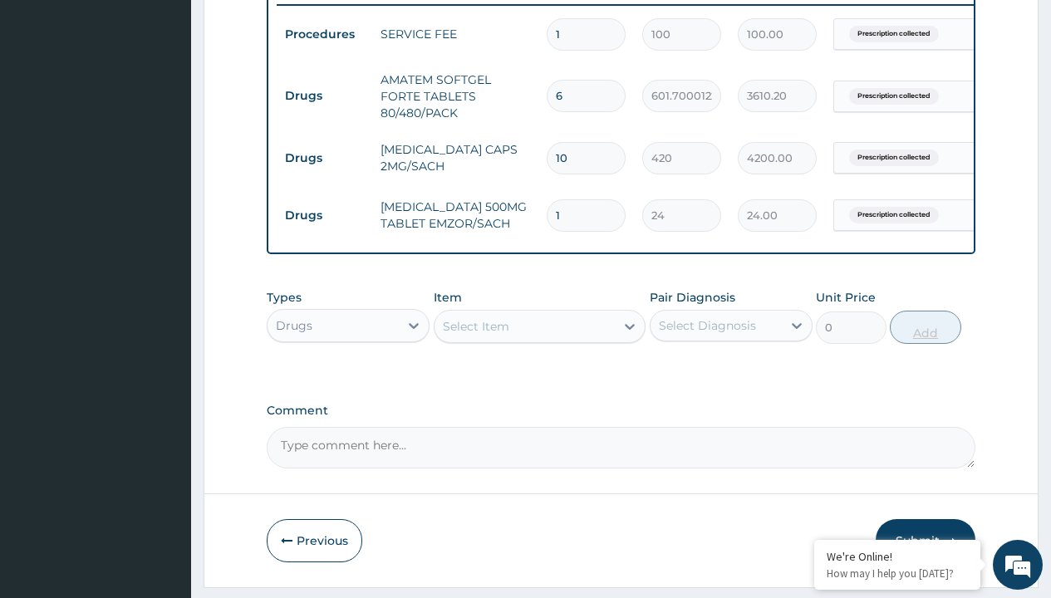
type input "24"
type input "576.00"
type input "24"
click at [324, 96] on td "Drugs" at bounding box center [325, 96] width 96 height 31
type input "drugs"
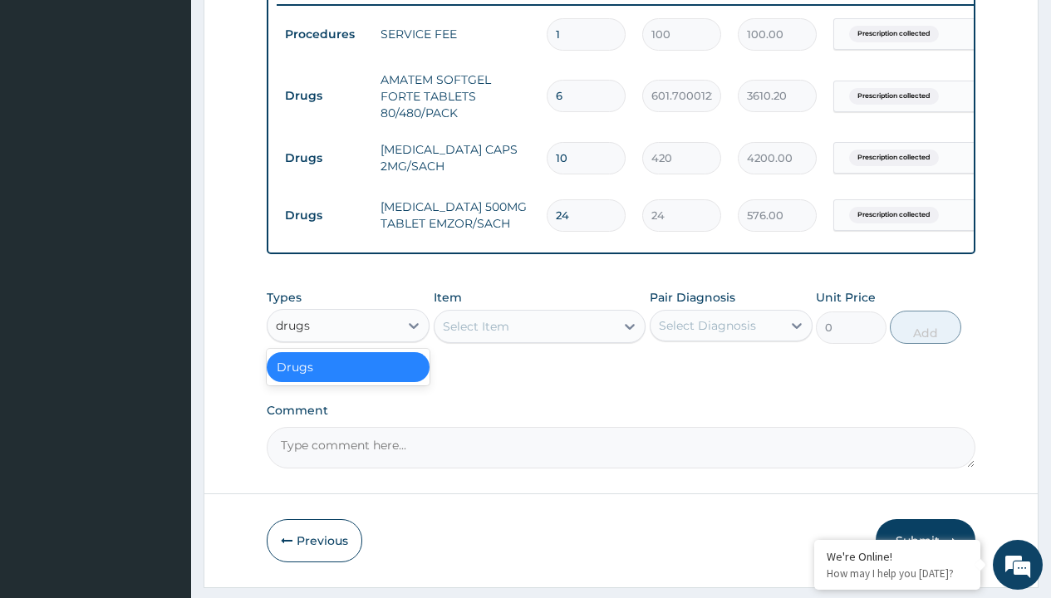
scroll to position [0, 0]
click at [348, 379] on div "Drugs" at bounding box center [348, 367] width 163 height 30
click at [475, 335] on div "Select Item" at bounding box center [476, 326] width 66 height 17
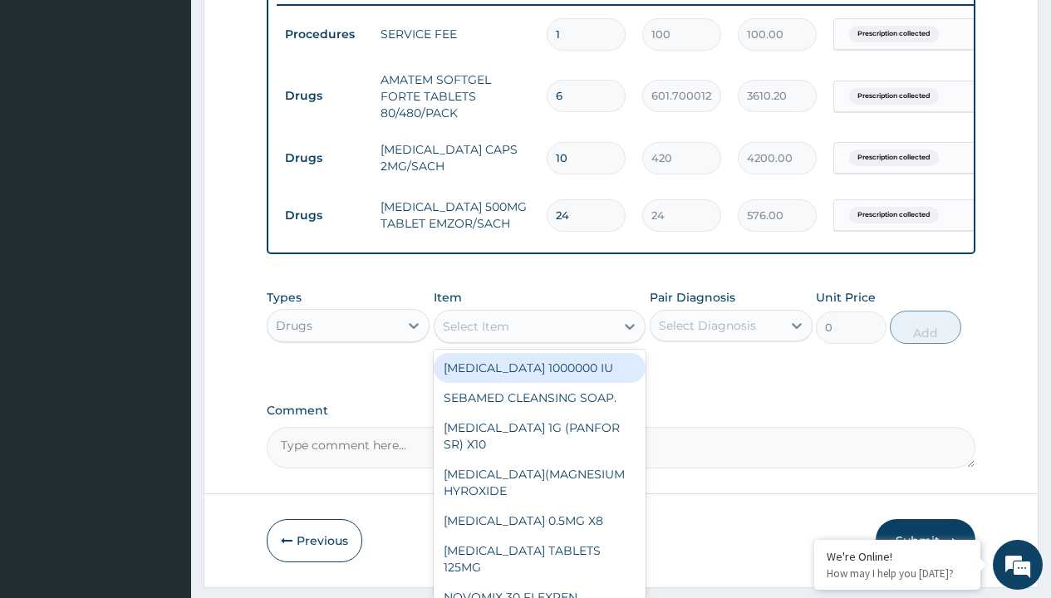
type input "tuxil-d/tuxil-n syrup/bott"
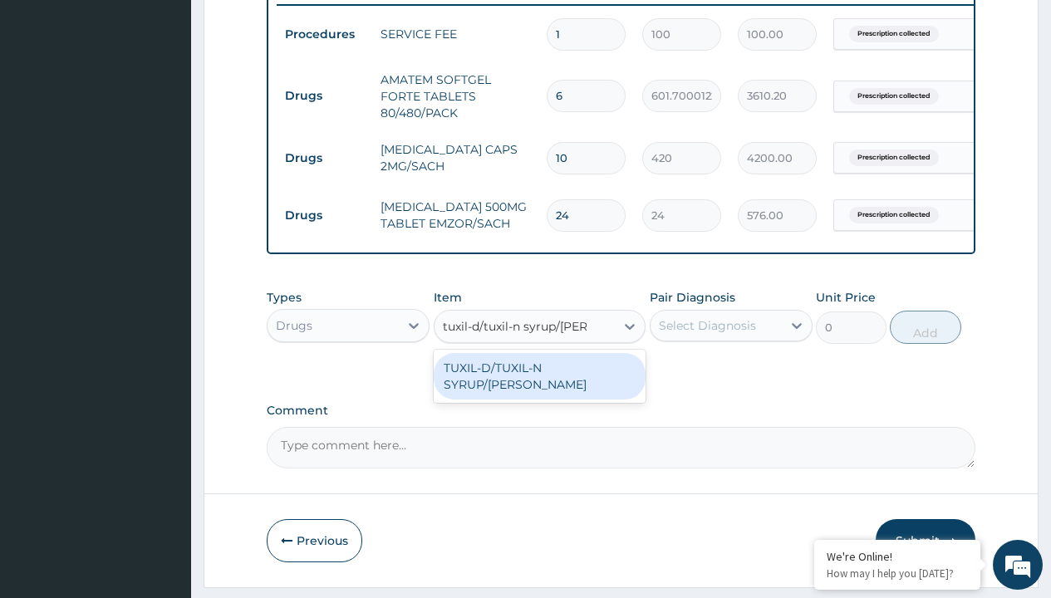
click at [539, 380] on div "TUXIL-D/TUXIL-N SYRUP/[PERSON_NAME]" at bounding box center [540, 376] width 213 height 47
type input "1425"
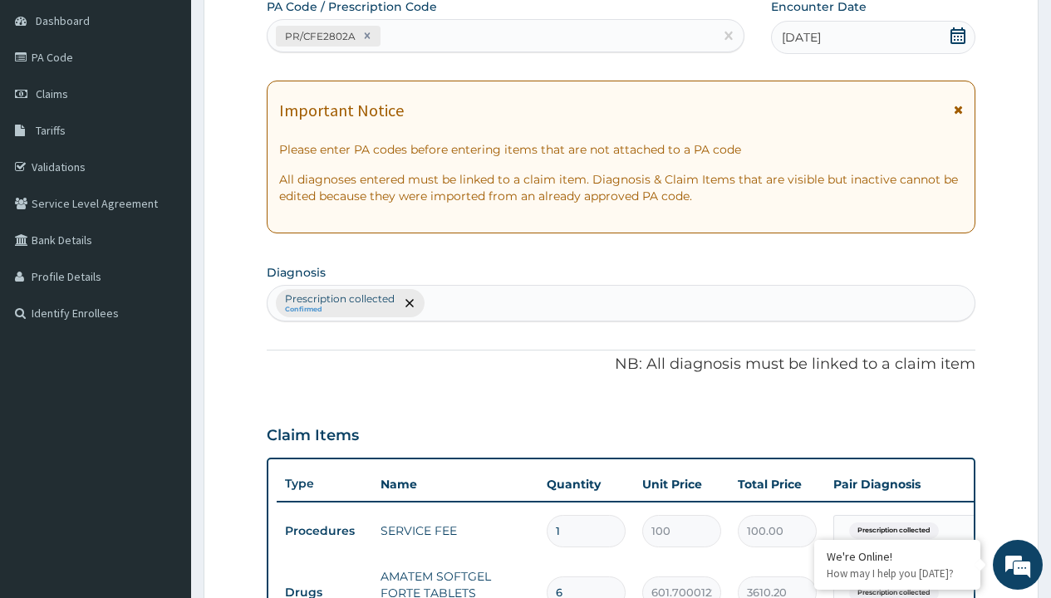
type input "prescription collected"
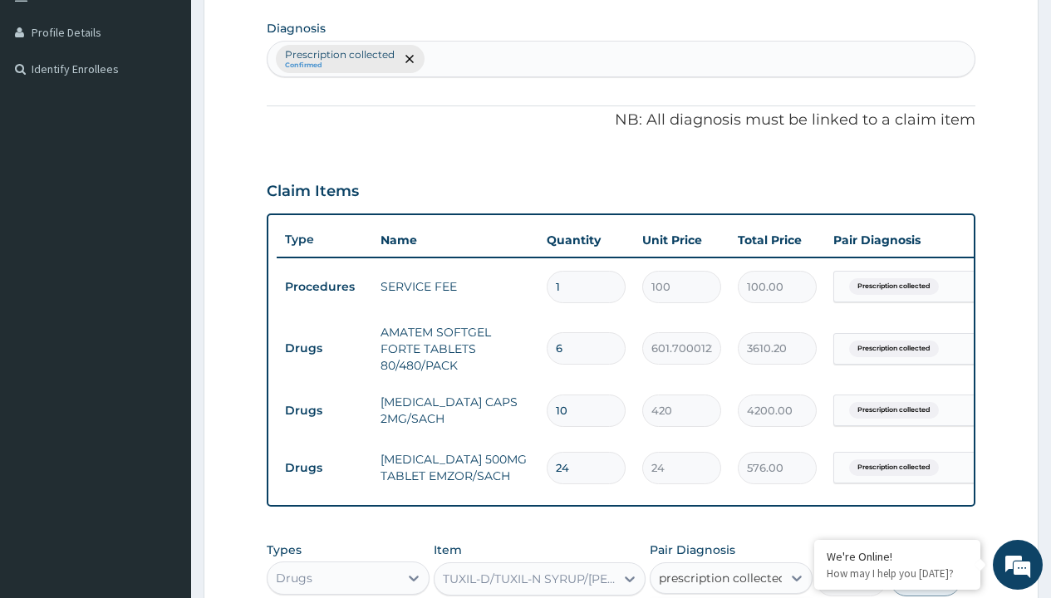
checkbox input "true"
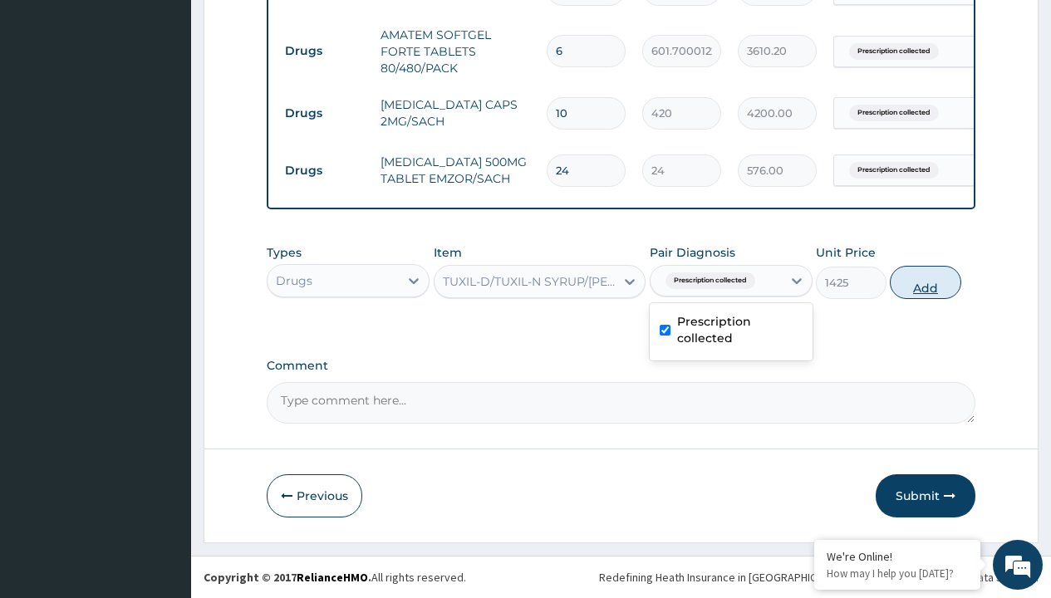
click at [926, 282] on button "Add" at bounding box center [925, 282] width 71 height 33
type input "0"
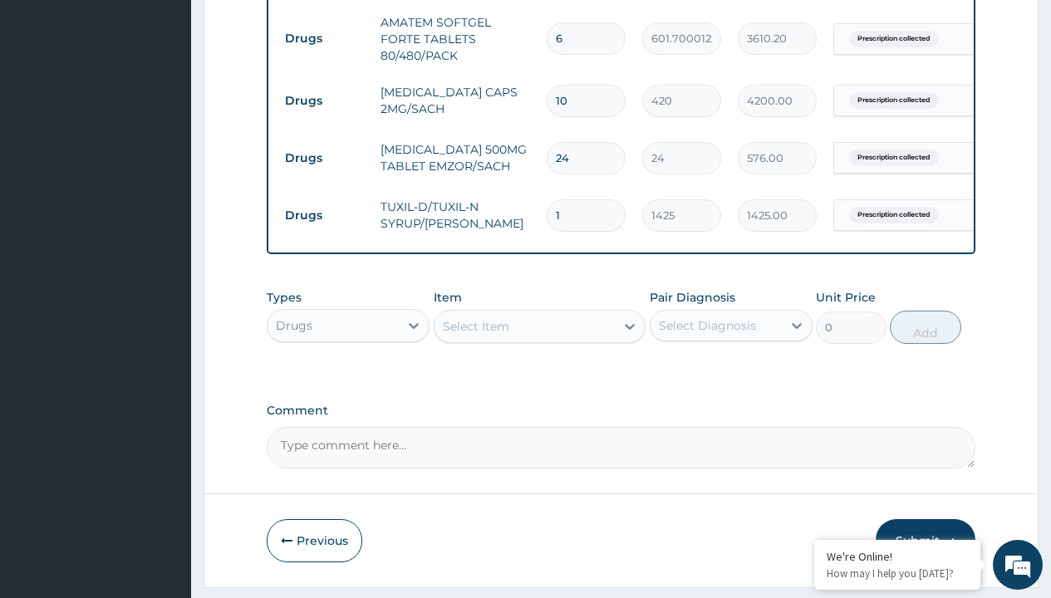
click at [324, 38] on td "Drugs" at bounding box center [325, 38] width 96 height 31
type input "drugs"
click at [348, 379] on div "Drugs" at bounding box center [348, 367] width 163 height 30
click at [475, 335] on div "Select Item" at bounding box center [476, 326] width 66 height 17
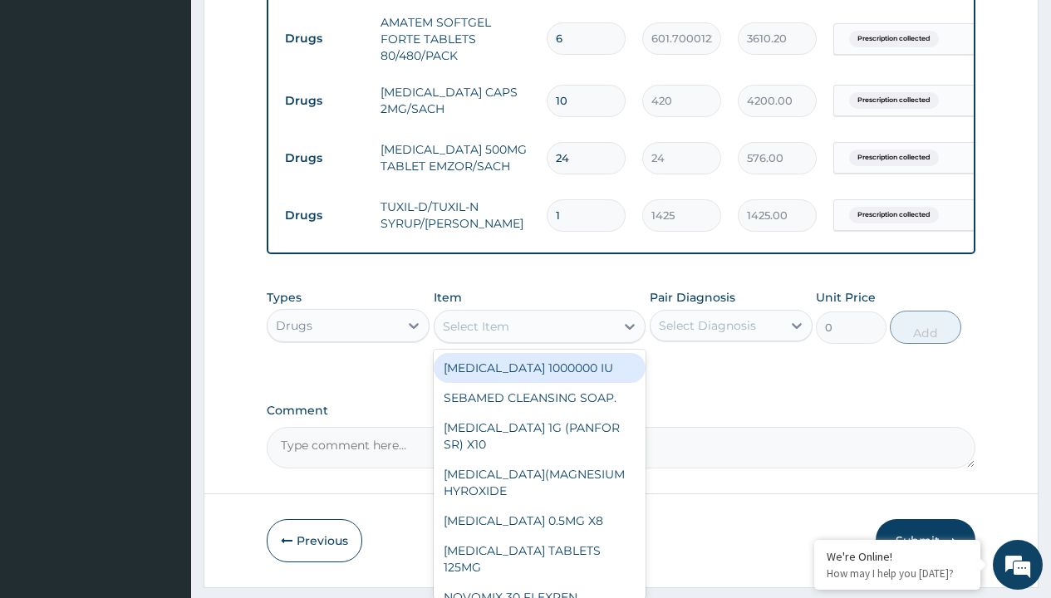
type input "promethazine tablet"
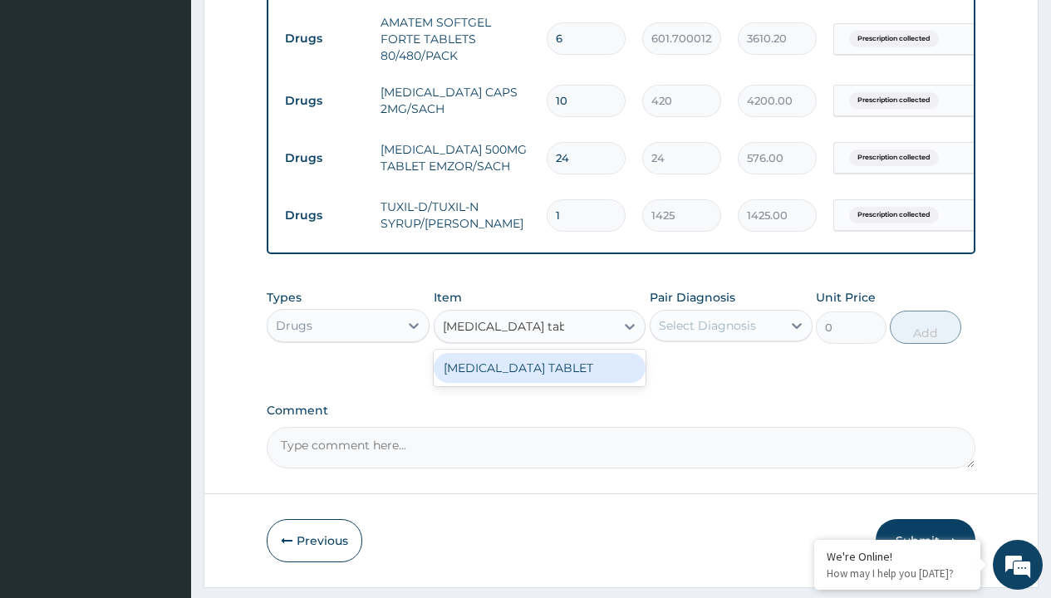
click at [539, 380] on div "[MEDICAL_DATA] TABLET" at bounding box center [540, 368] width 213 height 30
type input "300"
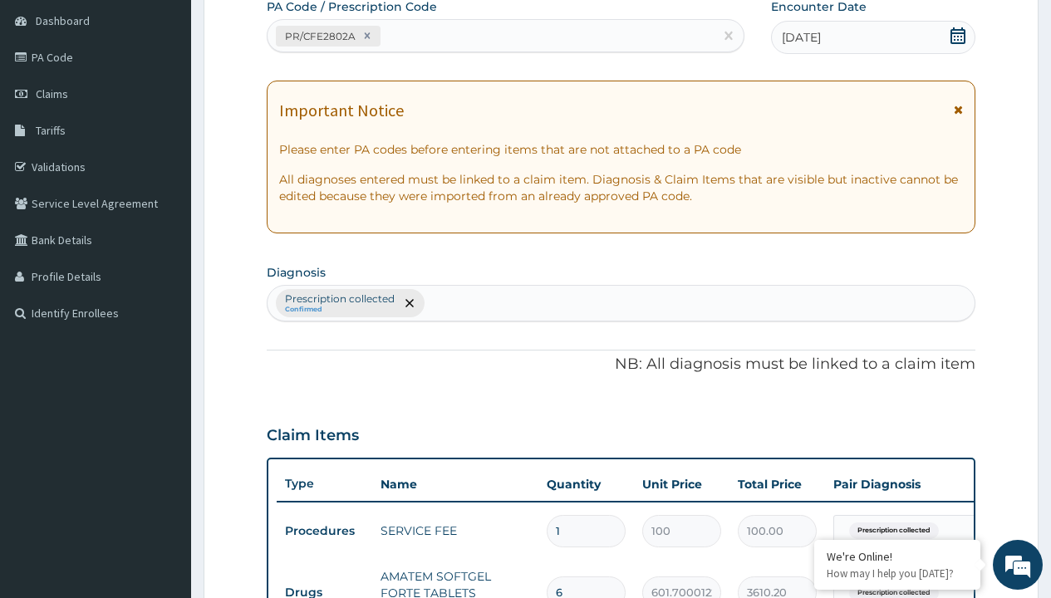
type input "prescription collected"
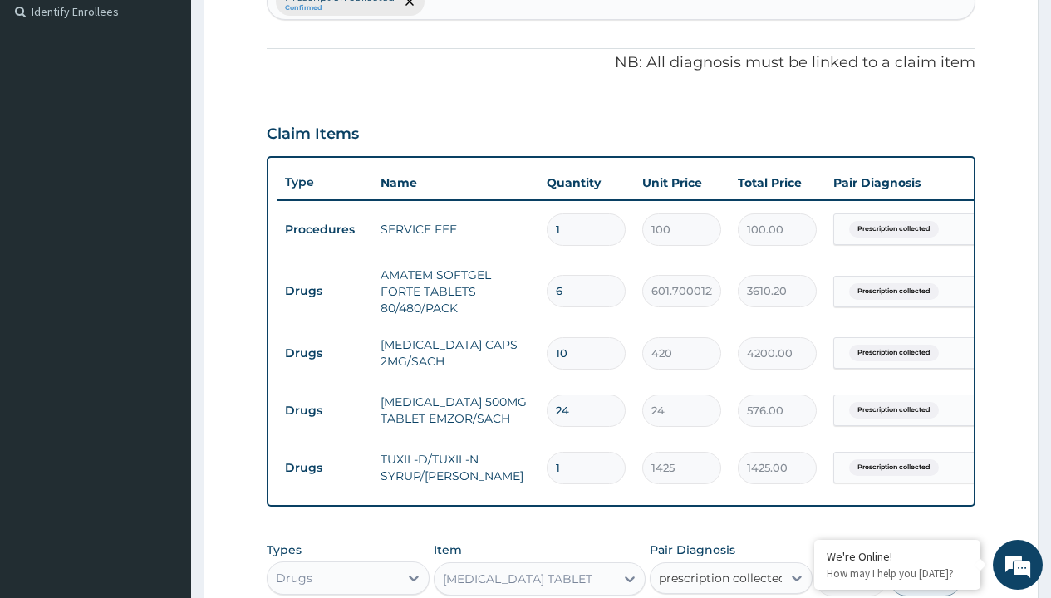
checkbox input "true"
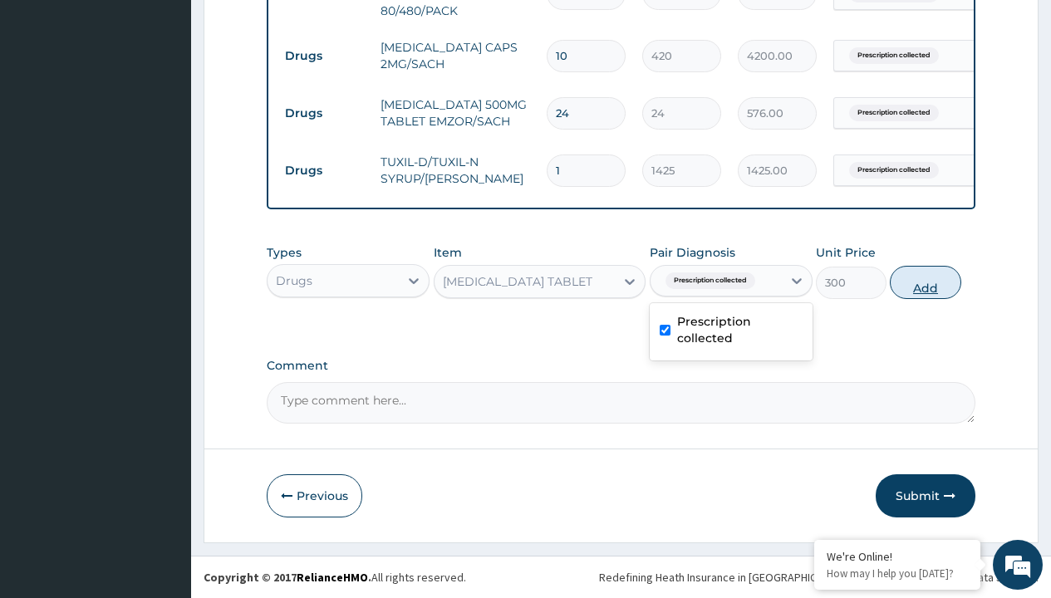
click at [926, 282] on button "Add" at bounding box center [925, 282] width 71 height 33
type input "0"
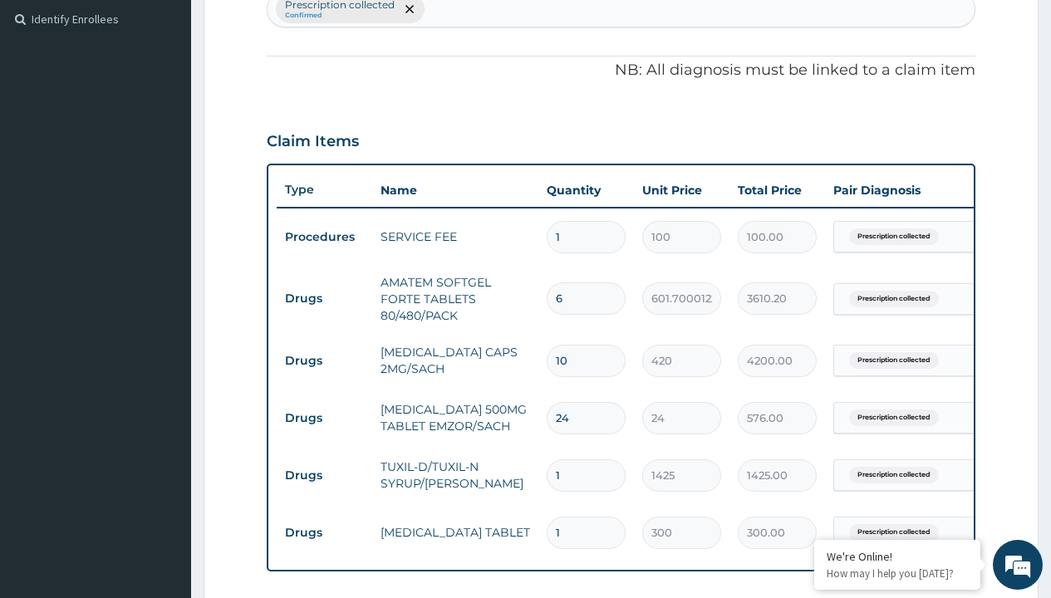
type input "drugs"
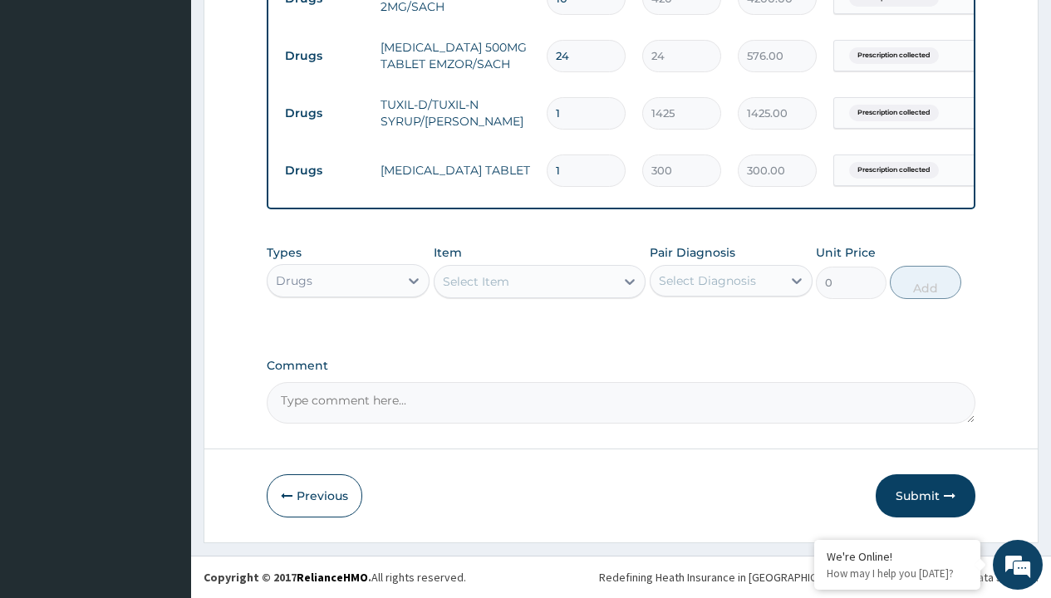
click at [475, 281] on div "Select Item" at bounding box center [476, 281] width 66 height 17
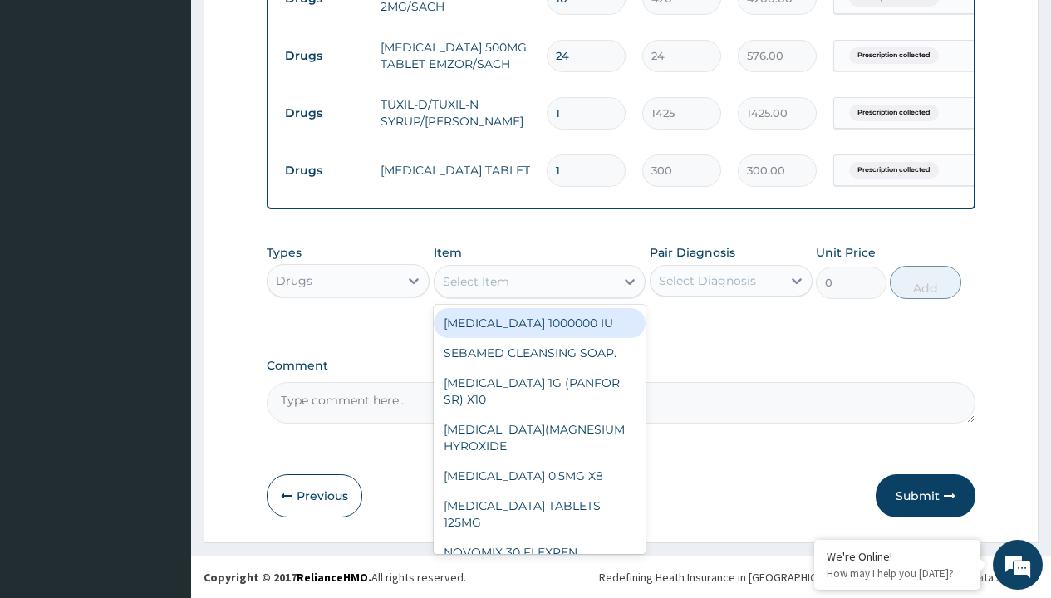
type input "cetirizine 10mg tablets/sach"
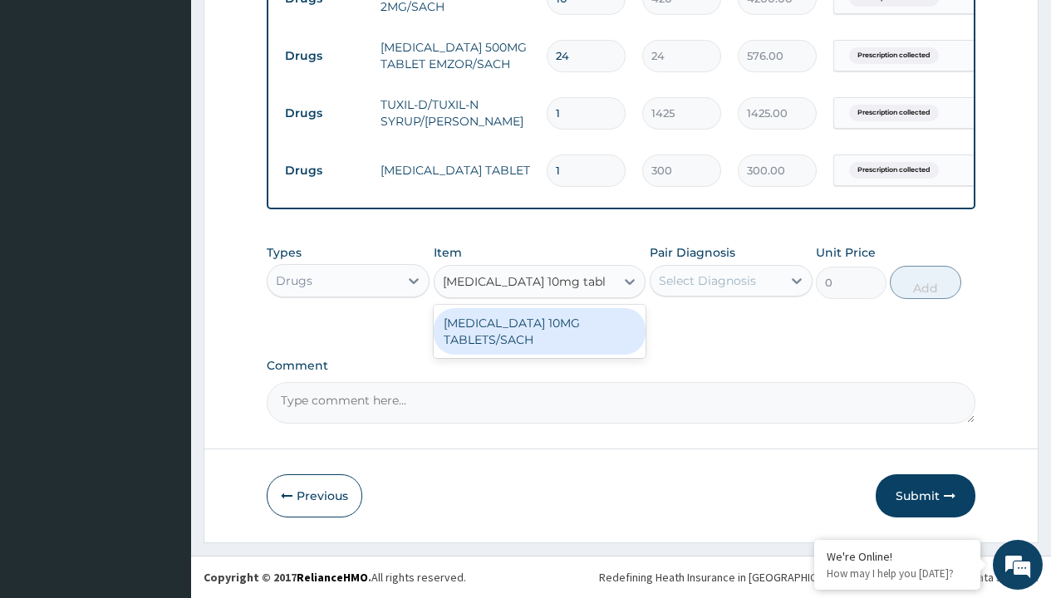
click at [539, 331] on div "[MEDICAL_DATA] 10MG TABLETS/SACH" at bounding box center [540, 331] width 213 height 47
type input "240"
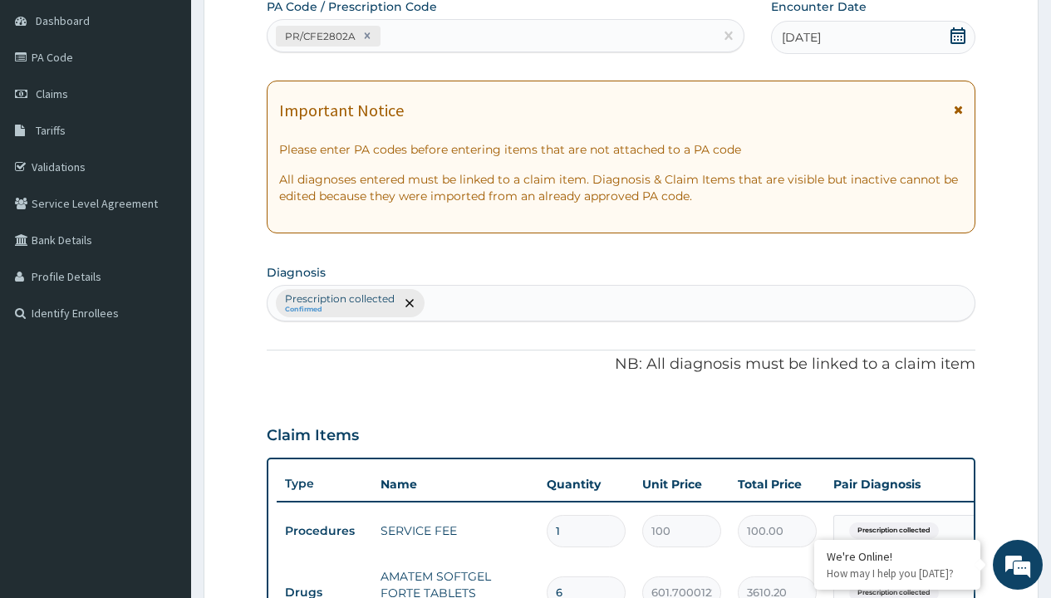
type input "prescription collected"
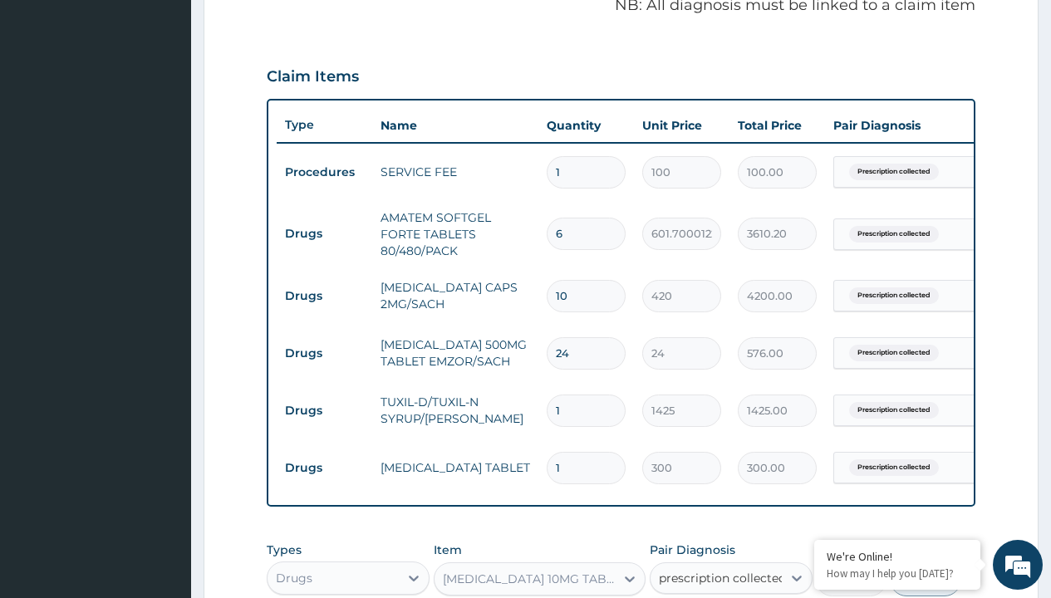
checkbox input "true"
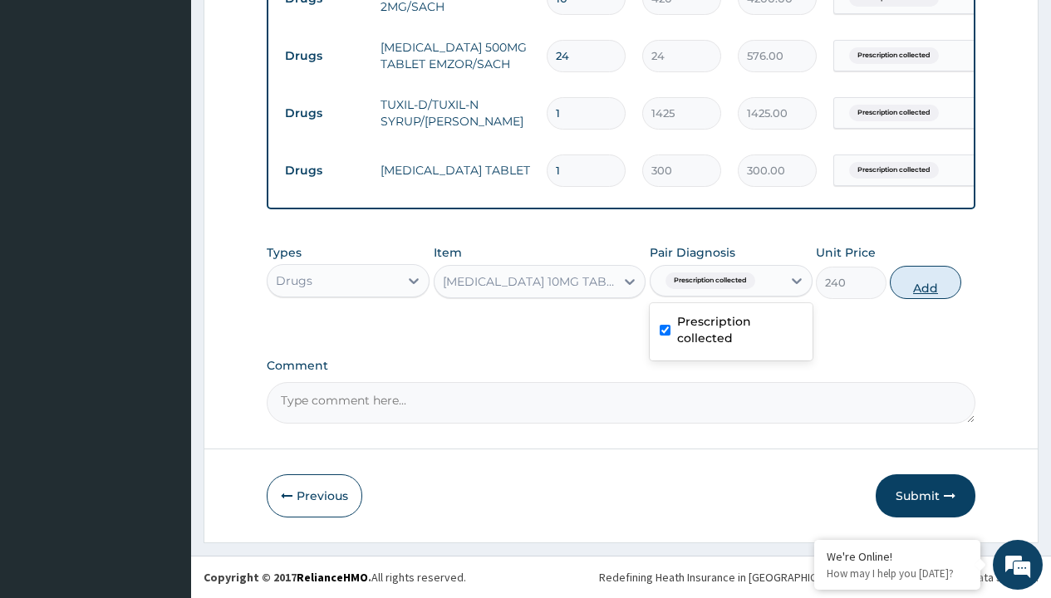
click at [926, 282] on button "Add" at bounding box center [925, 282] width 71 height 33
type input "0"
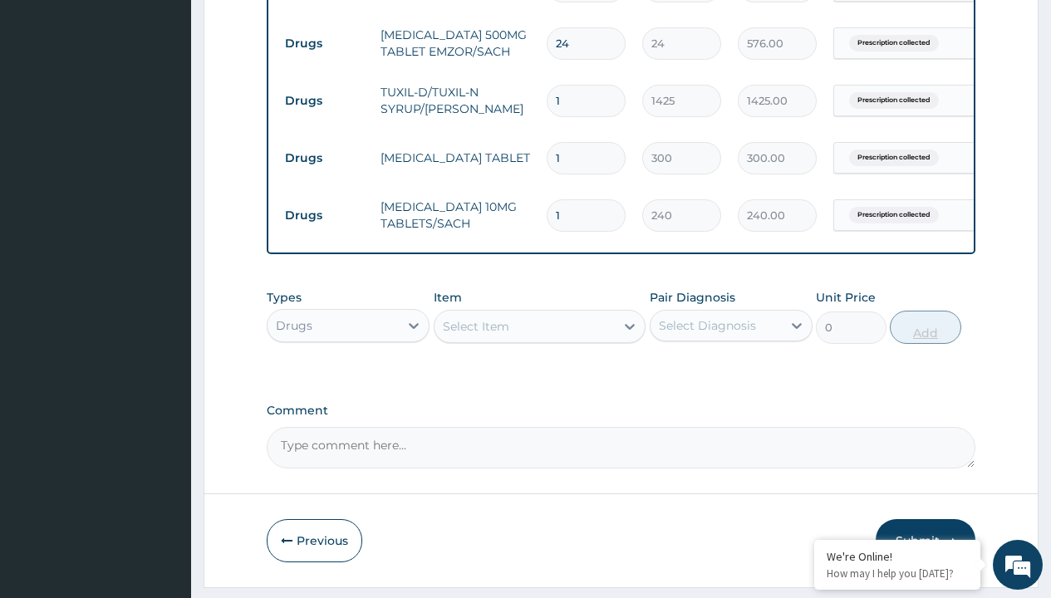
type input "10"
type input "2400.00"
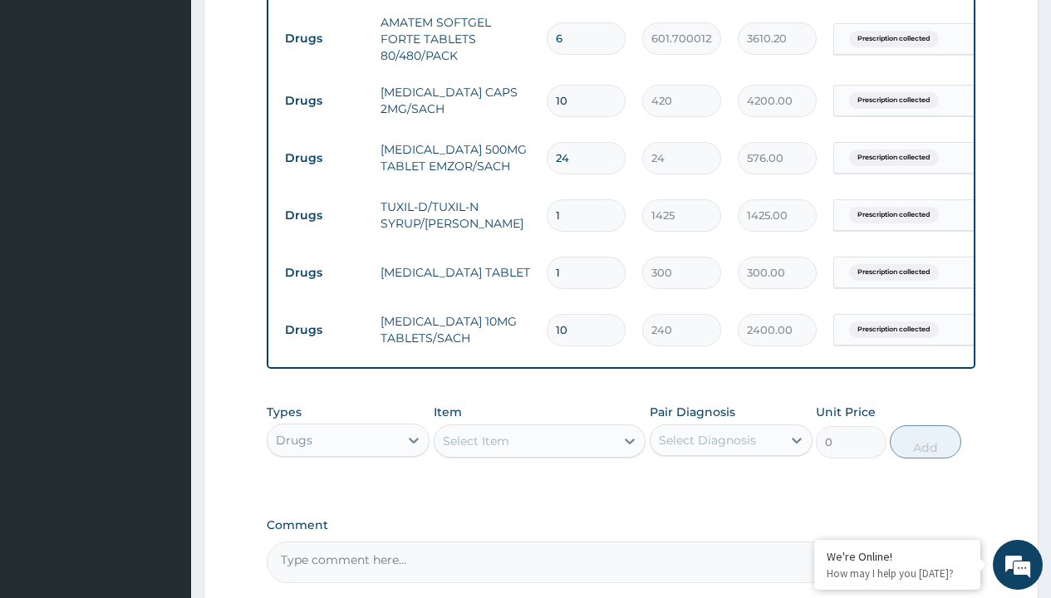
scroll to position [644, 0]
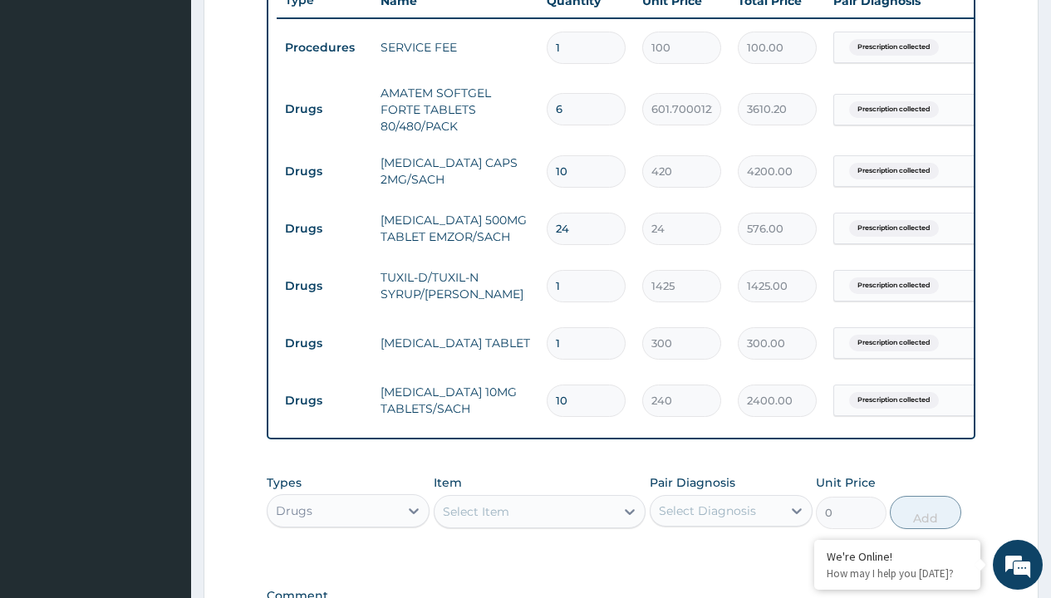
type input "10"
click at [602, 183] on input "10" at bounding box center [586, 171] width 79 height 32
type input "1"
type input "420.00"
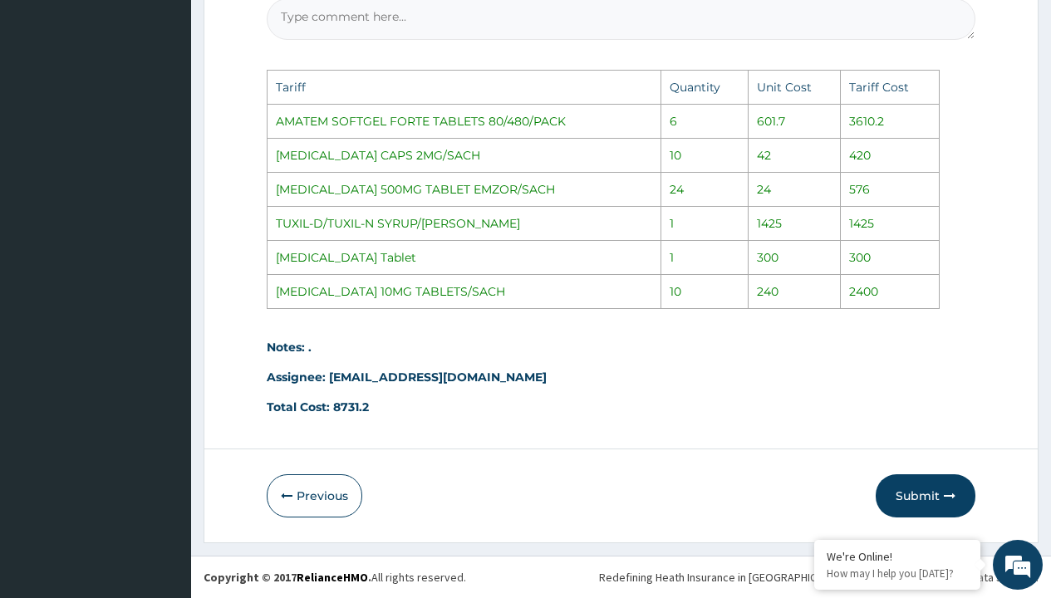
scroll to position [1271, 0]
type input "1"
click at [912, 485] on button "Submit" at bounding box center [926, 496] width 100 height 43
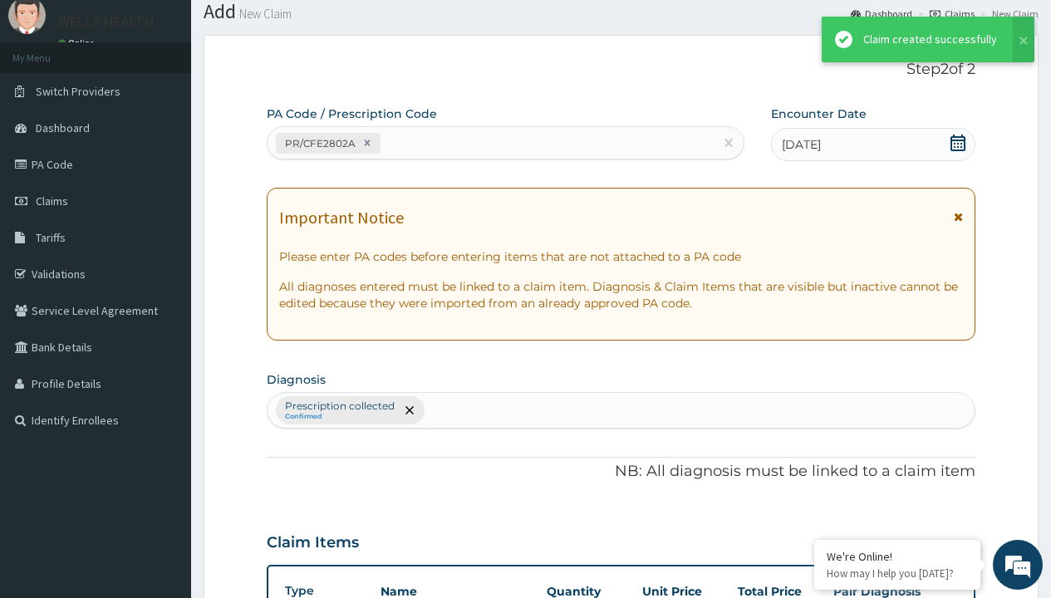
scroll to position [887, 0]
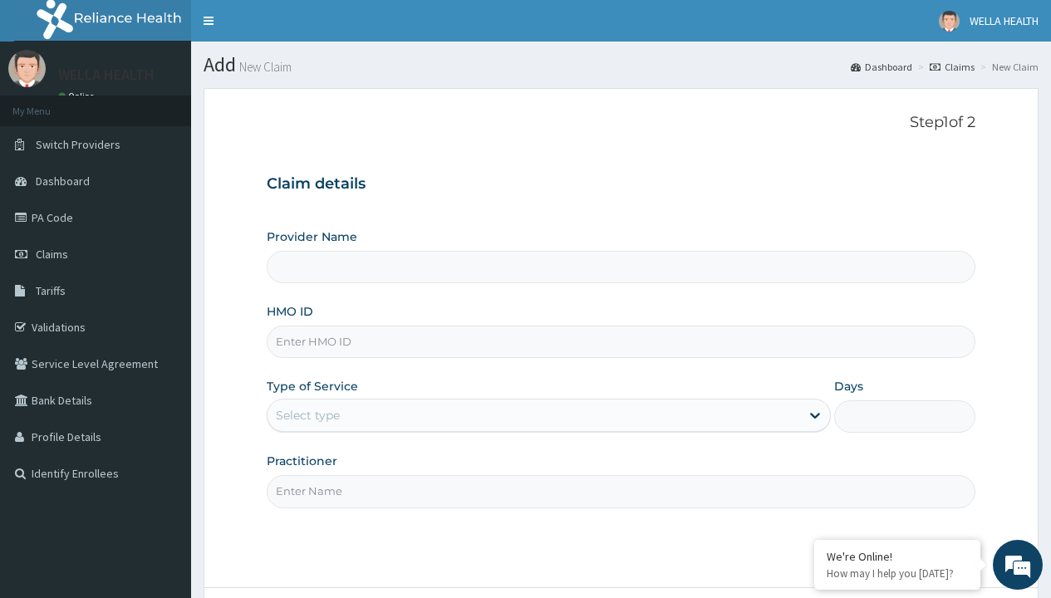
type input "WellaHealth(TELEMEDICINE)"
type input "NEL/10040/B"
type input "WellaHealth"
click at [308, 416] on div "Select type" at bounding box center [308, 415] width 64 height 17
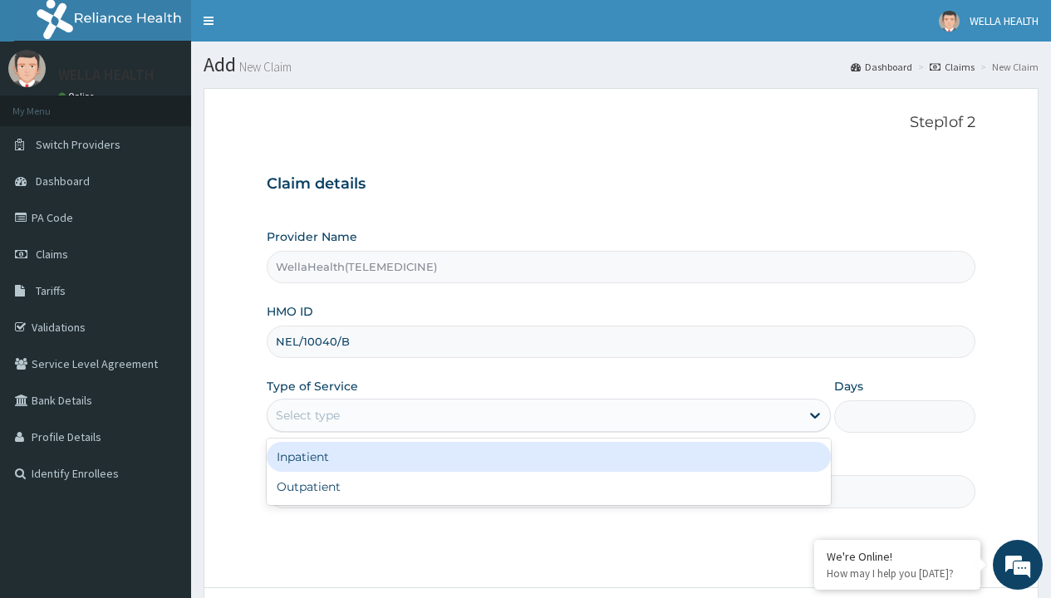
click at [549, 487] on div "Outpatient" at bounding box center [549, 487] width 564 height 30
type input "1"
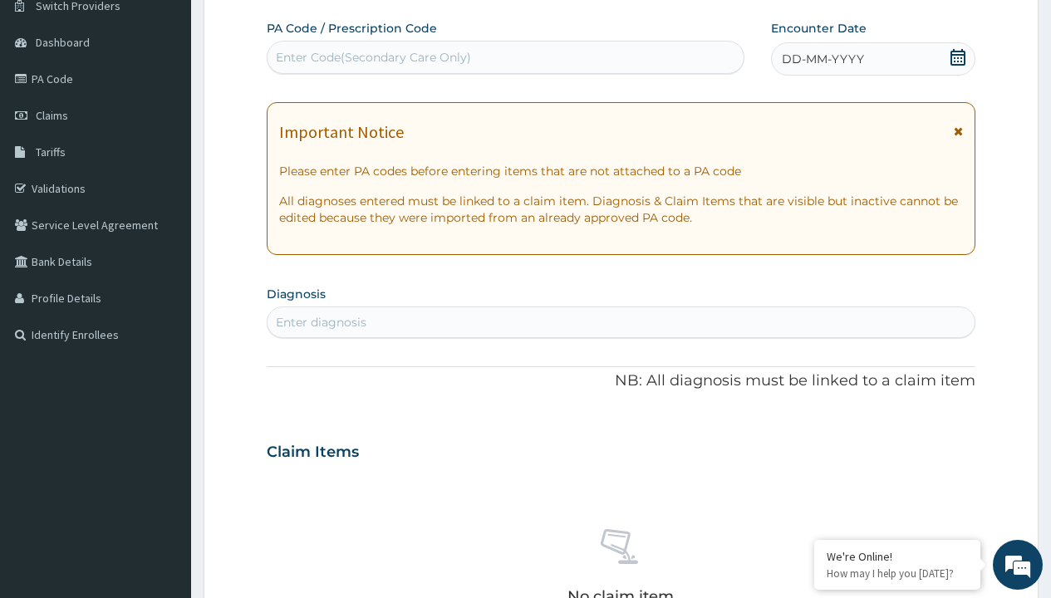
click at [822, 59] on span "DD-MM-YYYY" at bounding box center [823, 59] width 82 height 17
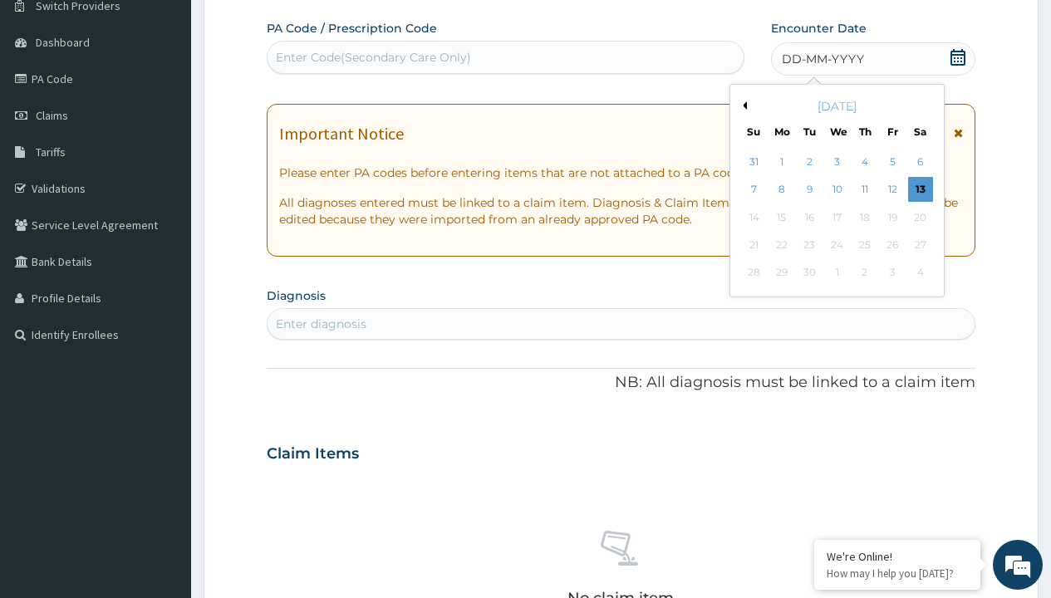
click at [742, 106] on button "Previous Month" at bounding box center [743, 105] width 8 height 8
click at [809, 189] on div "5" at bounding box center [809, 190] width 25 height 25
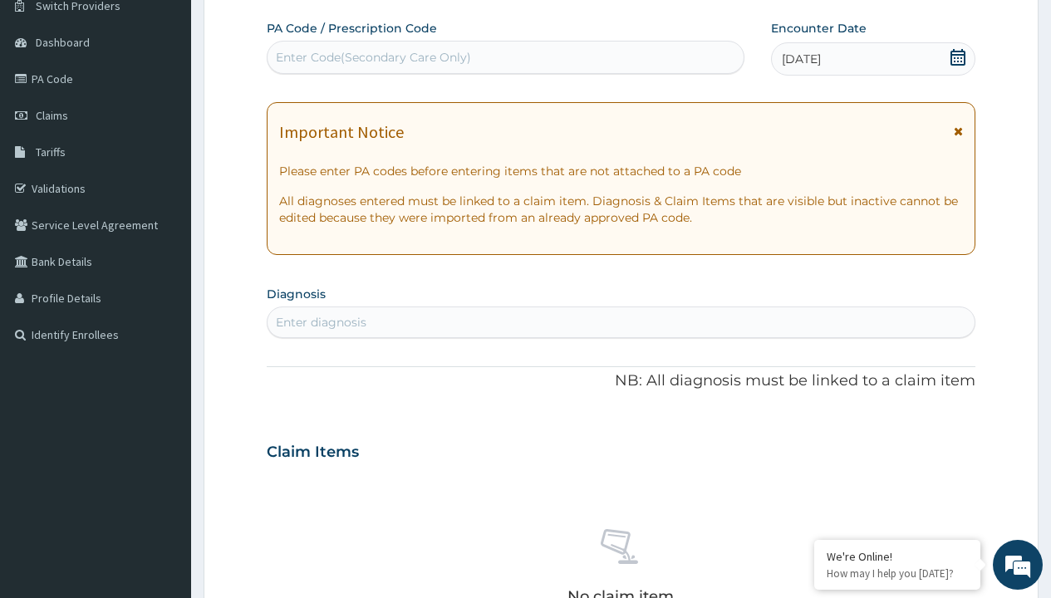
click at [372, 57] on div "Enter Code(Secondary Care Only)" at bounding box center [373, 57] width 195 height 17
type input "PR/FBD47320"
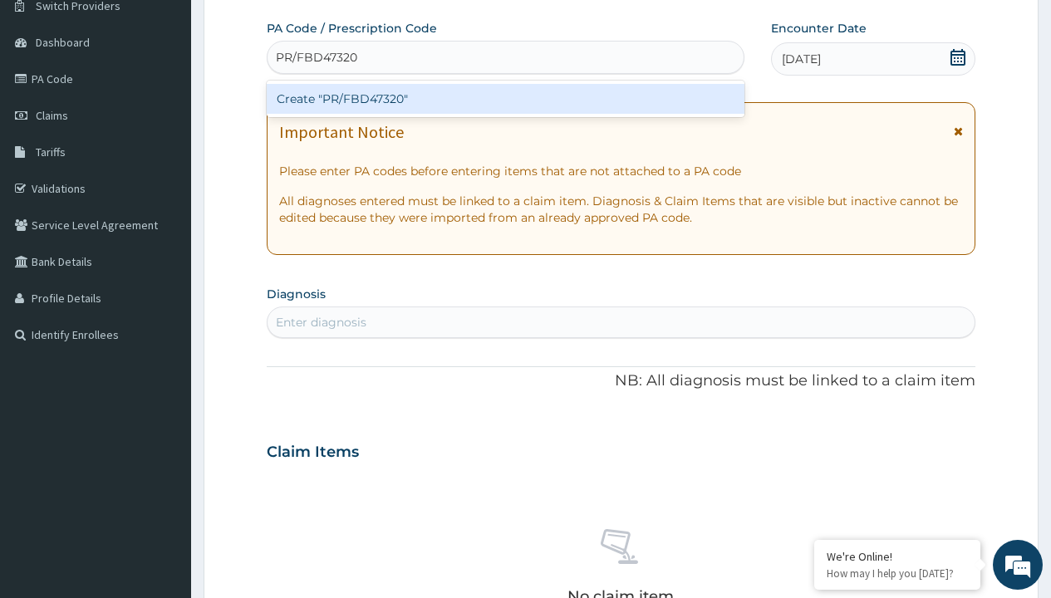
scroll to position [0, 0]
click at [505, 99] on div "Create "PR/FBD47320"" at bounding box center [505, 99] width 477 height 30
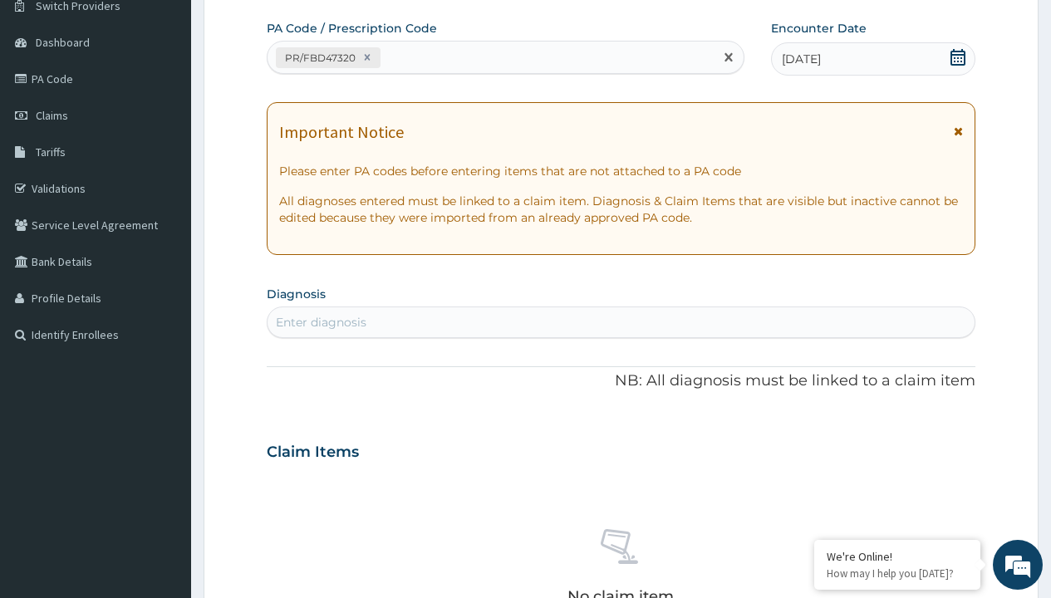
click at [321, 322] on div "Enter diagnosis" at bounding box center [321, 322] width 91 height 17
type input "prescription collected"
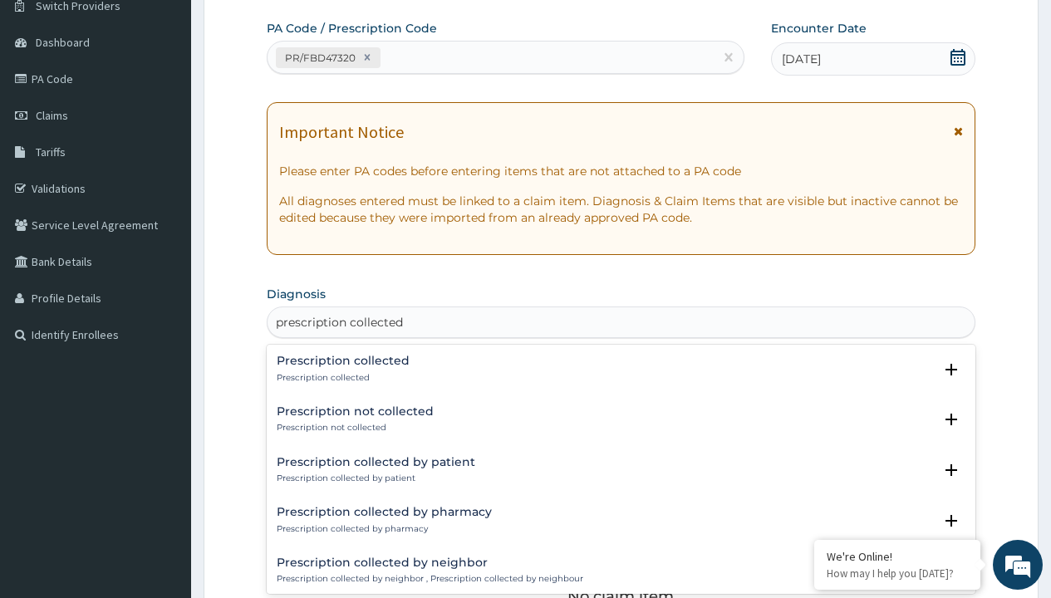
click at [341, 377] on p "Prescription collected" at bounding box center [343, 378] width 133 height 12
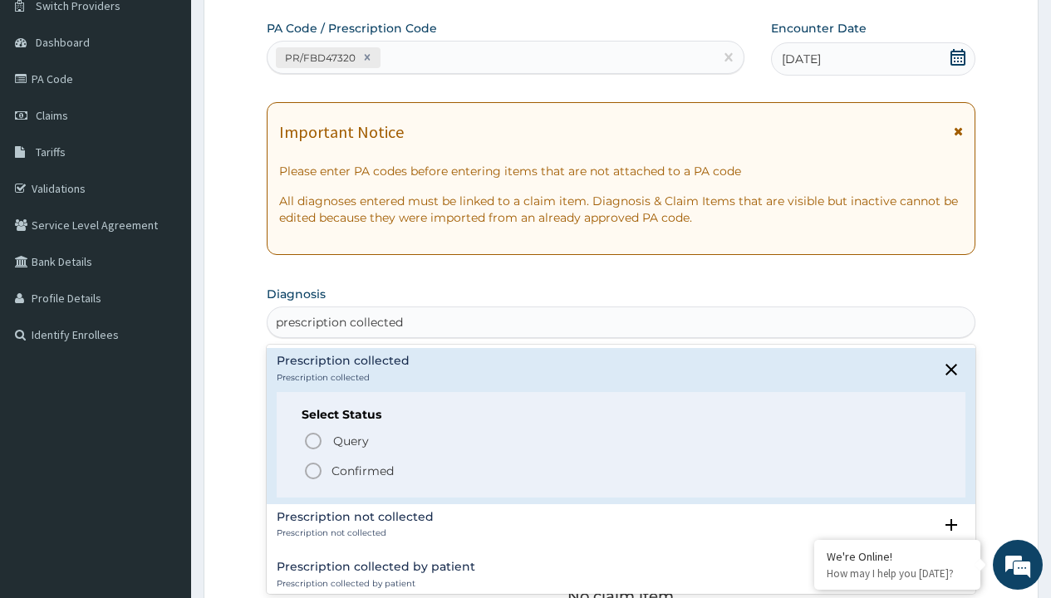
click at [362, 470] on p "Confirmed" at bounding box center [363, 471] width 62 height 17
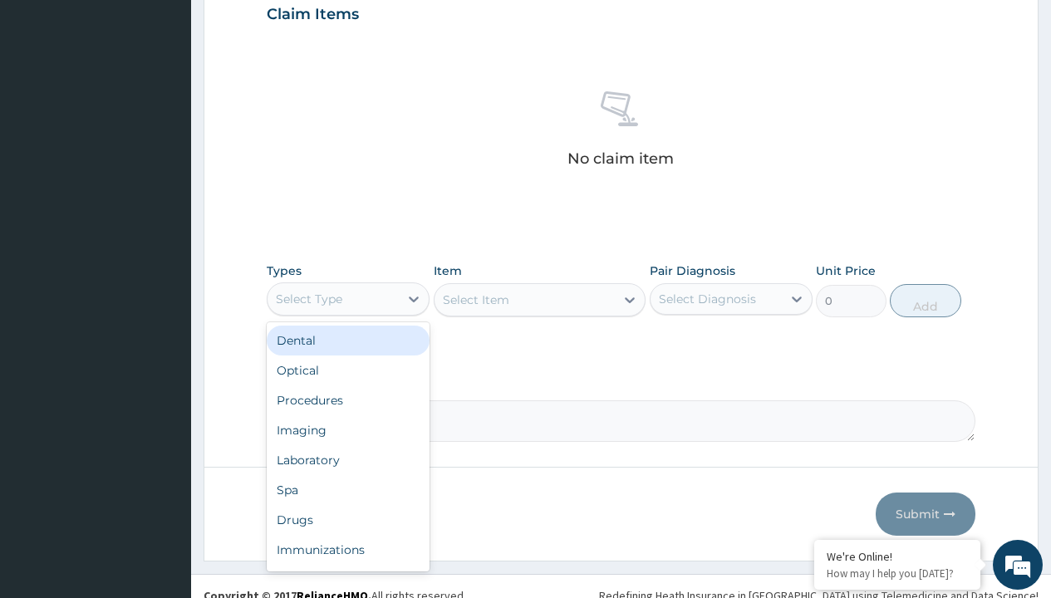
type input "procedures"
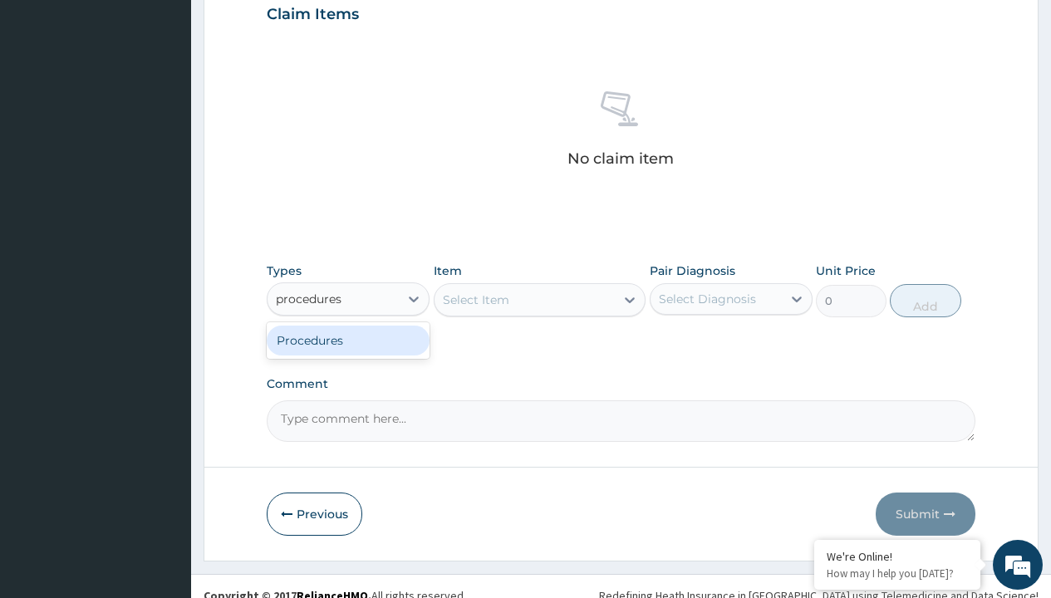
click at [348, 340] on div "Procedures" at bounding box center [348, 341] width 163 height 30
click at [475, 299] on div "Select Item" at bounding box center [476, 300] width 66 height 17
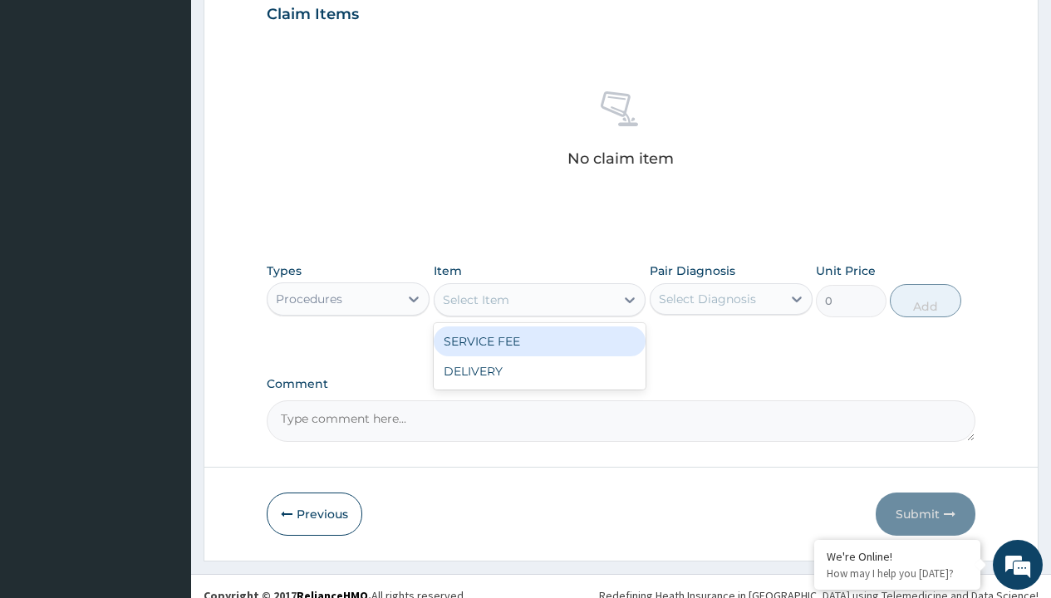
type input "service fee"
click at [539, 341] on div "SERVICE FEE" at bounding box center [540, 342] width 213 height 30
type input "100"
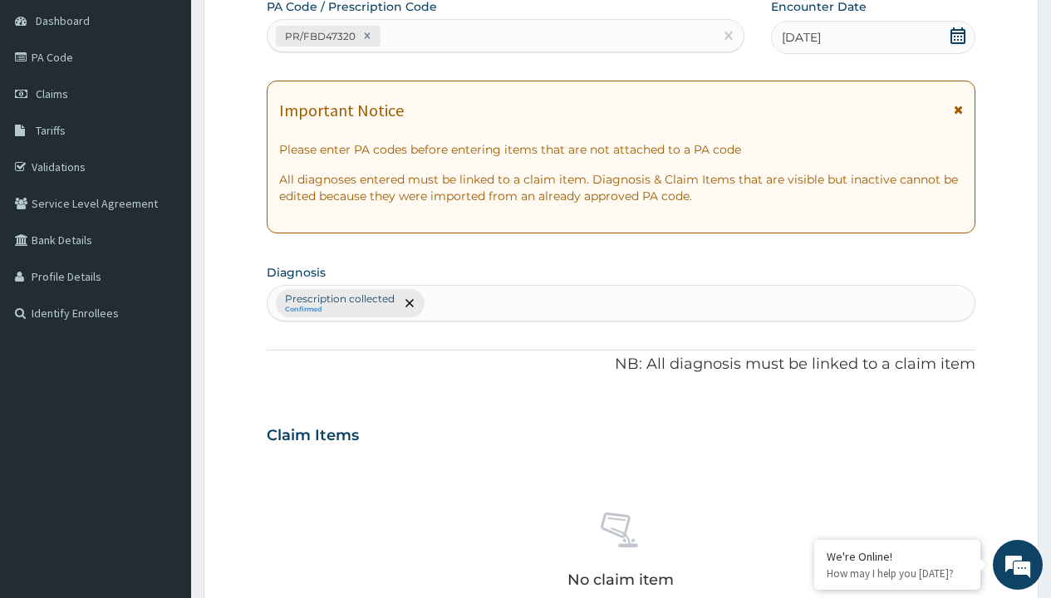
type input "prescription collected"
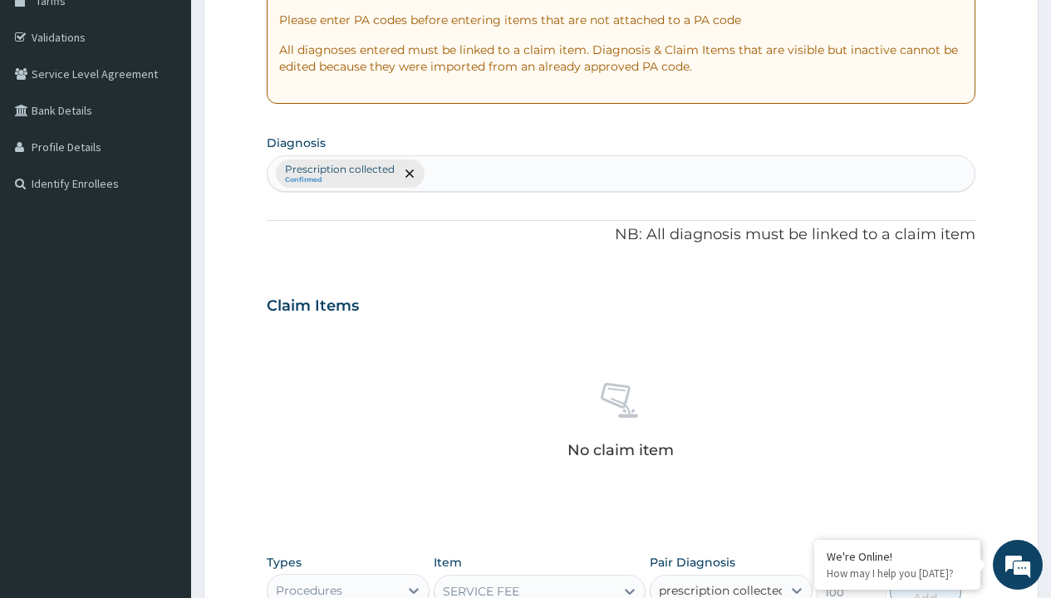
checkbox input "true"
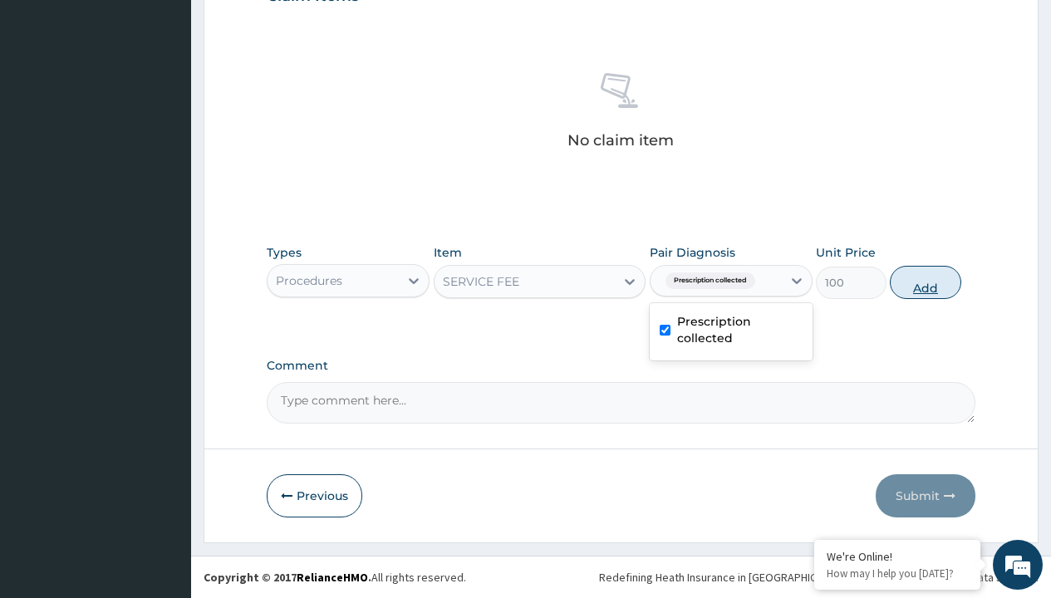
click at [926, 282] on button "Add" at bounding box center [925, 282] width 71 height 33
type input "0"
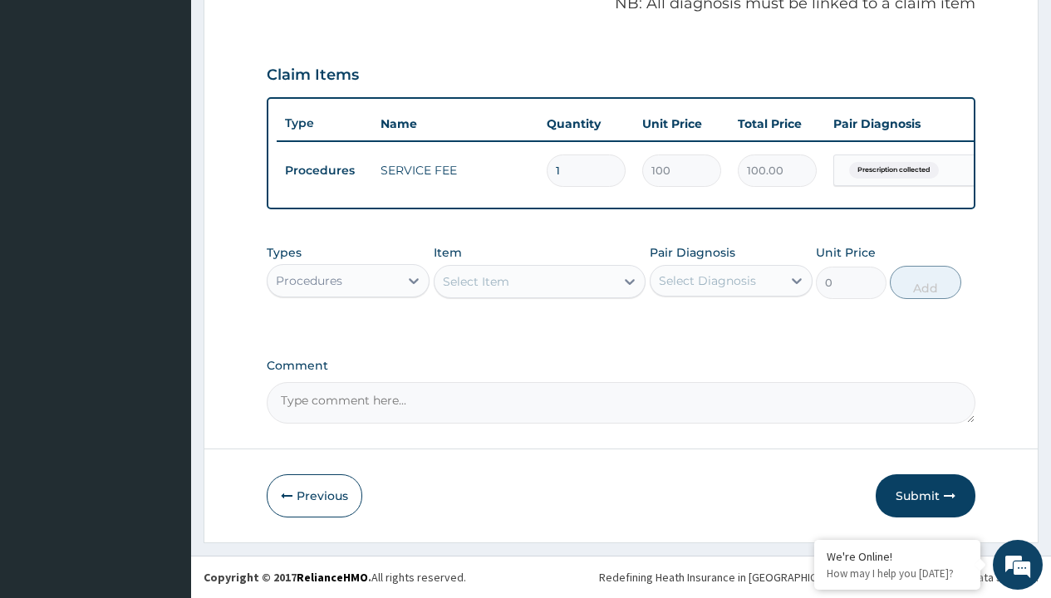
click at [309, 280] on div "Procedures" at bounding box center [309, 281] width 66 height 17
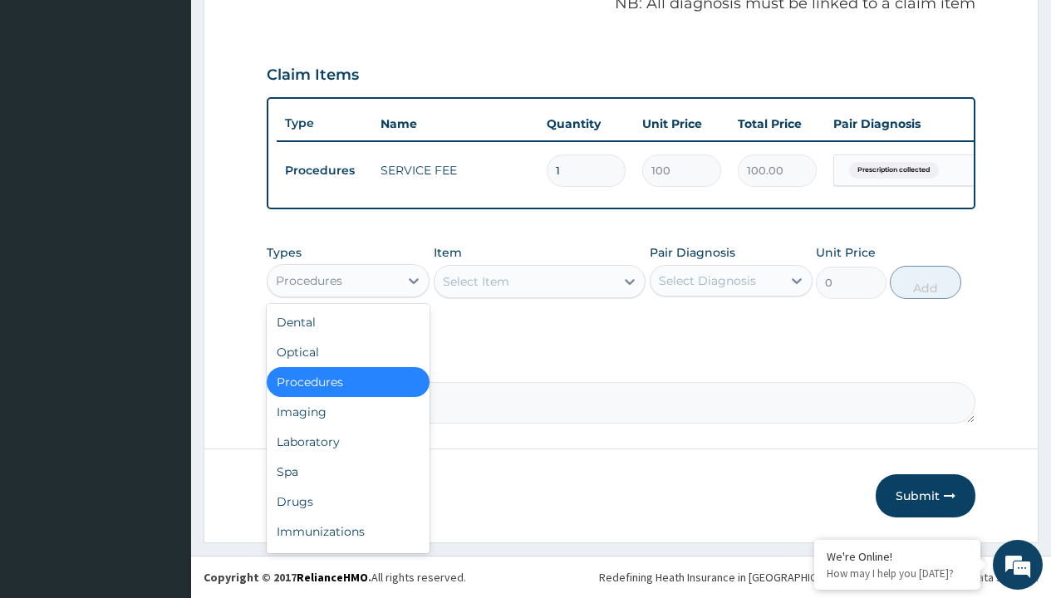
type input "drugs"
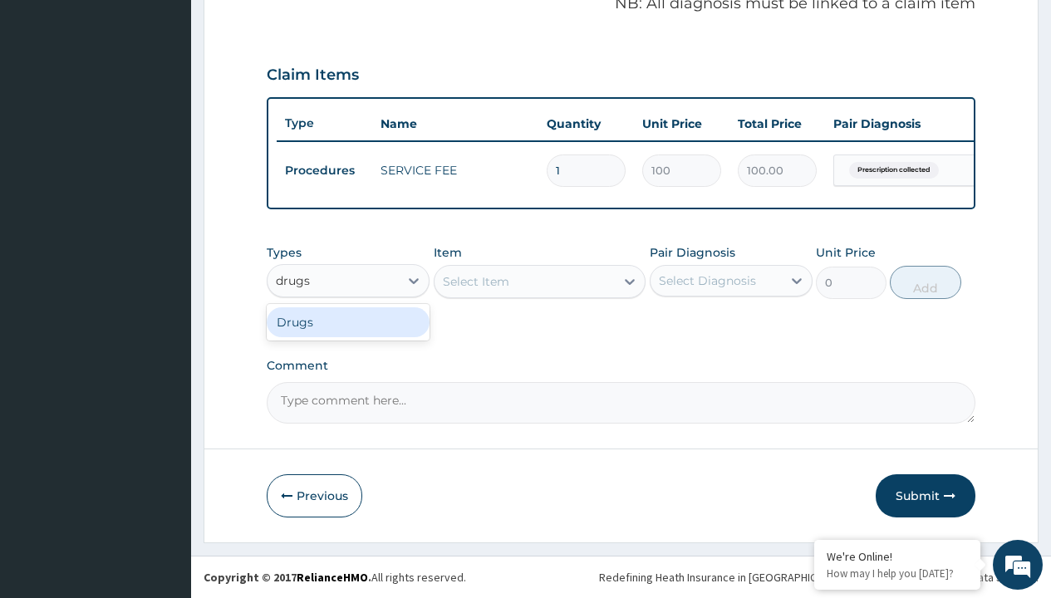
scroll to position [0, 0]
click at [348, 322] on div "Drugs" at bounding box center [348, 323] width 163 height 30
click at [475, 281] on div "Select Item" at bounding box center [540, 281] width 213 height 33
type input "amoxicillin suspension branded"
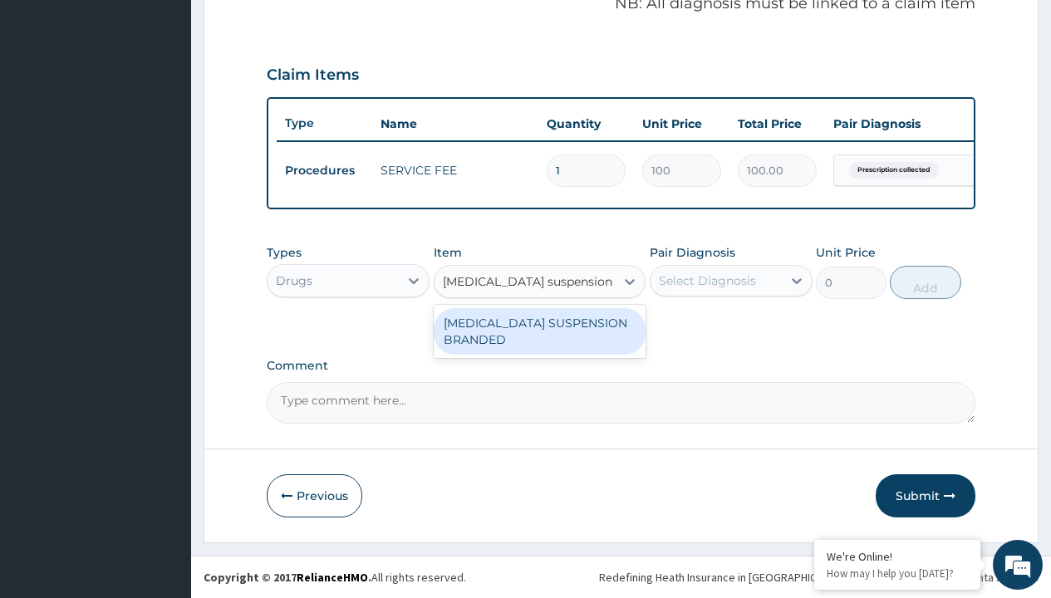
click at [539, 331] on div "[MEDICAL_DATA] SUSPENSION BRANDED" at bounding box center [540, 331] width 213 height 47
type input "5890"
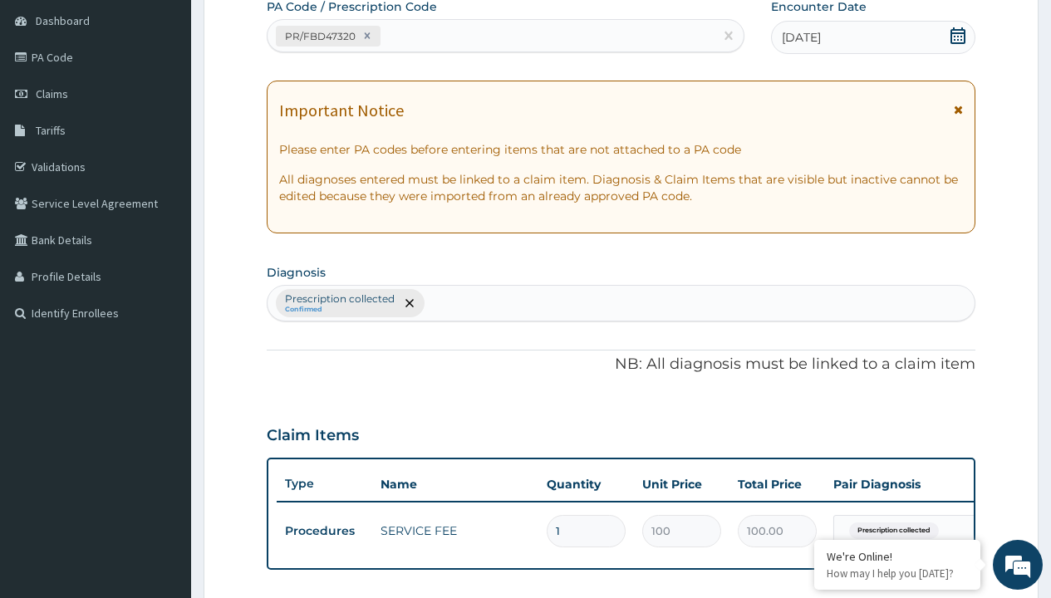
type input "prescription collected"
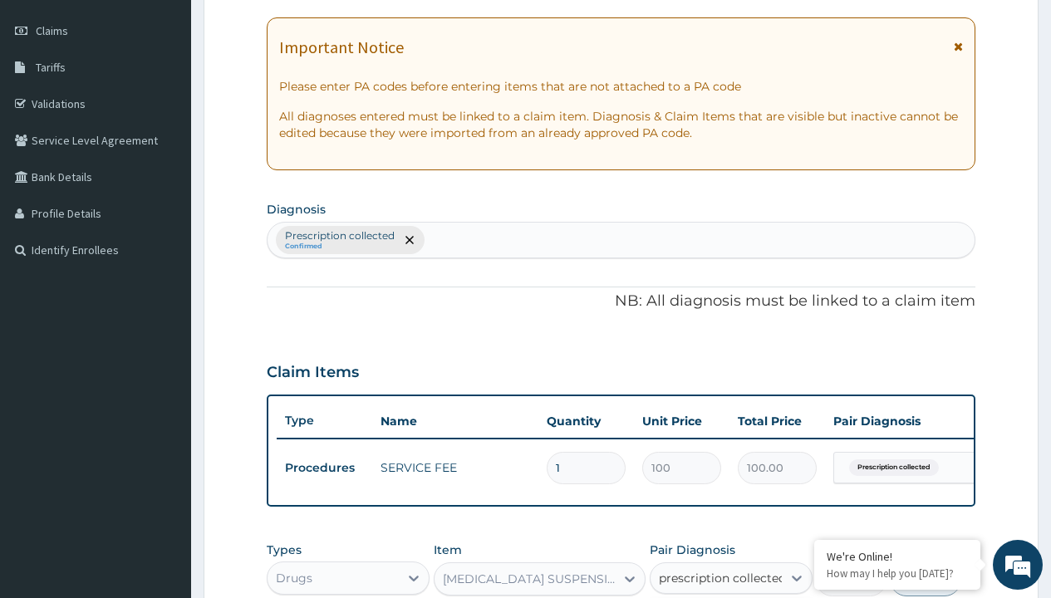
checkbox input "true"
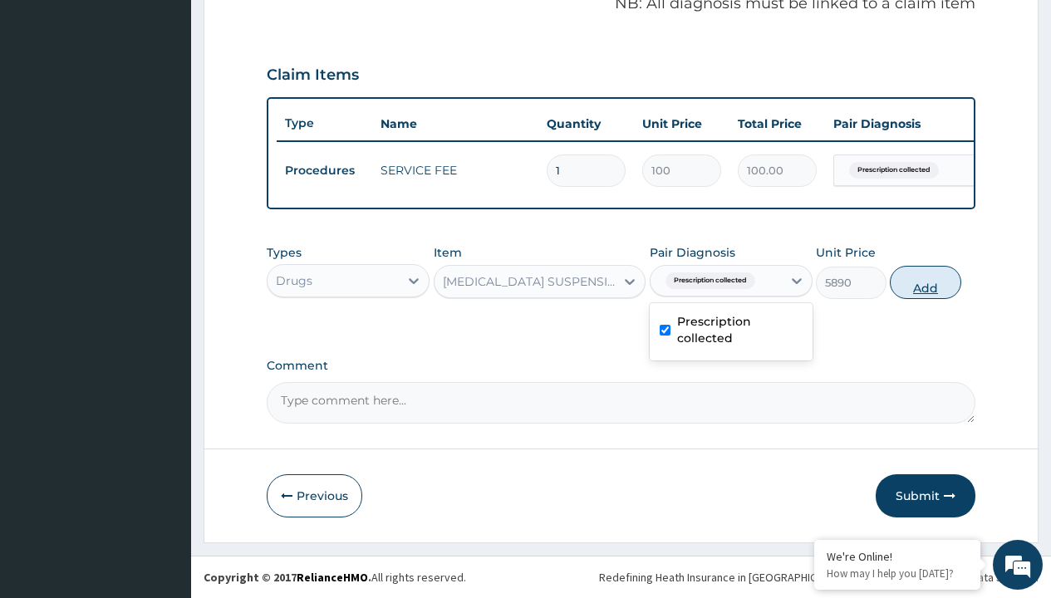
click at [926, 282] on button "Add" at bounding box center [925, 282] width 71 height 33
type input "0"
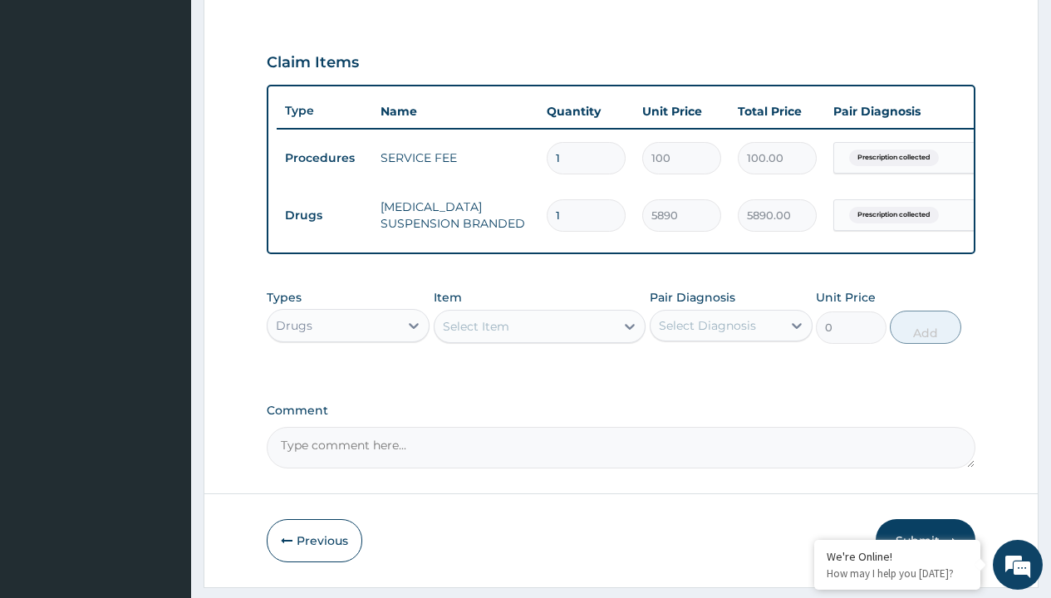
click at [324, 215] on td "Drugs" at bounding box center [325, 215] width 96 height 31
type input "drugs"
click at [348, 379] on div "Drugs" at bounding box center [348, 367] width 163 height 30
click at [475, 335] on div "Select Item" at bounding box center [476, 326] width 66 height 17
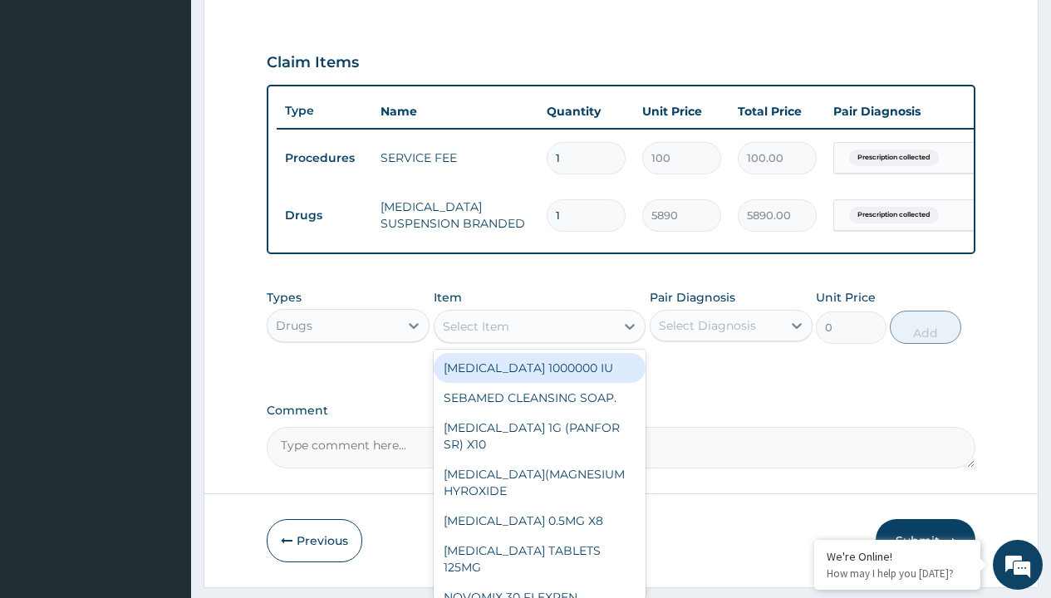
type input "cetirizine syrup"
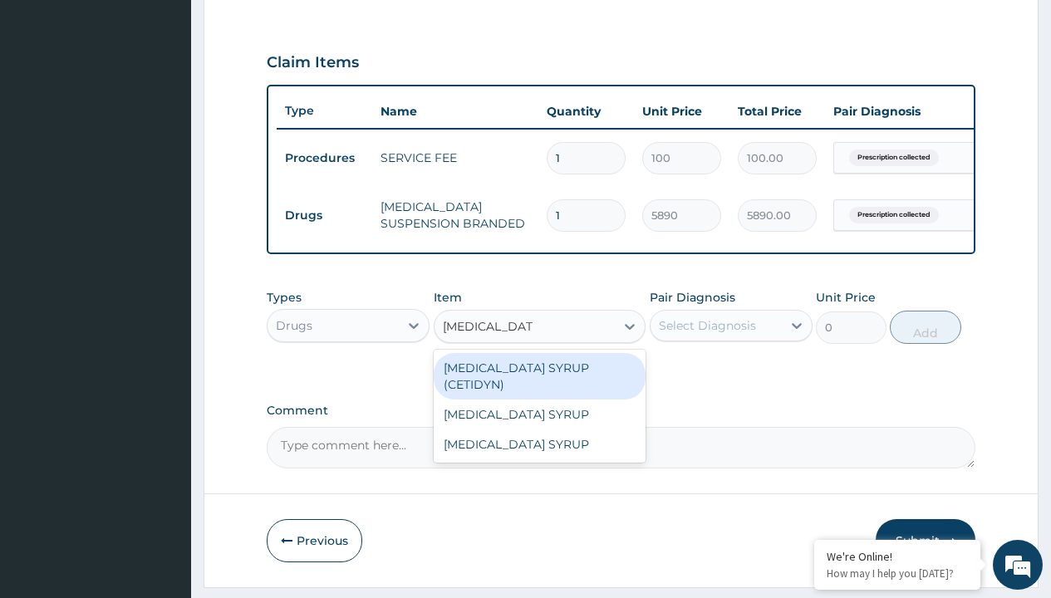
click at [539, 380] on div "CETIRIZINE SYRUP (CETIDYN)" at bounding box center [540, 376] width 213 height 47
type input "2200"
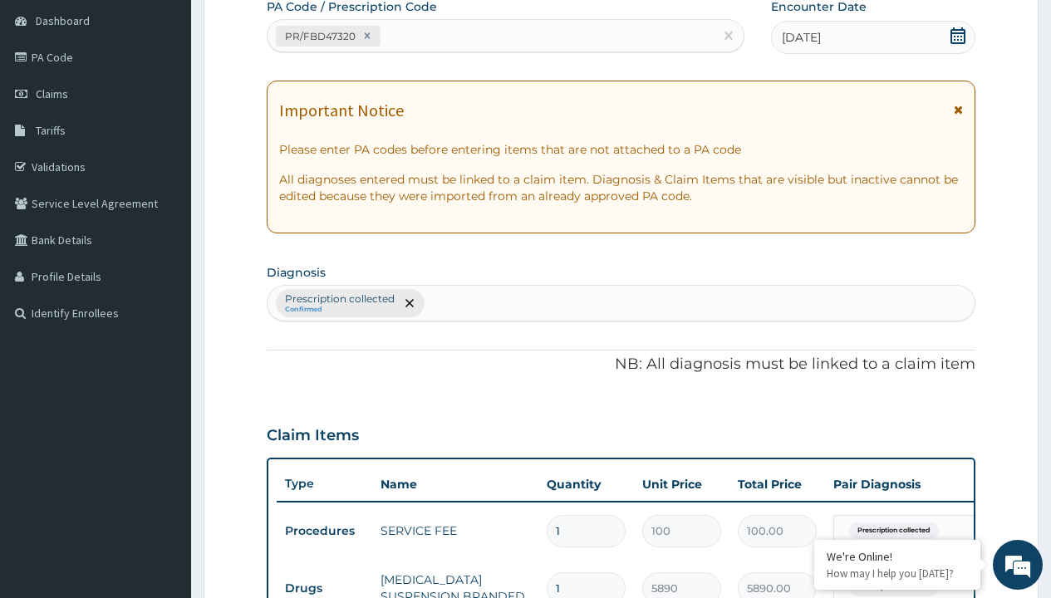
type input "prescription collected"
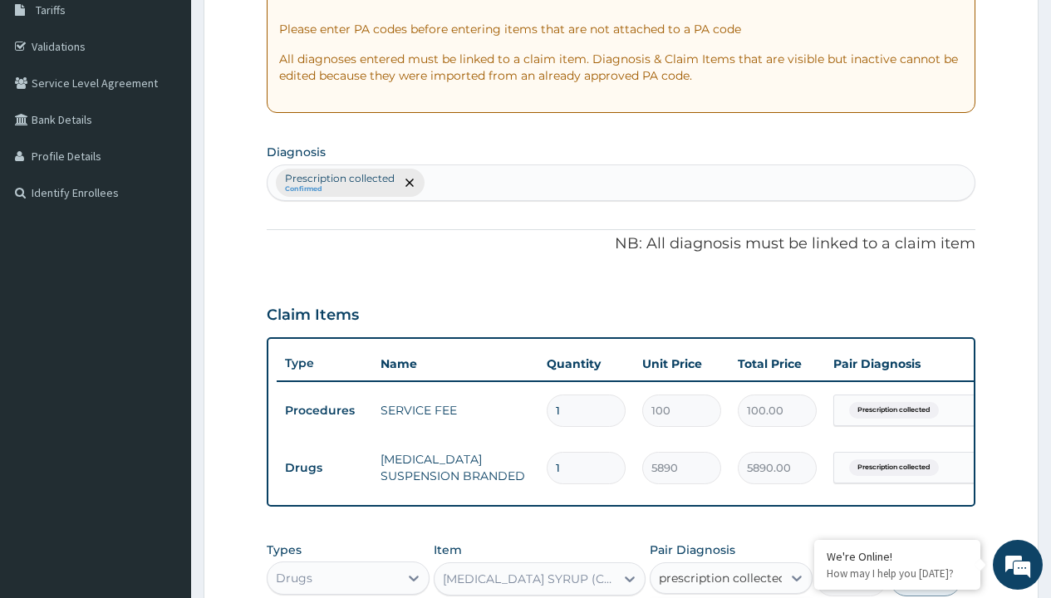
checkbox input "true"
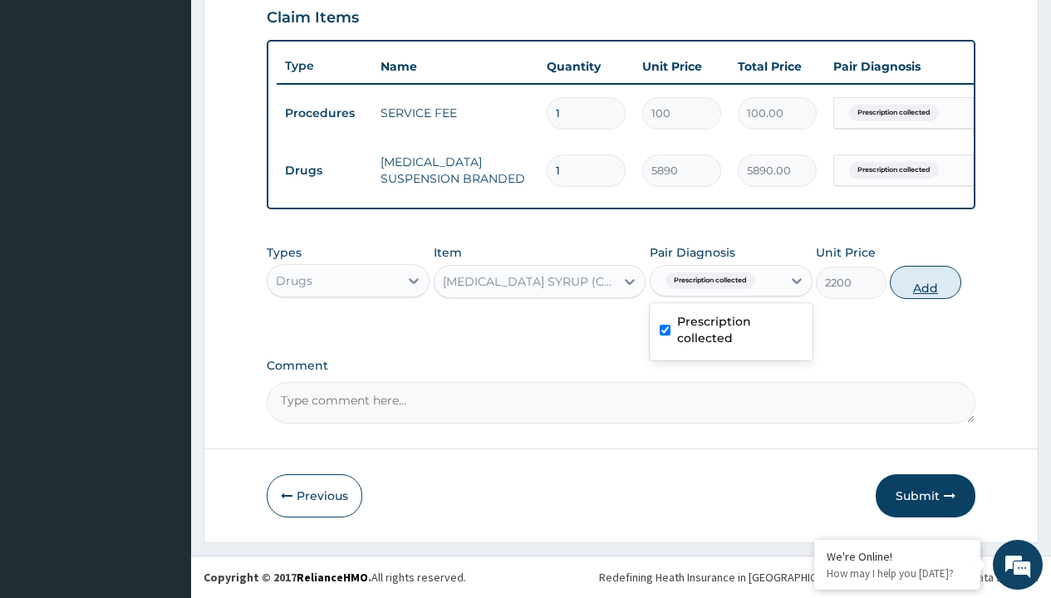
click at [926, 282] on button "Add" at bounding box center [925, 282] width 71 height 33
type input "0"
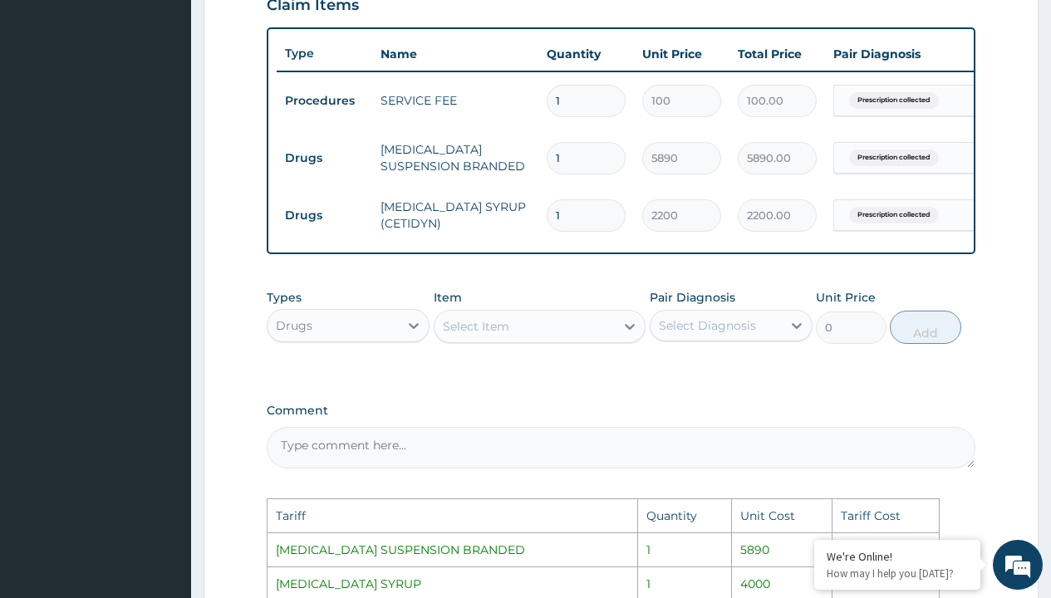
scroll to position [896, 0]
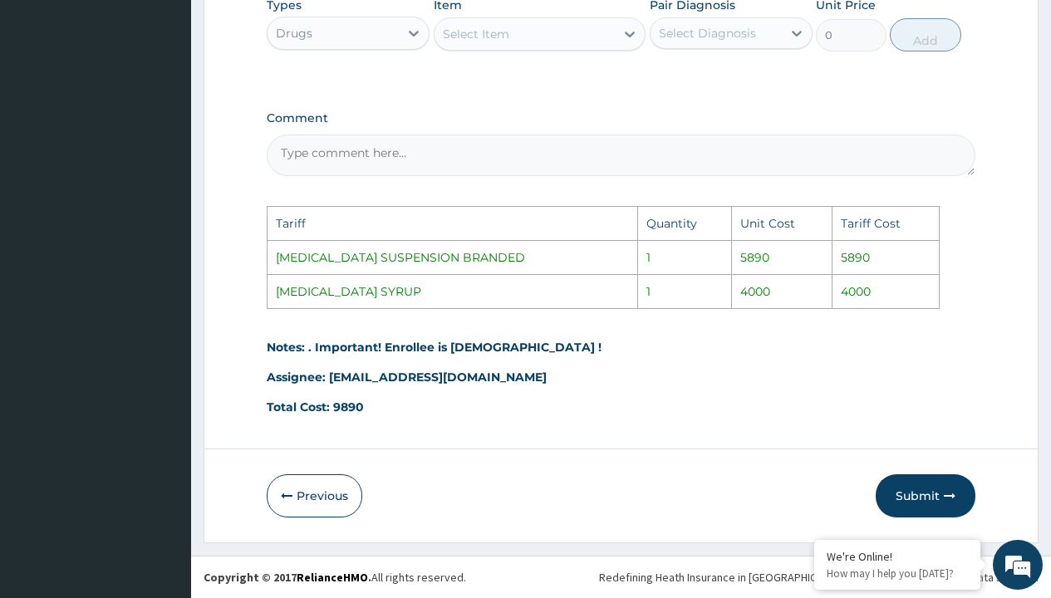
click at [562, 42] on div "Select Item" at bounding box center [525, 34] width 181 height 27
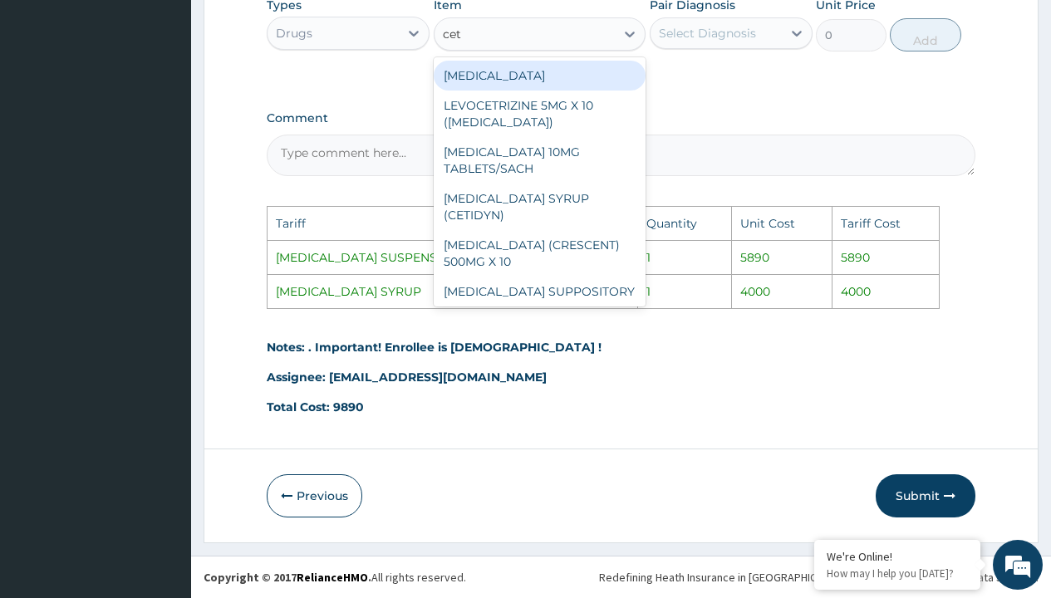
type input "ceti"
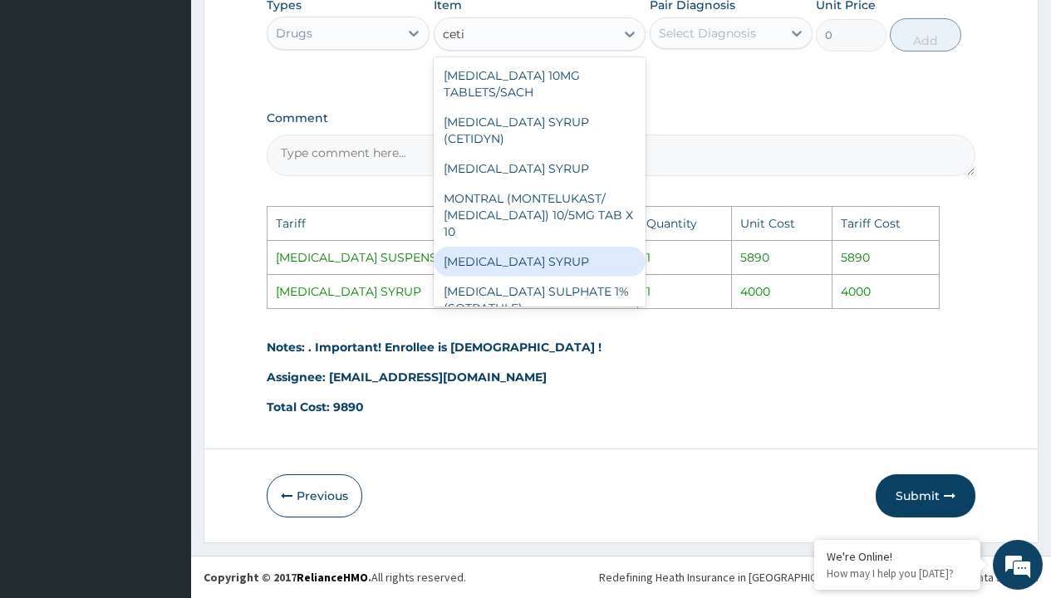
click at [573, 247] on div "CETIRIZINE SYRUP" at bounding box center [540, 262] width 213 height 30
type input "4000"
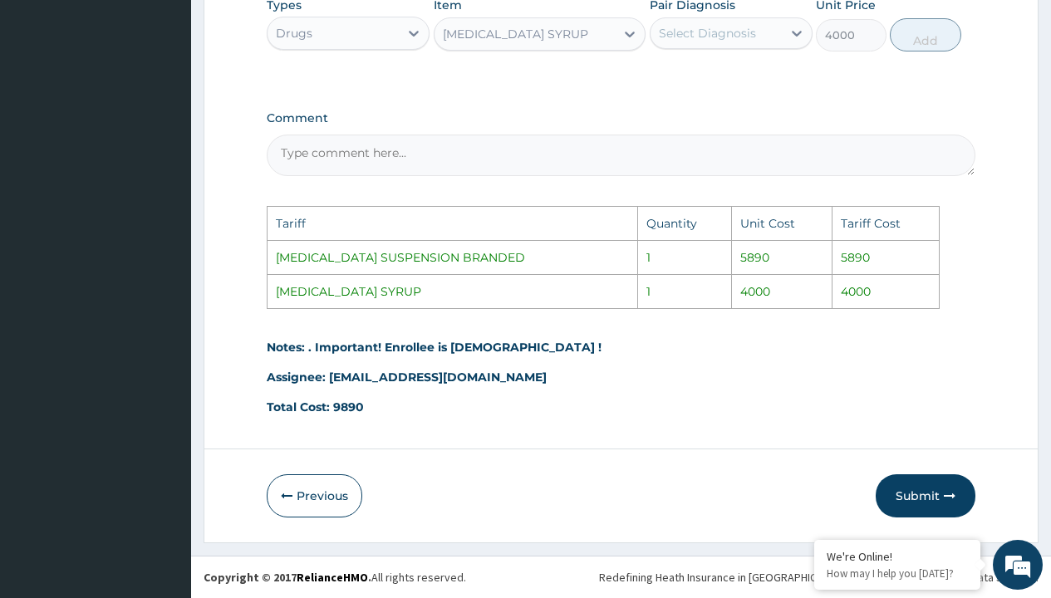
click at [704, 41] on div "Select Diagnosis" at bounding box center [707, 33] width 97 height 17
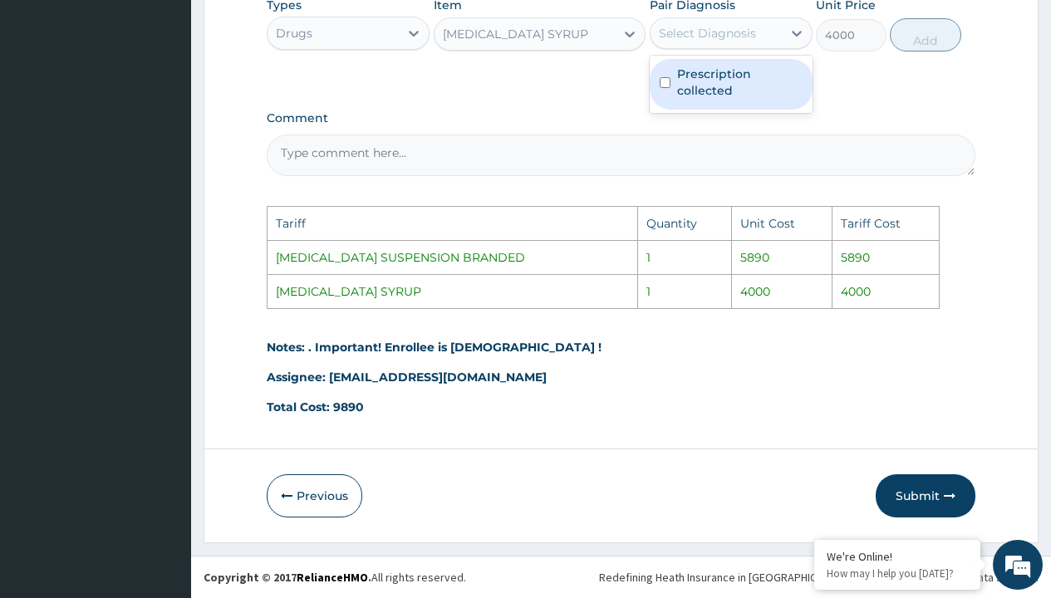
click at [731, 92] on label "Prescription collected" at bounding box center [740, 82] width 126 height 33
checkbox input "true"
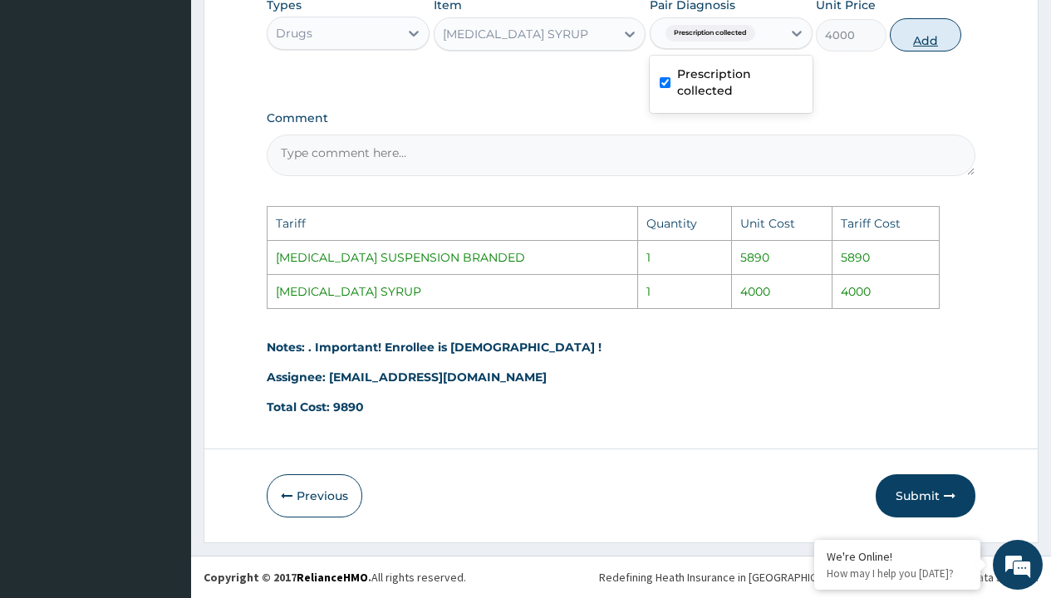
click at [918, 32] on button "Add" at bounding box center [925, 34] width 71 height 33
type input "0"
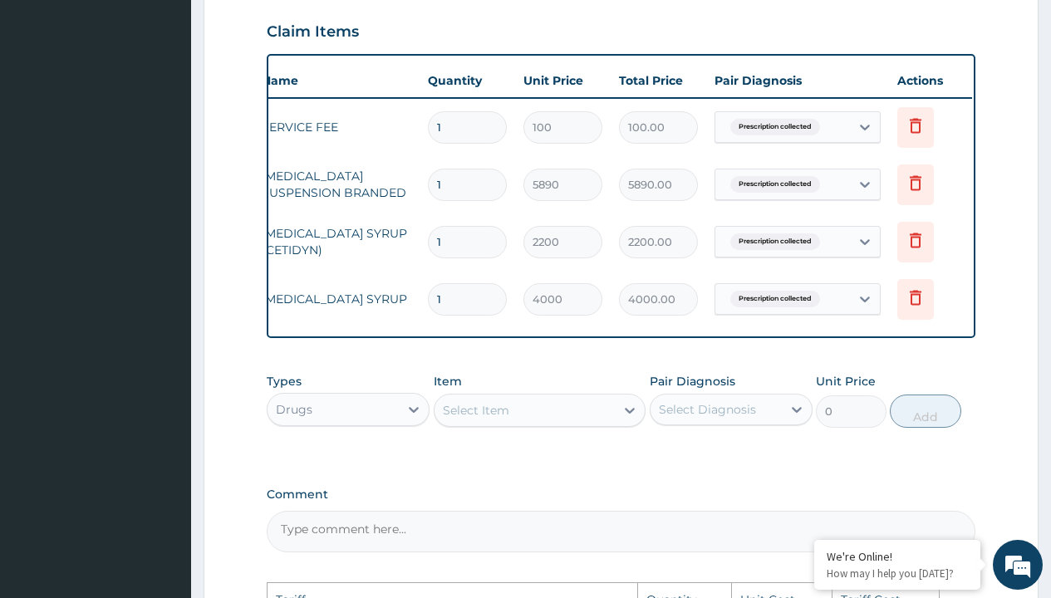
scroll to position [0, 126]
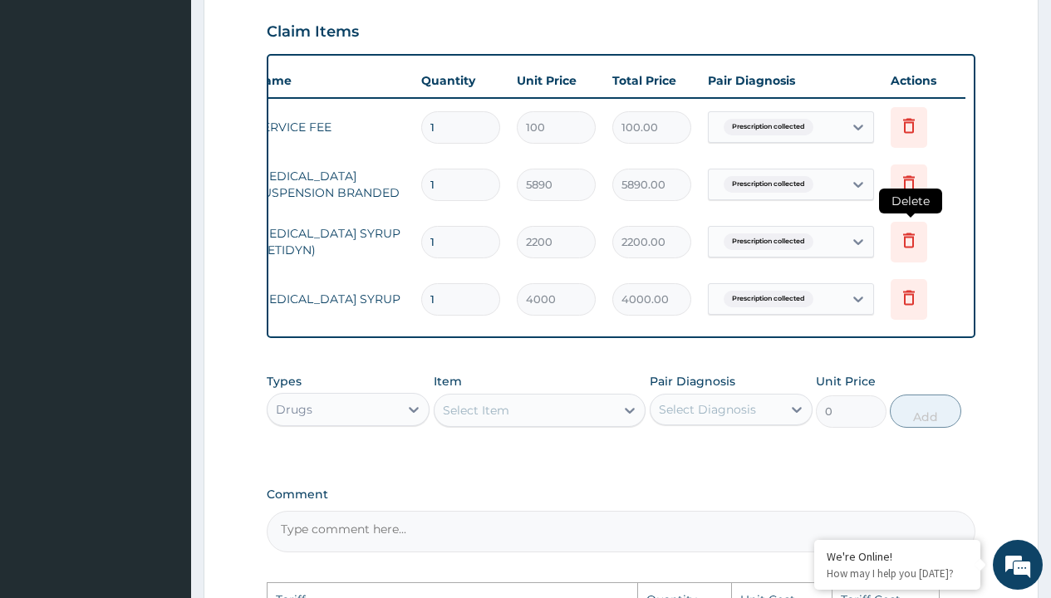
click at [908, 240] on icon at bounding box center [909, 240] width 20 height 20
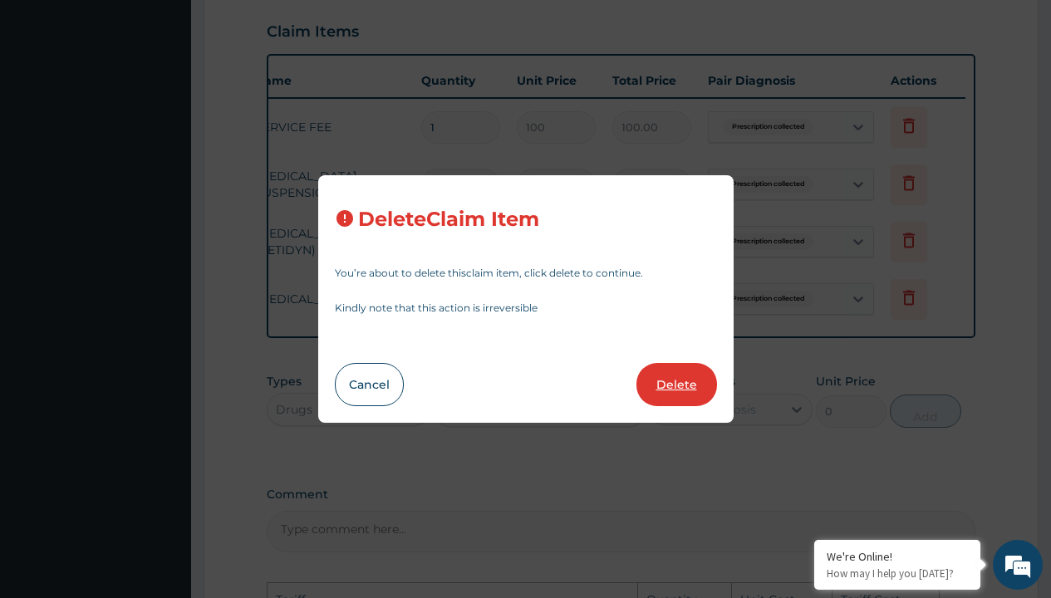
click at [681, 382] on button "Delete" at bounding box center [677, 384] width 81 height 43
type input "4000"
type input "4000.00"
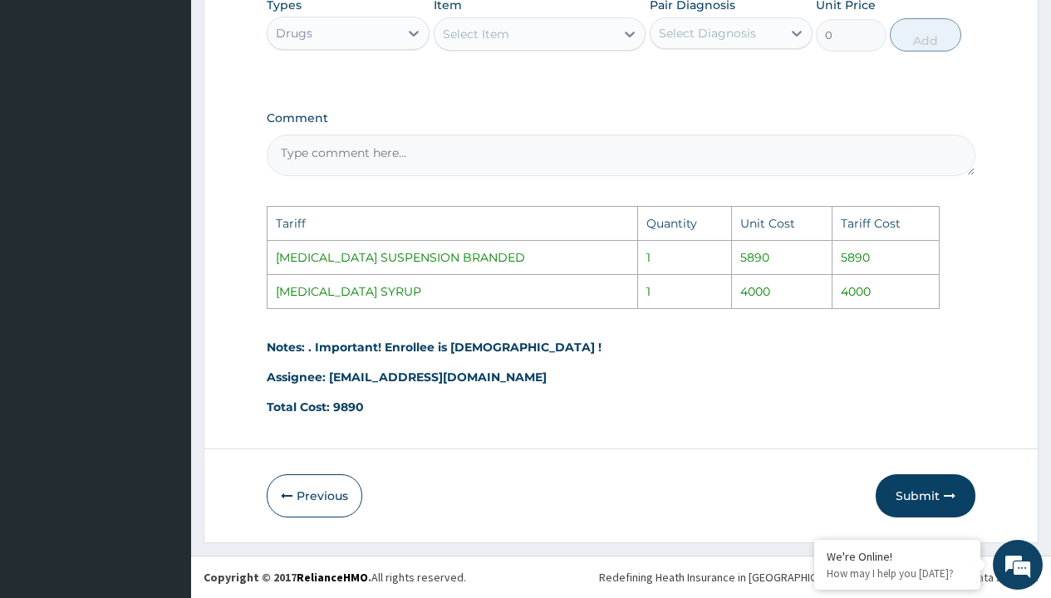
scroll to position [896, 0]
click at [923, 500] on button "Submit" at bounding box center [926, 496] width 100 height 43
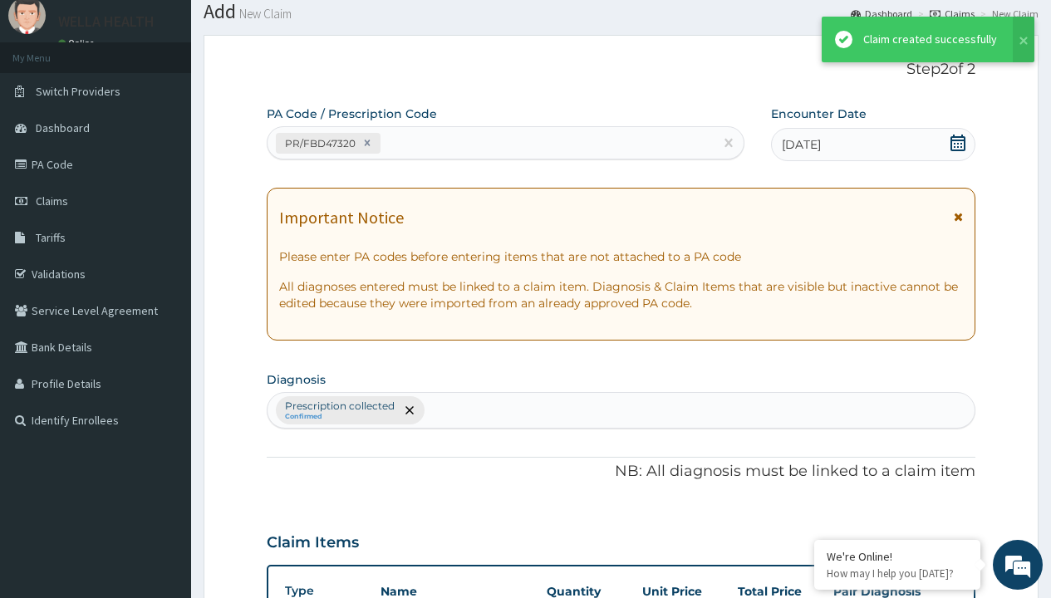
scroll to position [648, 0]
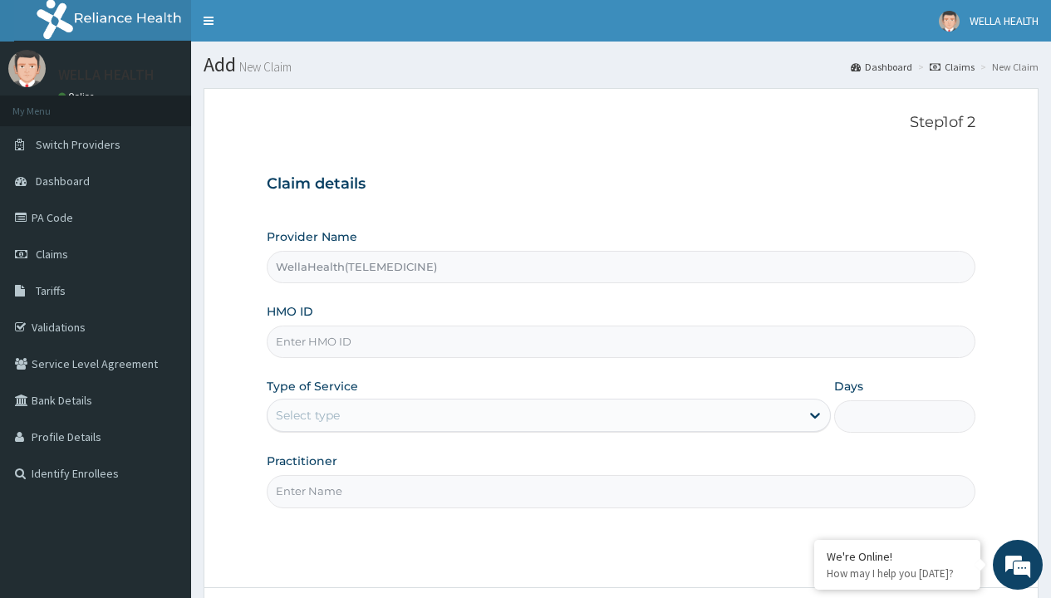
type input "WellaHealth(TELEMEDICINE)"
type input "VOL/10022/B"
type input "WellaHealth"
click at [308, 416] on div "Select type" at bounding box center [308, 415] width 64 height 17
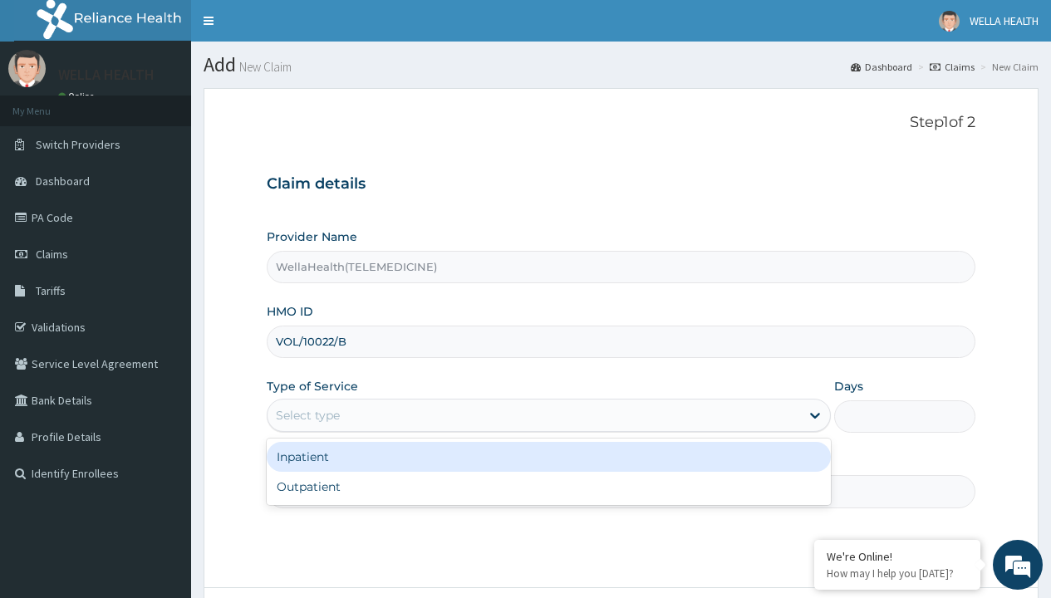
click at [549, 487] on div "Outpatient" at bounding box center [549, 487] width 564 height 30
type input "1"
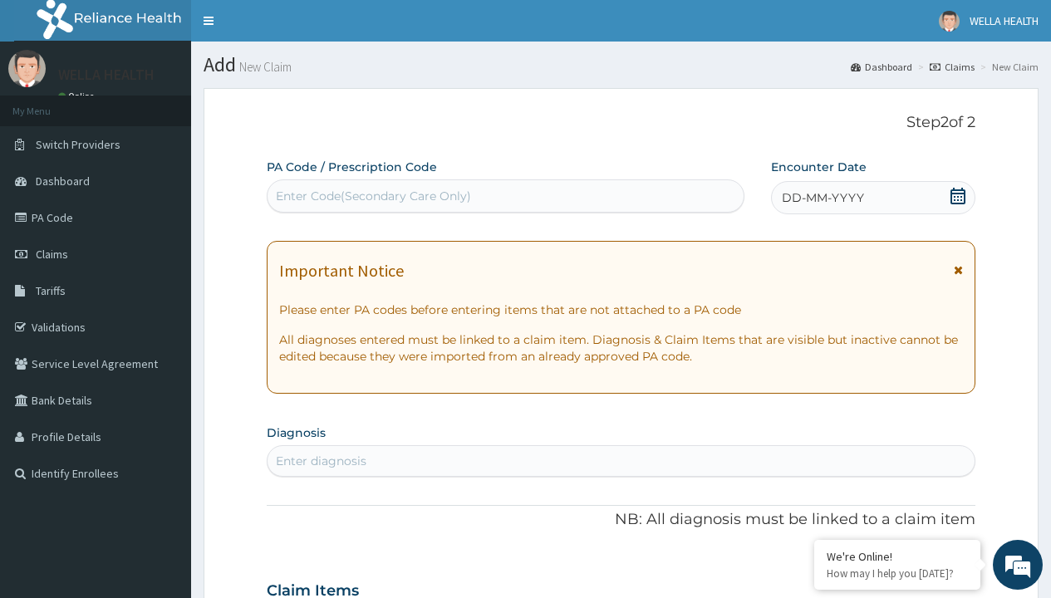
scroll to position [139, 0]
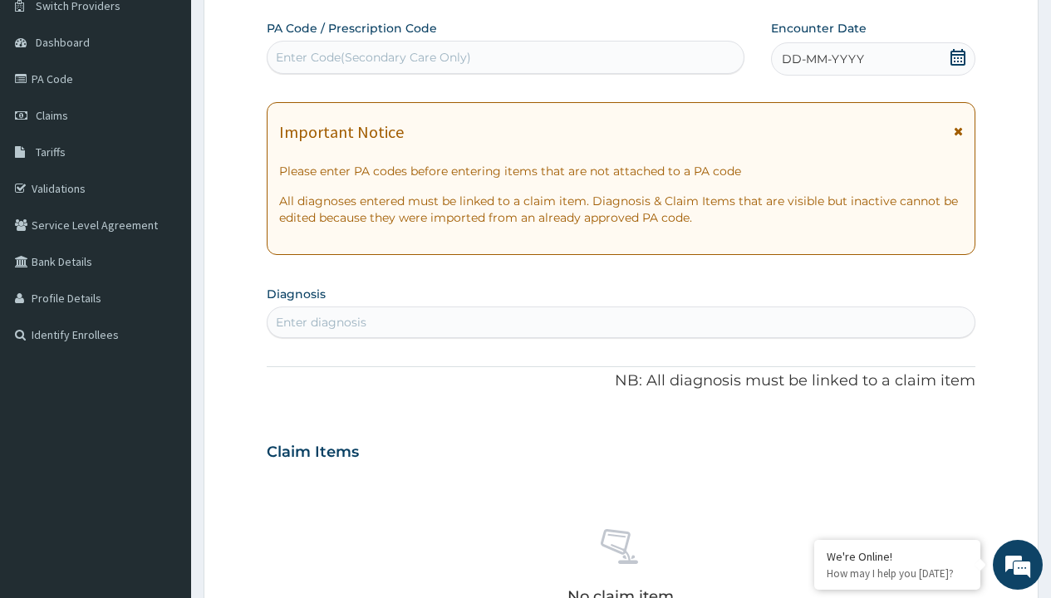
click at [822, 59] on span "DD-MM-YYYY" at bounding box center [823, 59] width 82 height 17
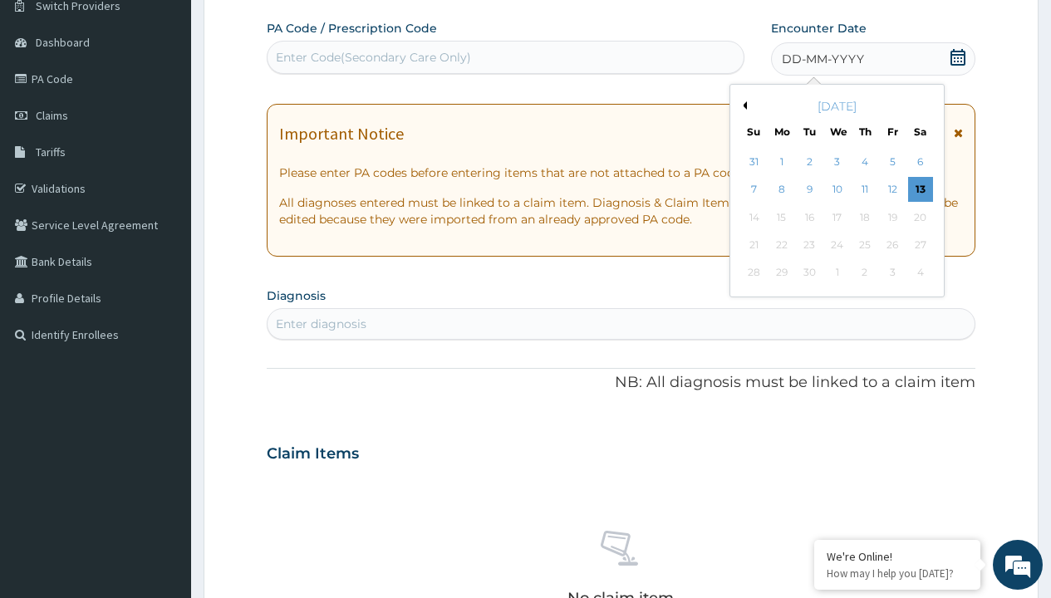
click at [742, 106] on button "Previous Month" at bounding box center [743, 105] width 8 height 8
click at [809, 189] on div "5" at bounding box center [809, 190] width 25 height 25
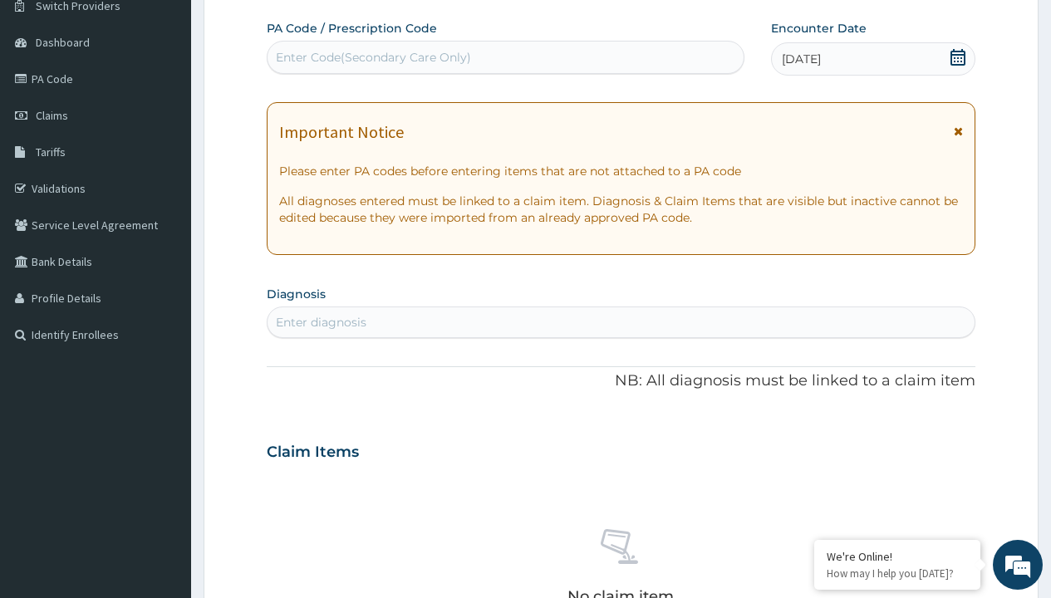
click at [372, 57] on div "Enter Code(Secondary Care Only)" at bounding box center [373, 57] width 195 height 17
type input "PR/6CBE6EB9"
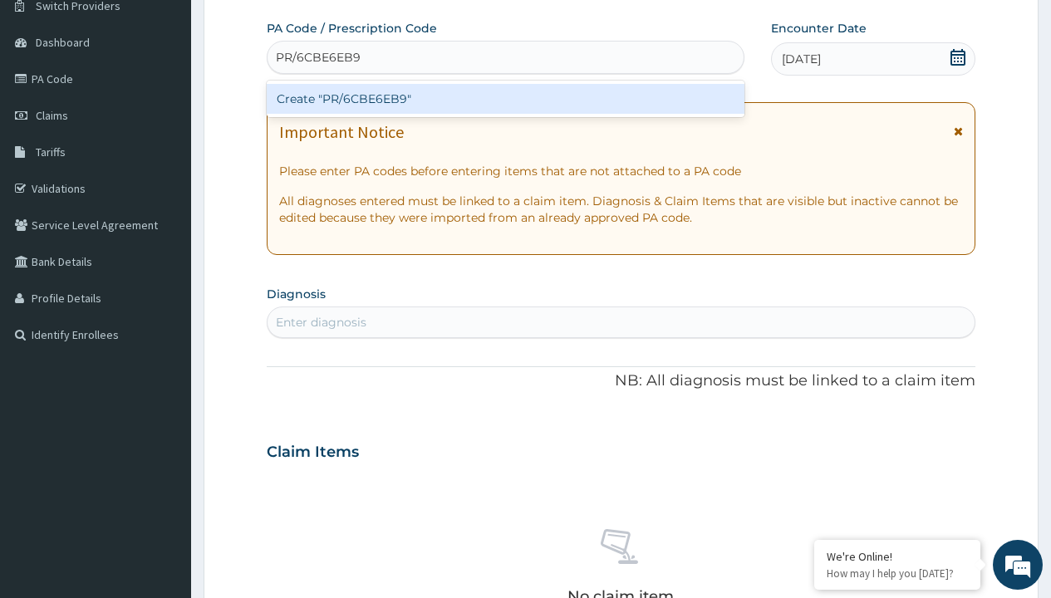
click at [505, 99] on div "Create "PR/6CBE6EB9"" at bounding box center [505, 99] width 477 height 30
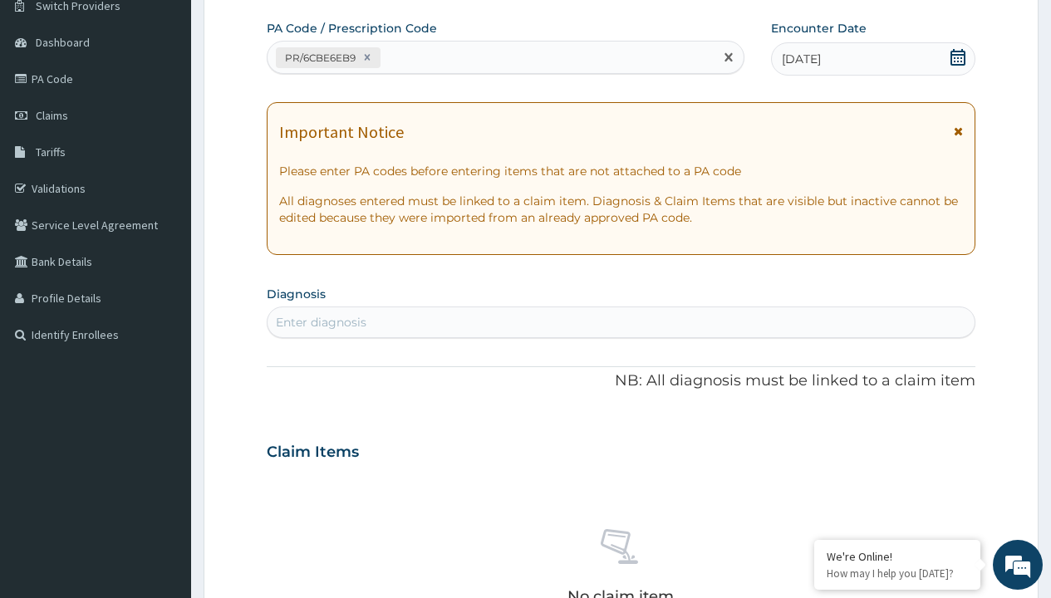
click at [321, 322] on div "Enter diagnosis" at bounding box center [321, 322] width 91 height 17
type input "prescription collected"
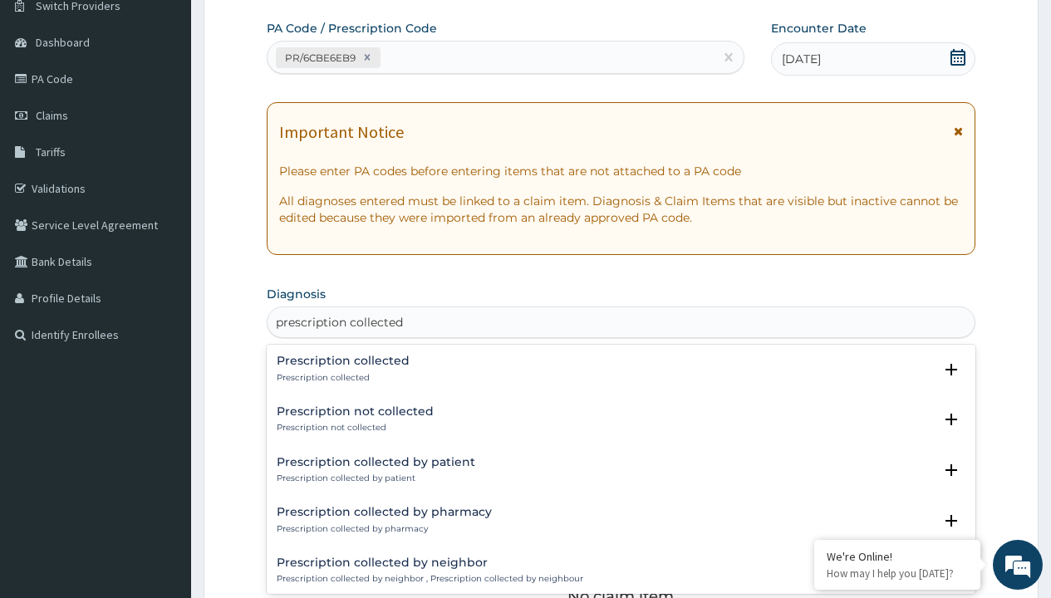
click at [341, 377] on p "Prescription collected" at bounding box center [343, 378] width 133 height 12
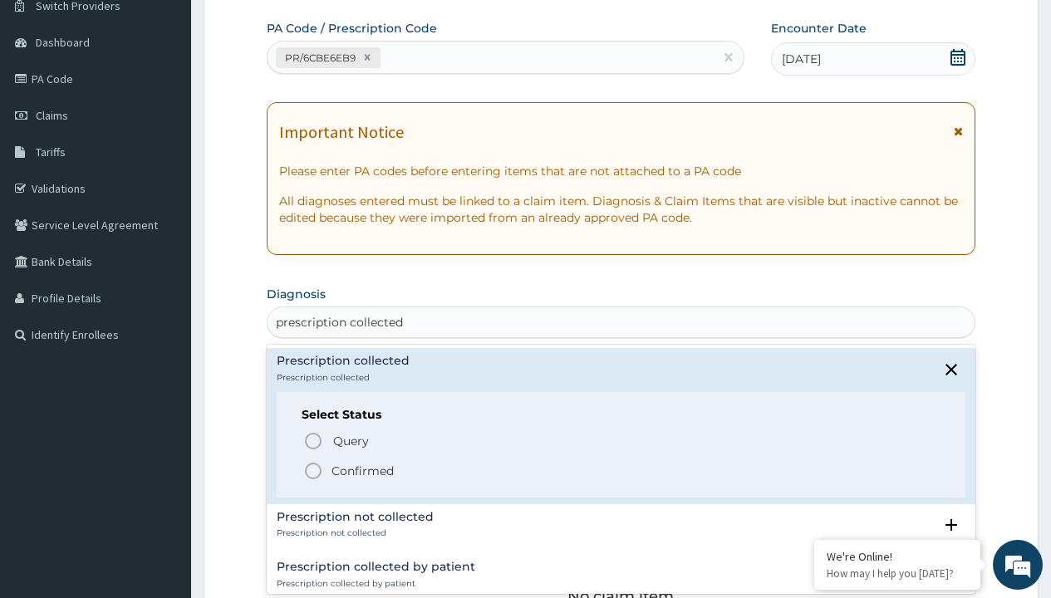
click at [362, 470] on p "Confirmed" at bounding box center [363, 471] width 62 height 17
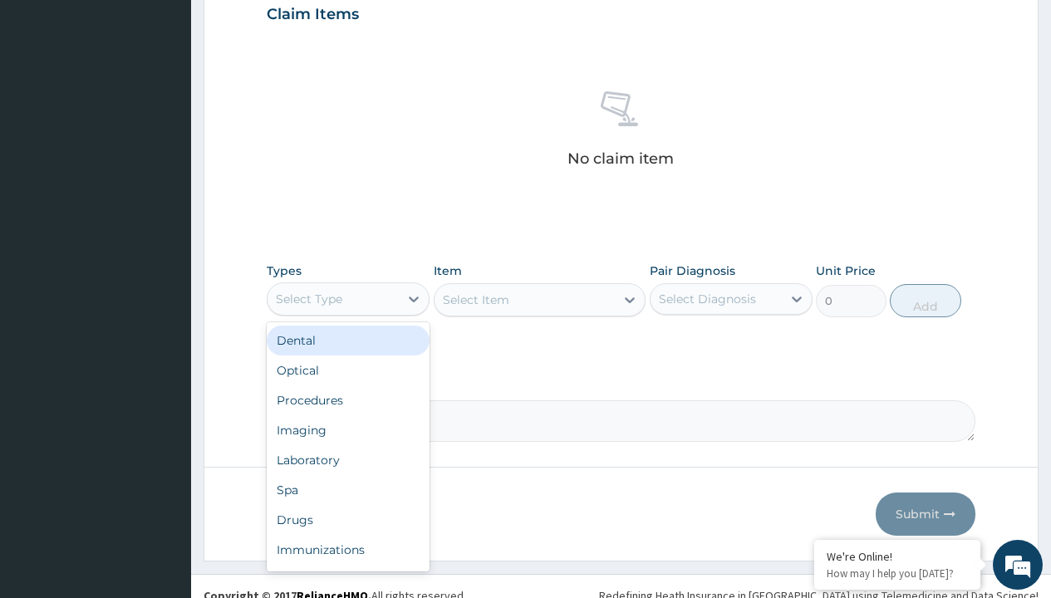
type input "procedures"
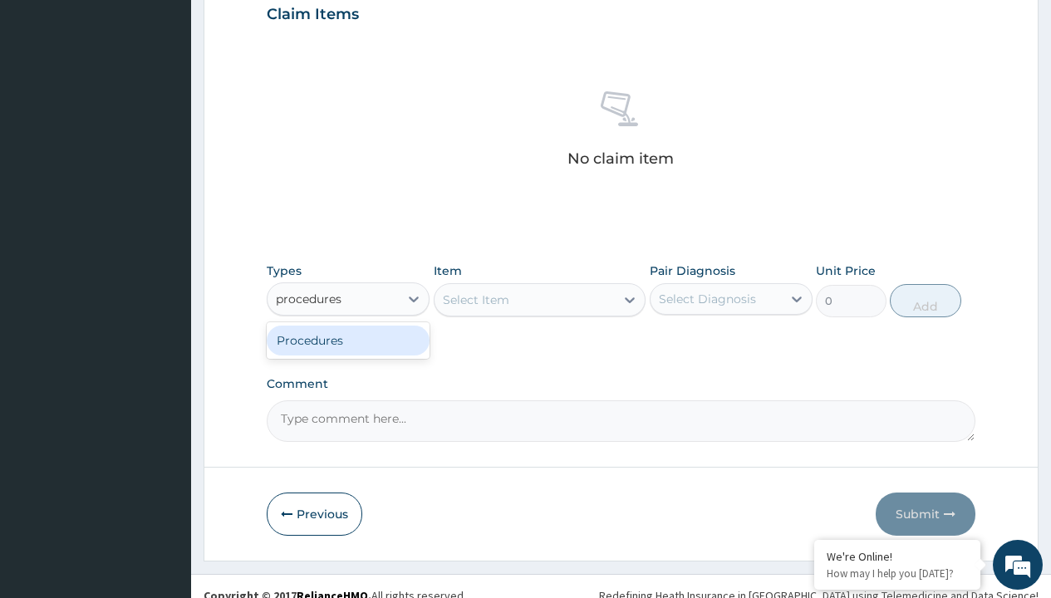
scroll to position [0, 0]
click at [348, 340] on div "Procedures" at bounding box center [348, 341] width 163 height 30
click at [475, 299] on div "Select Item" at bounding box center [476, 300] width 66 height 17
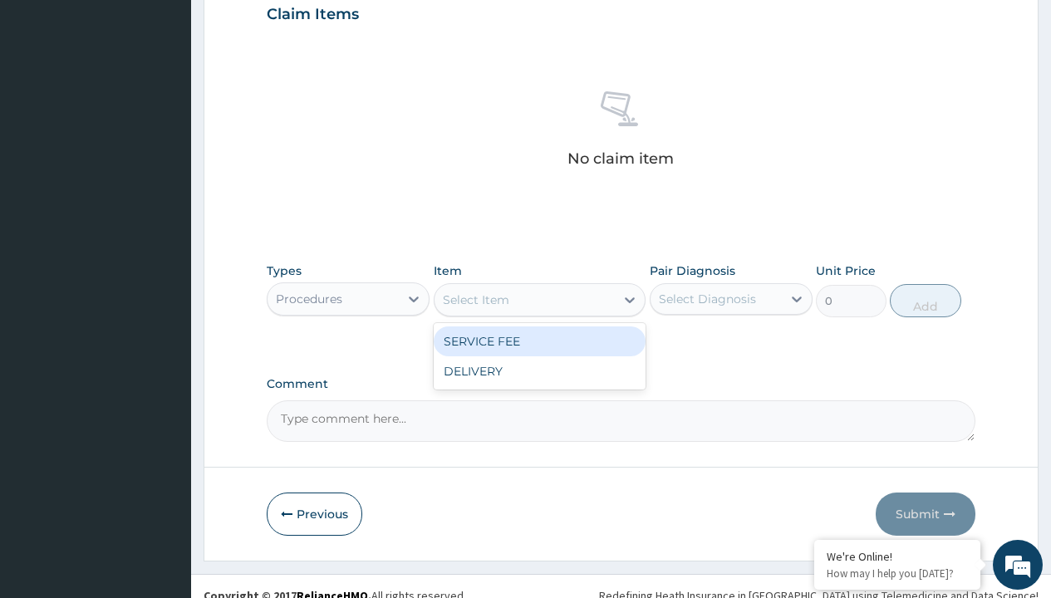
type input "service fee"
click at [539, 341] on div "SERVICE FEE" at bounding box center [540, 342] width 213 height 30
type input "100"
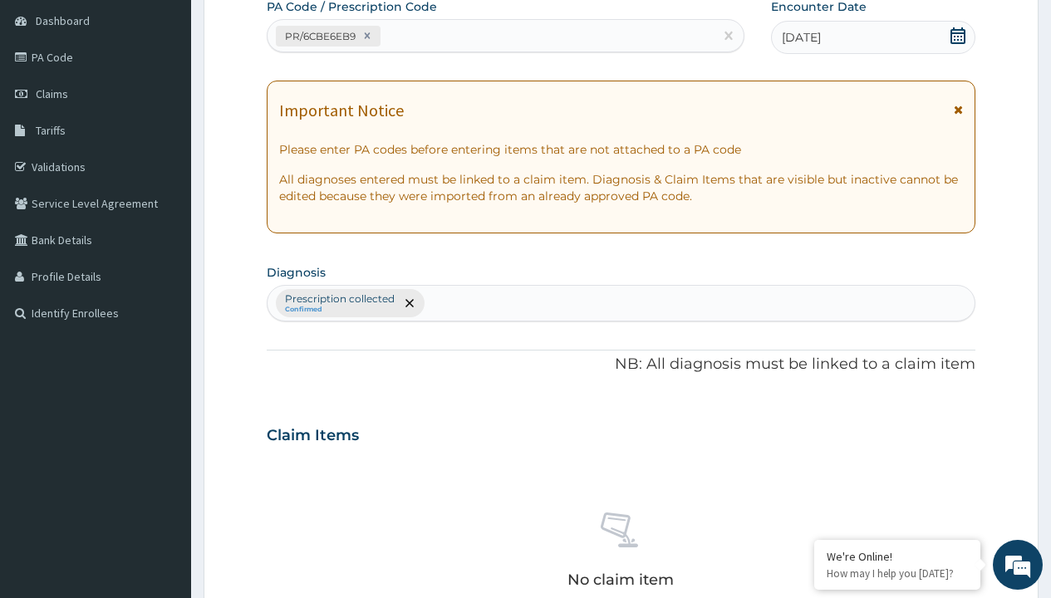
type input "prescription collected"
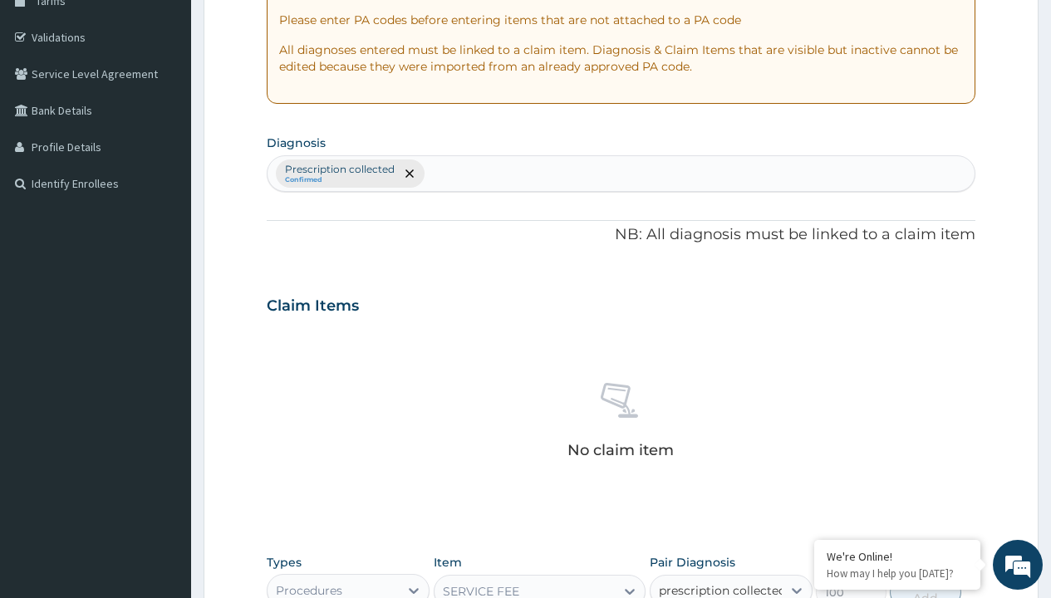
checkbox input "true"
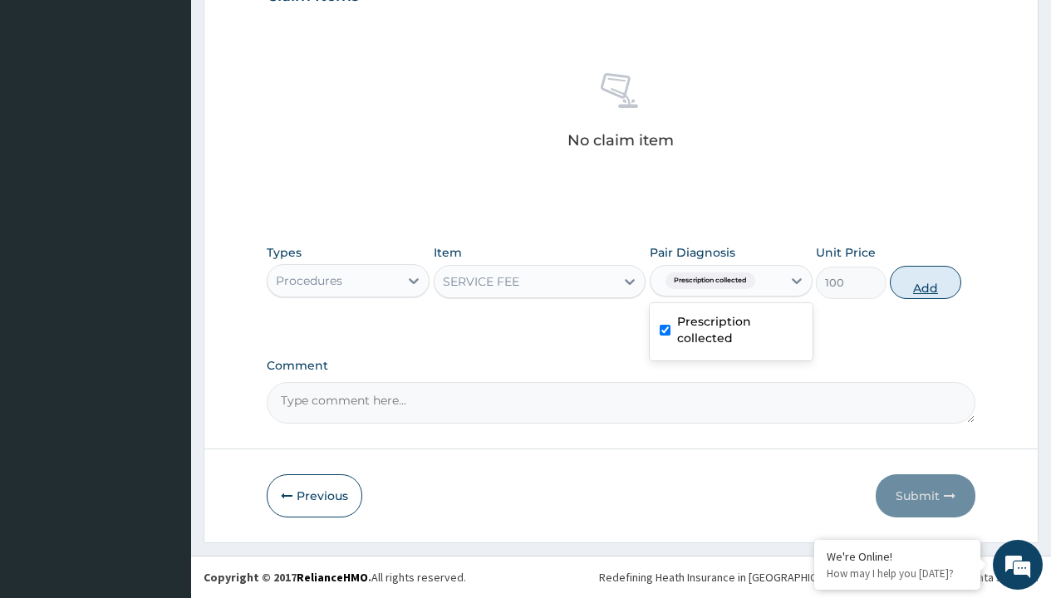
click at [926, 282] on button "Add" at bounding box center [925, 282] width 71 height 33
type input "0"
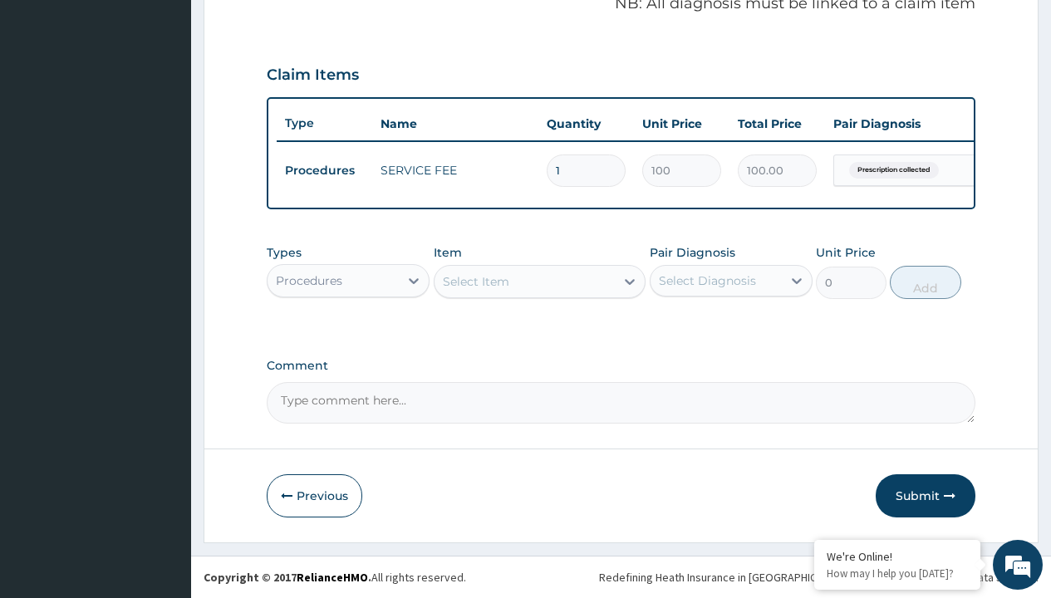
click at [309, 280] on div "Procedures" at bounding box center [309, 281] width 66 height 17
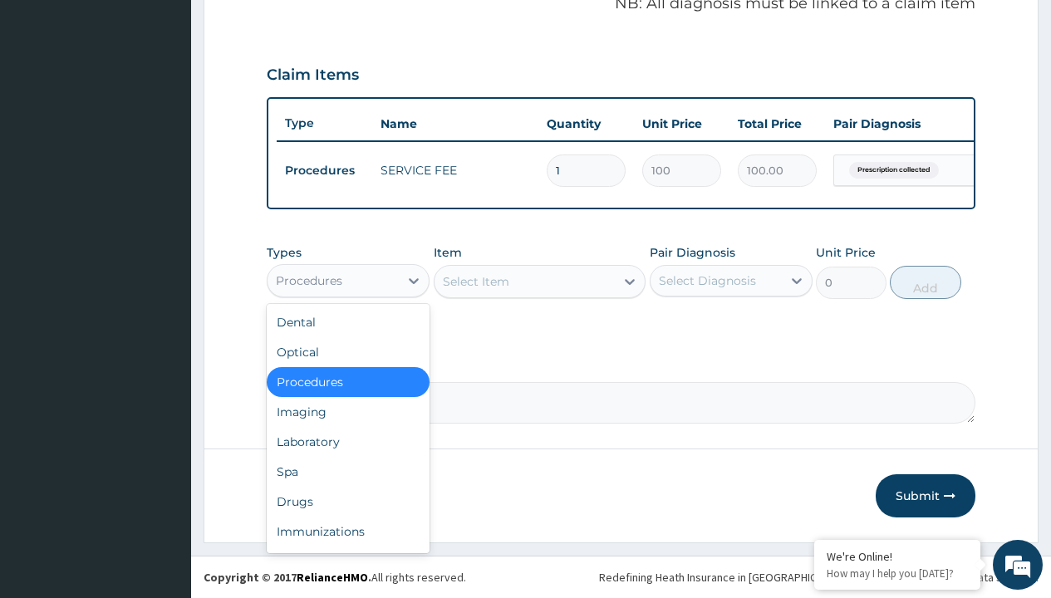
type input "drugs"
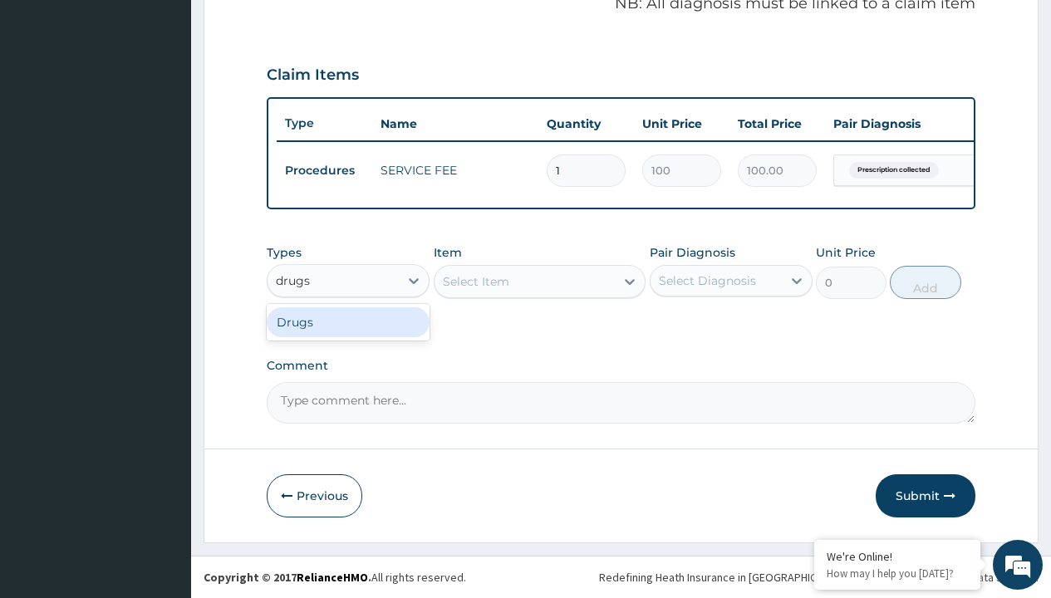
click at [348, 322] on div "Drugs" at bounding box center [348, 323] width 163 height 30
click at [475, 281] on div "Select Item" at bounding box center [540, 281] width 213 height 33
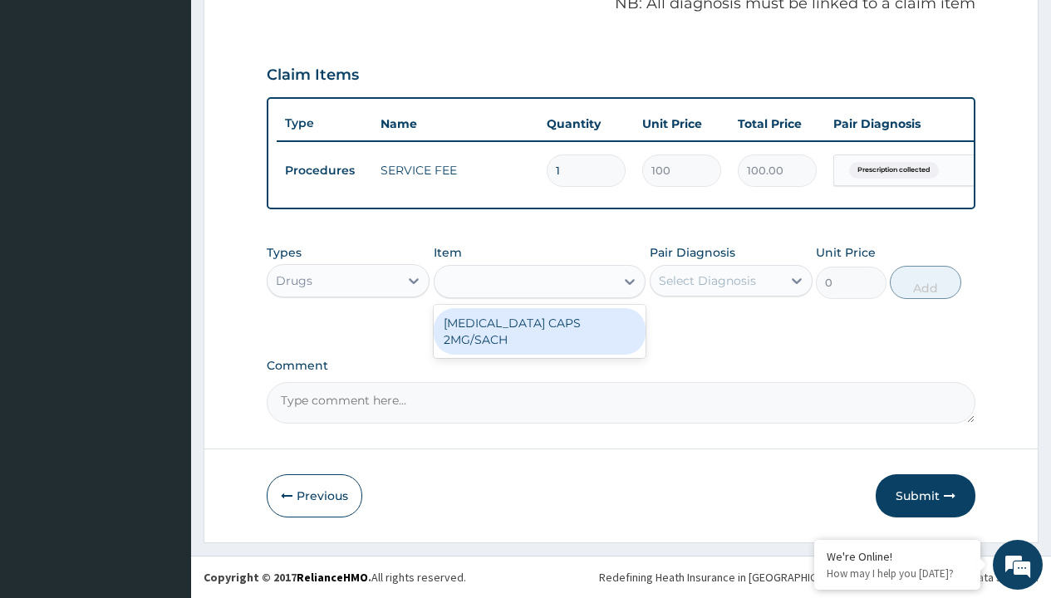
type input "loperamide caps 2mg/sach"
click at [539, 322] on div "LOPERAMIDE CAPS 2MG/SACH" at bounding box center [540, 331] width 213 height 47
type input "420"
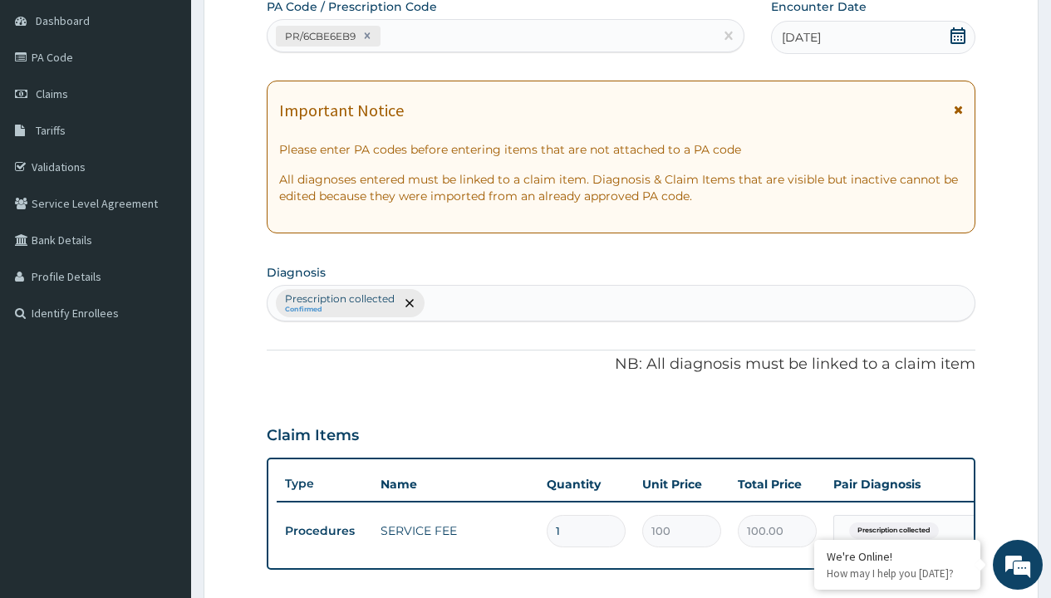
type input "prescription collected"
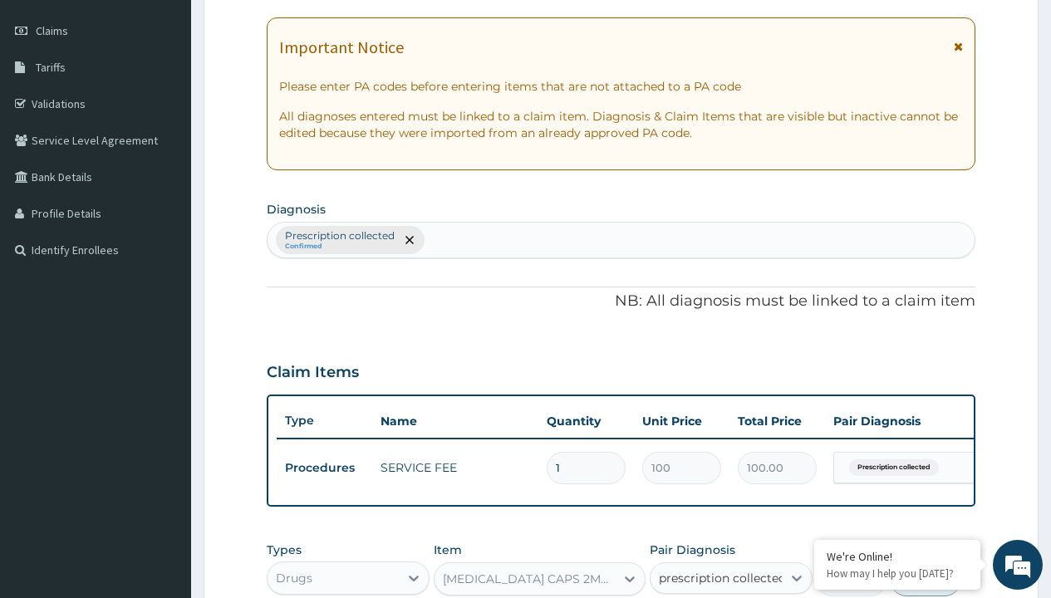
checkbox input "true"
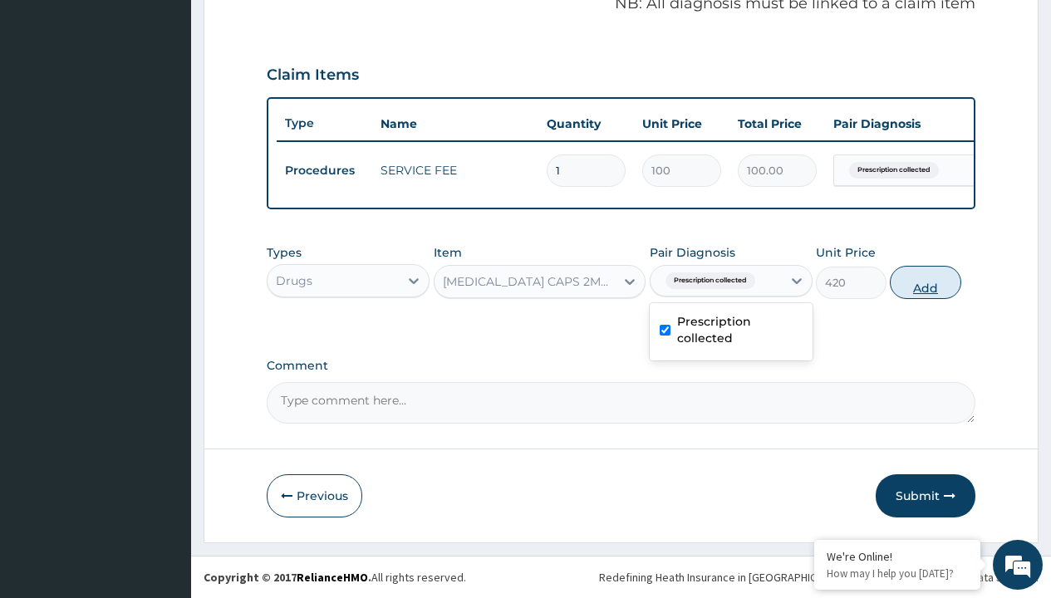
click at [926, 282] on button "Add" at bounding box center [925, 282] width 71 height 33
type input "0"
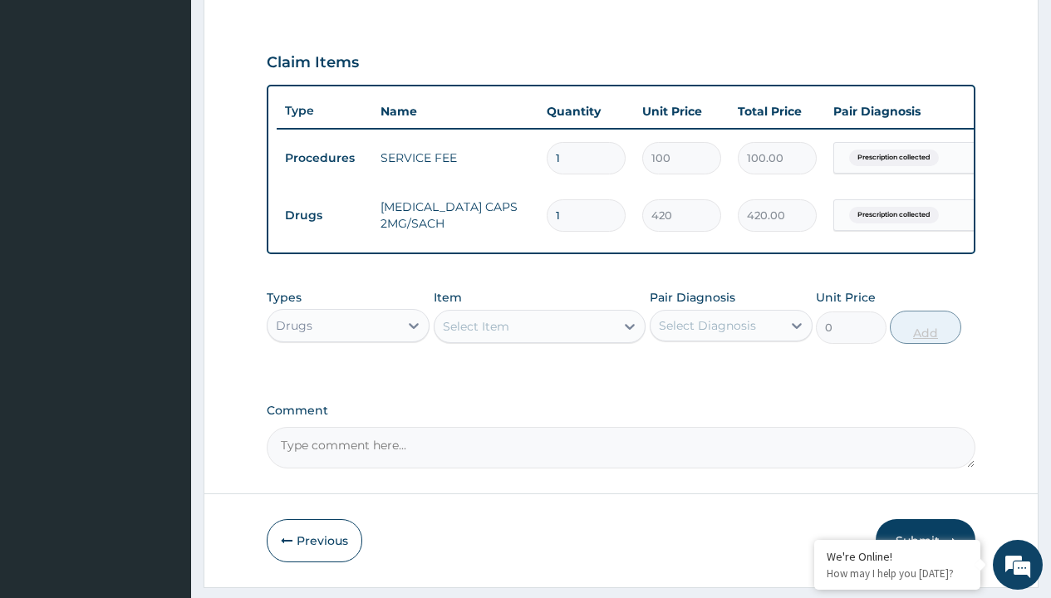
type input "10"
type input "4200.00"
type input "10"
click at [324, 215] on td "Drugs" at bounding box center [325, 215] width 96 height 31
type input "drugs"
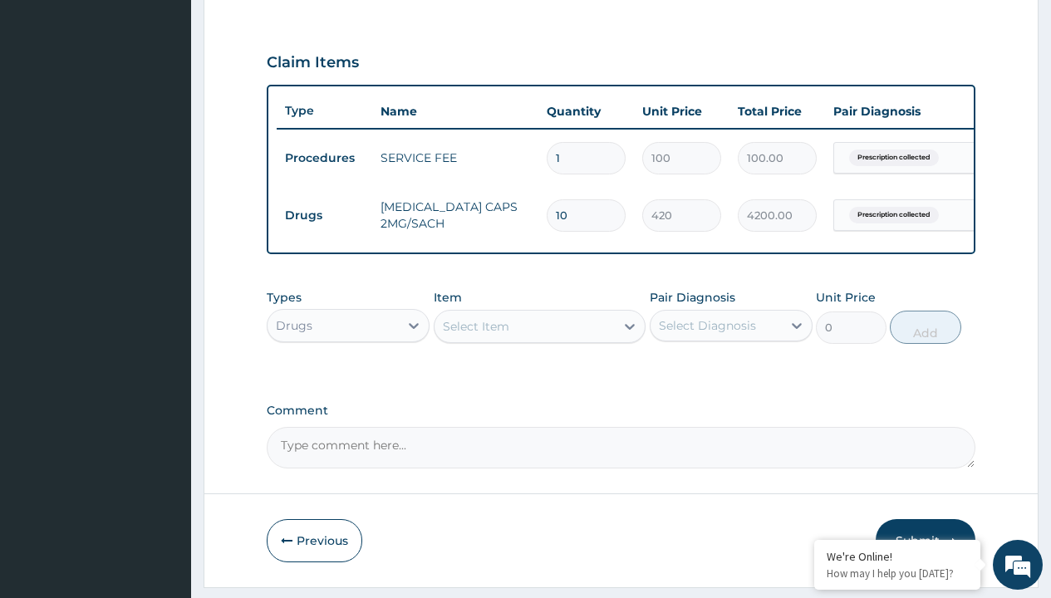
scroll to position [0, 0]
click at [348, 379] on div "Drugs" at bounding box center [348, 367] width 163 height 30
click at [475, 335] on div "Select Item" at bounding box center [476, 326] width 66 height 17
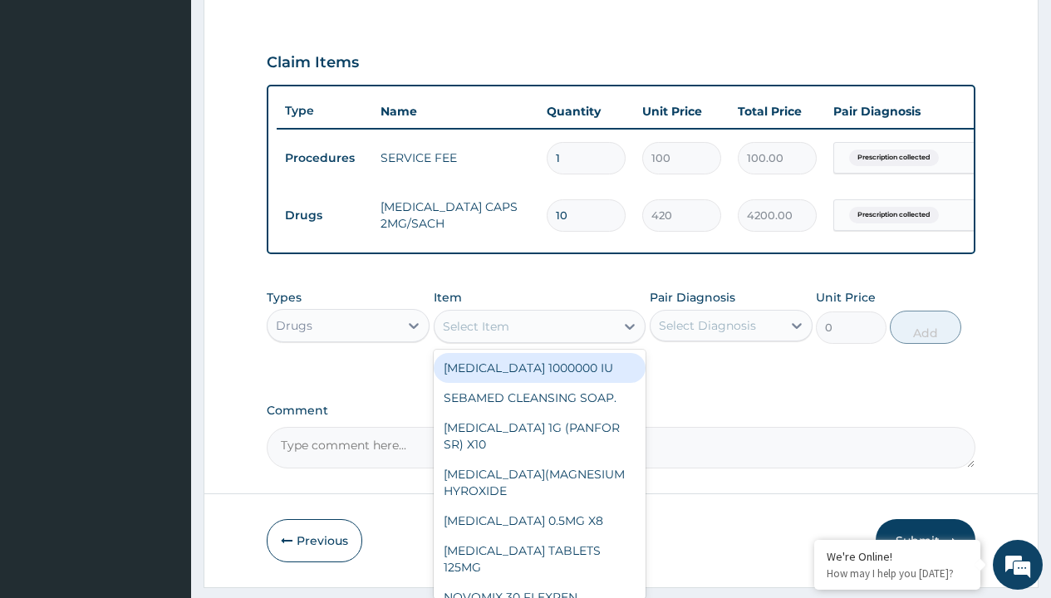
type input "ors/sachet"
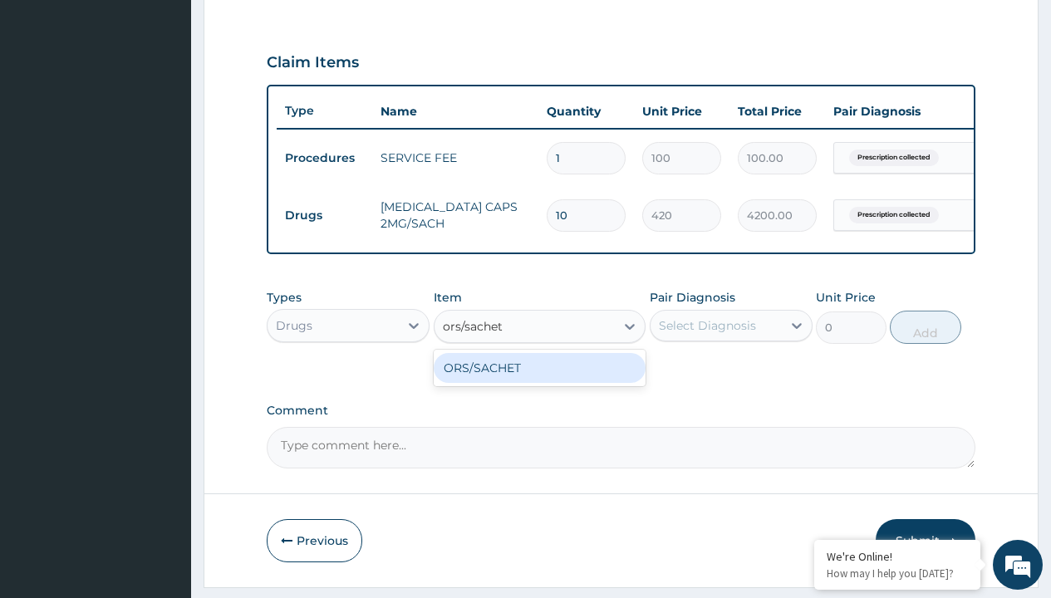
click at [539, 380] on div "ORS/SACHET" at bounding box center [540, 368] width 213 height 30
type input "600"
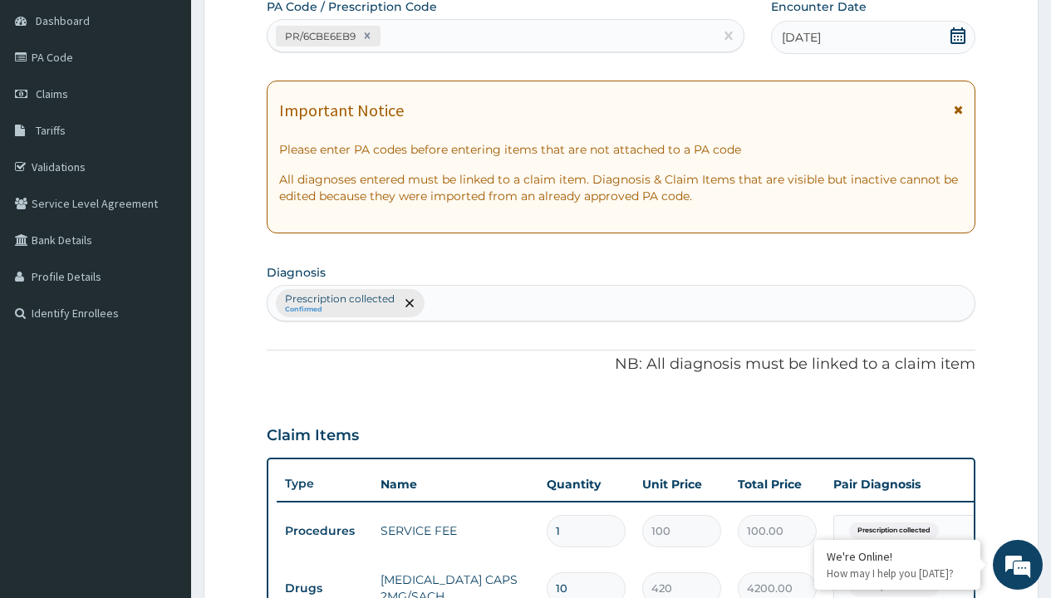
type input "prescription collected"
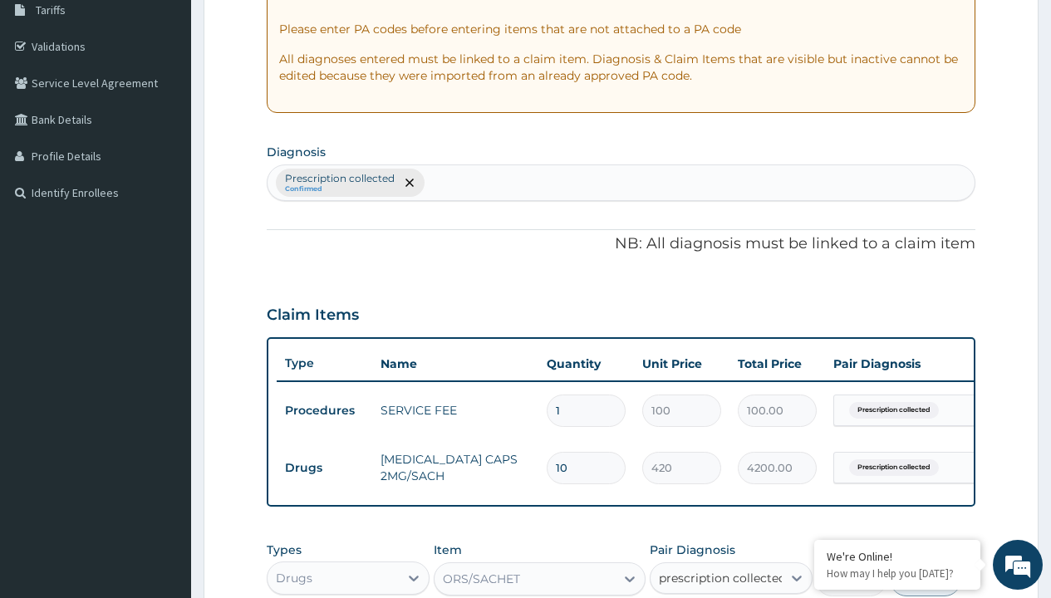
checkbox input "true"
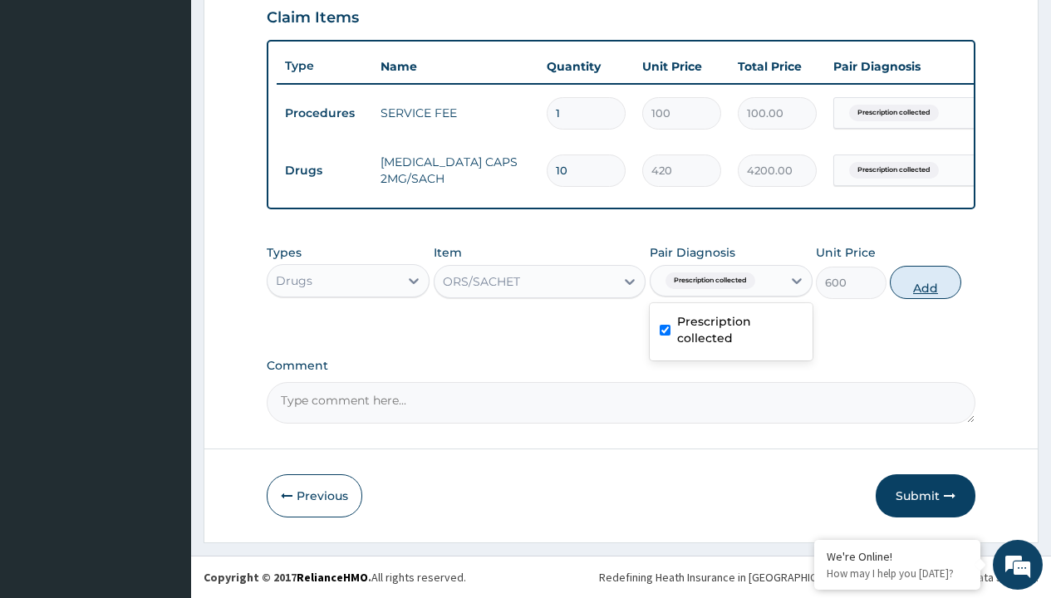
click at [926, 282] on button "Add" at bounding box center [925, 282] width 71 height 33
type input "0"
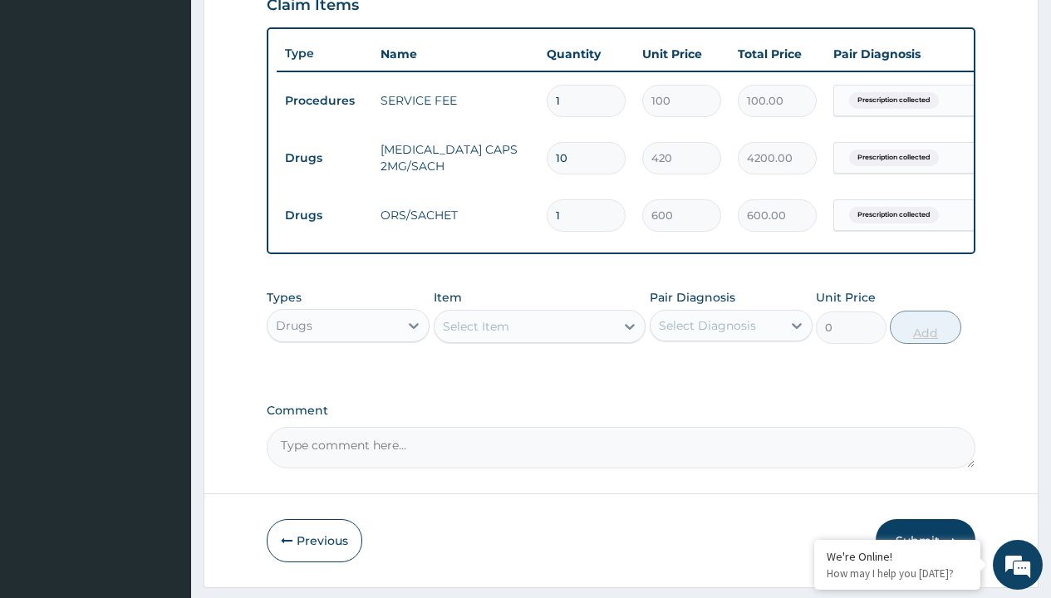
type input "2"
type input "1200.00"
type input "2"
click at [324, 158] on td "Drugs" at bounding box center [325, 158] width 96 height 31
type input "drugs"
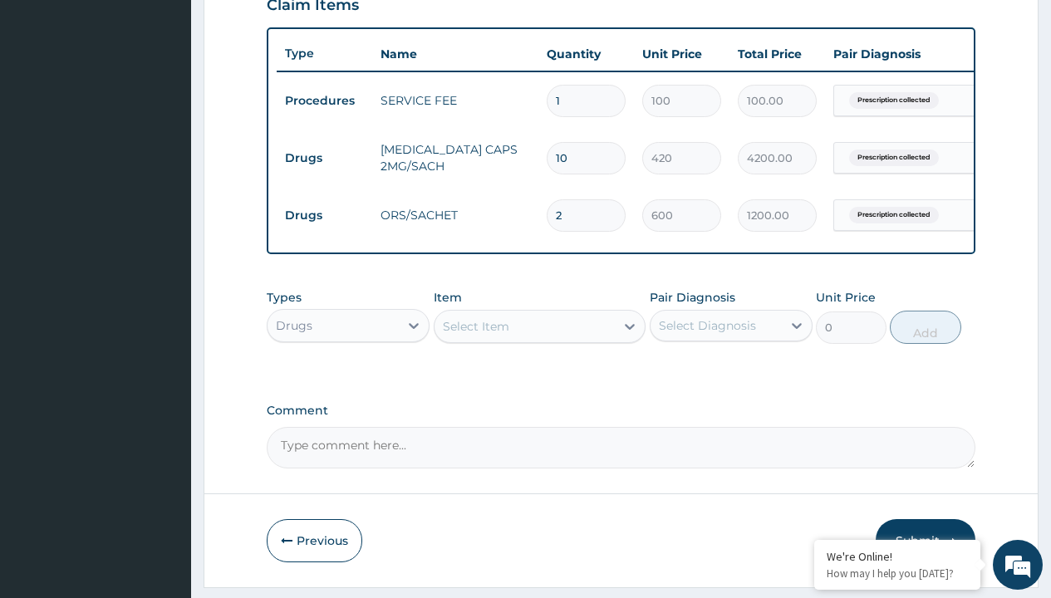
scroll to position [0, 0]
click at [348, 379] on div "Drugs" at bounding box center [348, 367] width 163 height 30
click at [475, 335] on div "Select Item" at bounding box center [476, 326] width 66 height 17
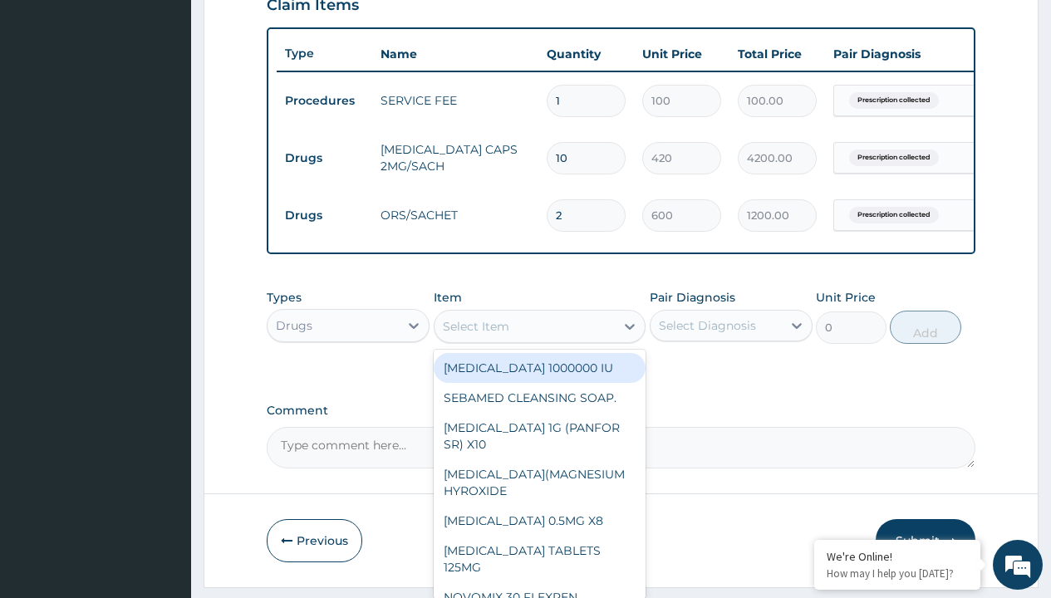
type input "paracetamol 500mg tablet emzor/sach"
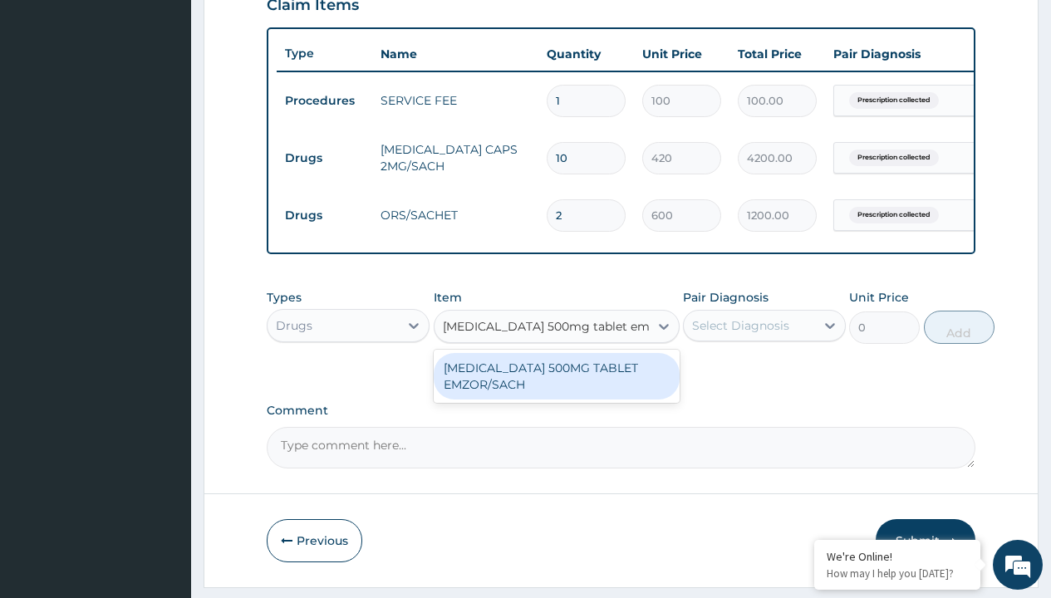
click at [556, 388] on div "PARACETAMOL 500MG TABLET EMZOR/SACH" at bounding box center [557, 376] width 246 height 47
type input "24"
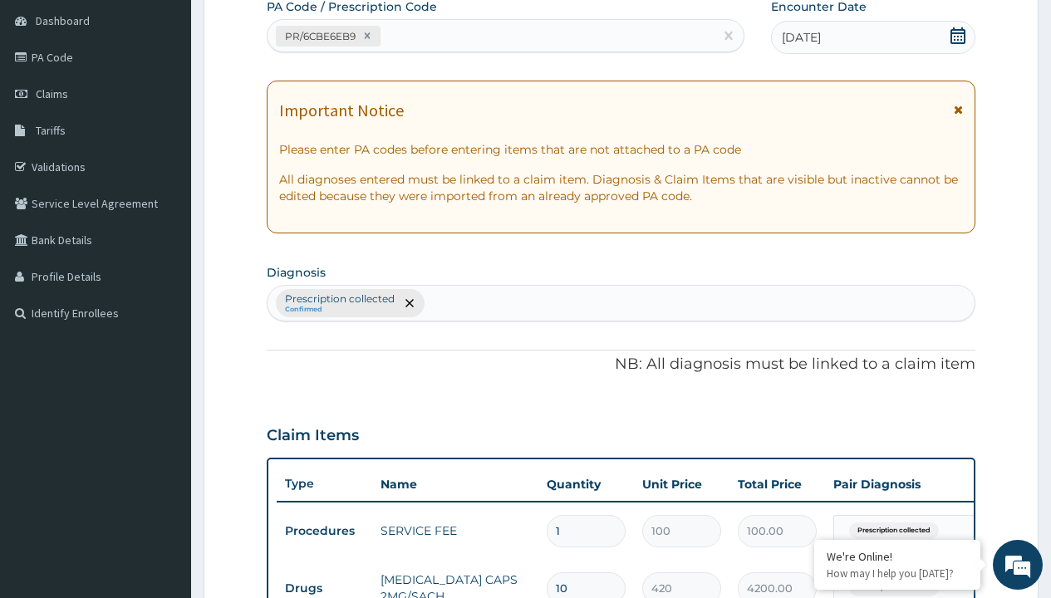
type input "prescription collected"
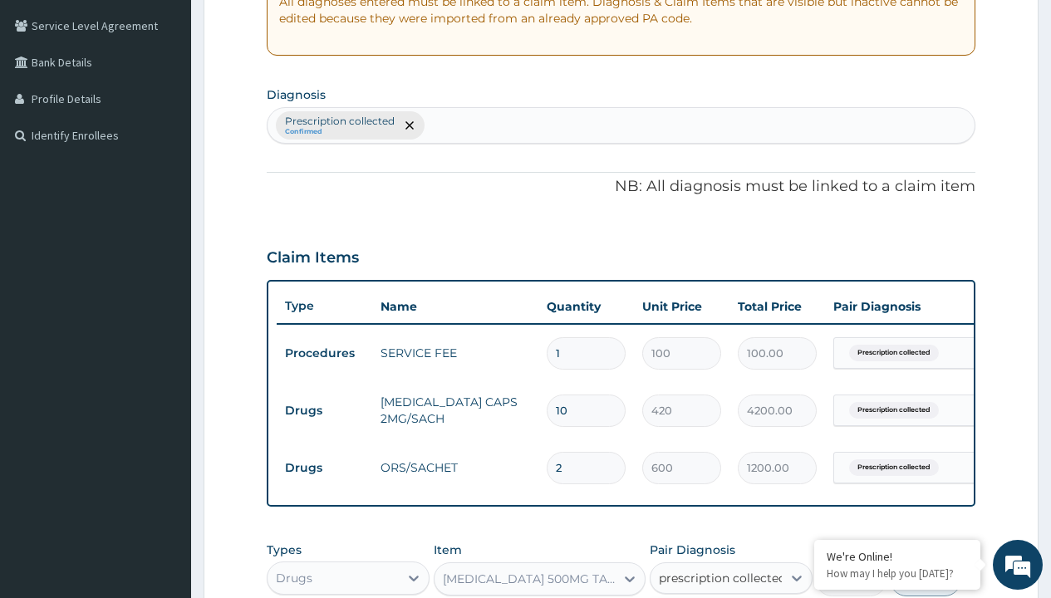
checkbox input "true"
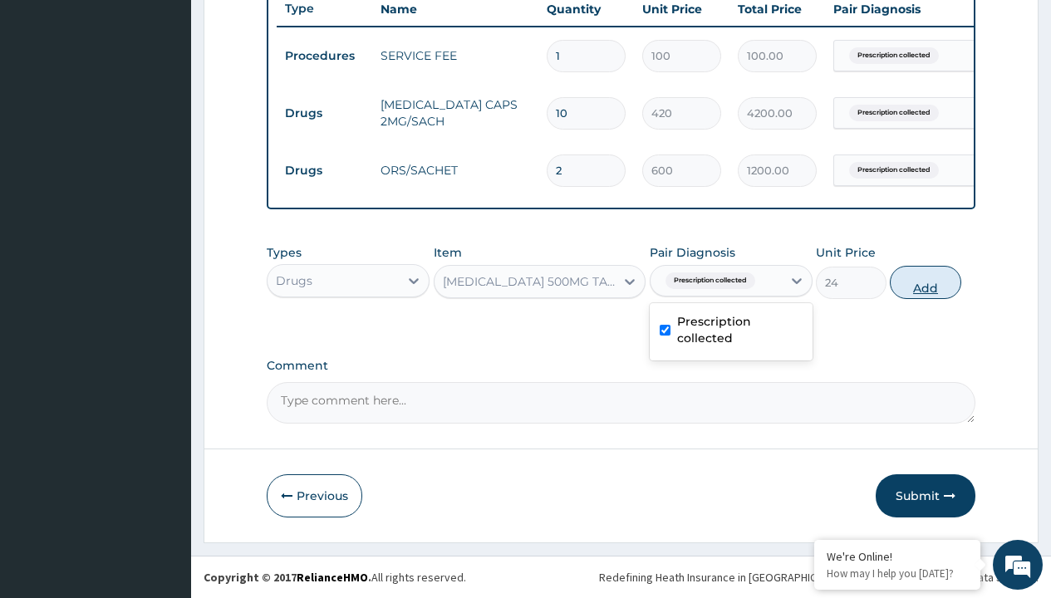
click at [926, 282] on button "Add" at bounding box center [925, 282] width 71 height 33
type input "0"
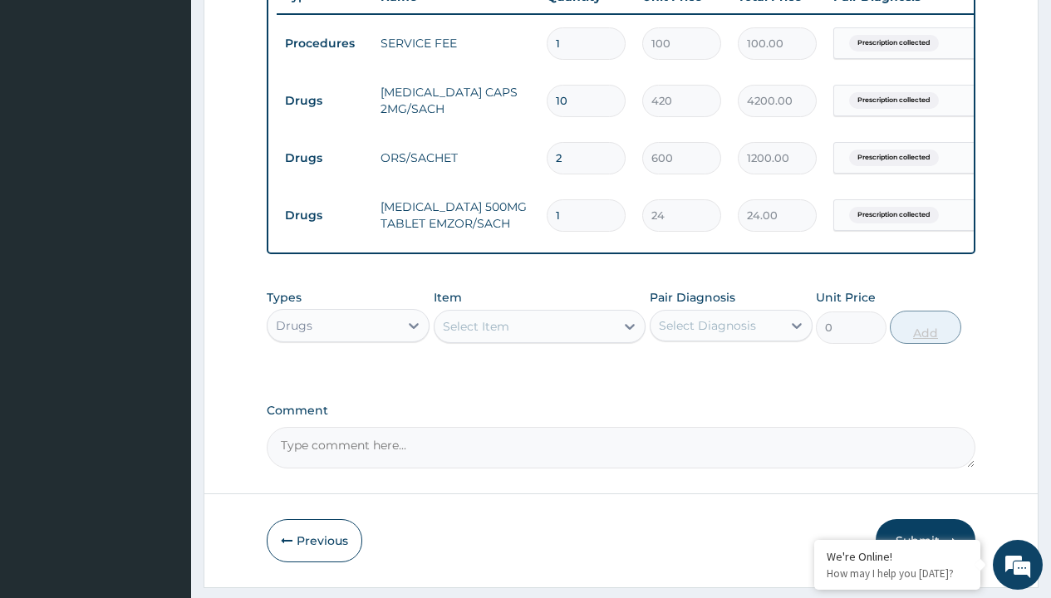
type input "24"
type input "576.00"
type input "24"
click at [324, 101] on td "Drugs" at bounding box center [325, 101] width 96 height 31
type input "drugs"
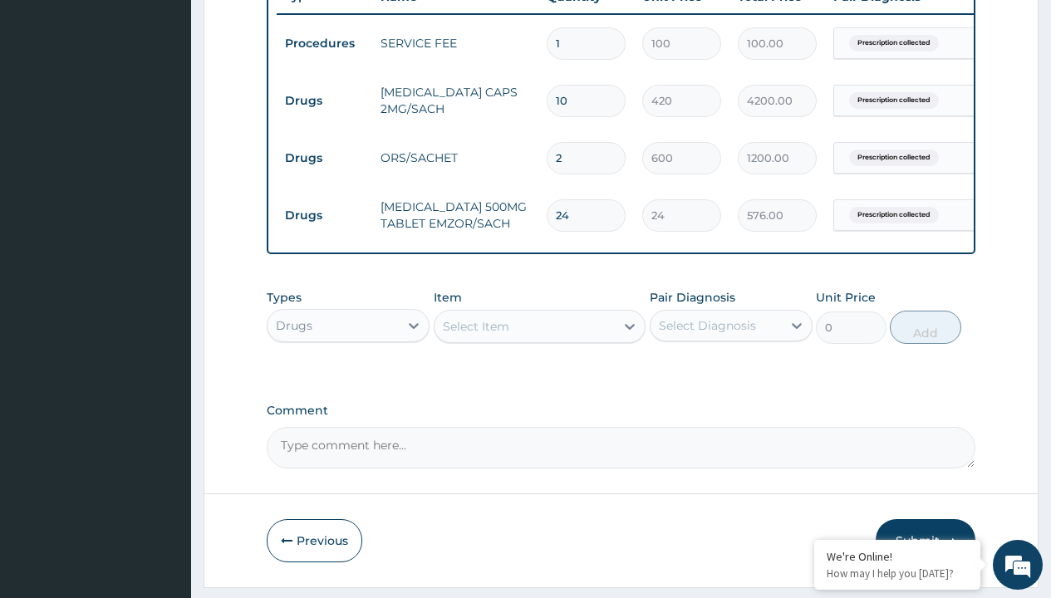
scroll to position [0, 0]
click at [348, 379] on div "Drugs" at bounding box center [348, 367] width 163 height 30
click at [475, 335] on div "Select Item" at bounding box center [476, 326] width 66 height 17
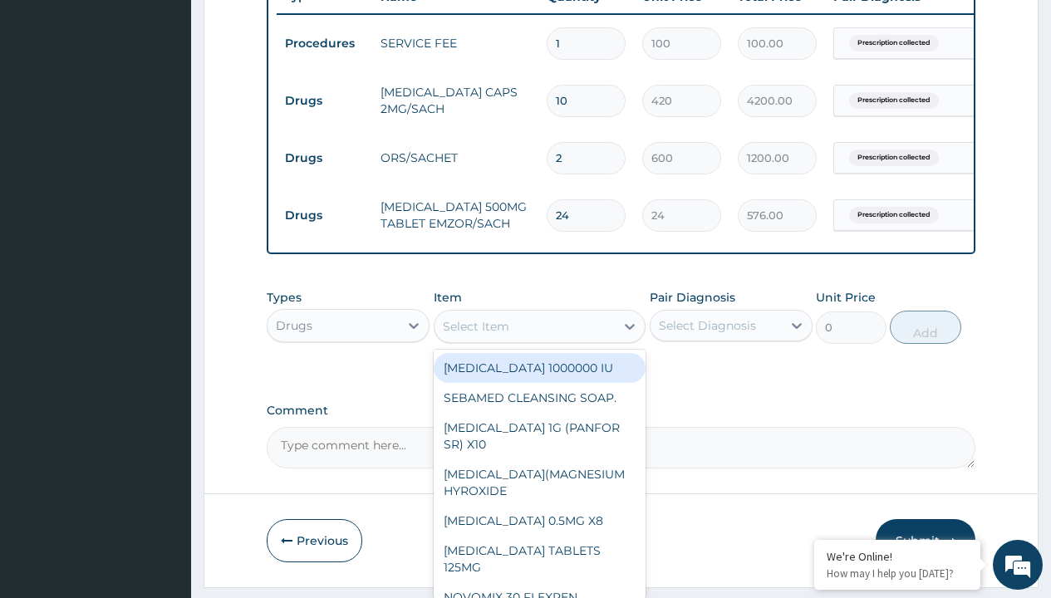
type input "promethazine tablet"
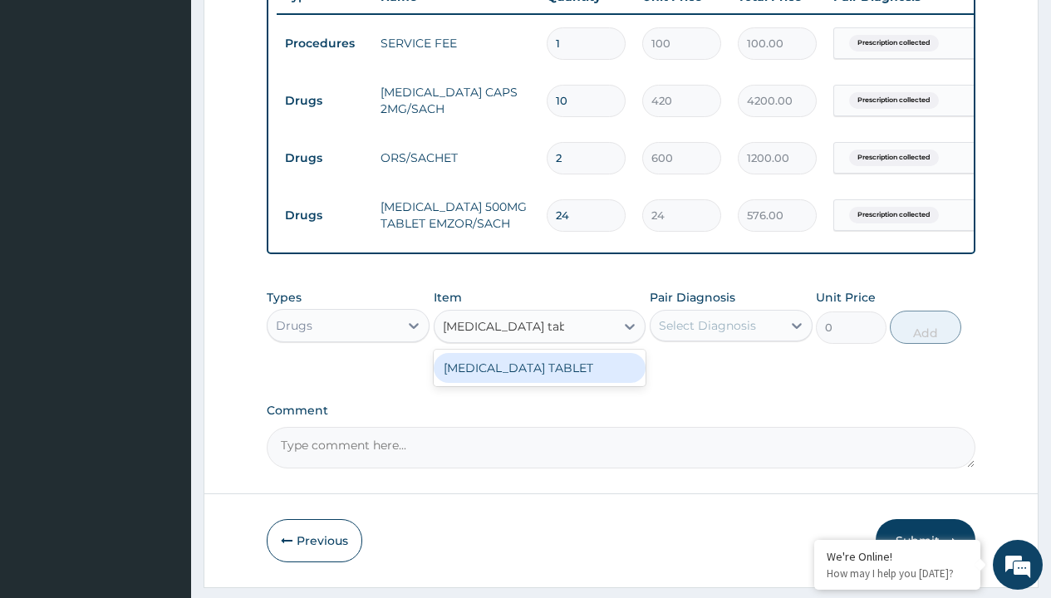
click at [539, 380] on div "PROMETHAZINE TABLET" at bounding box center [540, 368] width 213 height 30
type input "300"
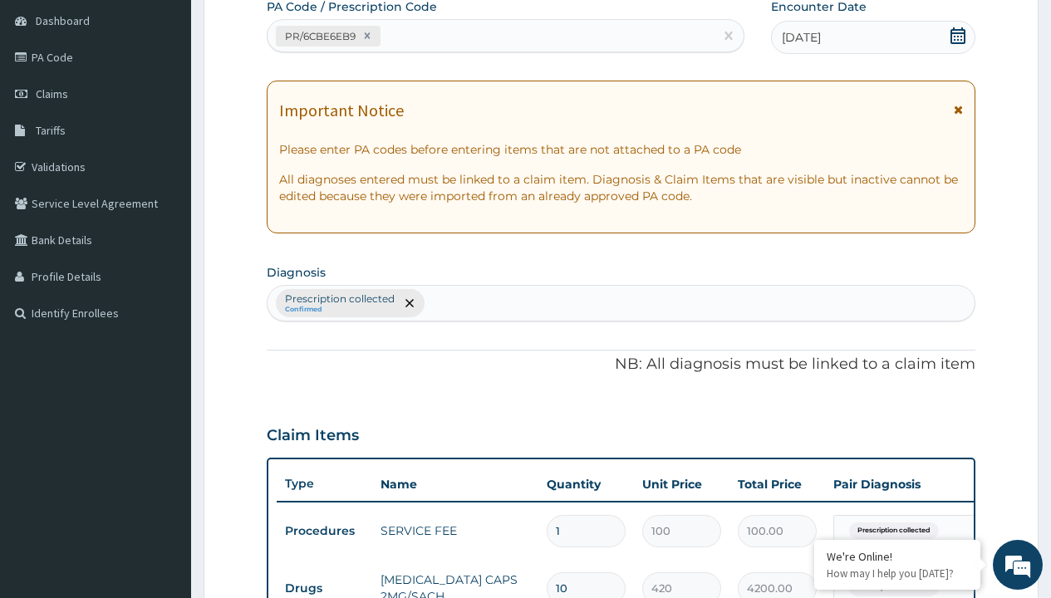
type input "prescription collected"
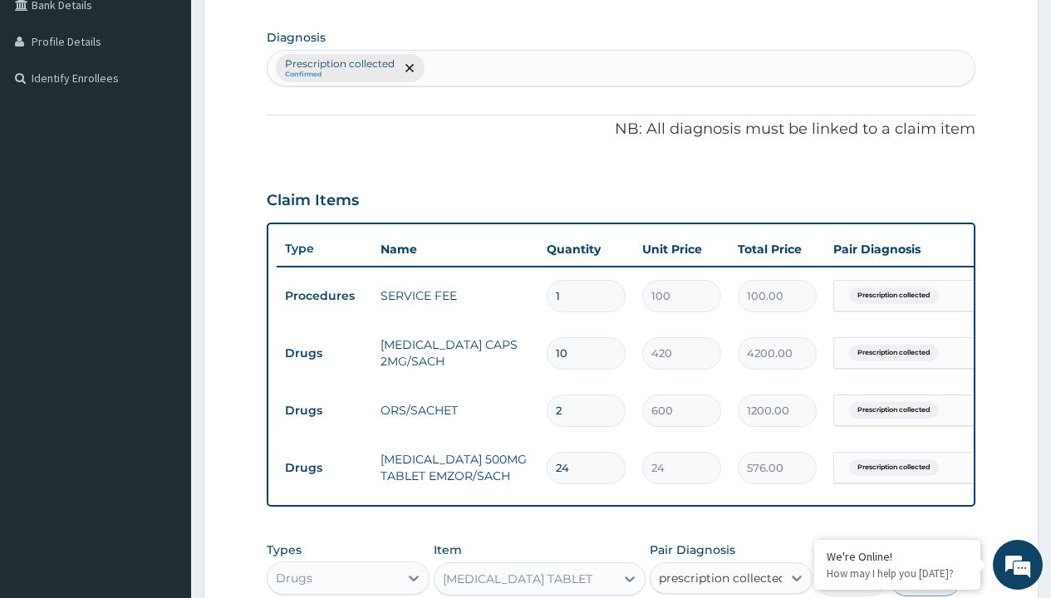
checkbox input "true"
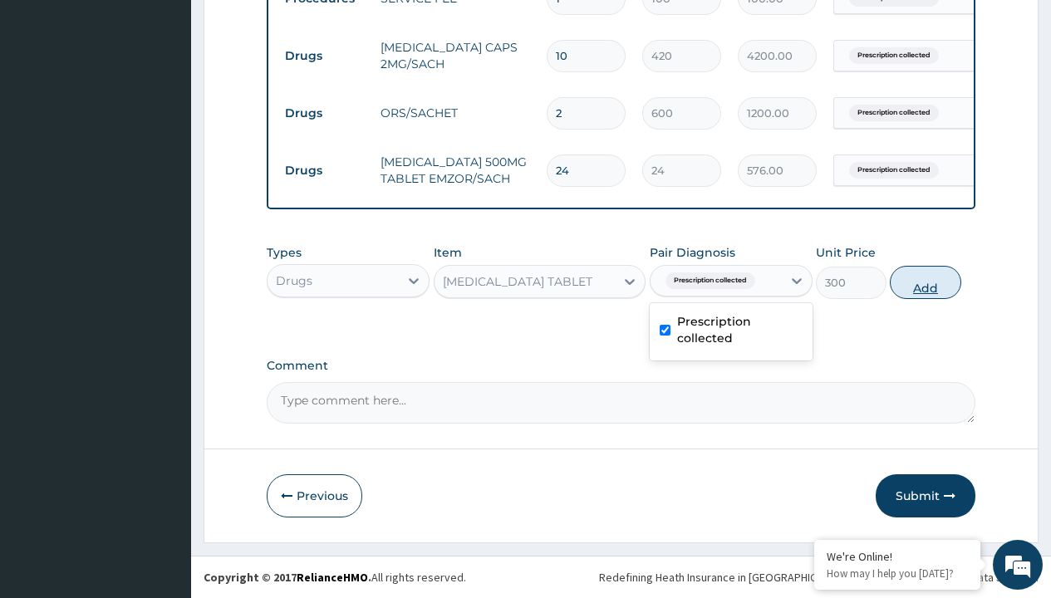
click at [926, 282] on button "Add" at bounding box center [925, 282] width 71 height 33
type input "0"
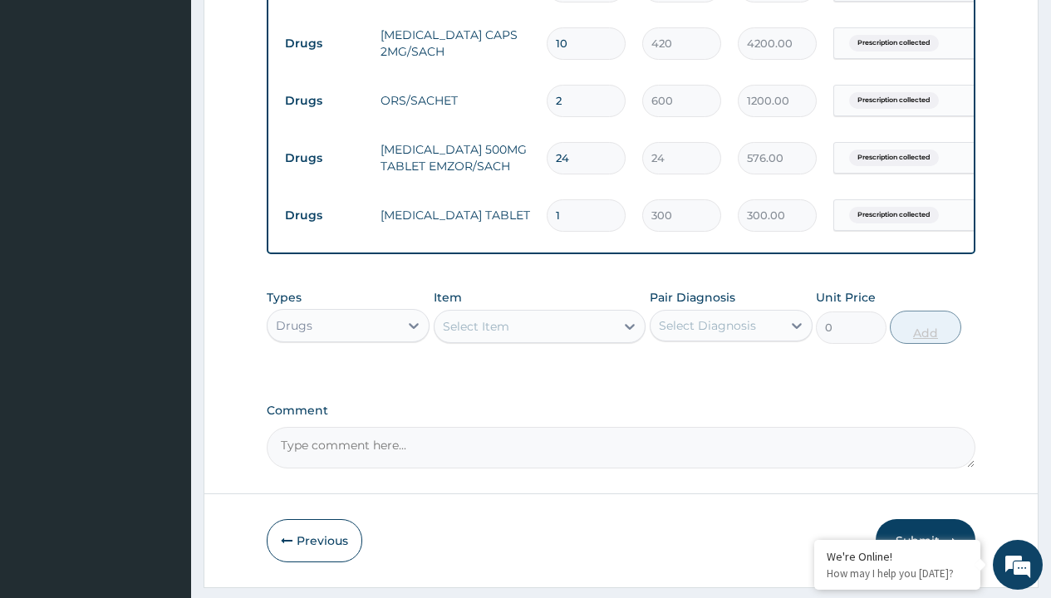
type input "4"
type input "1200.00"
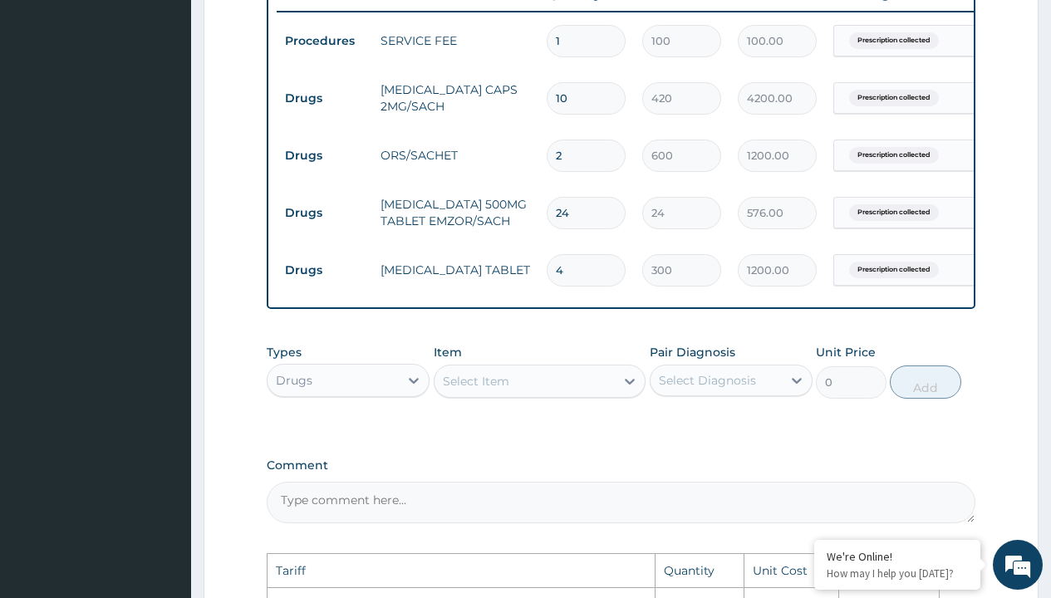
scroll to position [641, 0]
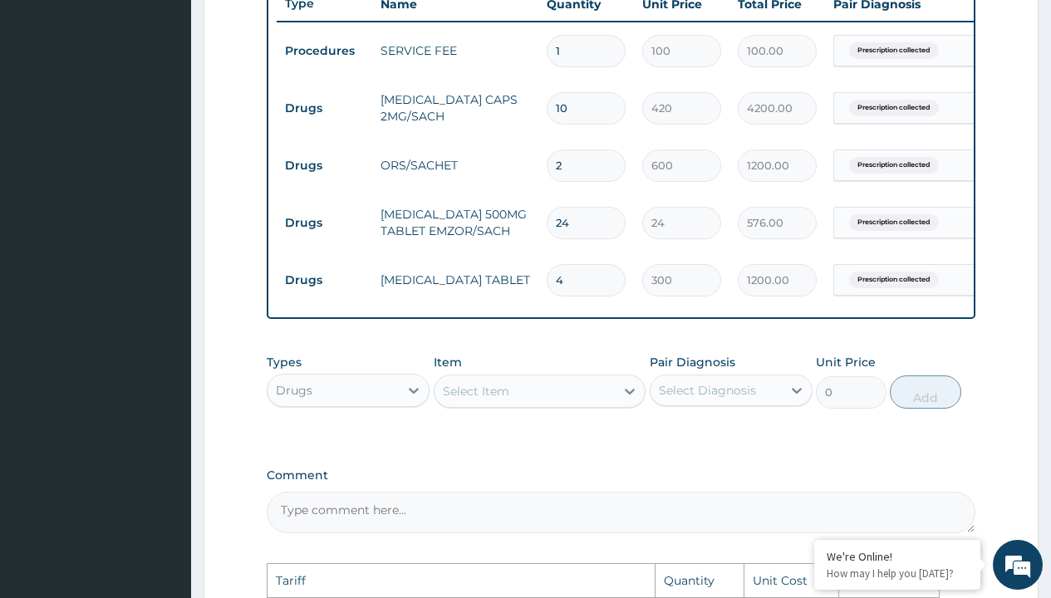
type input "4"
click at [605, 107] on input "10" at bounding box center [586, 108] width 79 height 32
type input "1"
type input "420.00"
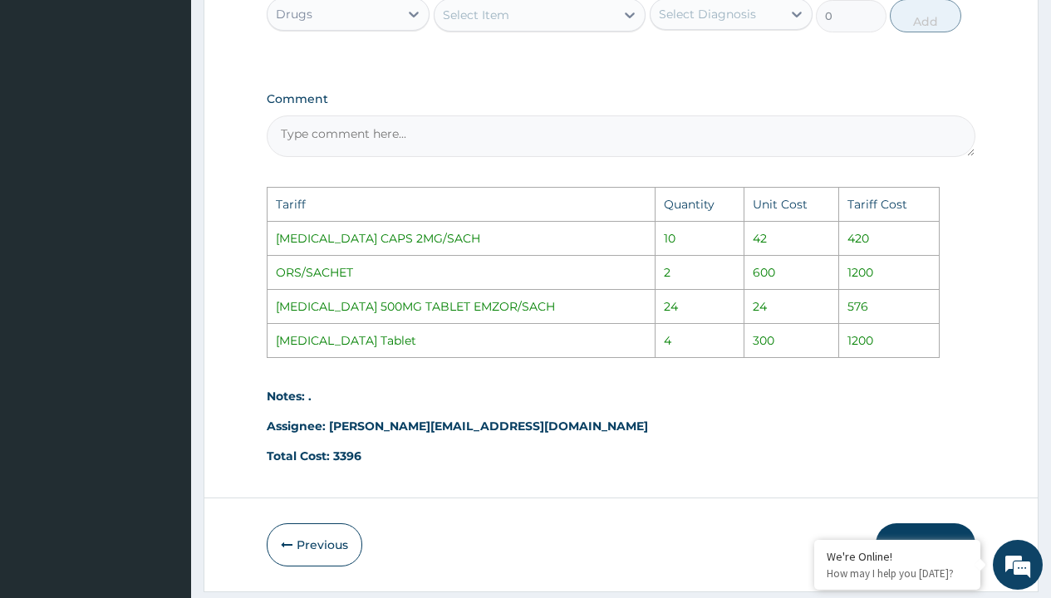
scroll to position [1079, 0]
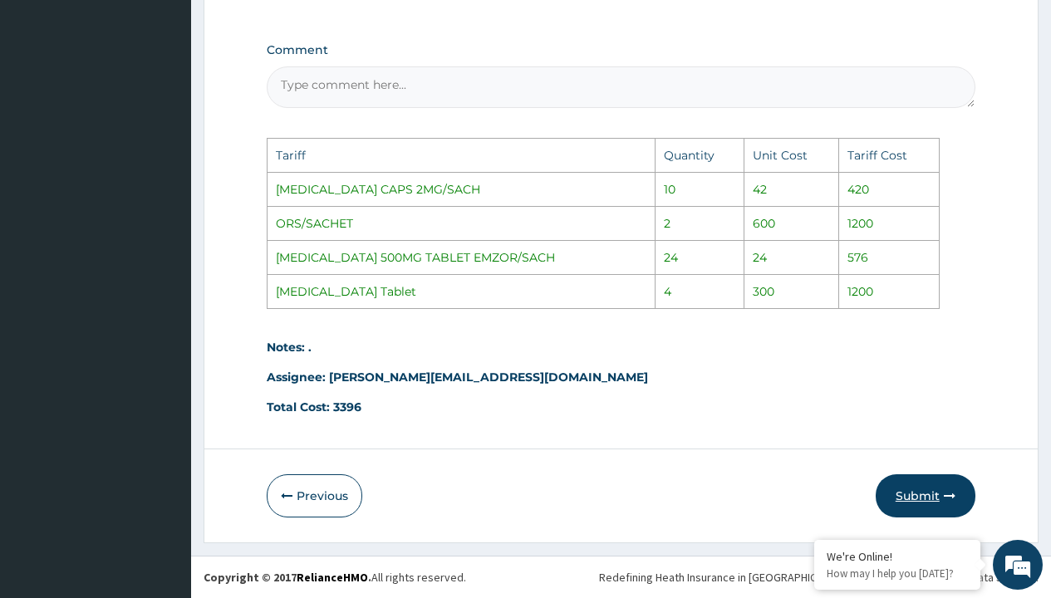
type input "1"
click at [916, 494] on button "Submit" at bounding box center [926, 496] width 100 height 43
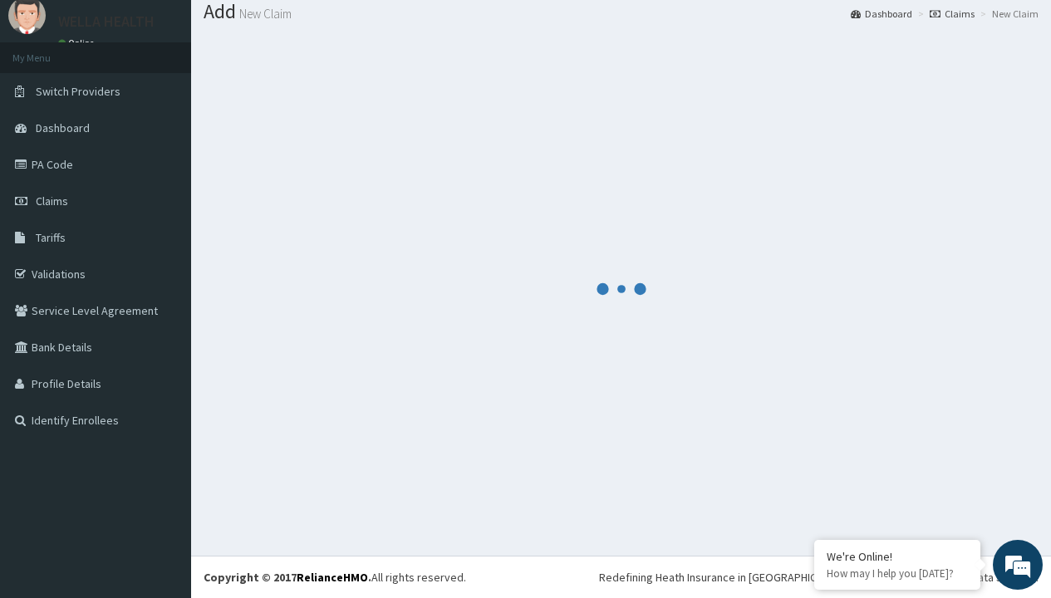
scroll to position [763, 0]
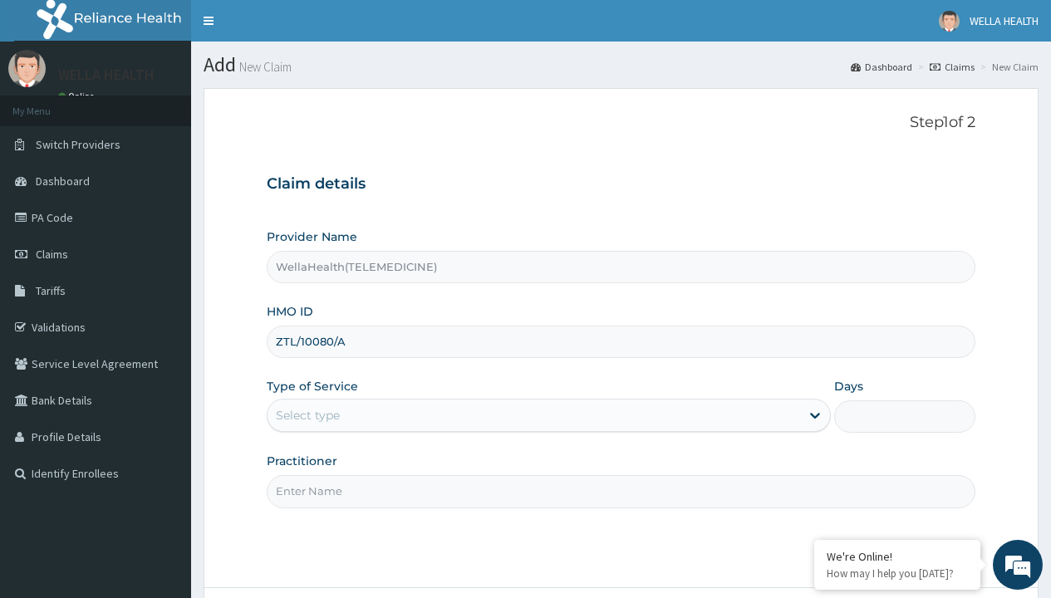
type input "ZTL/10080/A"
type input "WellaHealth"
click at [308, 416] on div "Select type" at bounding box center [308, 415] width 64 height 17
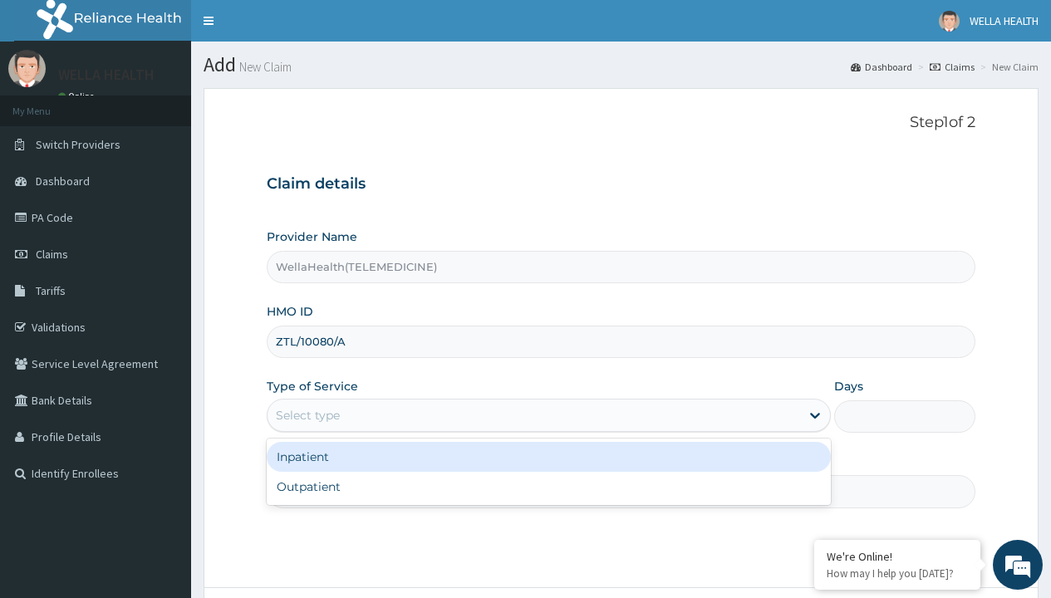
click at [549, 487] on div "Outpatient" at bounding box center [549, 487] width 564 height 30
type input "1"
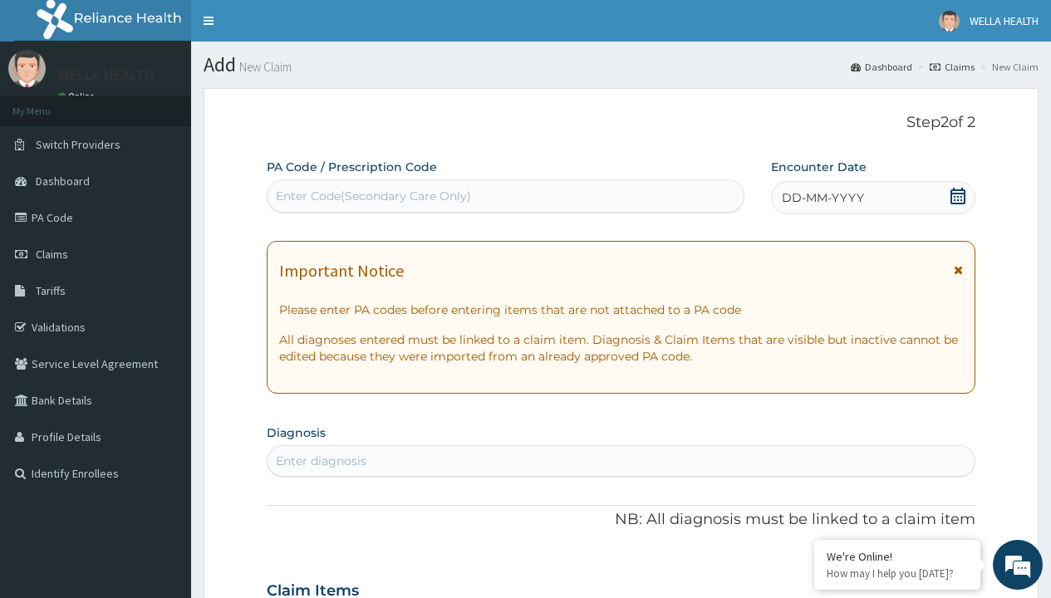
scroll to position [139, 0]
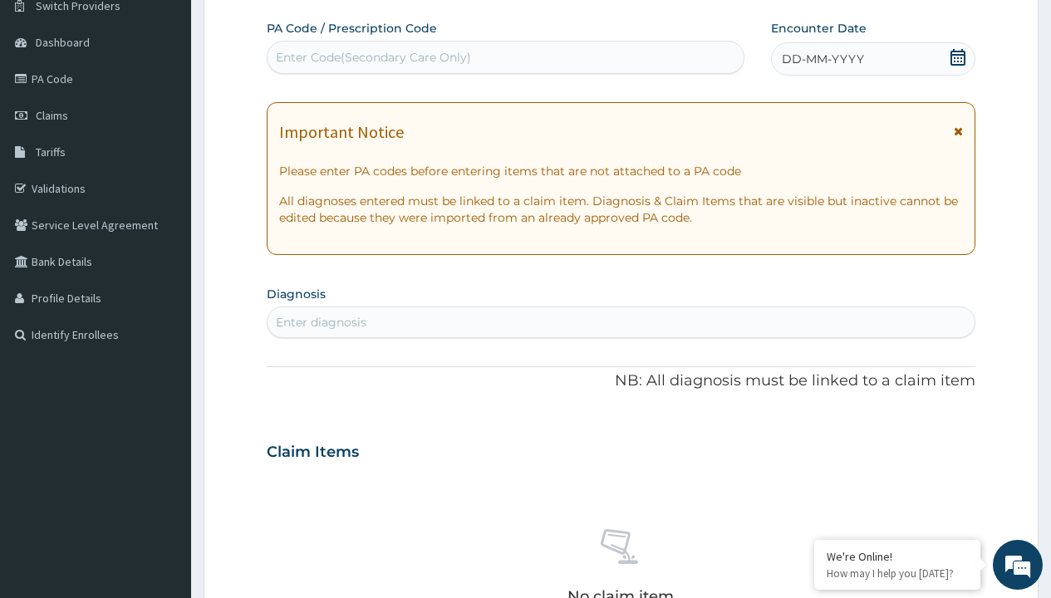
click at [822, 59] on span "DD-MM-YYYY" at bounding box center [823, 59] width 82 height 17
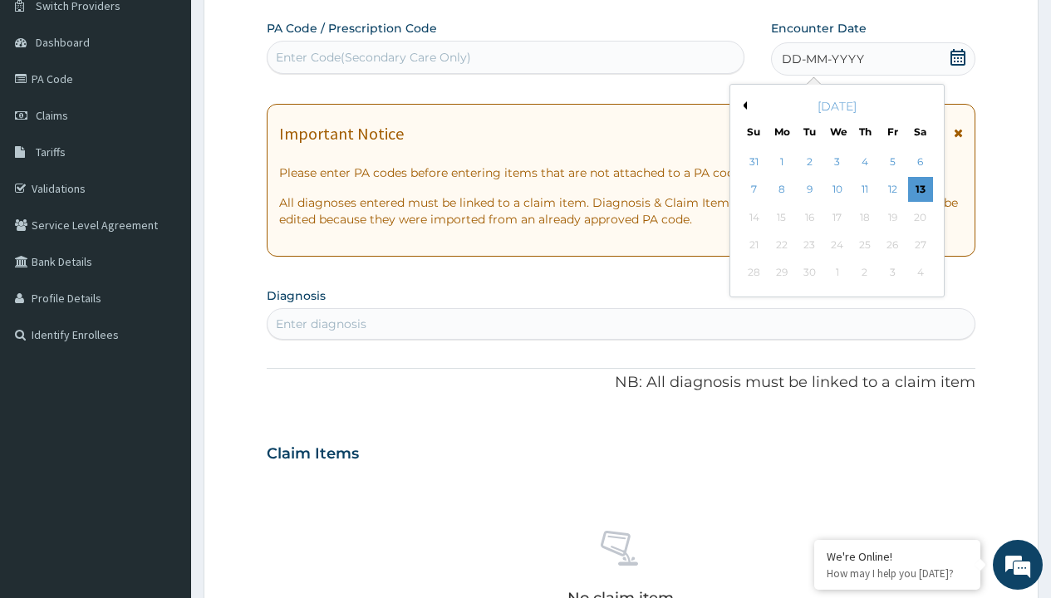
click at [742, 106] on button "Previous Month" at bounding box center [743, 105] width 8 height 8
